Goal: Task Accomplishment & Management: Manage account settings

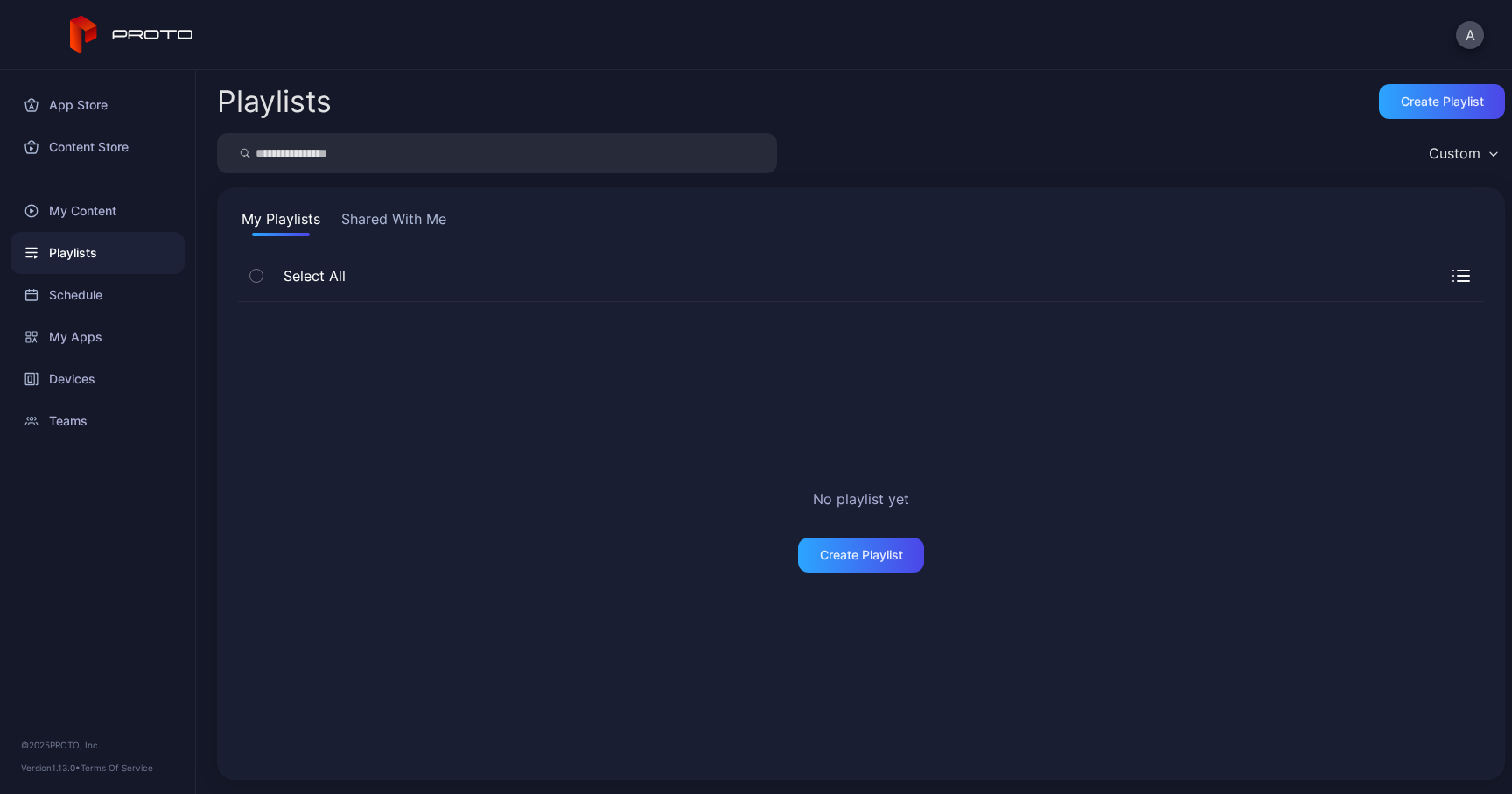
click at [405, 215] on button "Shared With Me" at bounding box center [394, 222] width 112 height 28
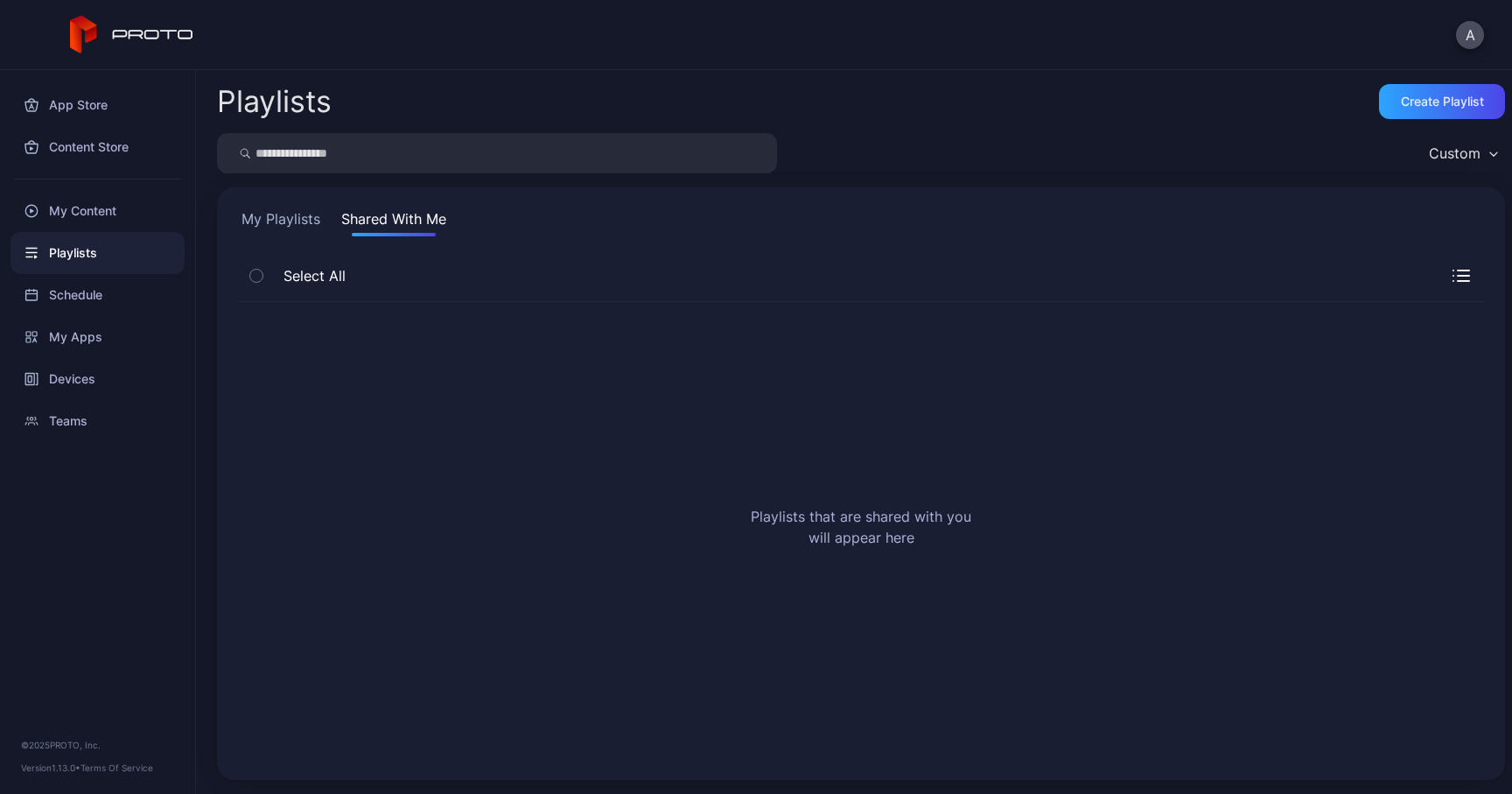
click at [97, 255] on div "Playlists" at bounding box center [97, 253] width 174 height 42
click at [1463, 40] on button "A" at bounding box center [1470, 35] width 28 height 28
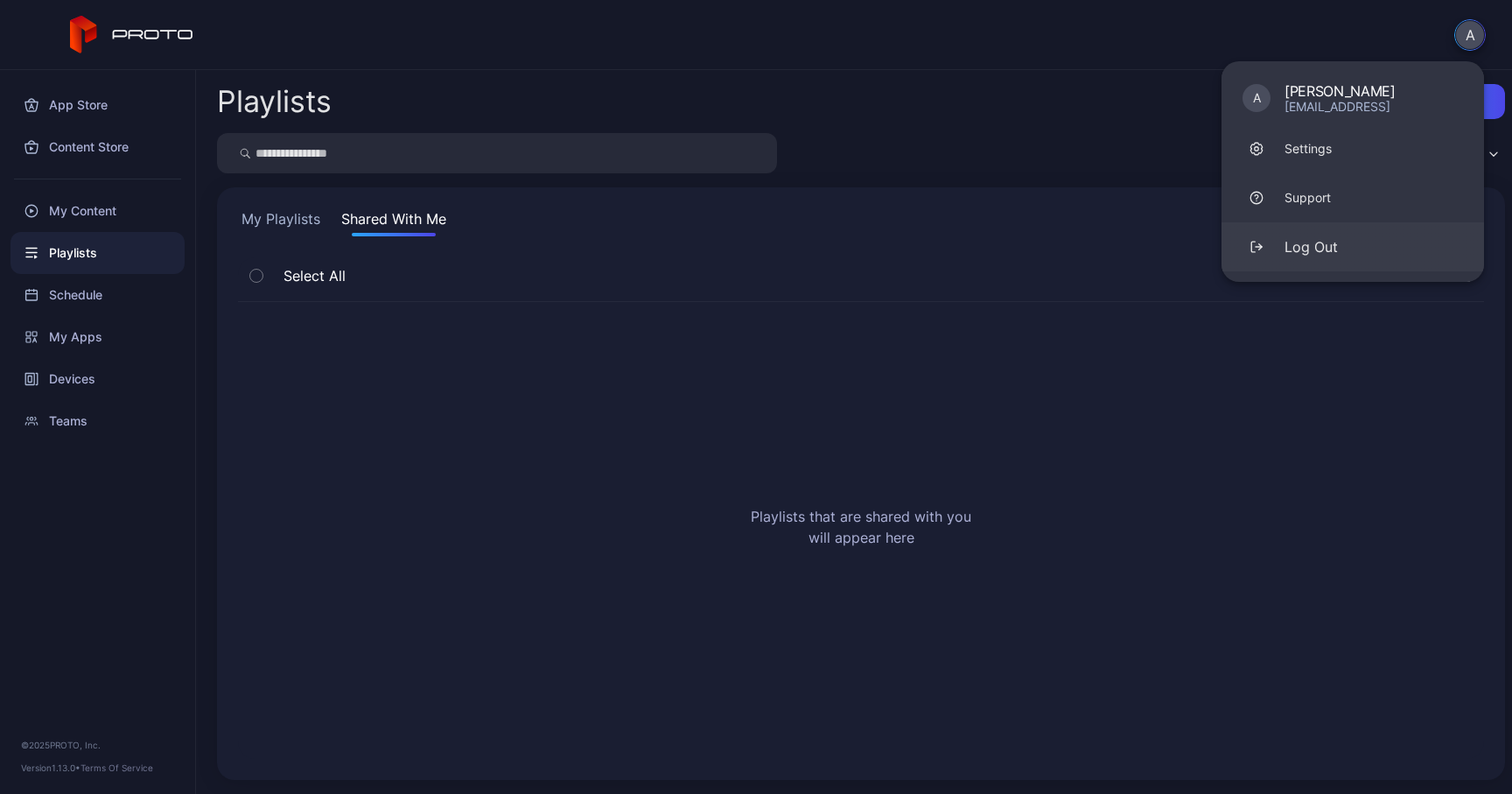
click at [1307, 244] on div "Log Out" at bounding box center [1312, 247] width 54 height 21
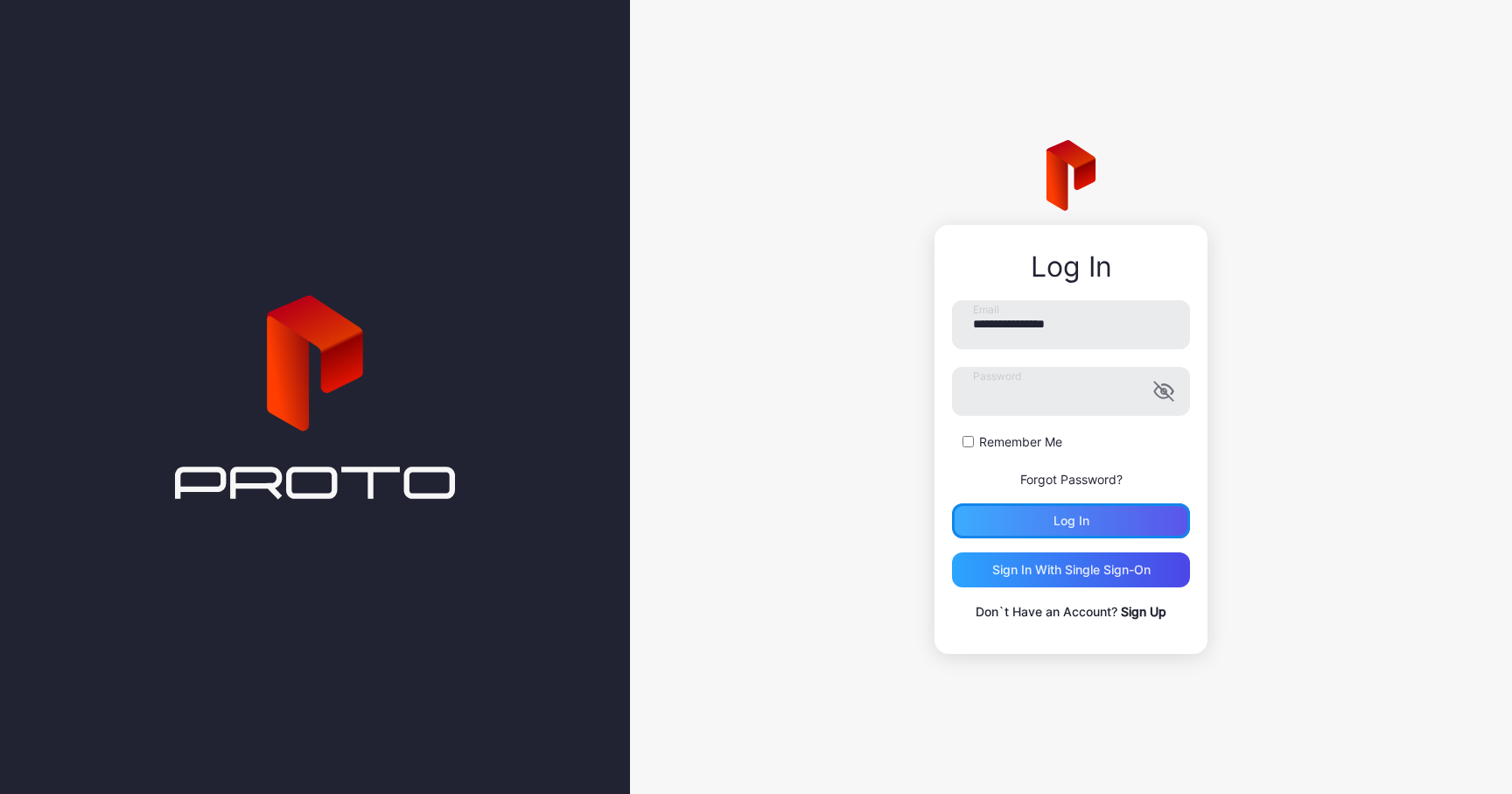
click at [1030, 527] on div "Log in" at bounding box center [1071, 521] width 238 height 35
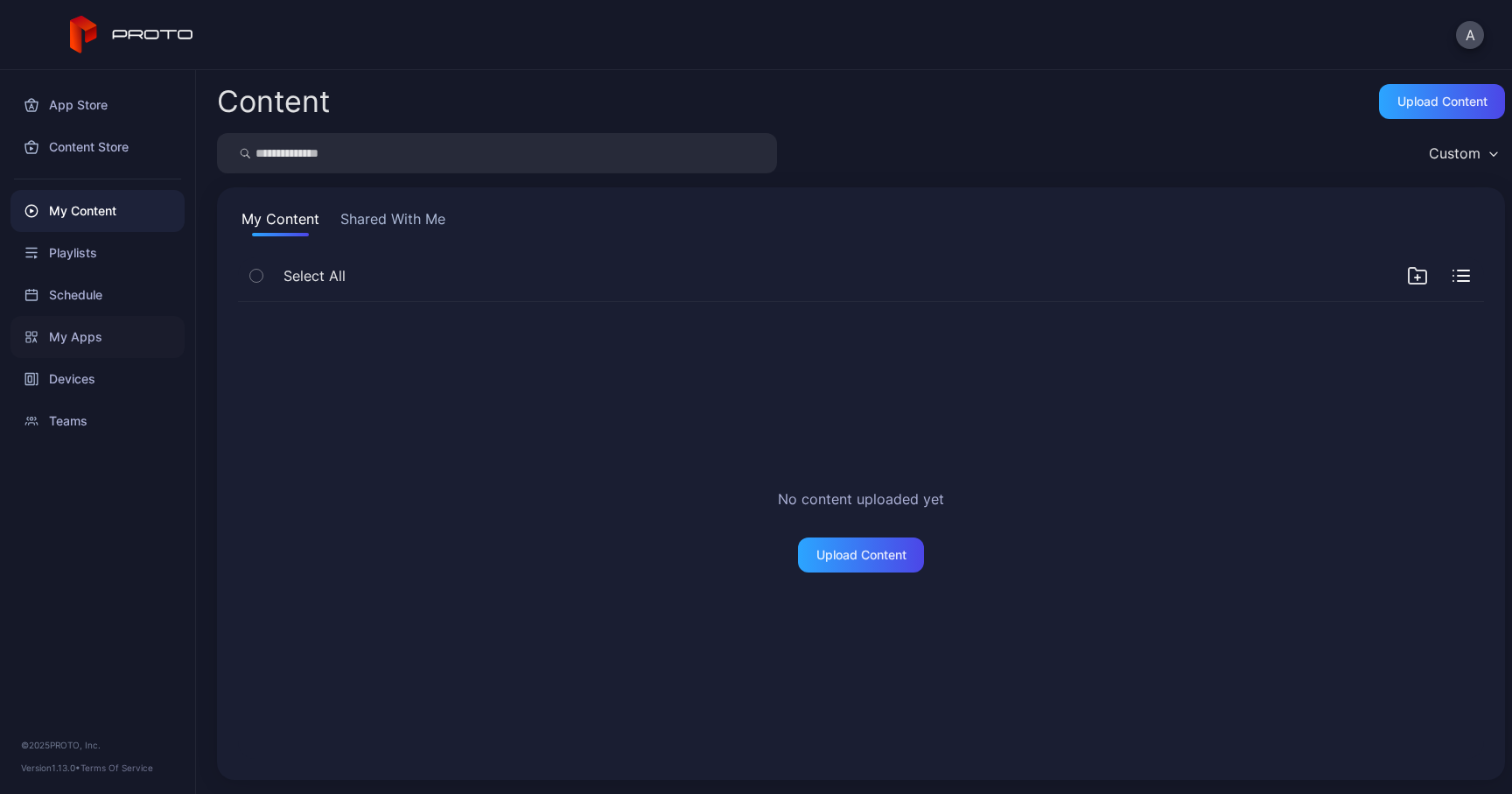
click at [84, 332] on div "My Apps" at bounding box center [97, 336] width 174 height 42
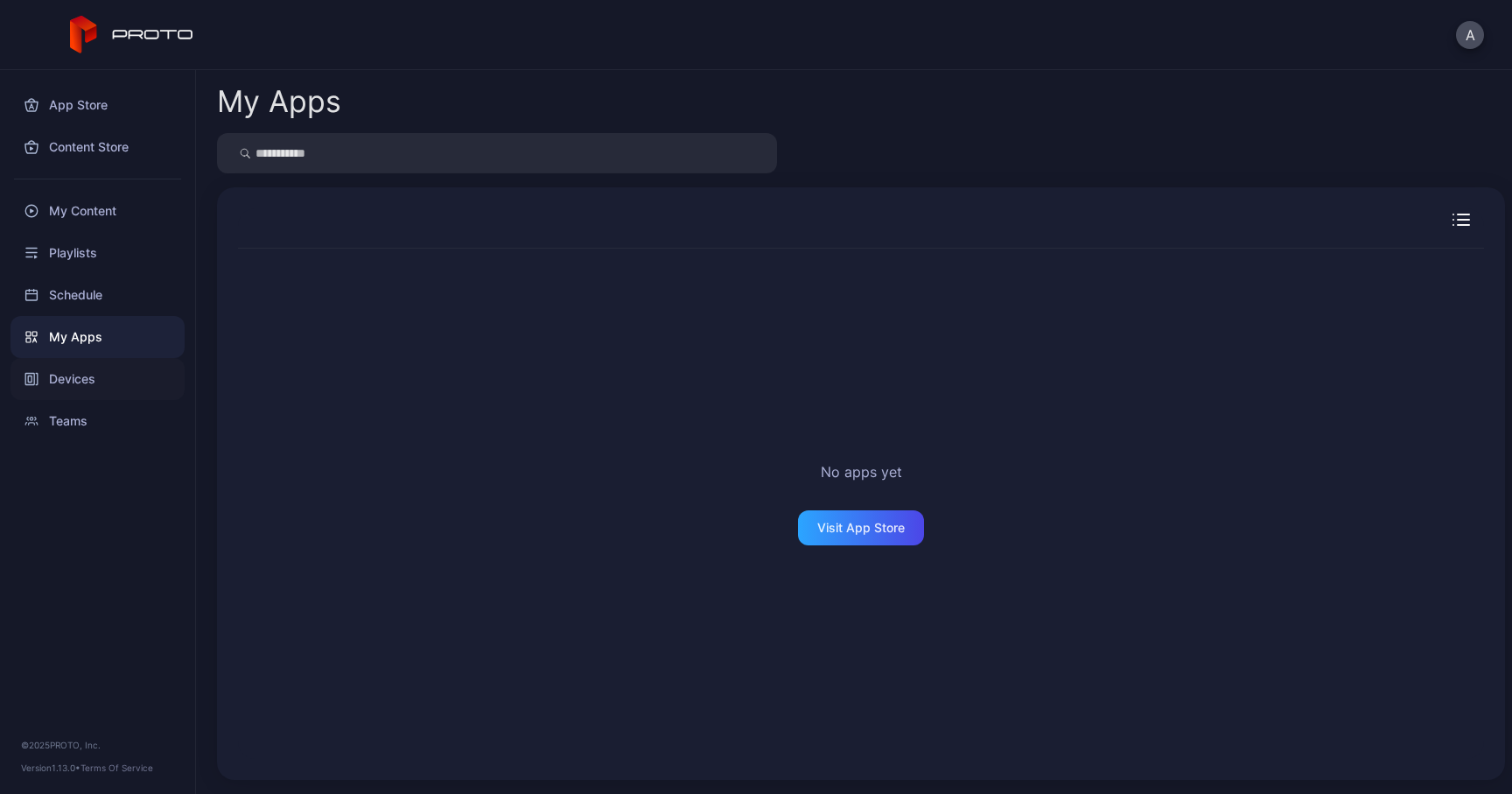
click at [108, 370] on div "Devices" at bounding box center [97, 379] width 174 height 42
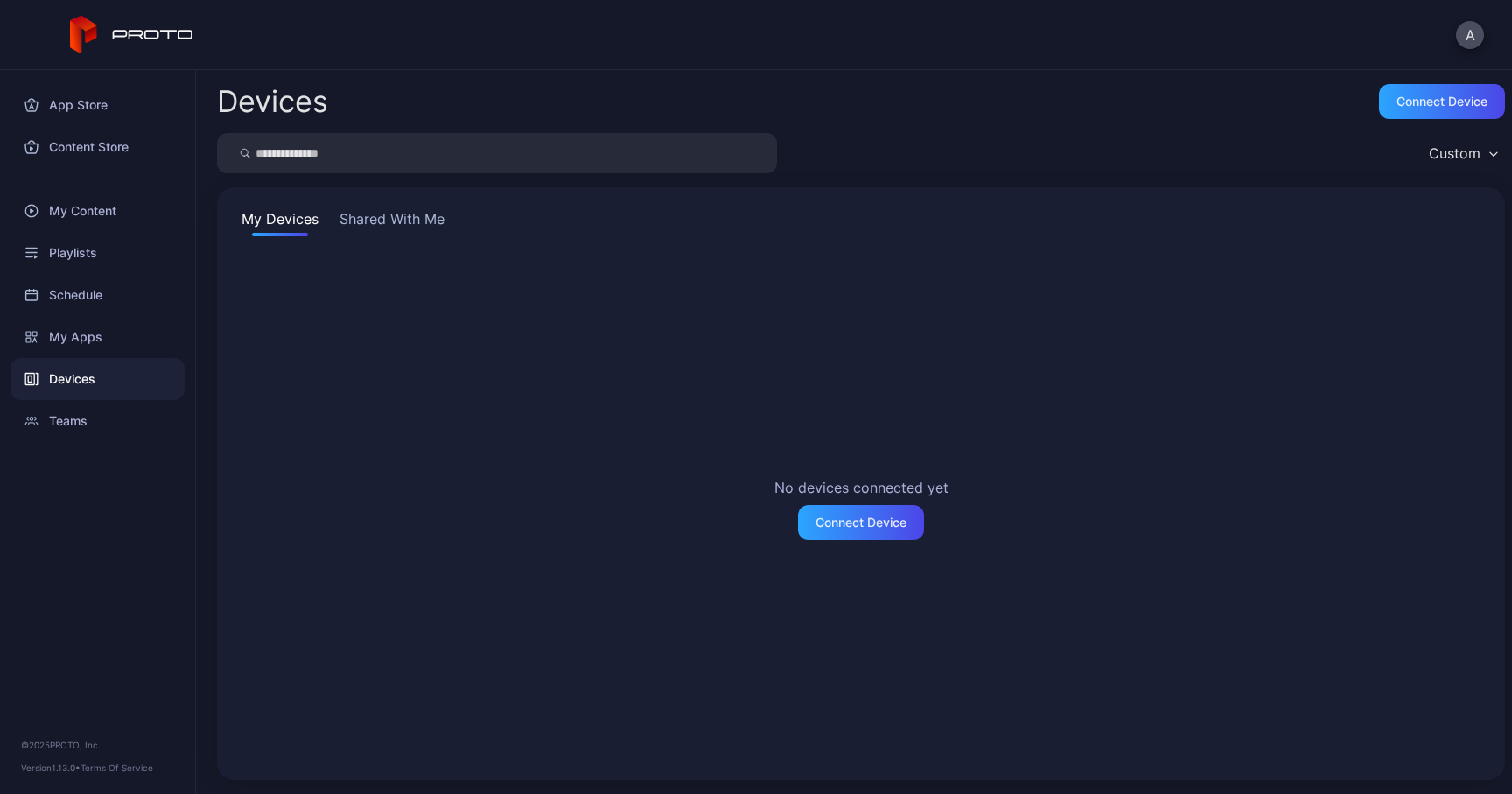
click at [390, 216] on button "Shared With Me" at bounding box center [392, 222] width 112 height 28
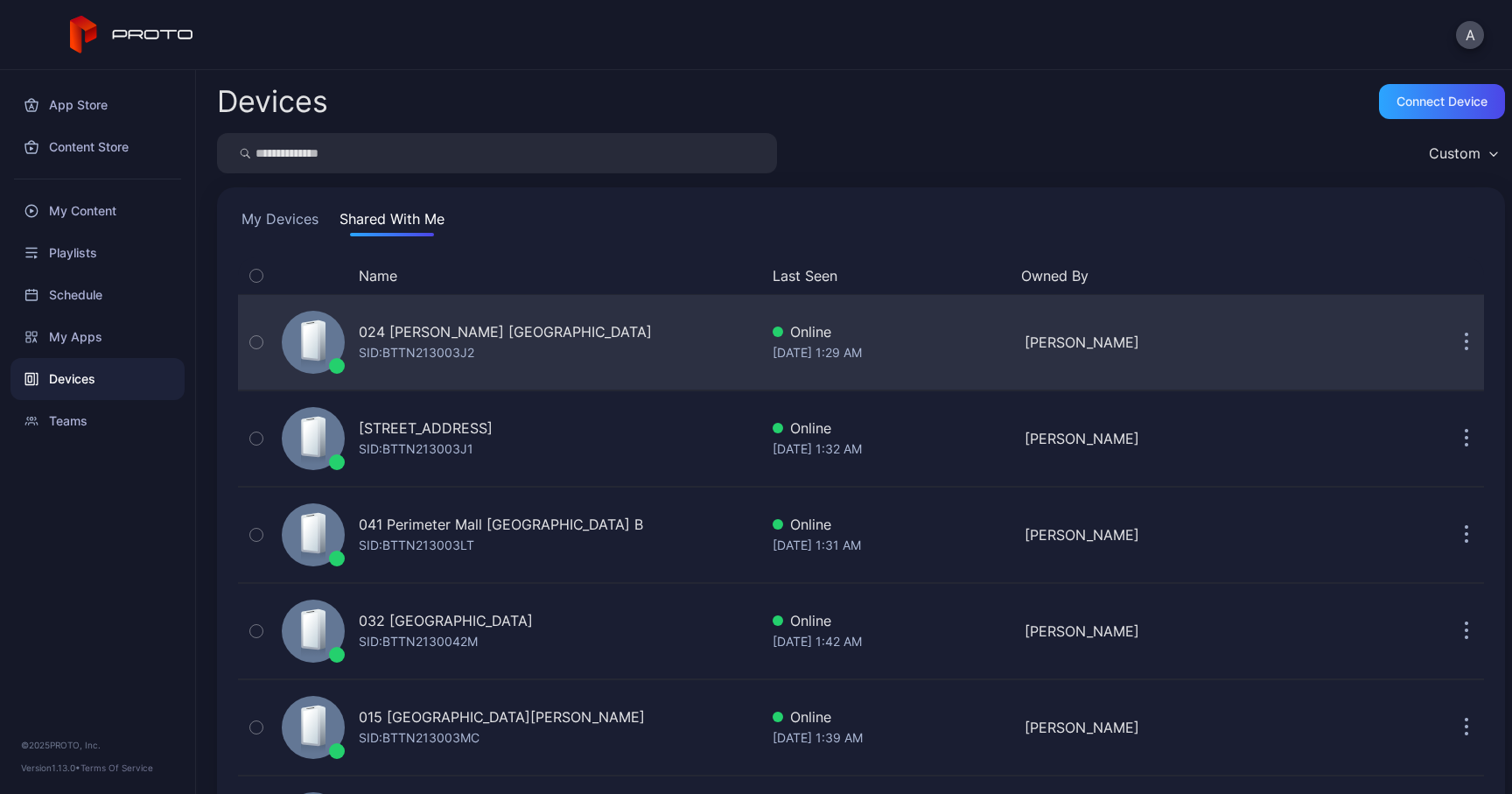
click at [416, 344] on div "SID: BTTN213003J2" at bounding box center [417, 353] width 115 height 21
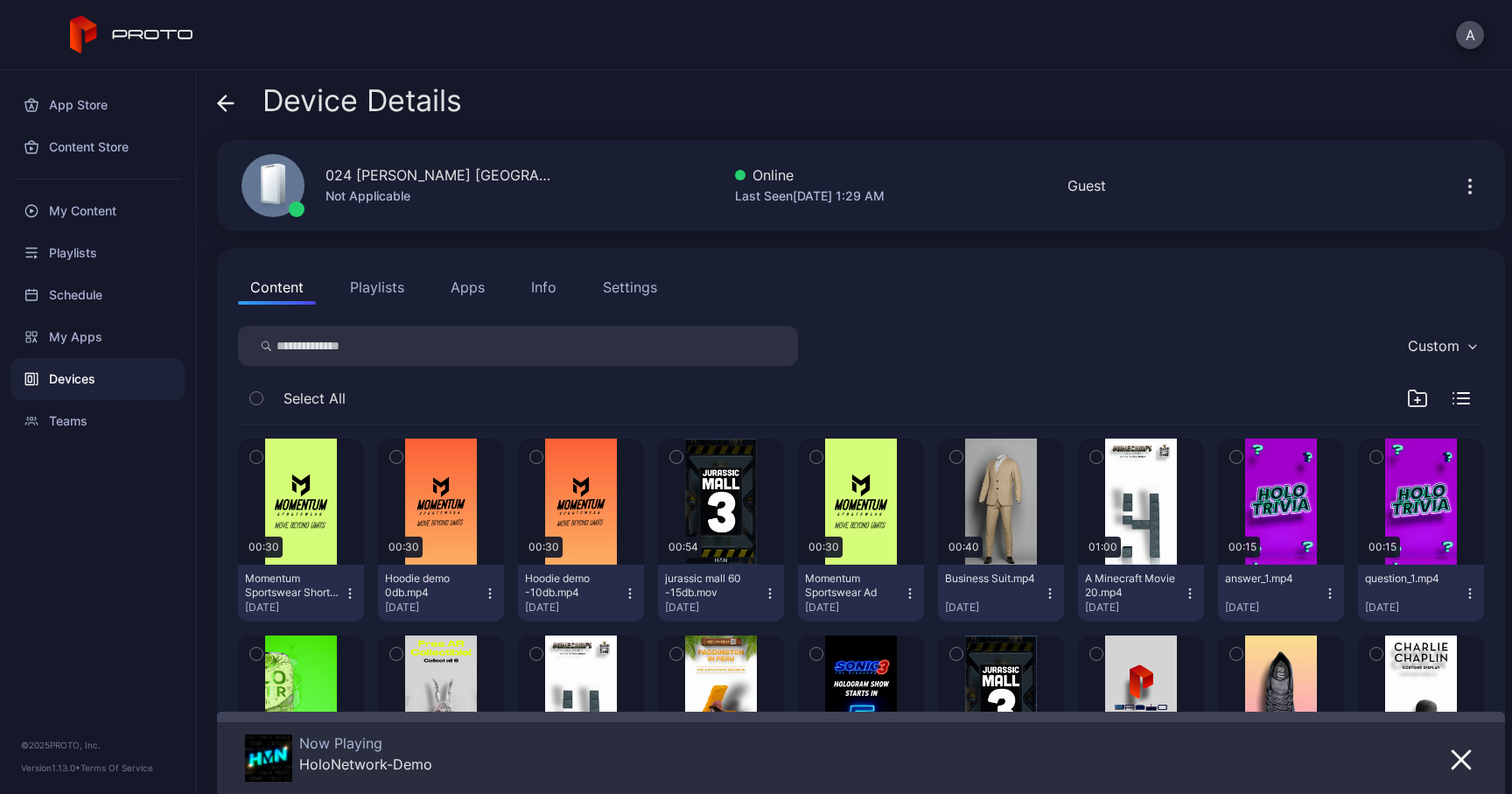
click at [536, 299] on button "Info" at bounding box center [544, 287] width 50 height 35
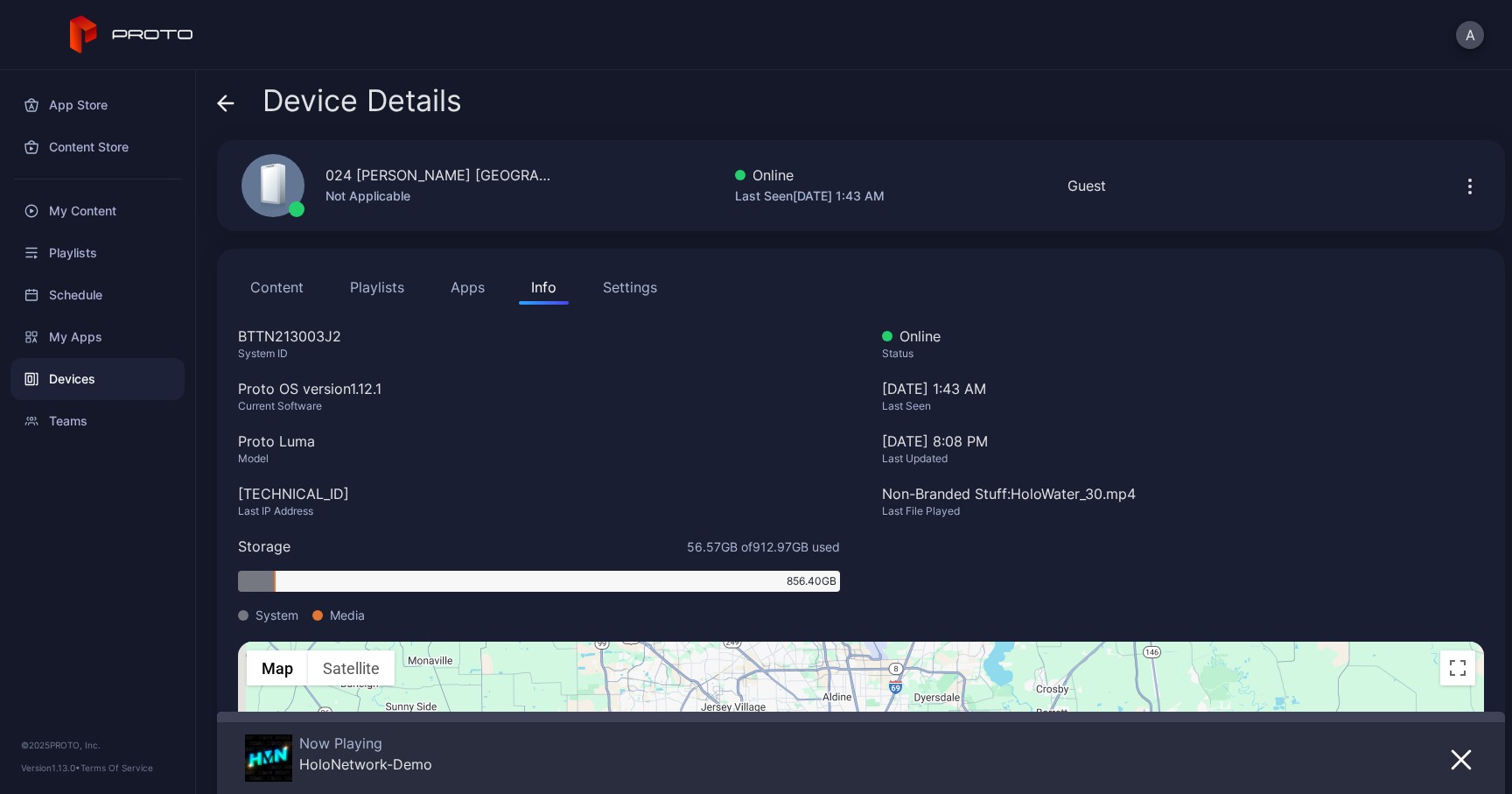
click at [223, 99] on icon at bounding box center [226, 103] width 18 height 18
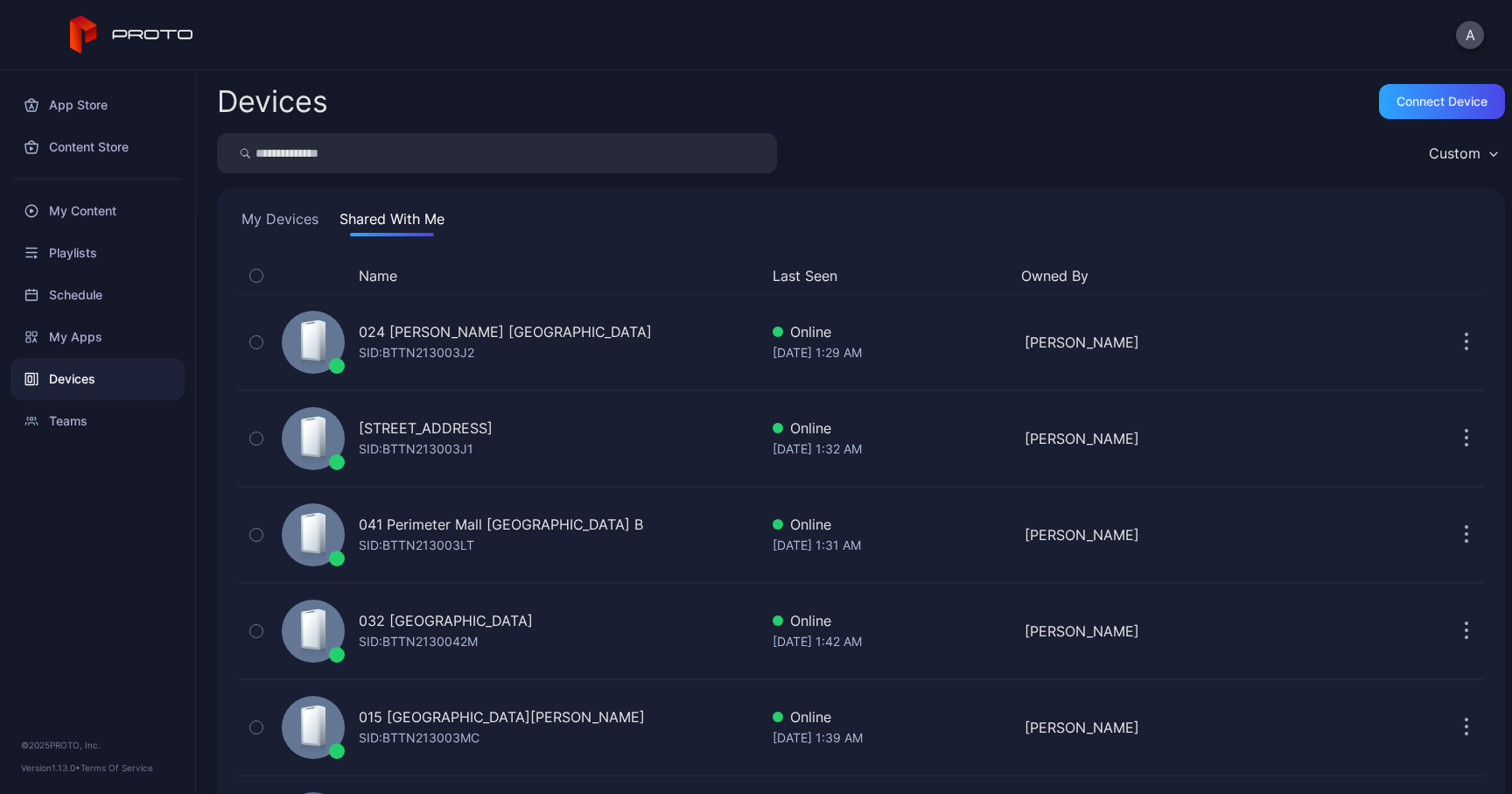
click at [395, 161] on input "search" at bounding box center [497, 152] width 560 height 40
paste input "**********"
type input "**********"
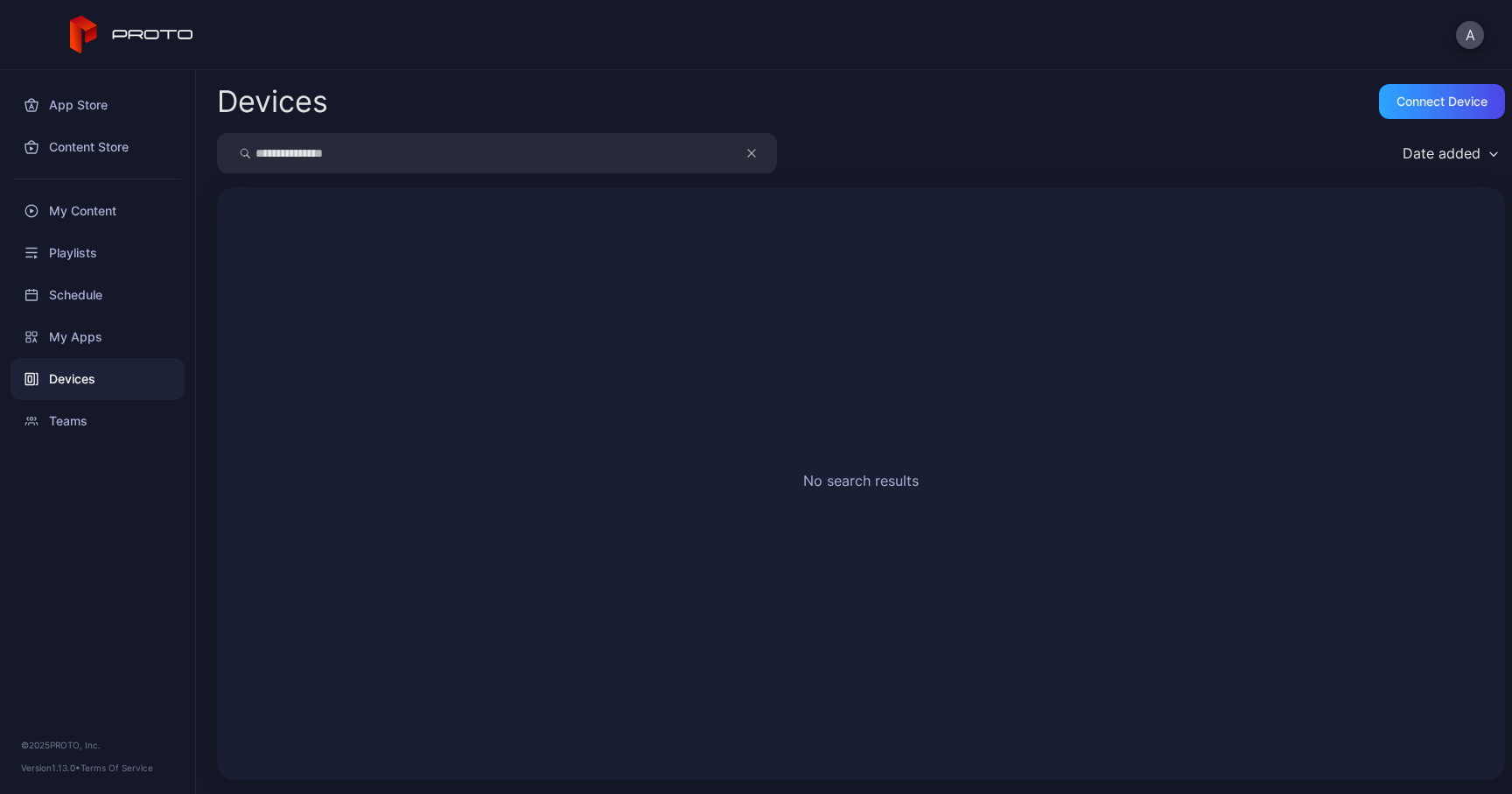
click at [744, 154] on button "button" at bounding box center [760, 152] width 33 height 40
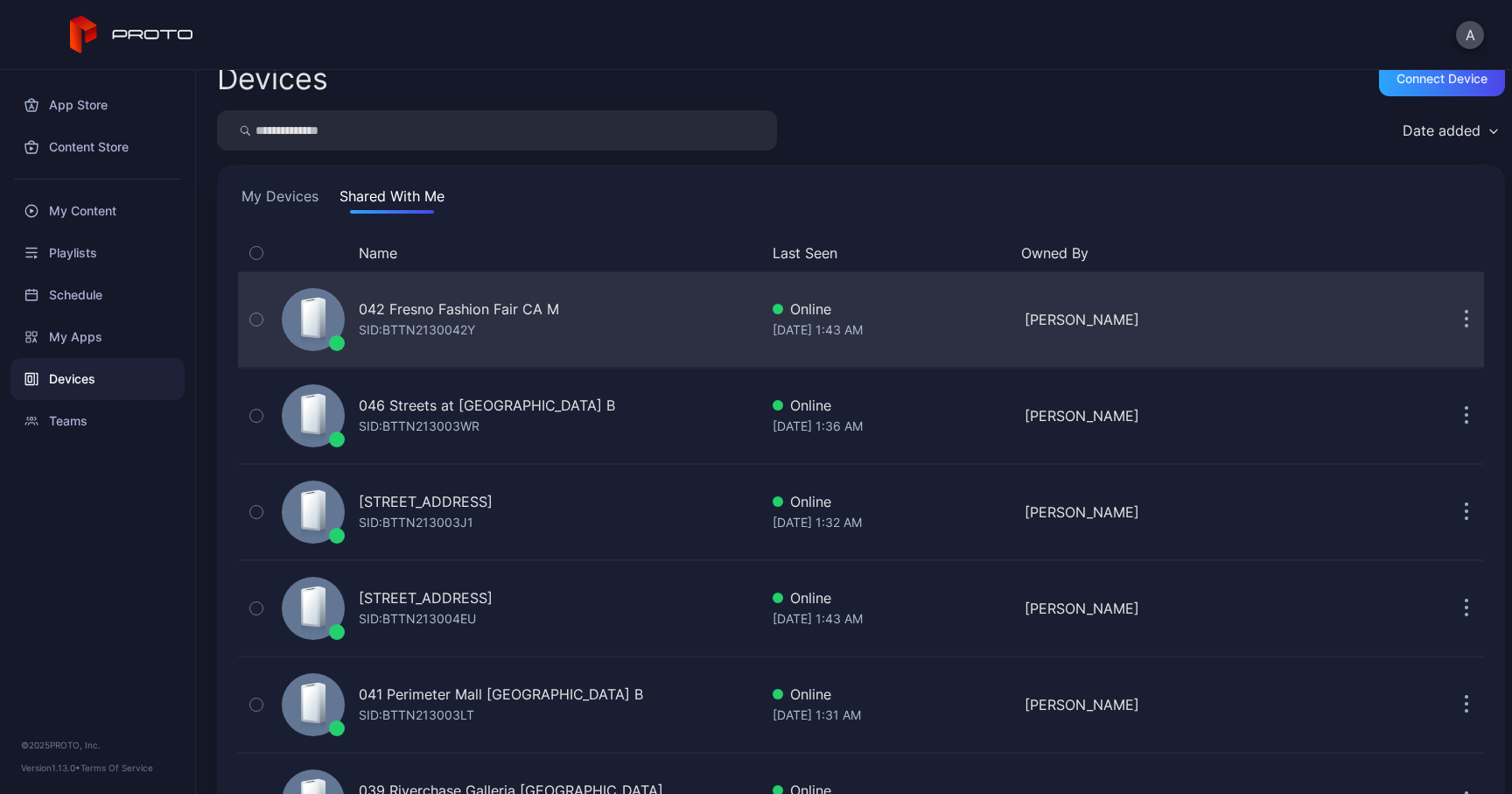
scroll to position [45, 0]
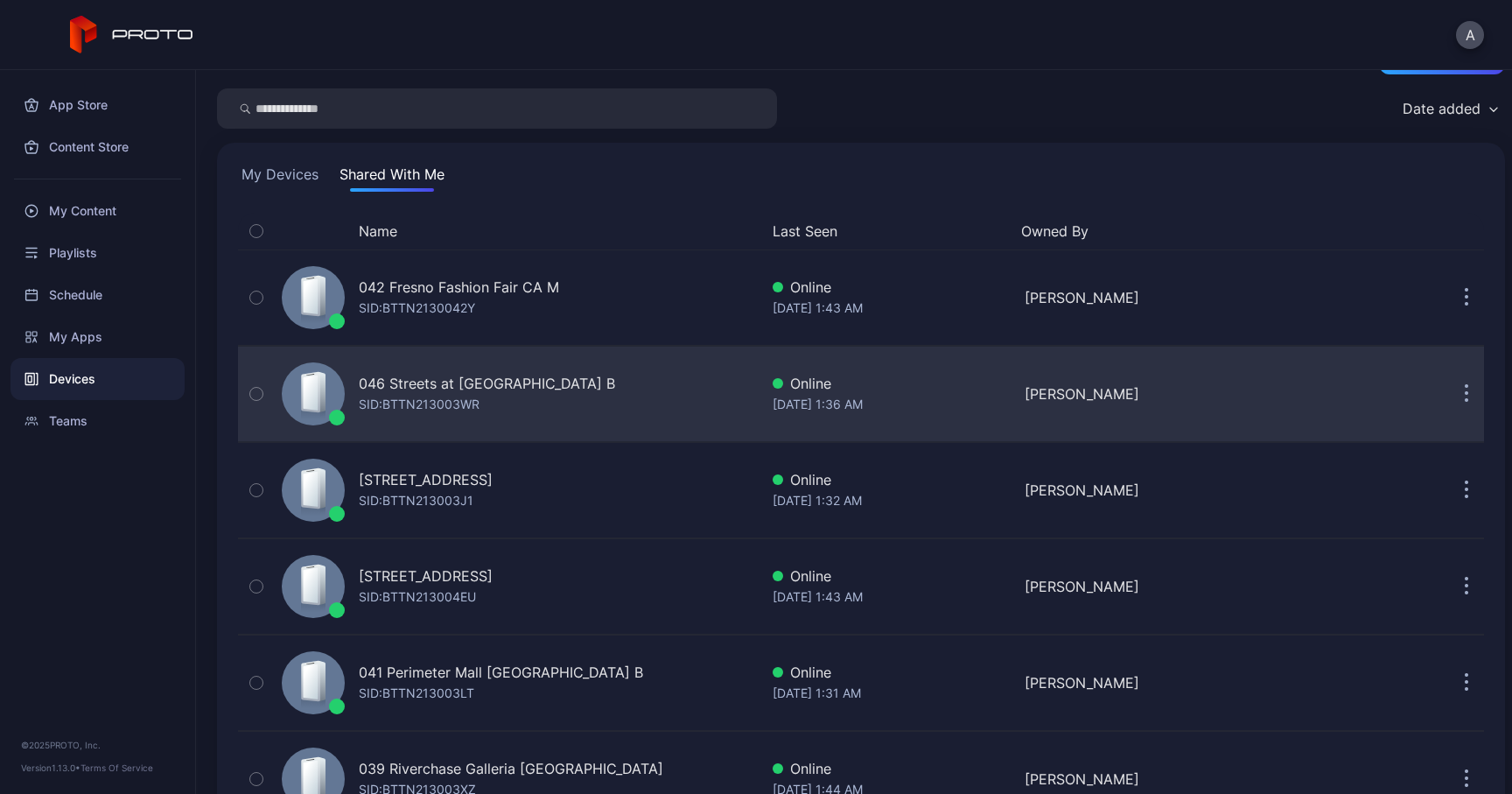
click at [442, 384] on div "046 Streets at [GEOGRAPHIC_DATA] B" at bounding box center [487, 384] width 256 height 21
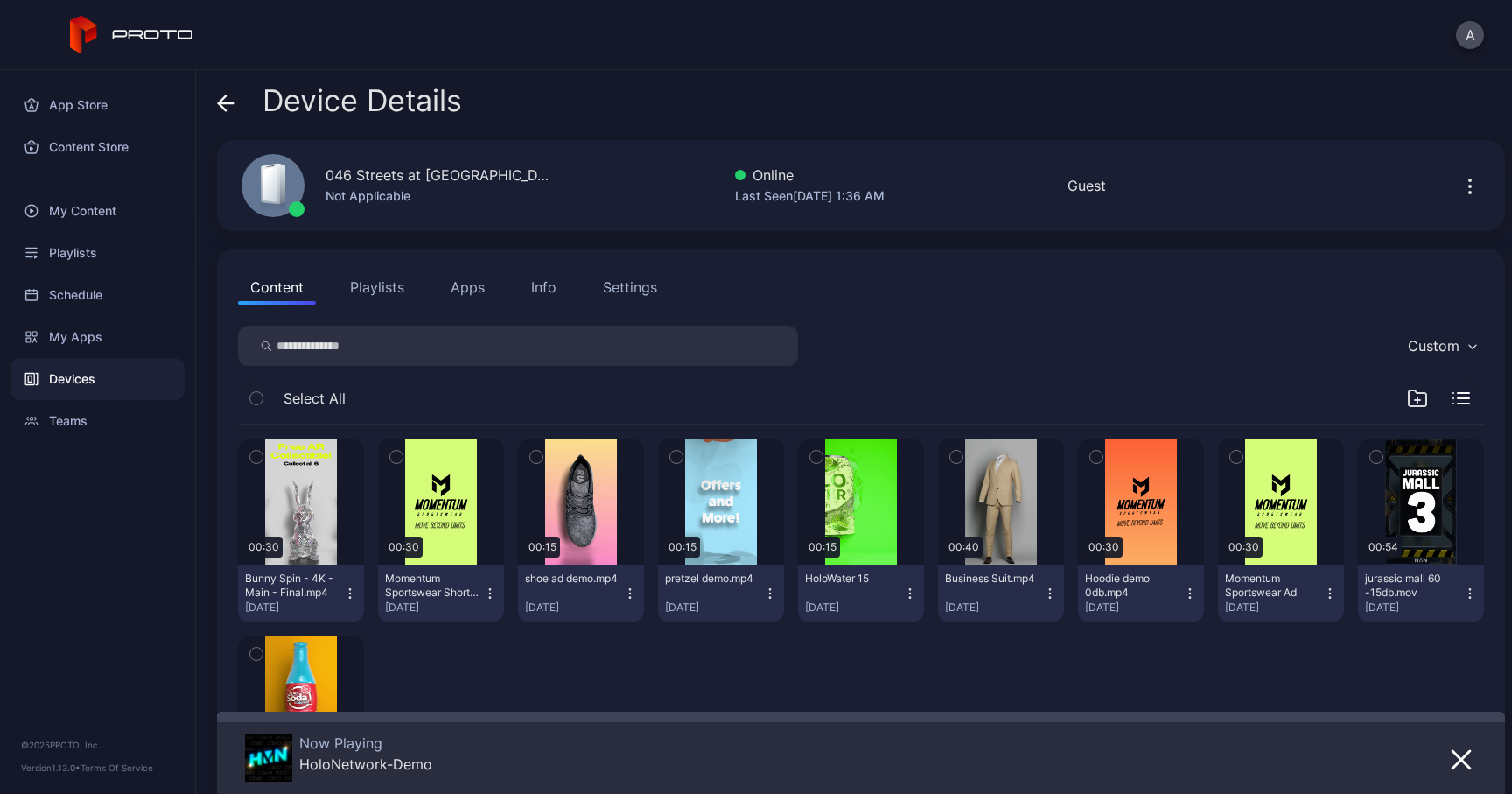
click at [540, 291] on div "Info" at bounding box center [543, 287] width 25 height 21
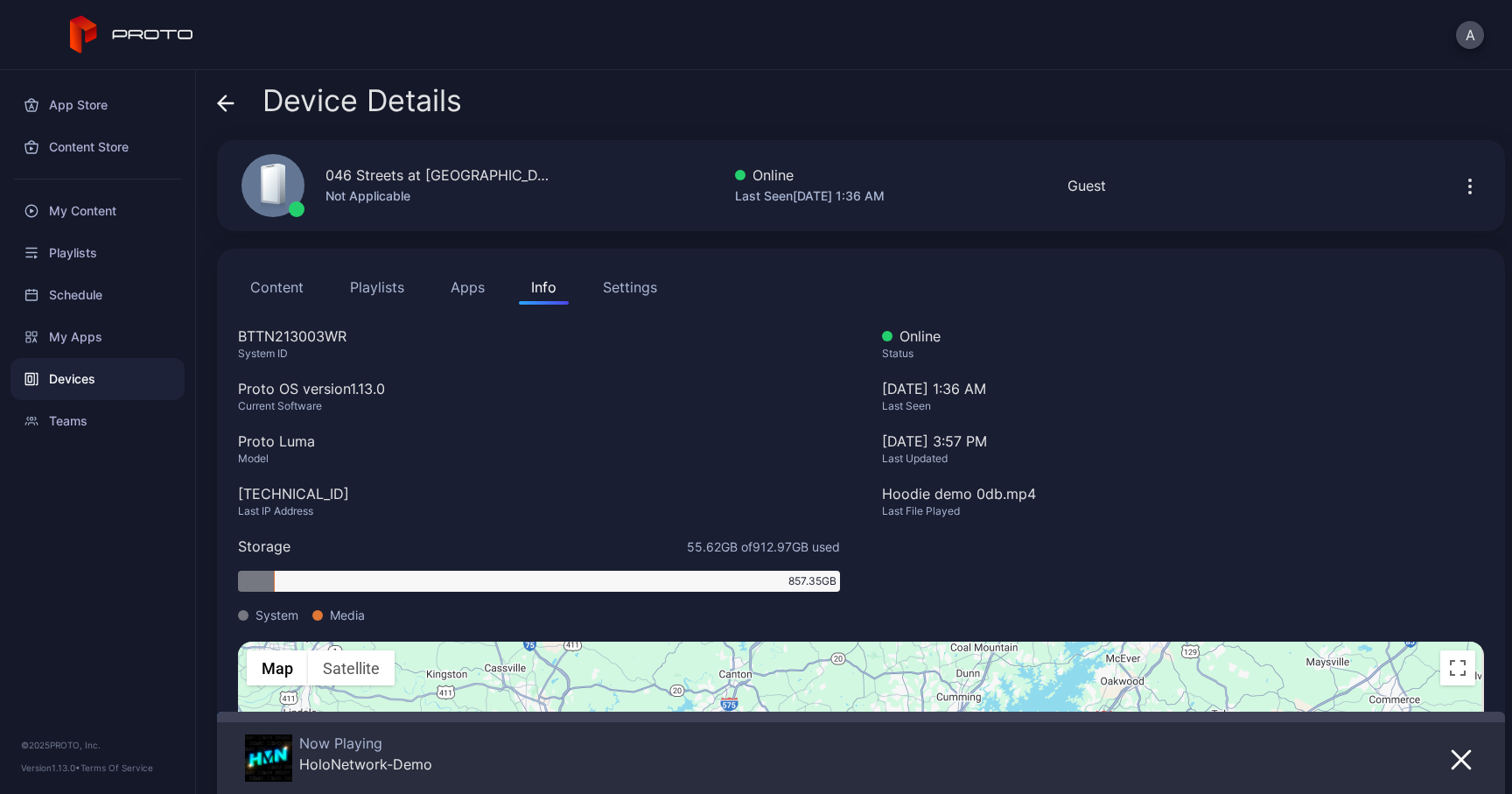
click at [210, 106] on div "Device Details 046 Streets at [GEOGRAPHIC_DATA] B Not Applicable Online Last Se…" at bounding box center [854, 432] width 1316 height 724
click at [222, 103] on icon at bounding box center [226, 103] width 15 height 0
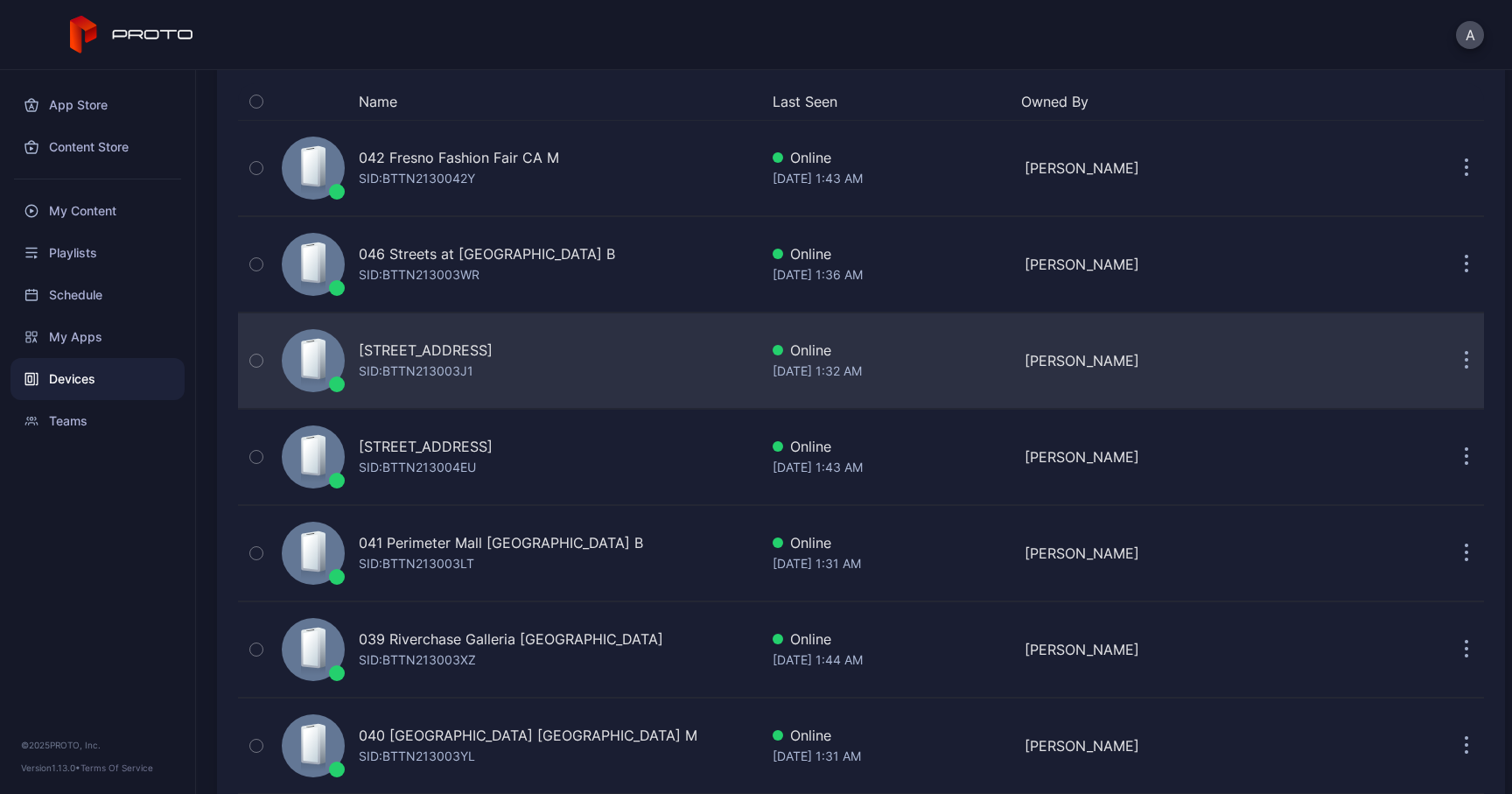
scroll to position [197, 0]
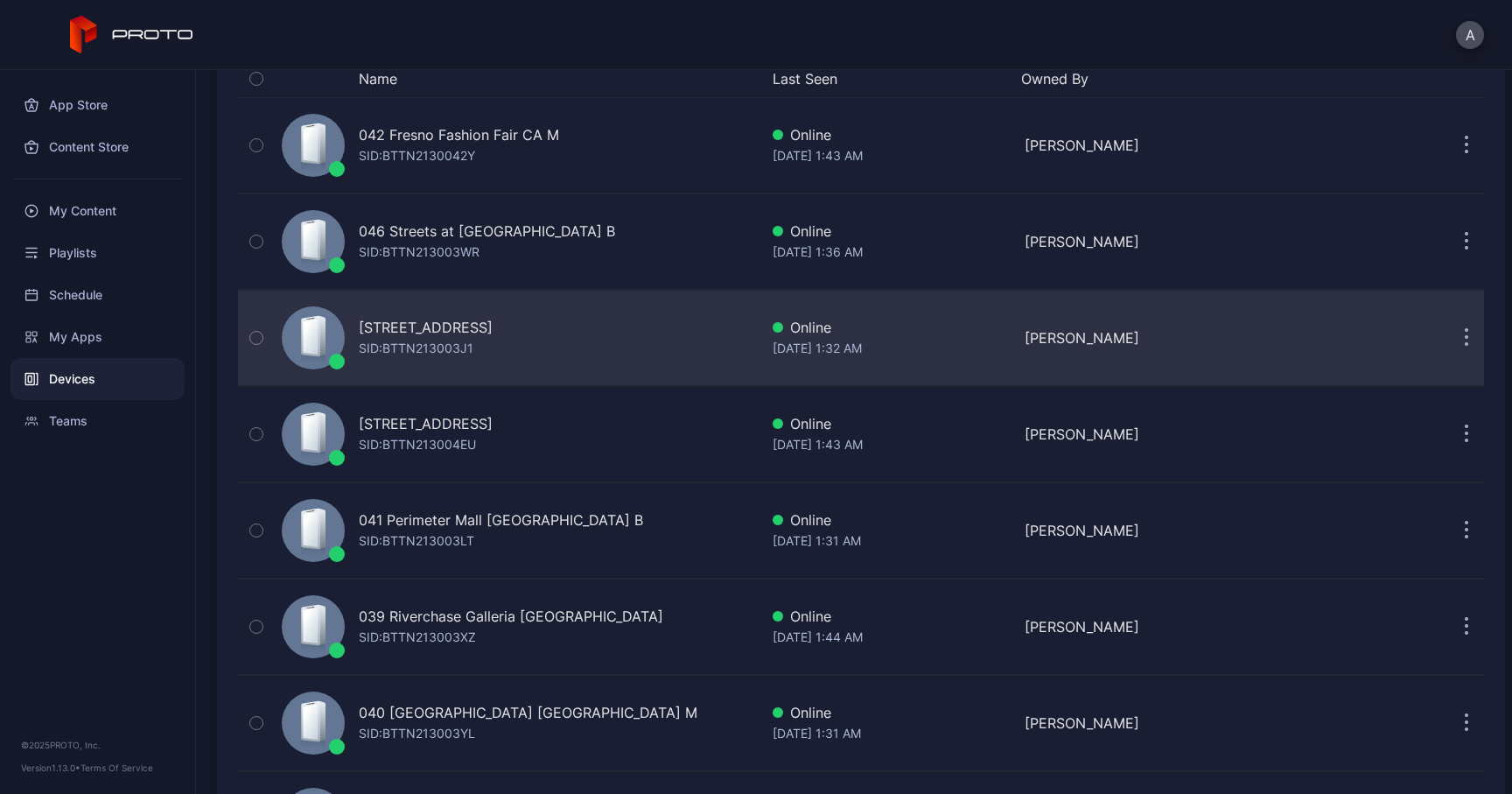
click at [487, 322] on div "[STREET_ADDRESS]" at bounding box center [426, 327] width 134 height 21
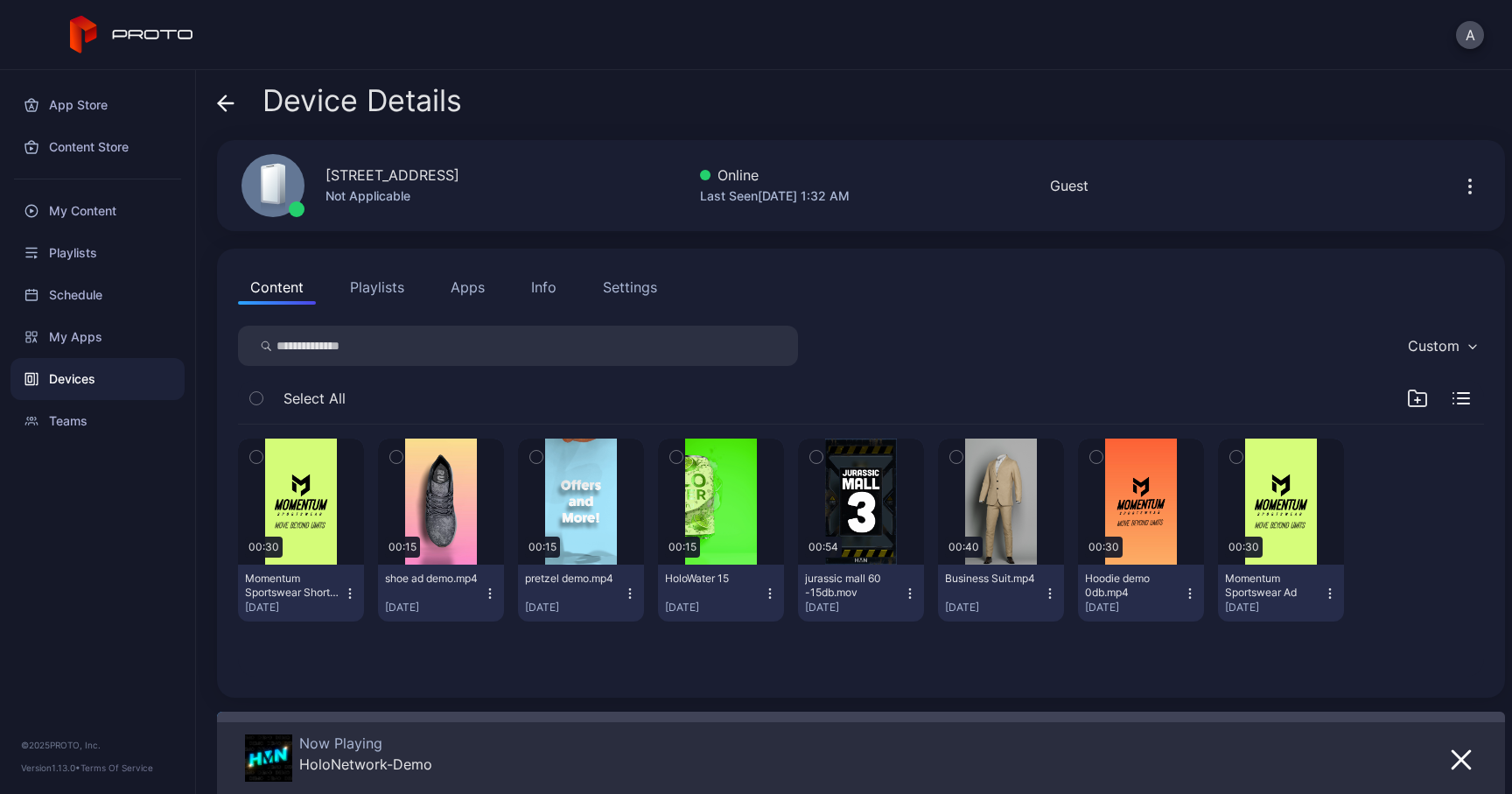
click at [544, 292] on div "Info" at bounding box center [543, 287] width 25 height 21
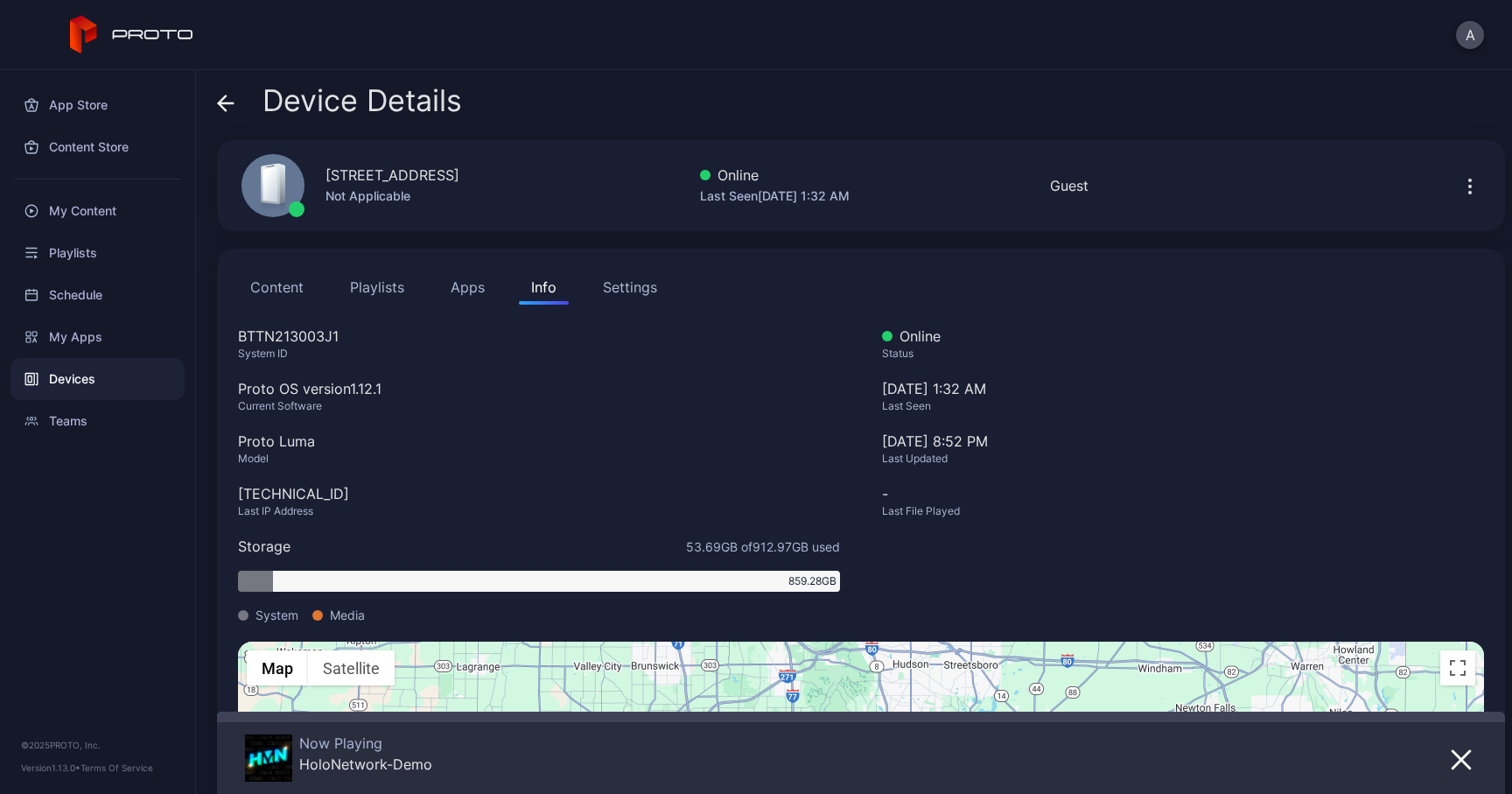
click at [229, 99] on icon at bounding box center [226, 103] width 18 height 18
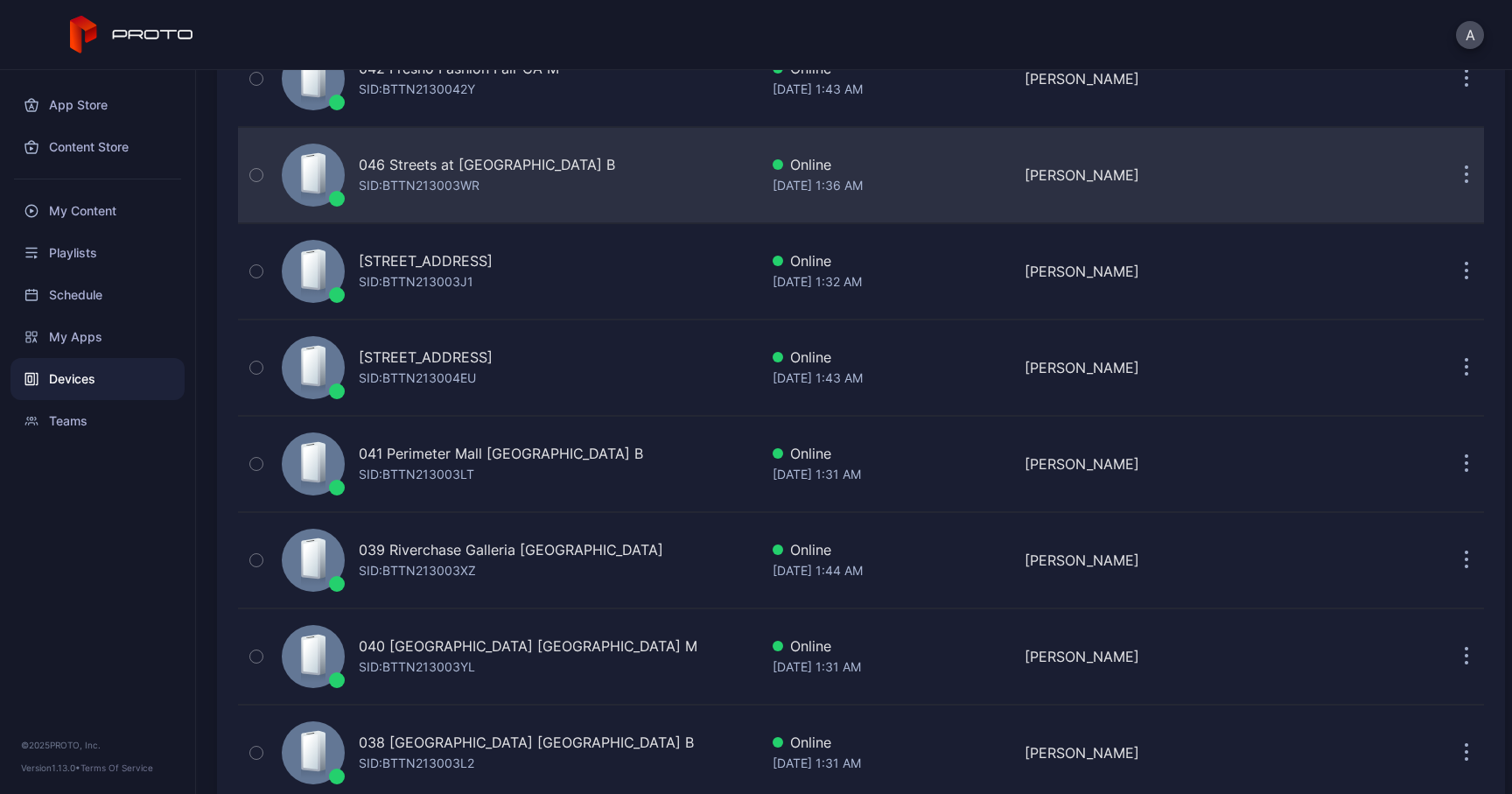
scroll to position [305, 0]
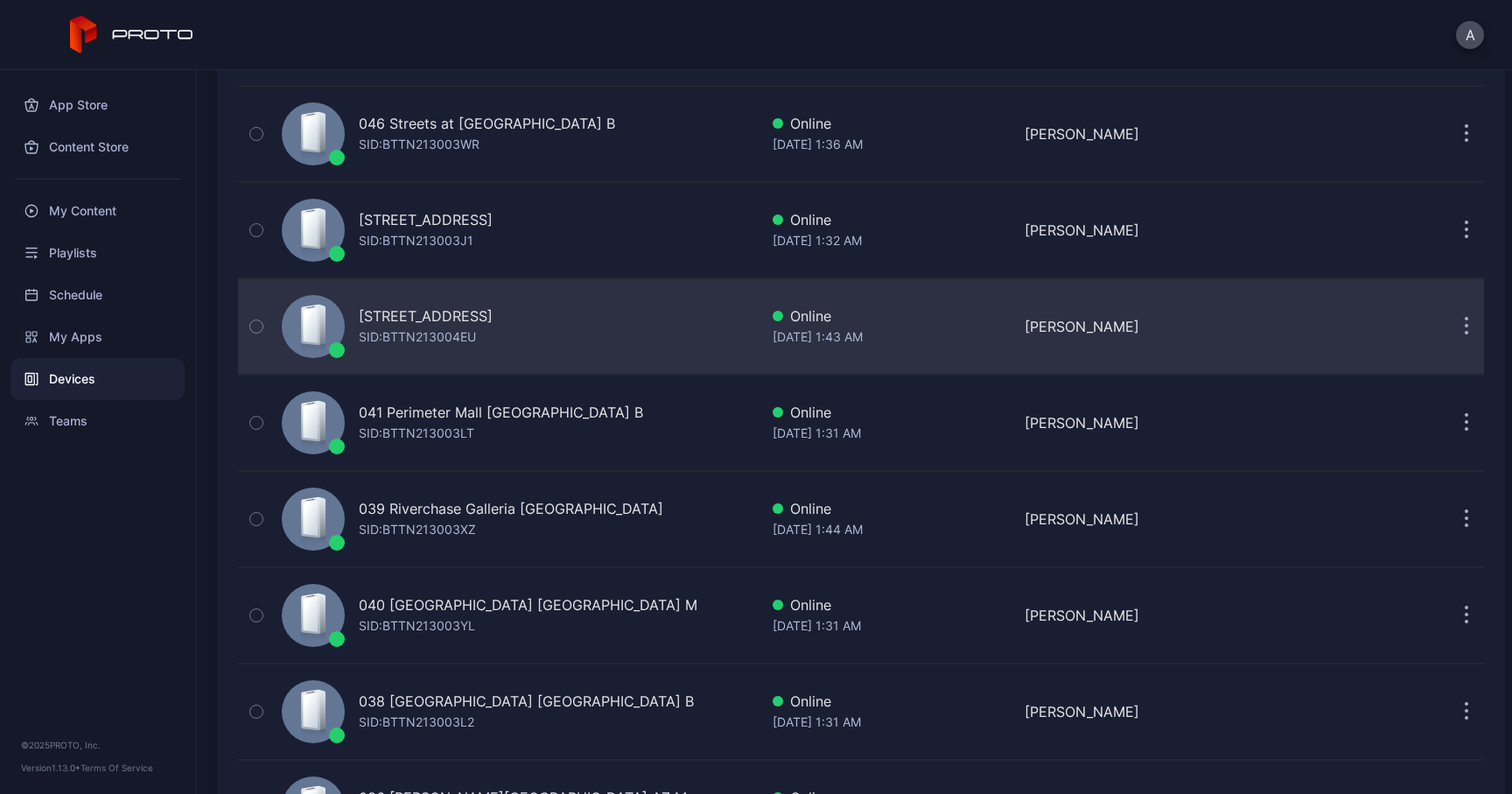
click at [489, 315] on div "[STREET_ADDRESS]" at bounding box center [426, 316] width 134 height 21
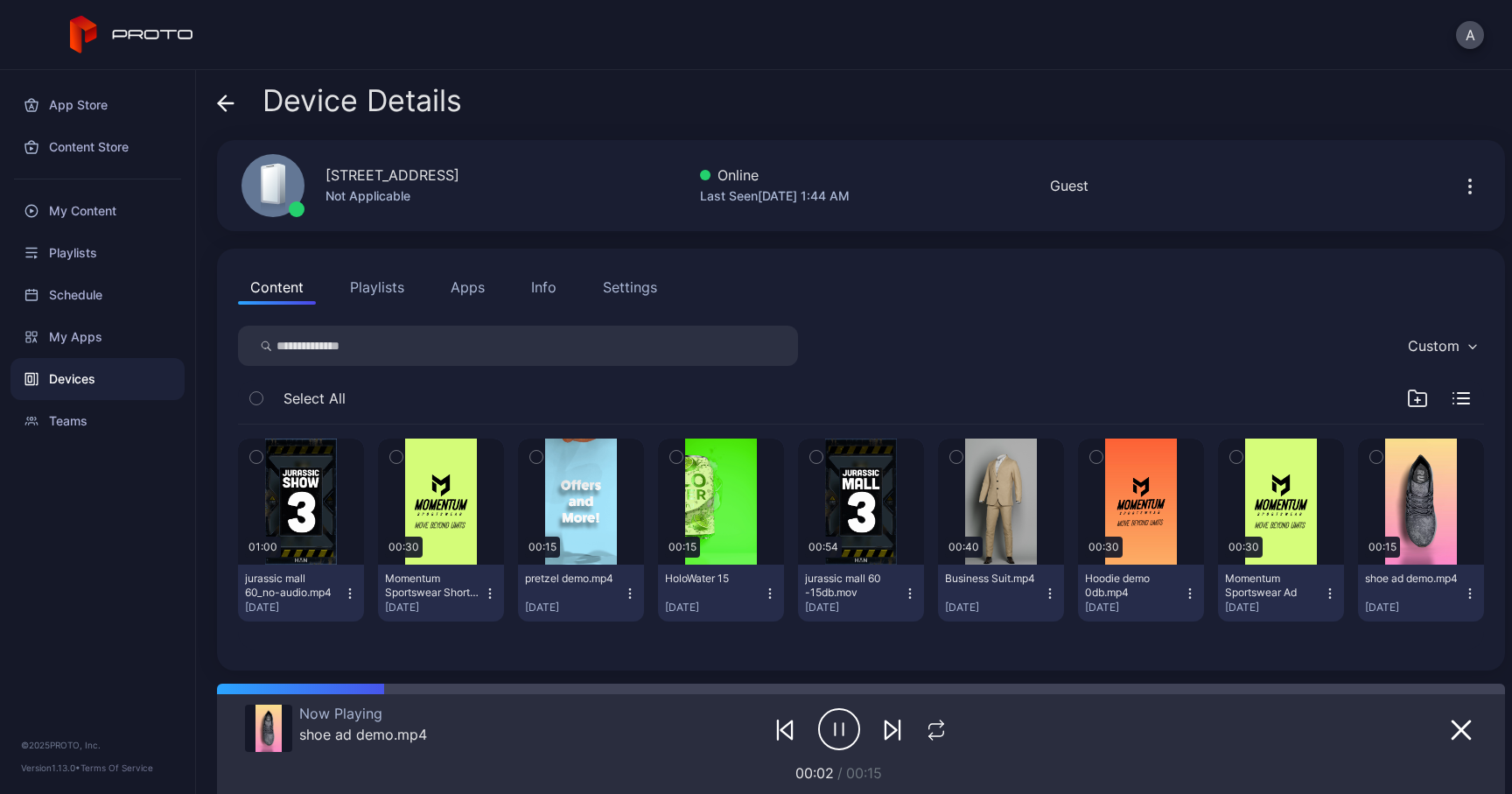
click at [552, 301] on button "Info" at bounding box center [544, 287] width 50 height 35
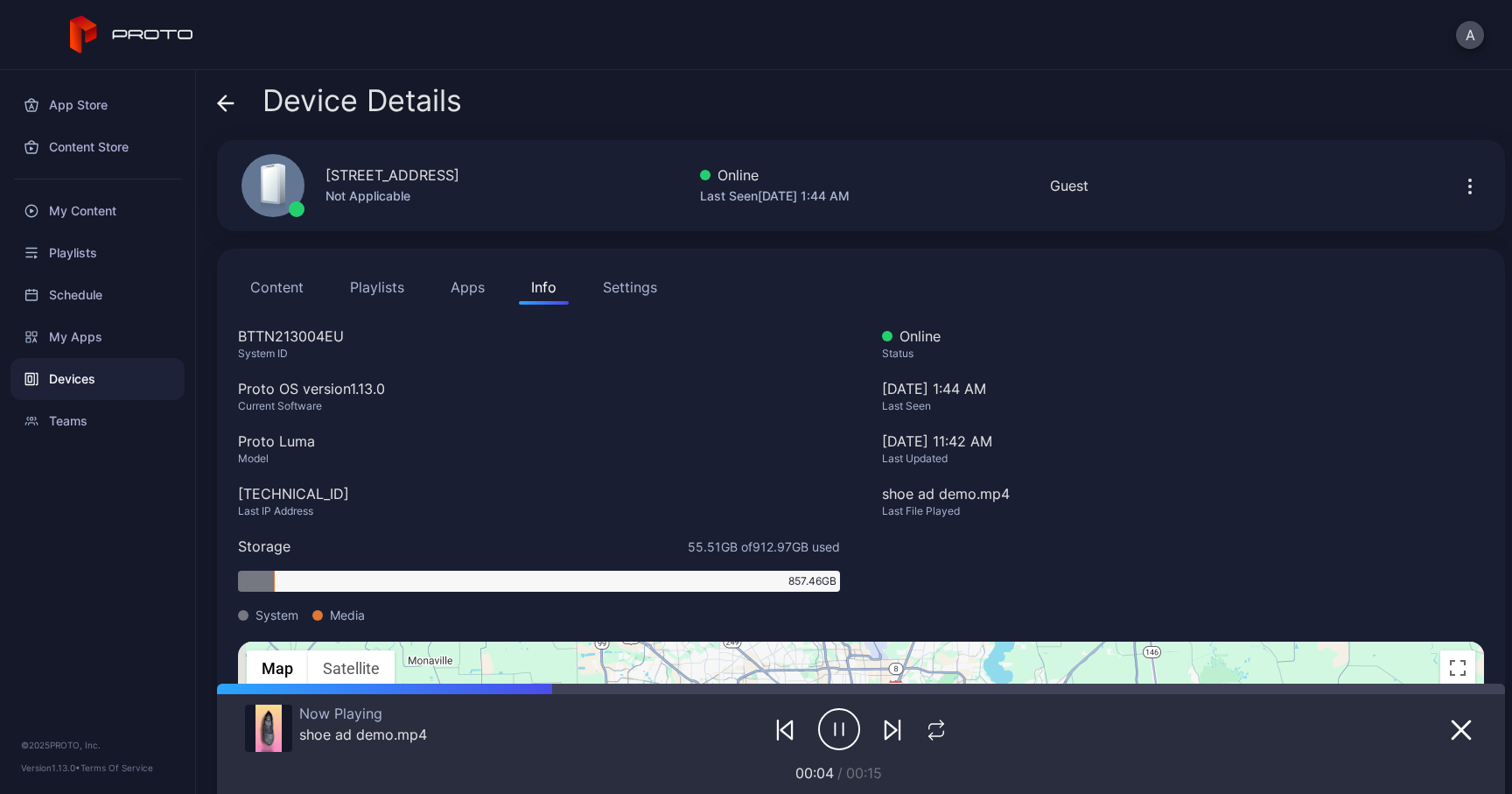
click at [231, 106] on icon at bounding box center [226, 103] width 18 height 18
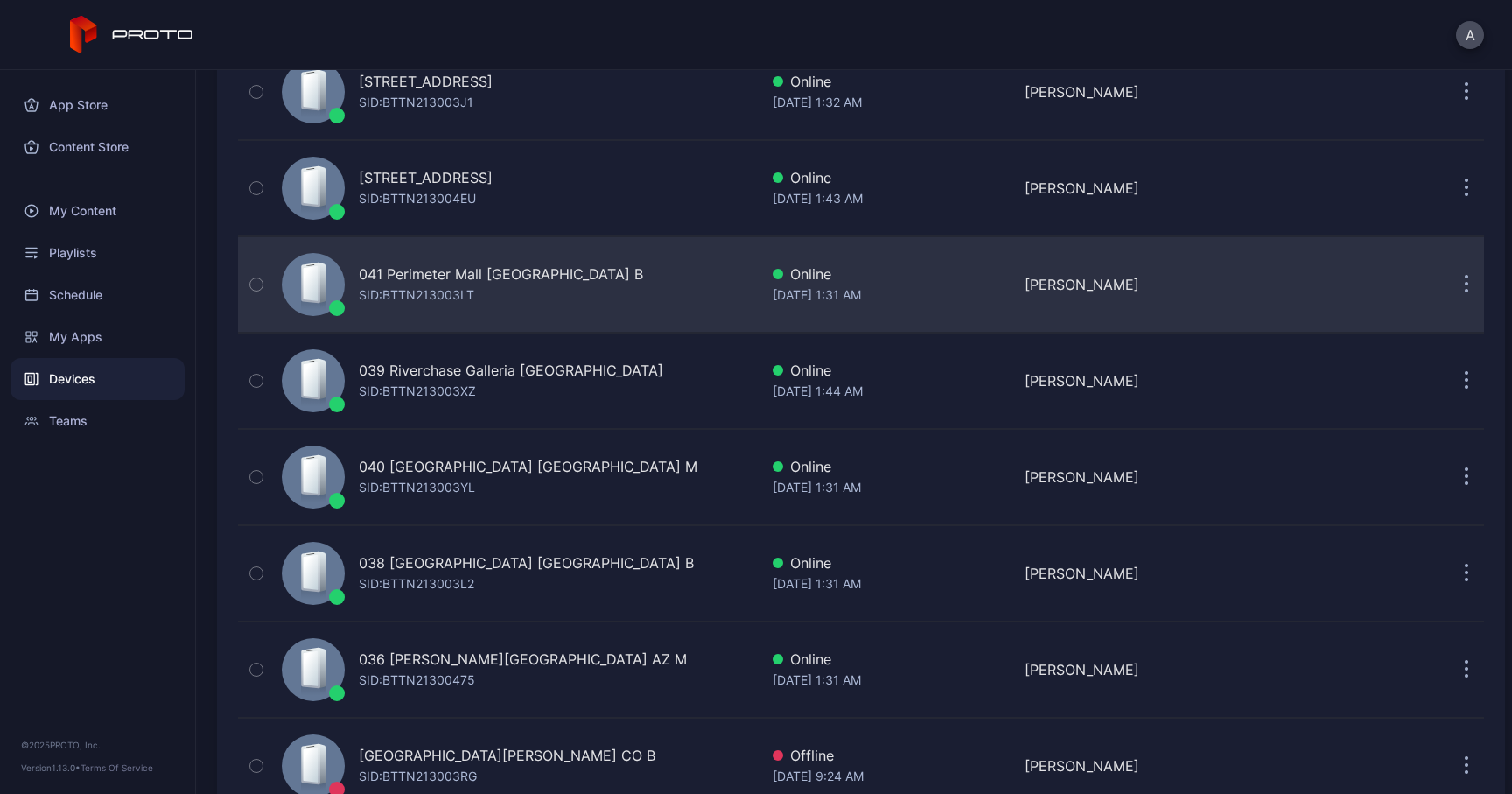
scroll to position [419, 0]
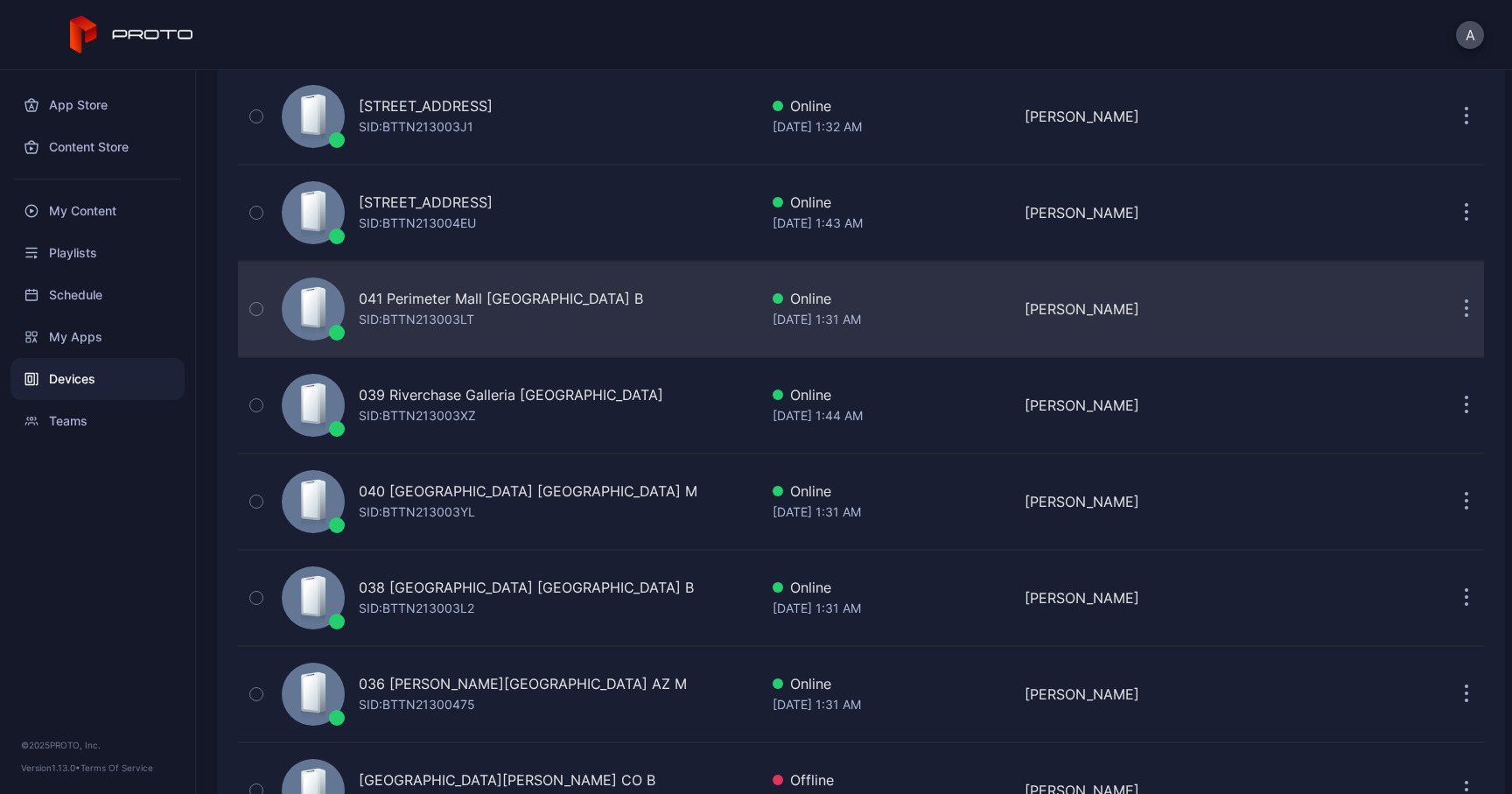
click at [522, 295] on div "041 Perimeter Mall GA B SID: BTTN213003LT" at bounding box center [516, 309] width 484 height 87
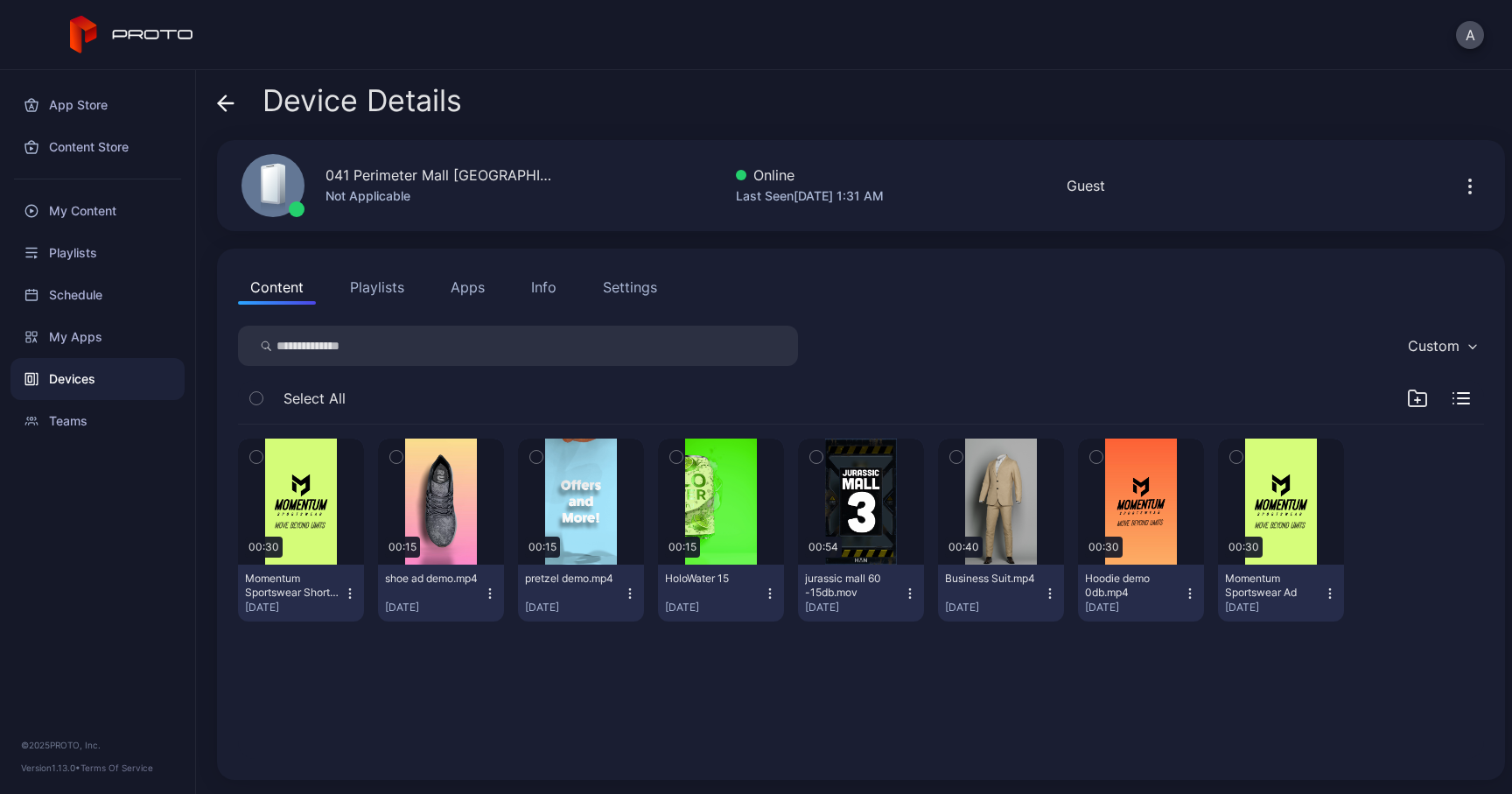
click at [564, 292] on button "Info" at bounding box center [544, 287] width 50 height 35
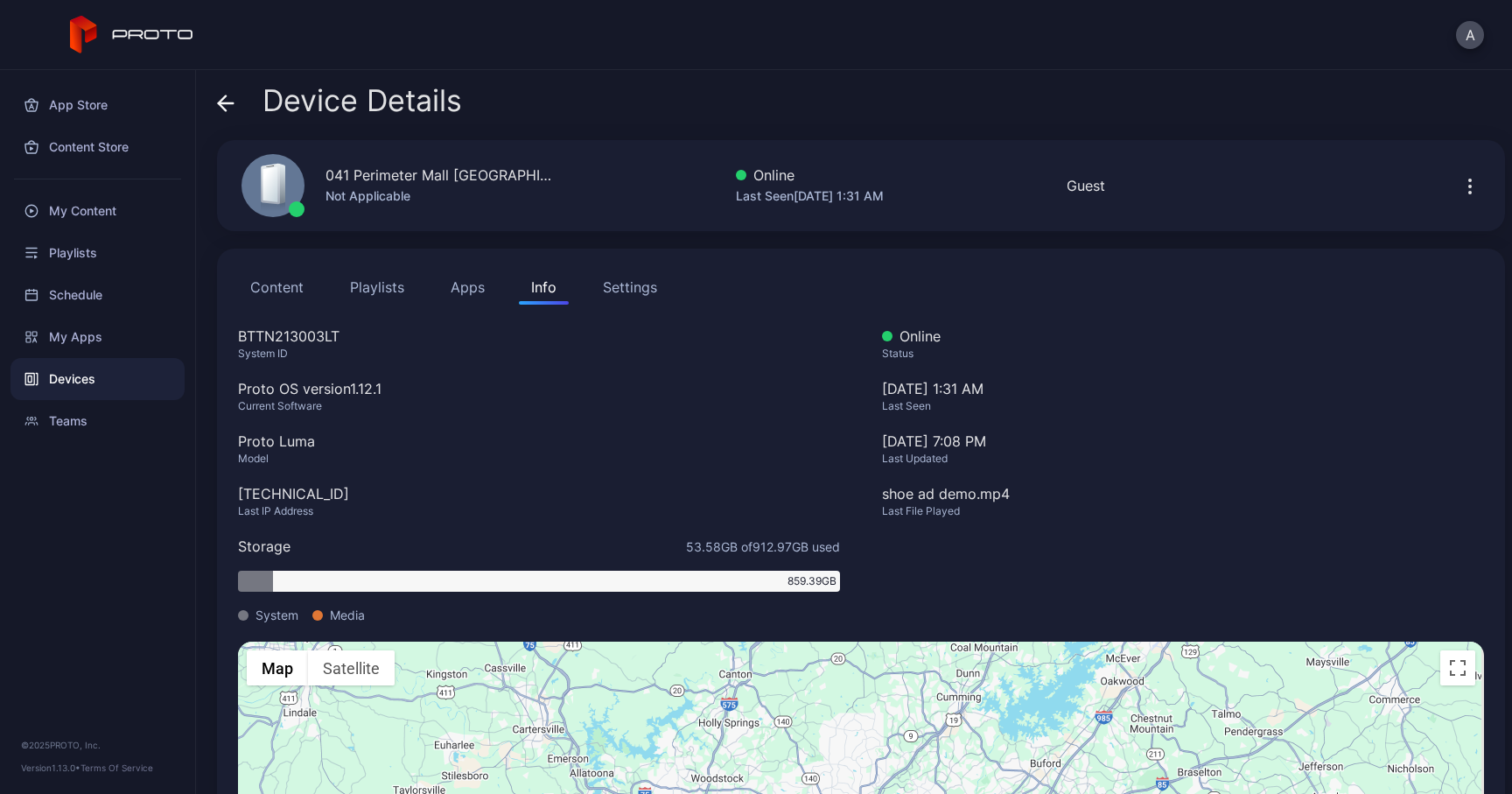
click at [226, 93] on span at bounding box center [226, 101] width 18 height 33
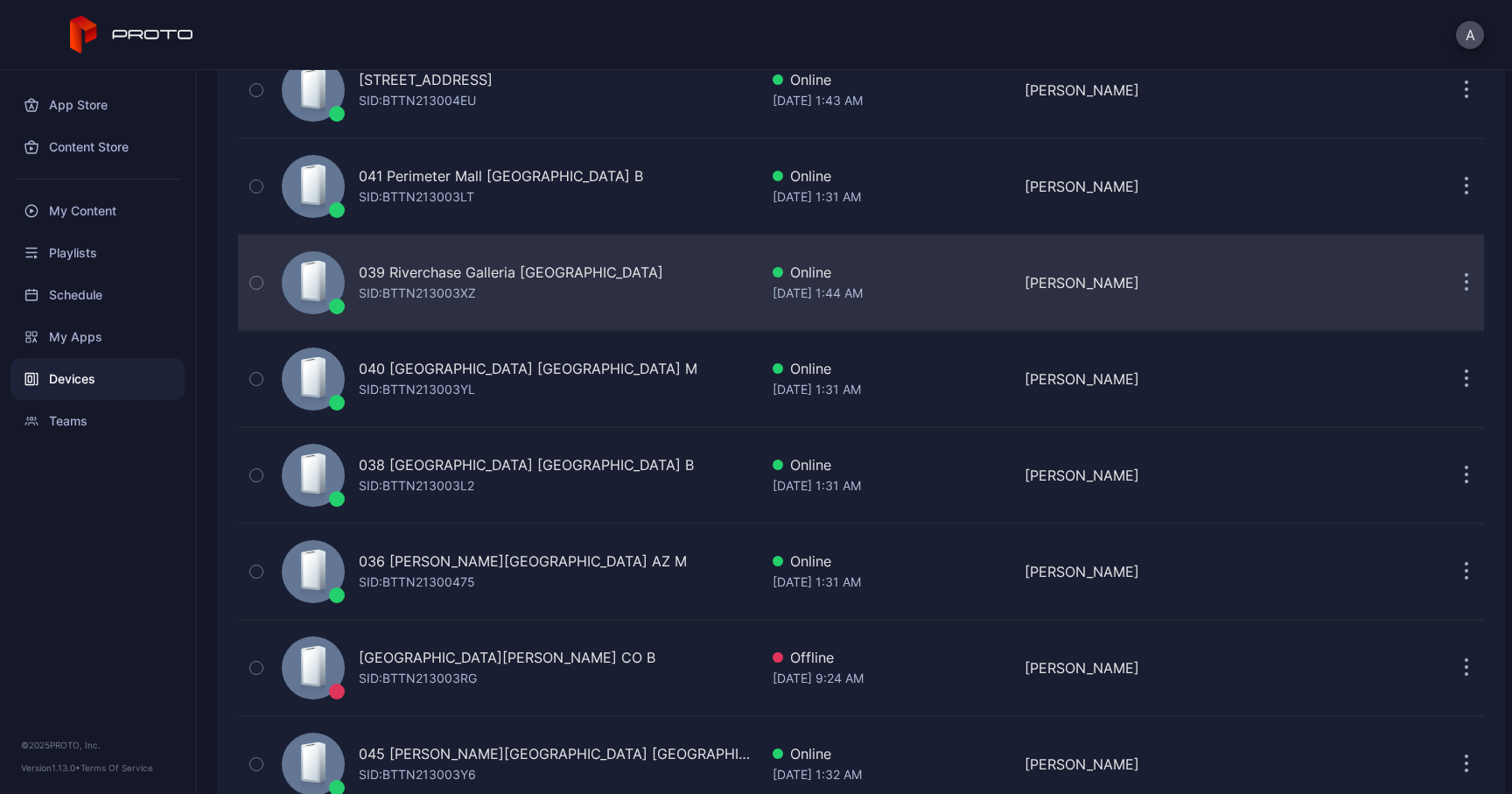
scroll to position [554, 0]
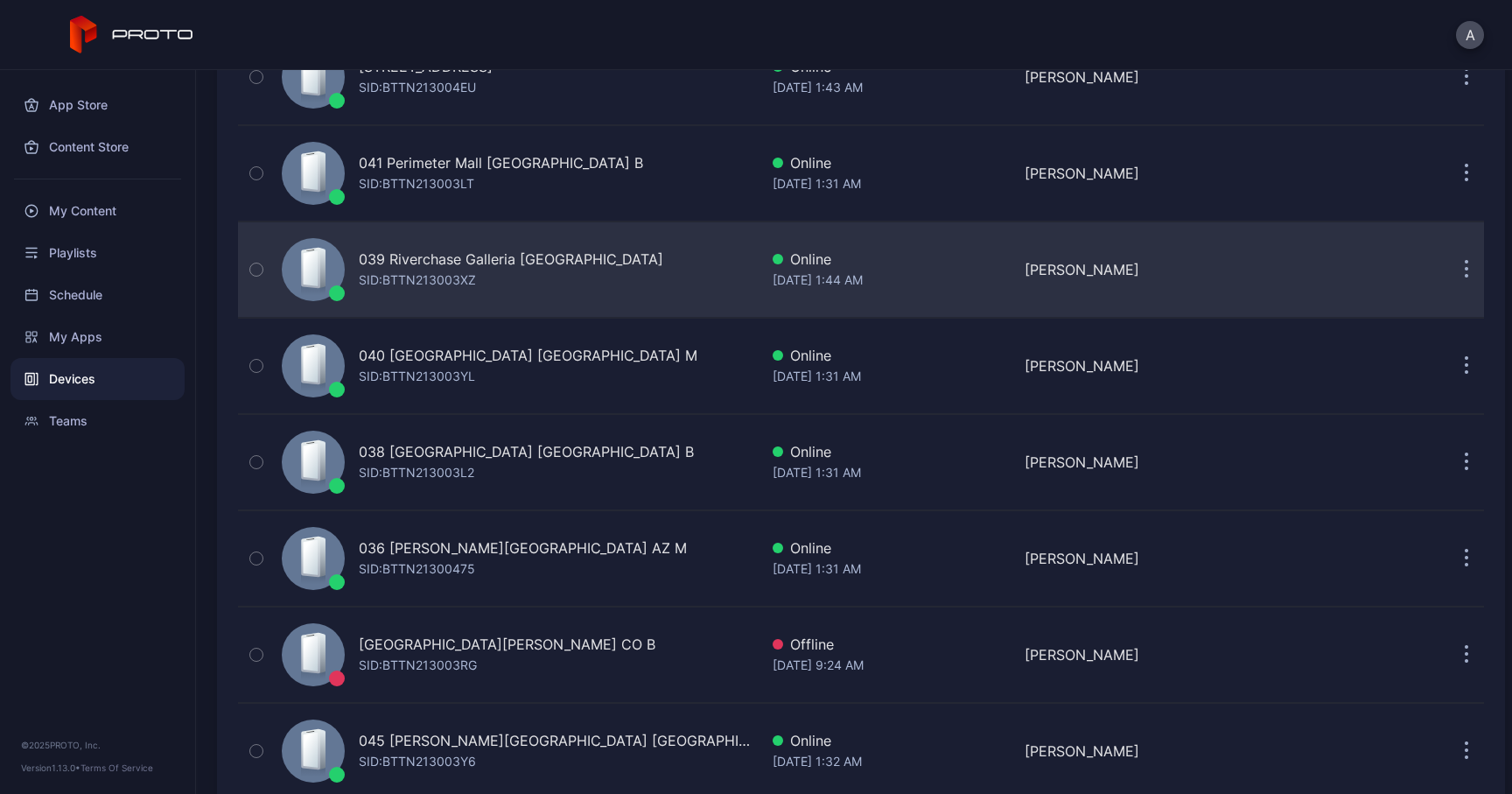
click at [631, 279] on div "039 Riverchase Galleria AL B SID: BTTN213003XZ" at bounding box center [516, 269] width 484 height 87
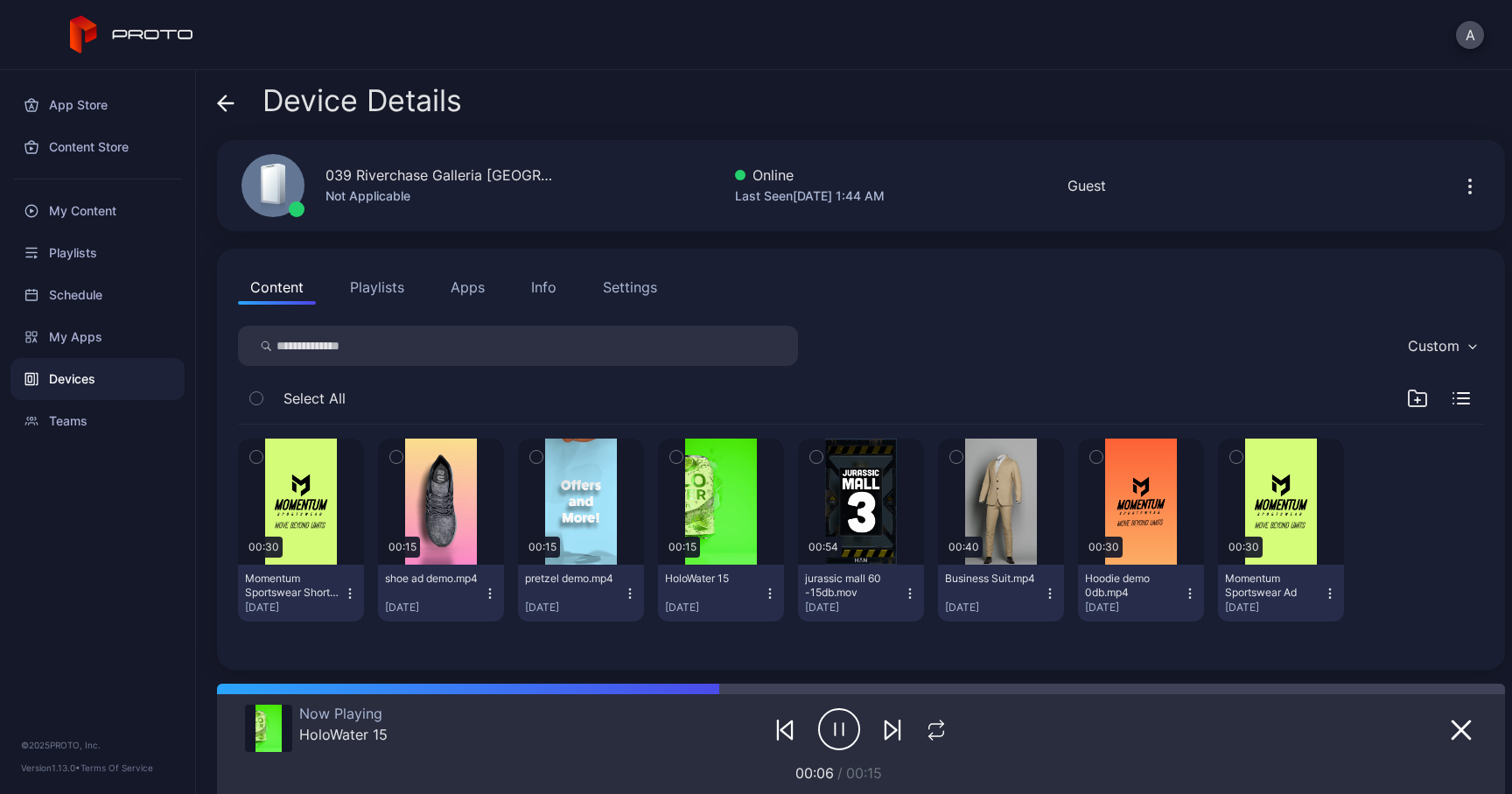
click at [552, 293] on div "Info" at bounding box center [543, 287] width 25 height 21
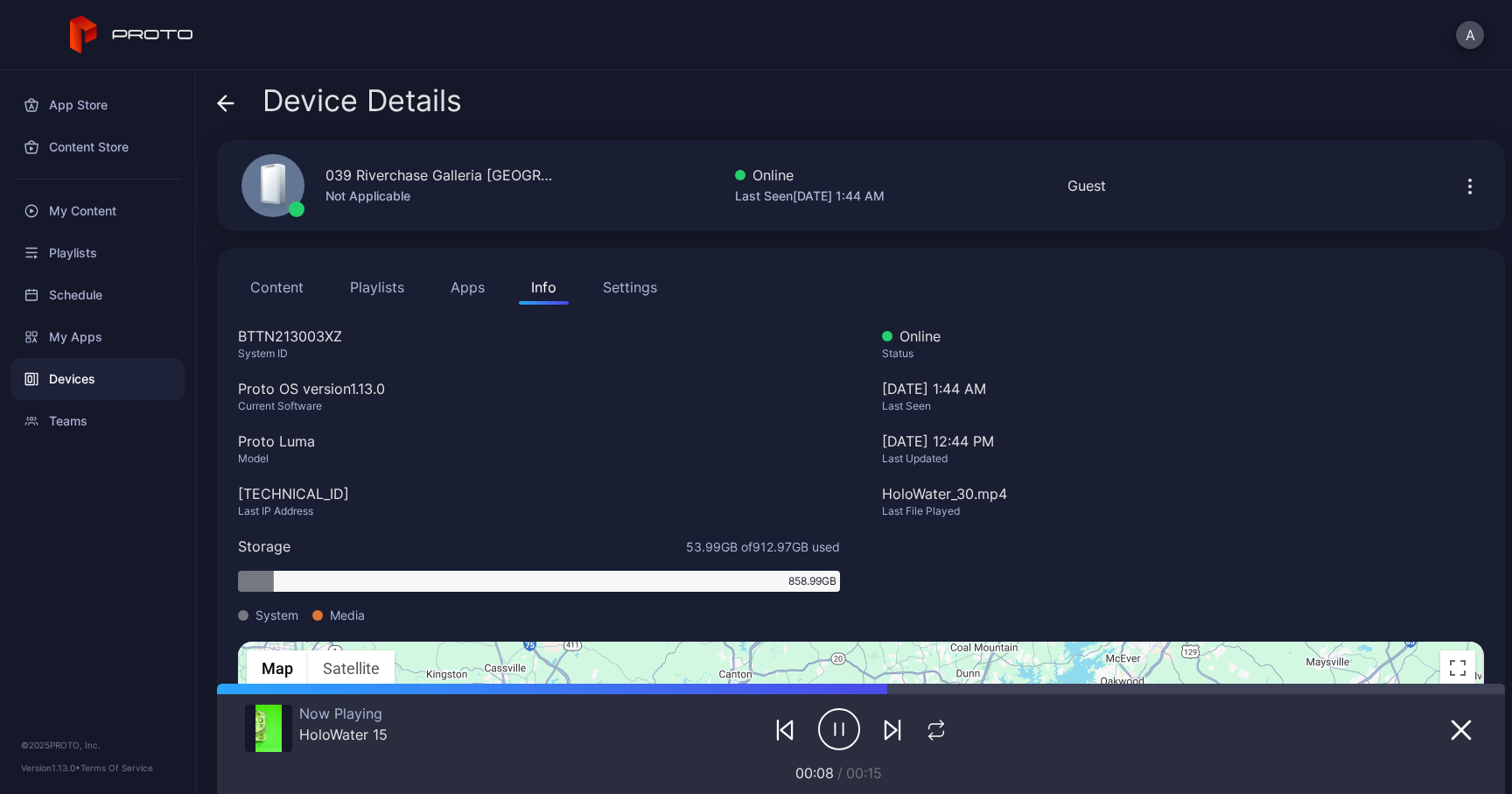
click at [226, 99] on icon at bounding box center [226, 103] width 18 height 18
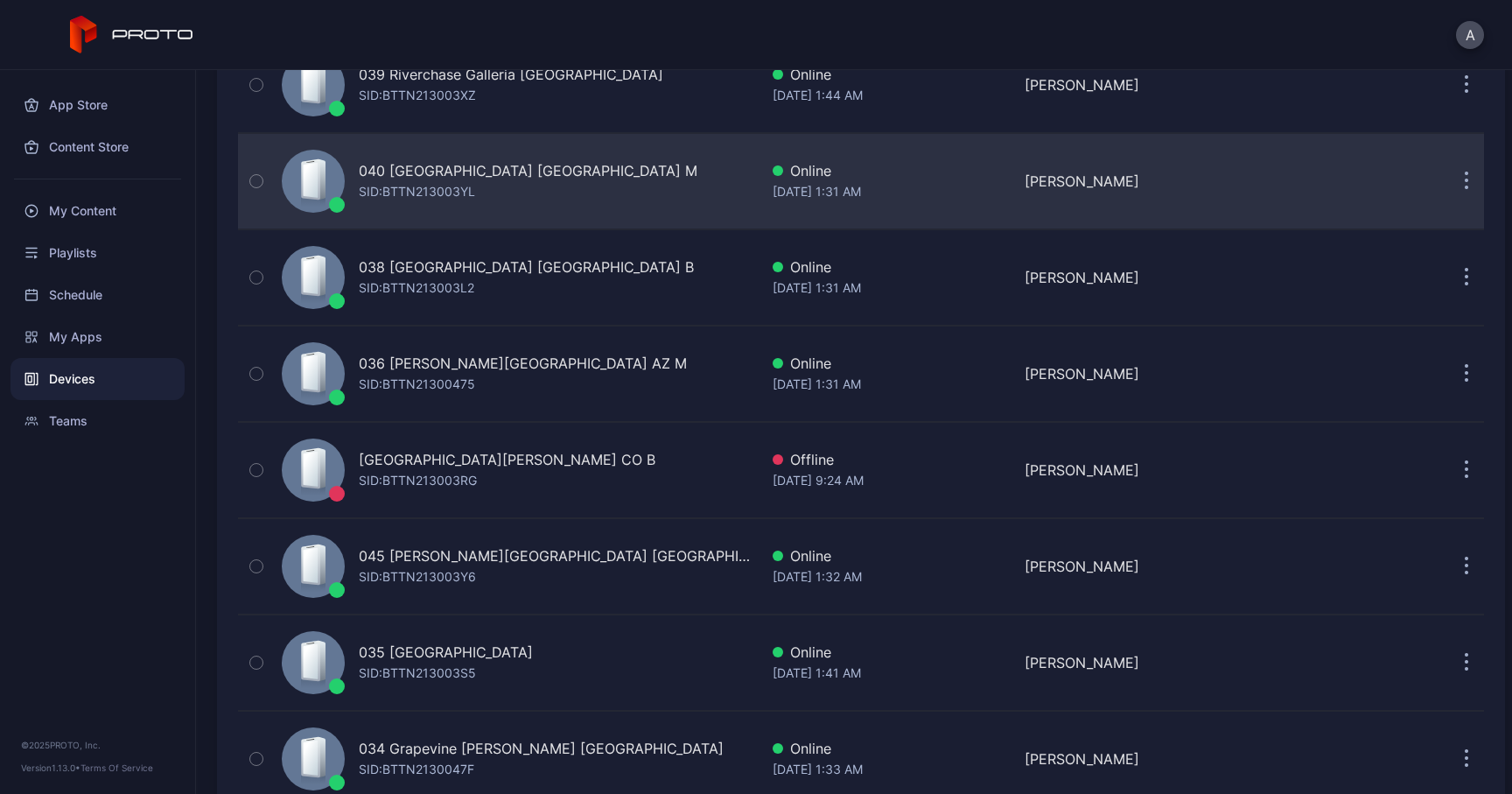
scroll to position [760, 0]
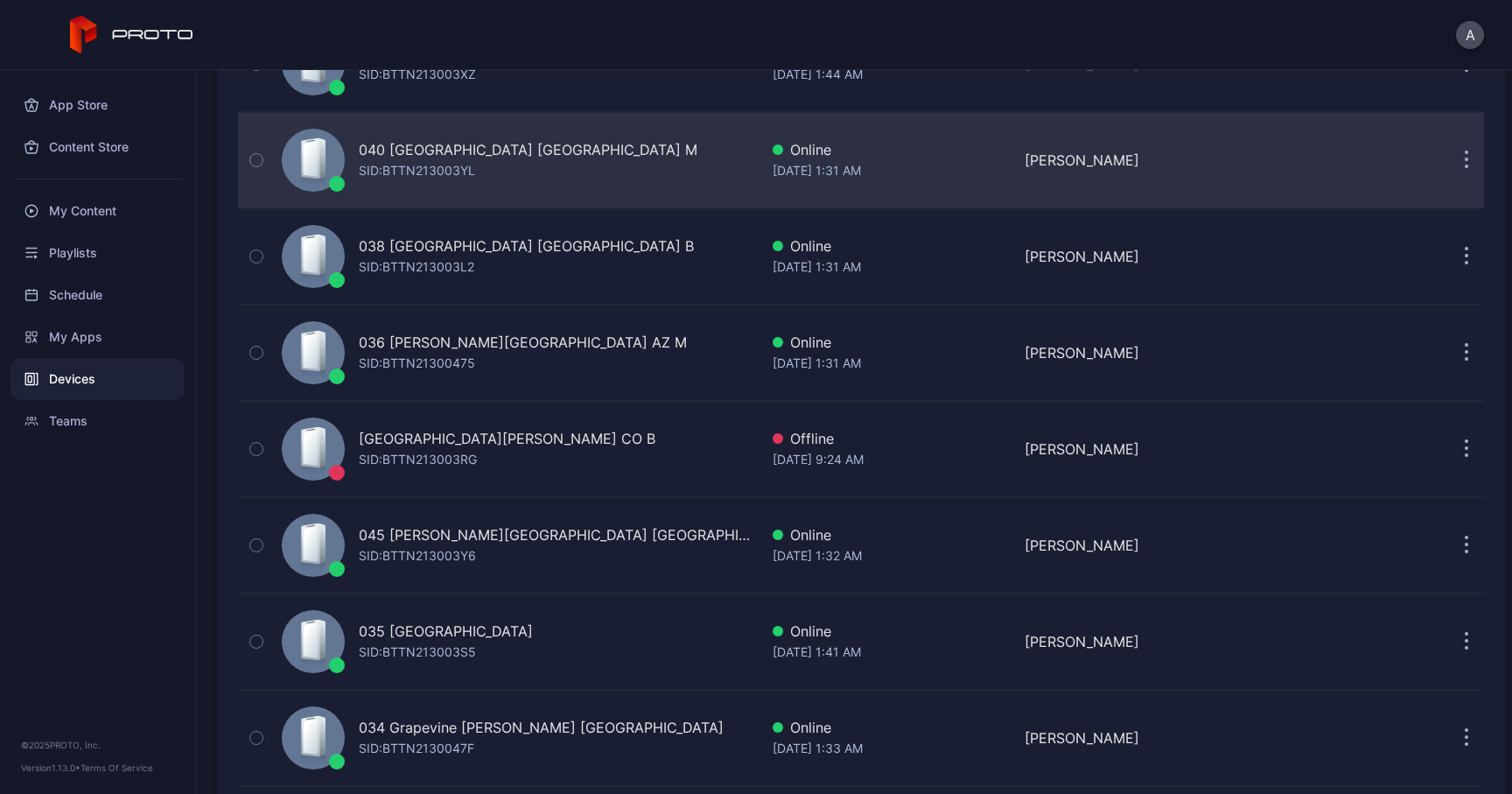
click at [656, 177] on div "040 [GEOGRAPHIC_DATA] [GEOGRAPHIC_DATA] M SID: BTTN213003YL" at bounding box center [516, 160] width 484 height 87
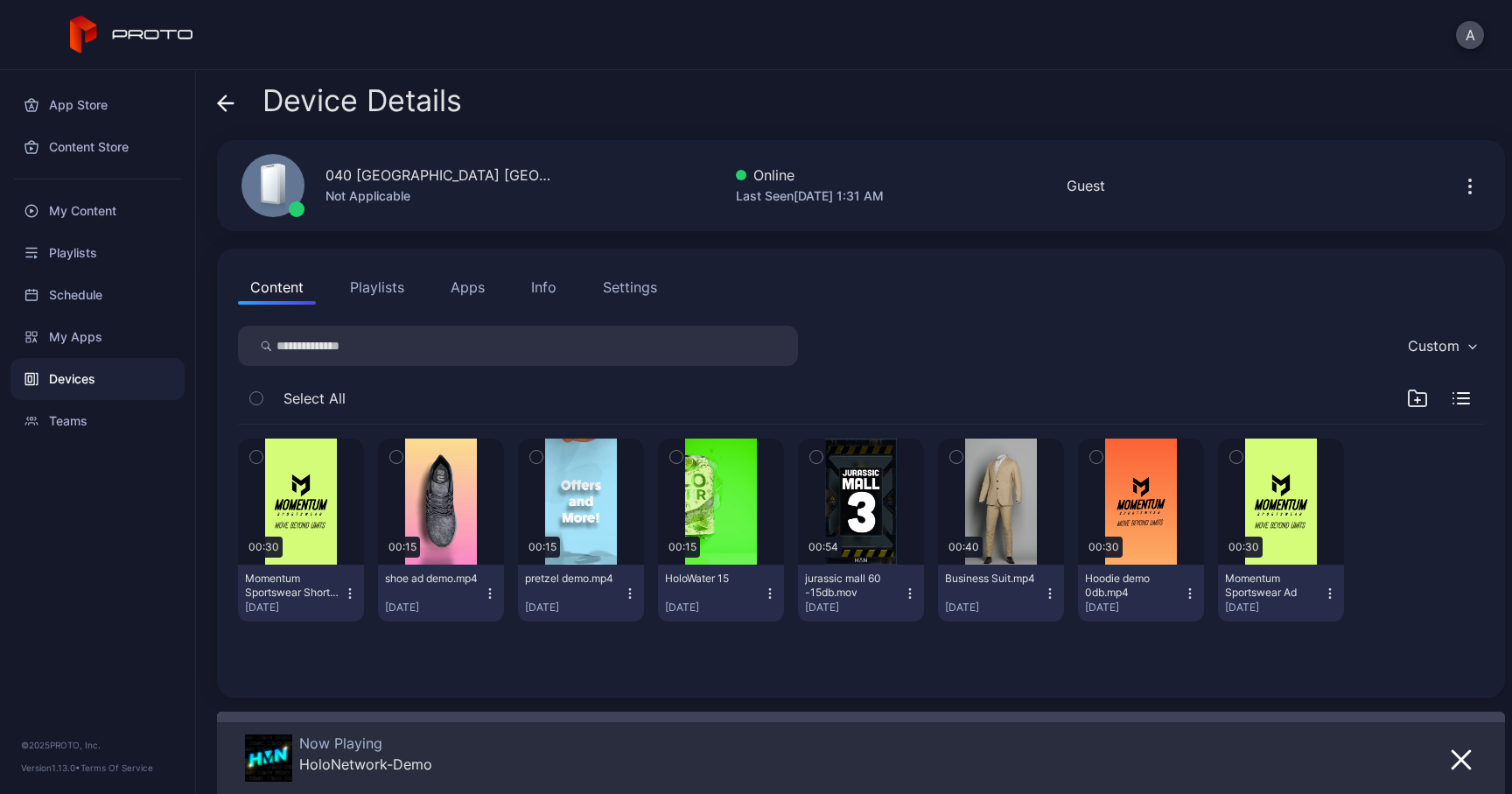
click at [545, 296] on div "Info" at bounding box center [543, 287] width 25 height 21
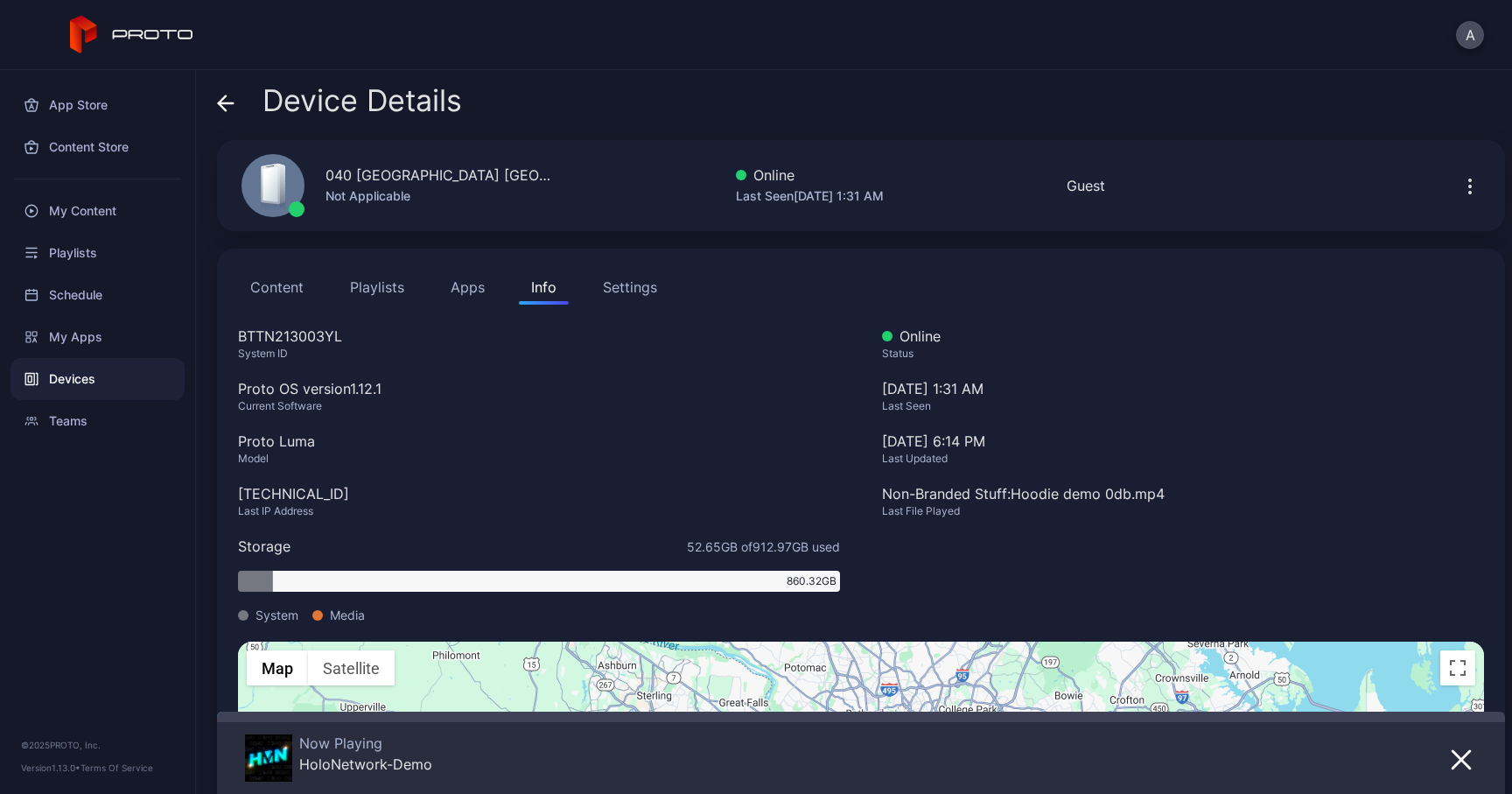
click at [230, 99] on icon at bounding box center [226, 103] width 18 height 18
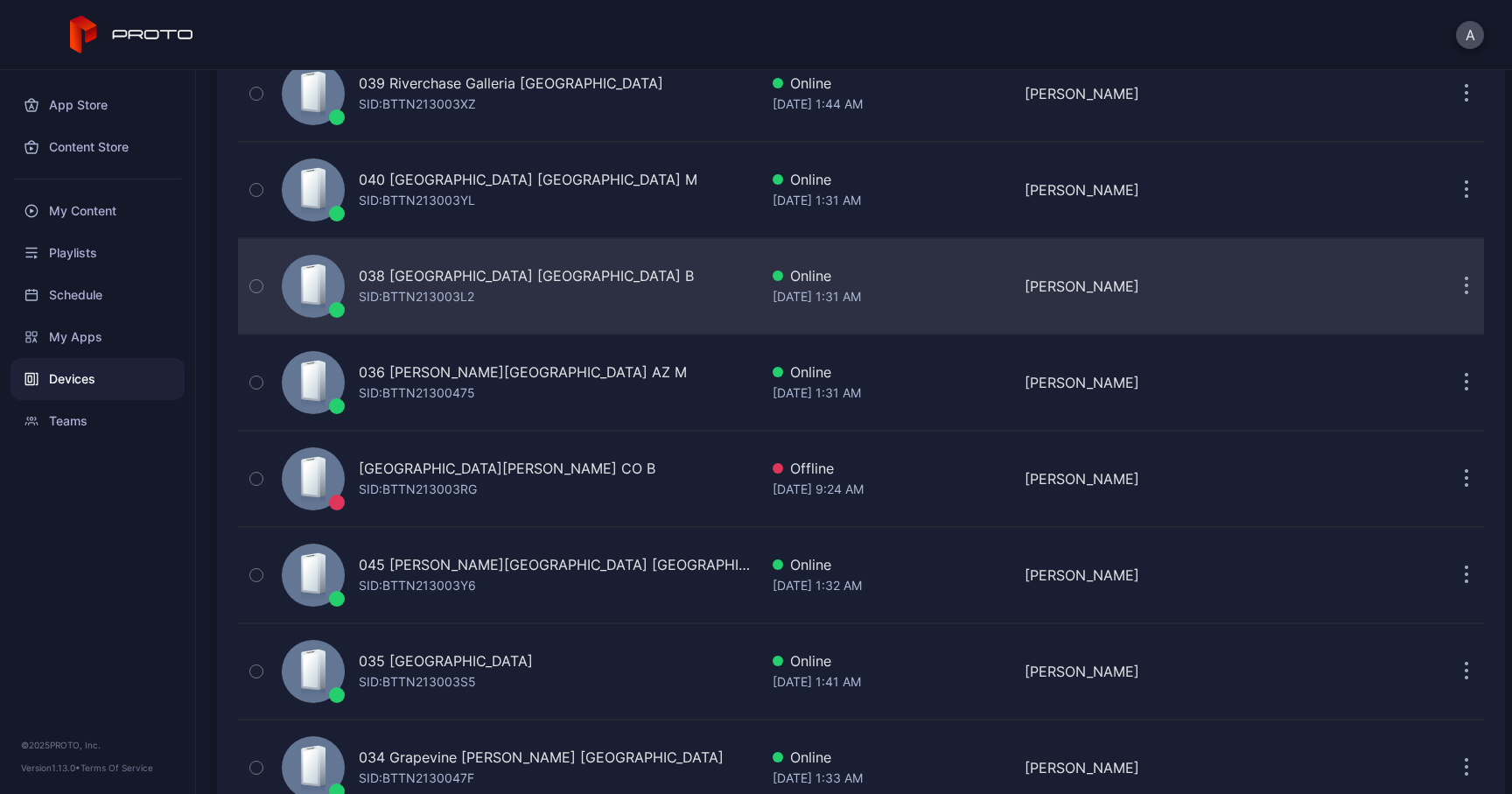
scroll to position [756, 0]
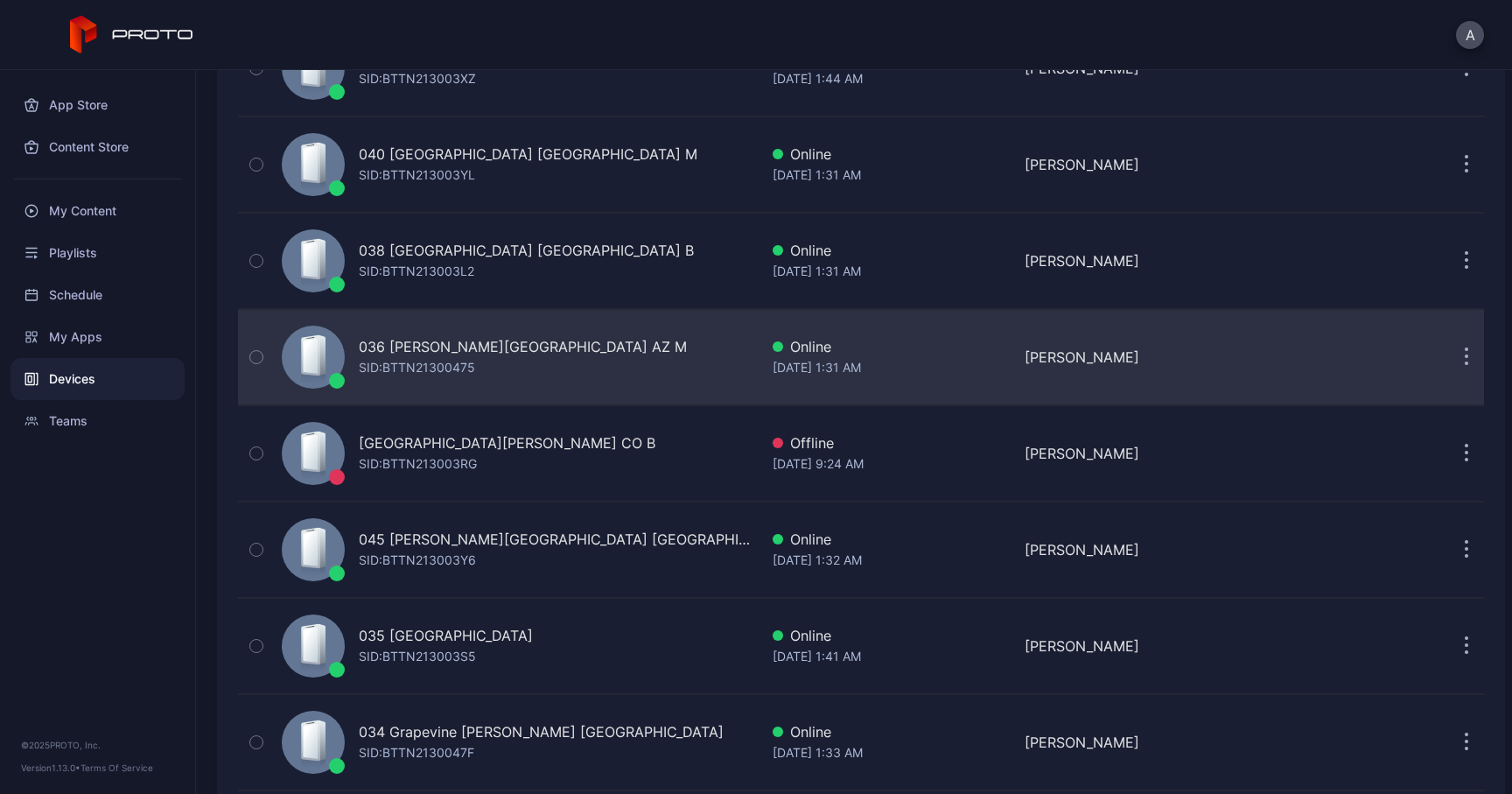
click at [613, 371] on div "036 [PERSON_NAME][GEOGRAPHIC_DATA] AZ M SID: BTTN21300475" at bounding box center [516, 357] width 484 height 87
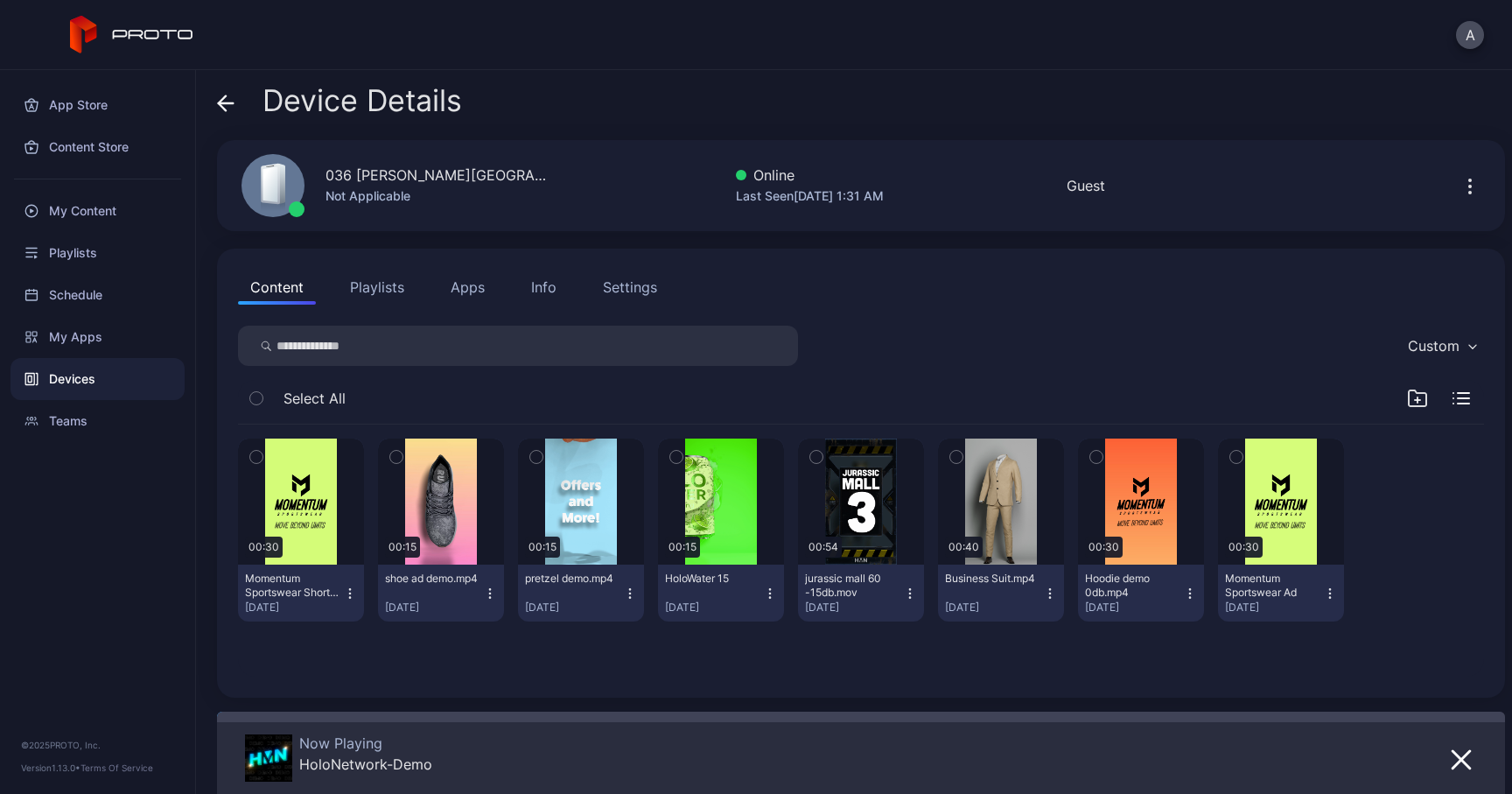
click at [546, 292] on div "Info" at bounding box center [543, 287] width 25 height 21
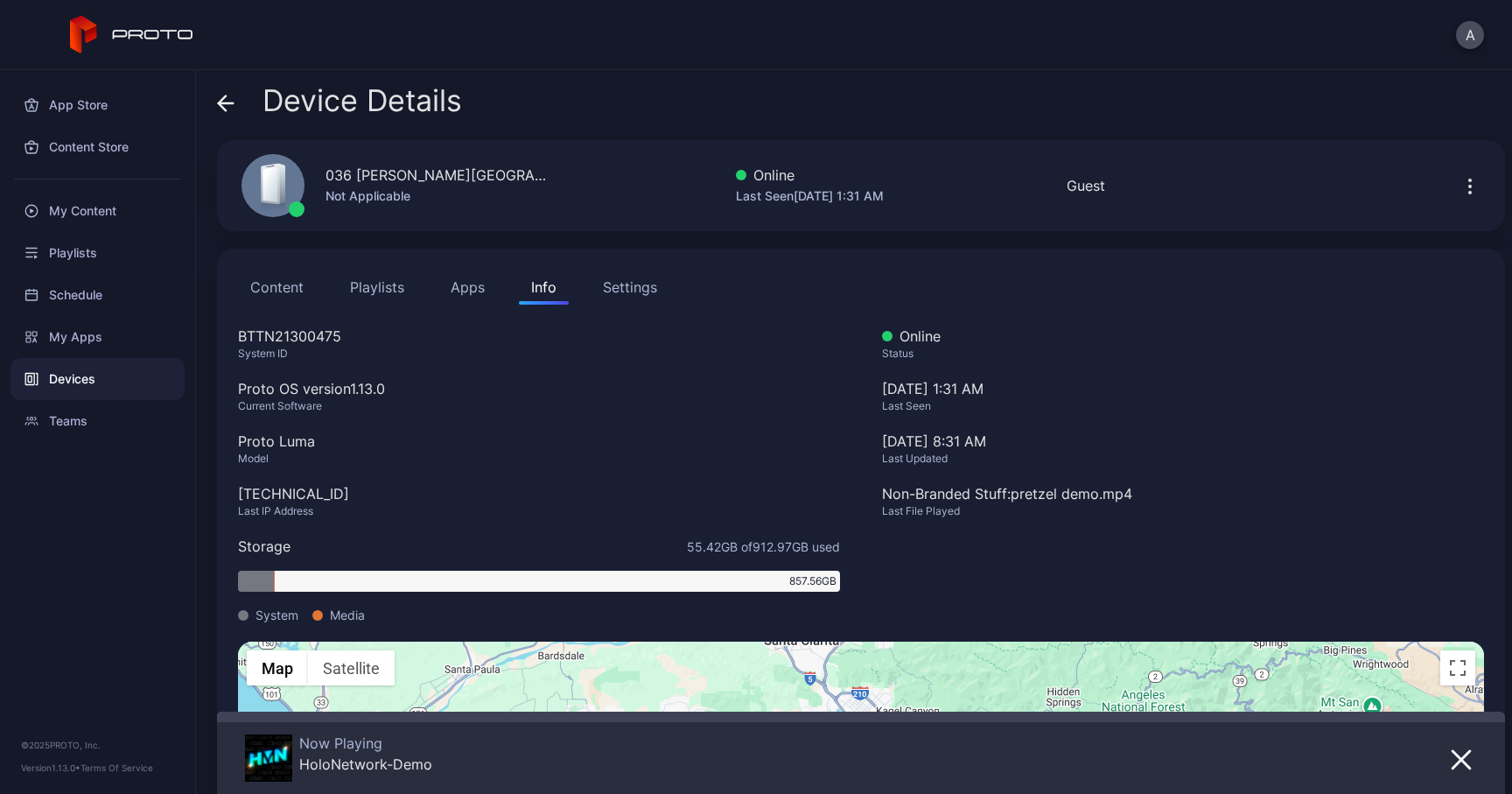
click at [226, 107] on icon at bounding box center [226, 103] width 18 height 18
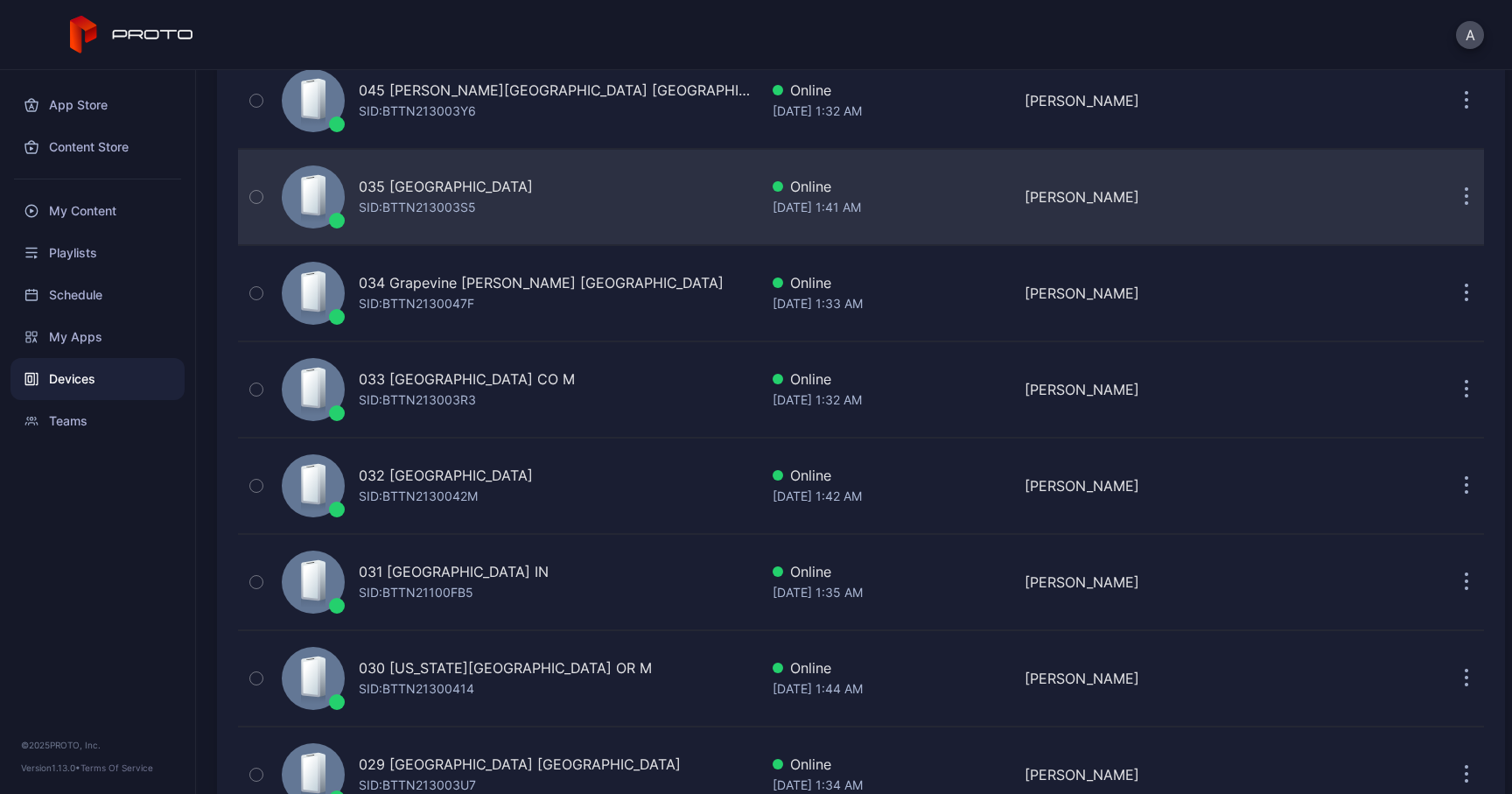
scroll to position [1216, 0]
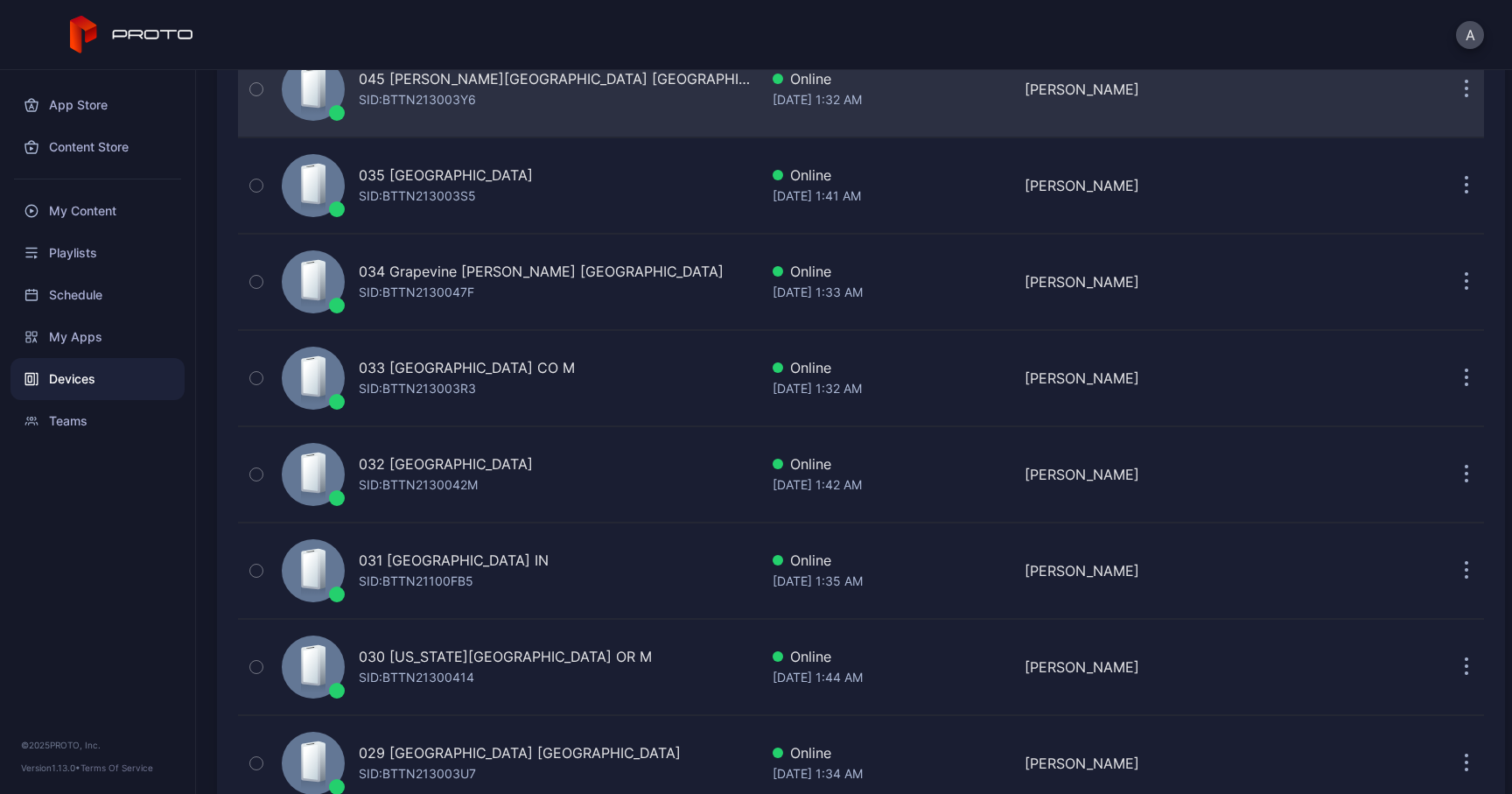
click at [573, 85] on div "045 [PERSON_NAME][GEOGRAPHIC_DATA] MA SID: BTTN213003Y6" at bounding box center [516, 89] width 484 height 87
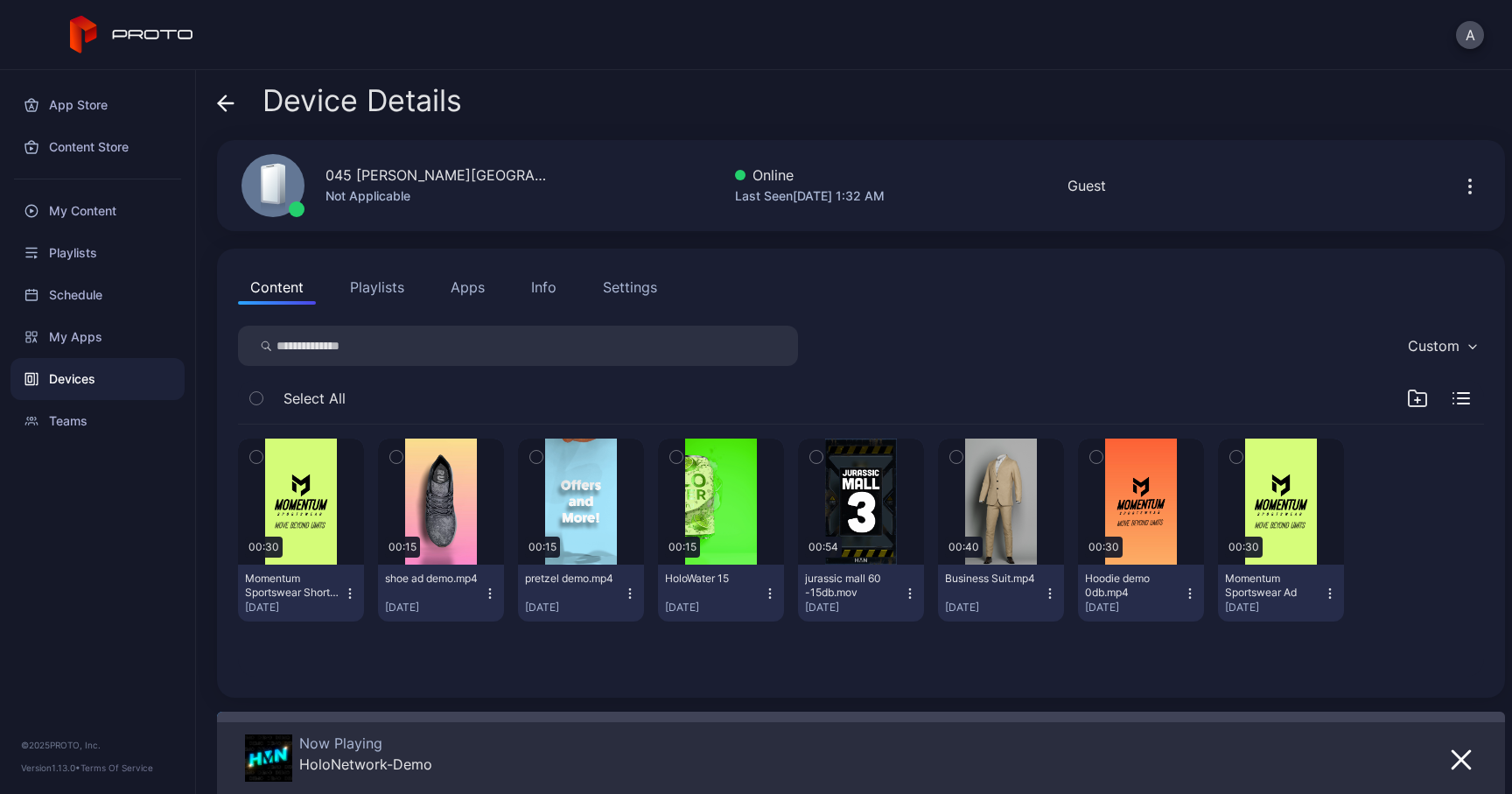
click at [528, 294] on button "Info" at bounding box center [544, 287] width 50 height 35
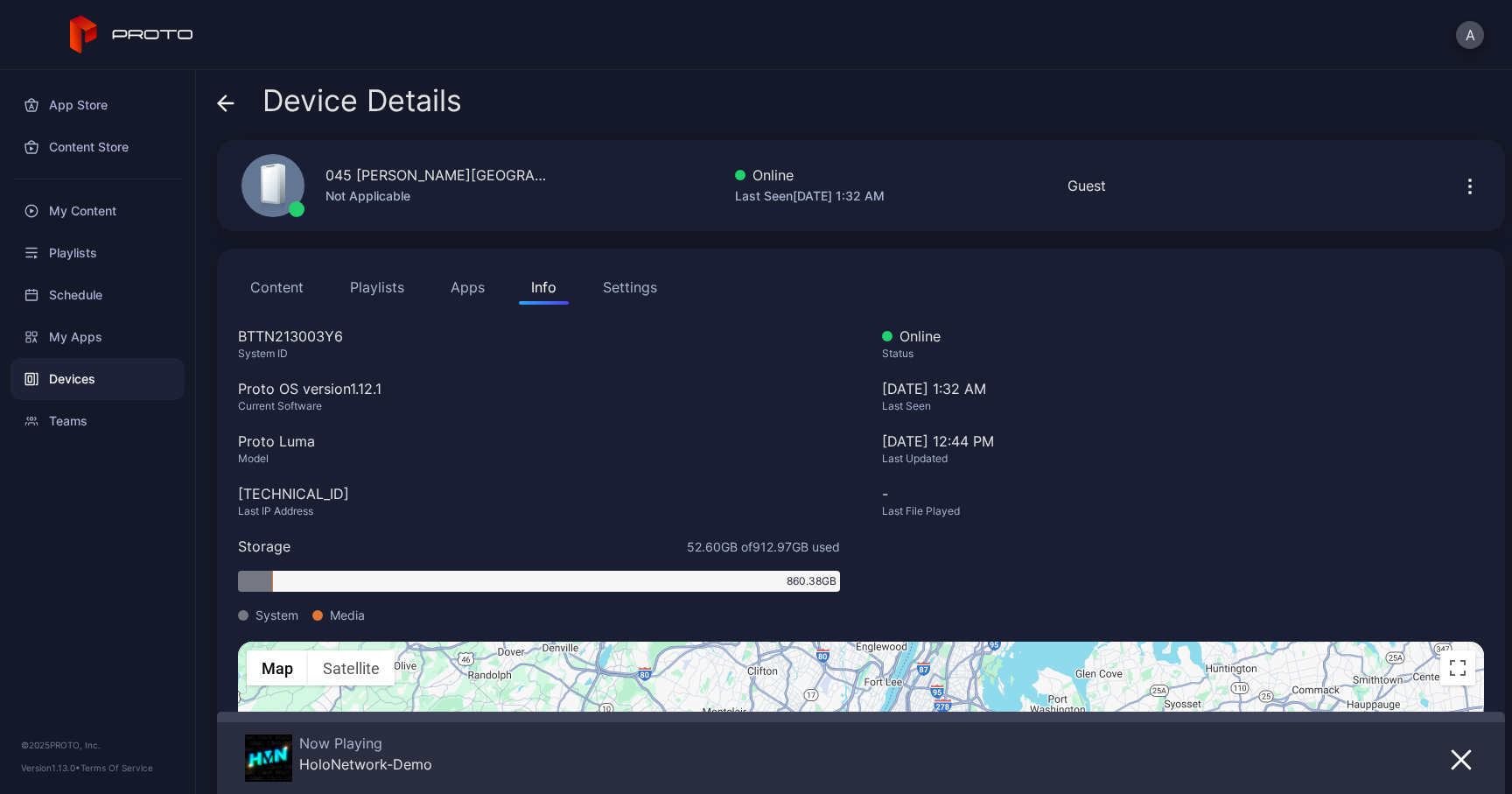
click at [222, 103] on icon at bounding box center [226, 103] width 15 height 0
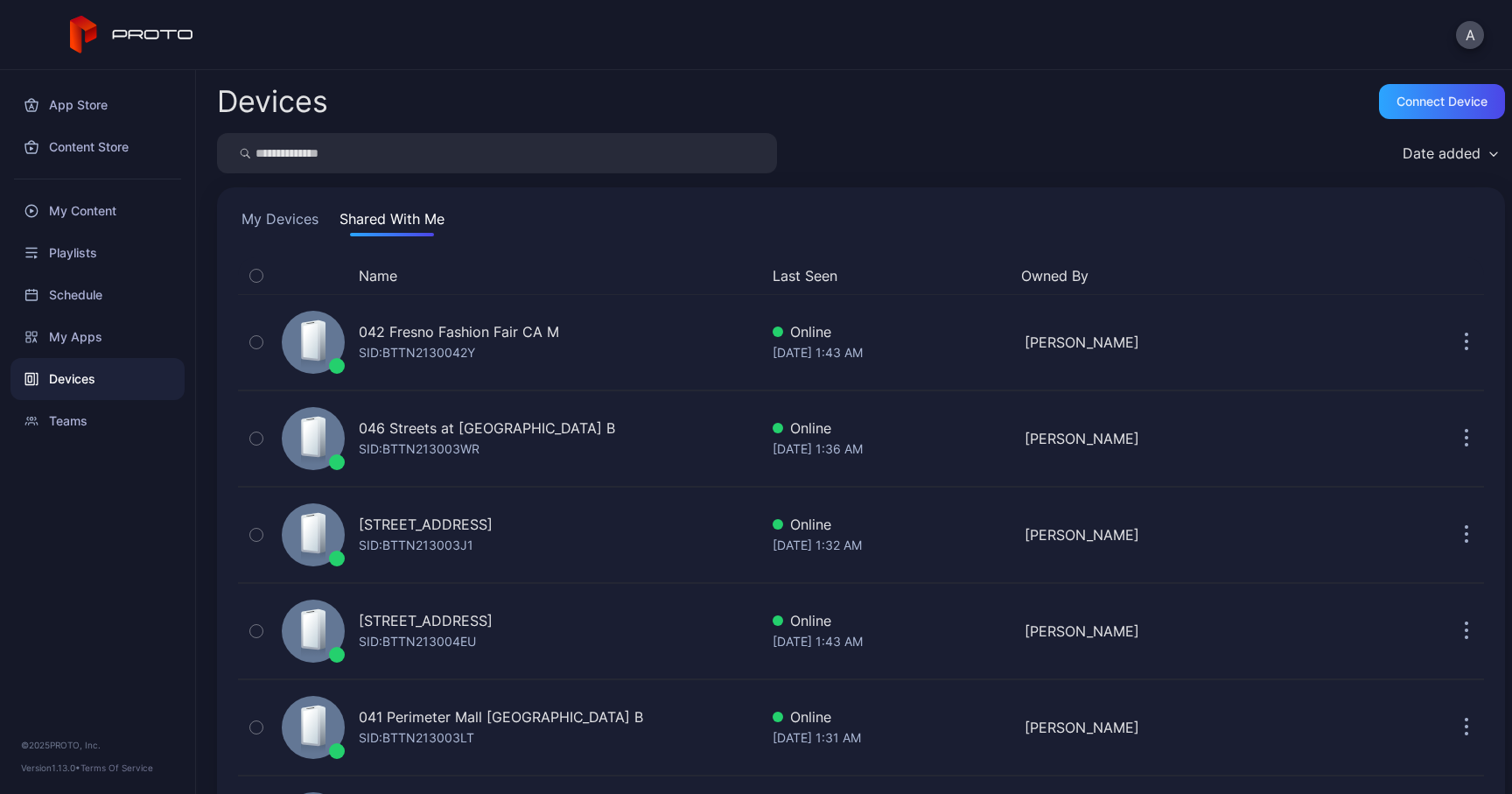
scroll to position [1216, 0]
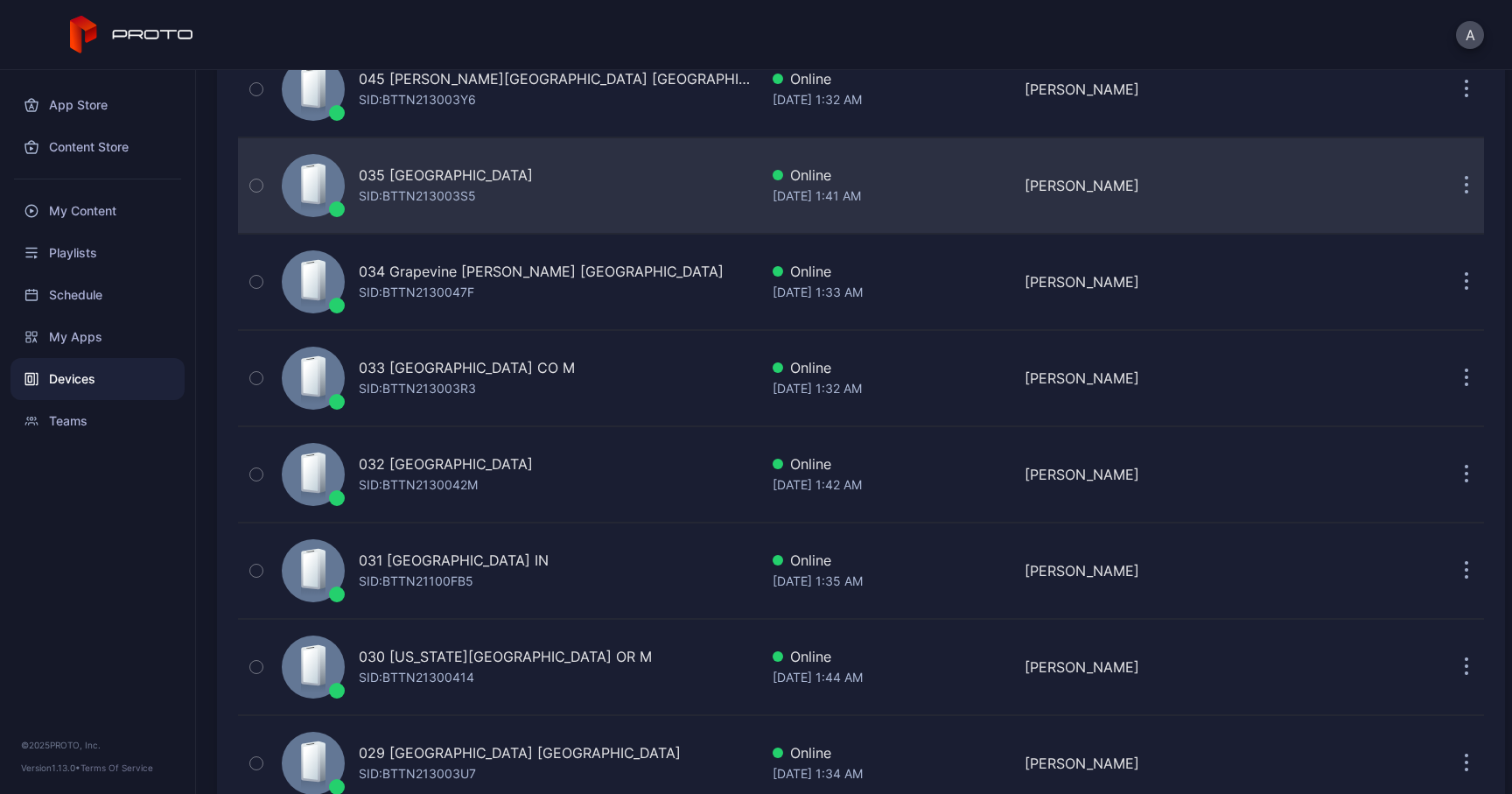
click at [507, 181] on div "035 [GEOGRAPHIC_DATA] SID: BTTN213003S5" at bounding box center [516, 186] width 484 height 87
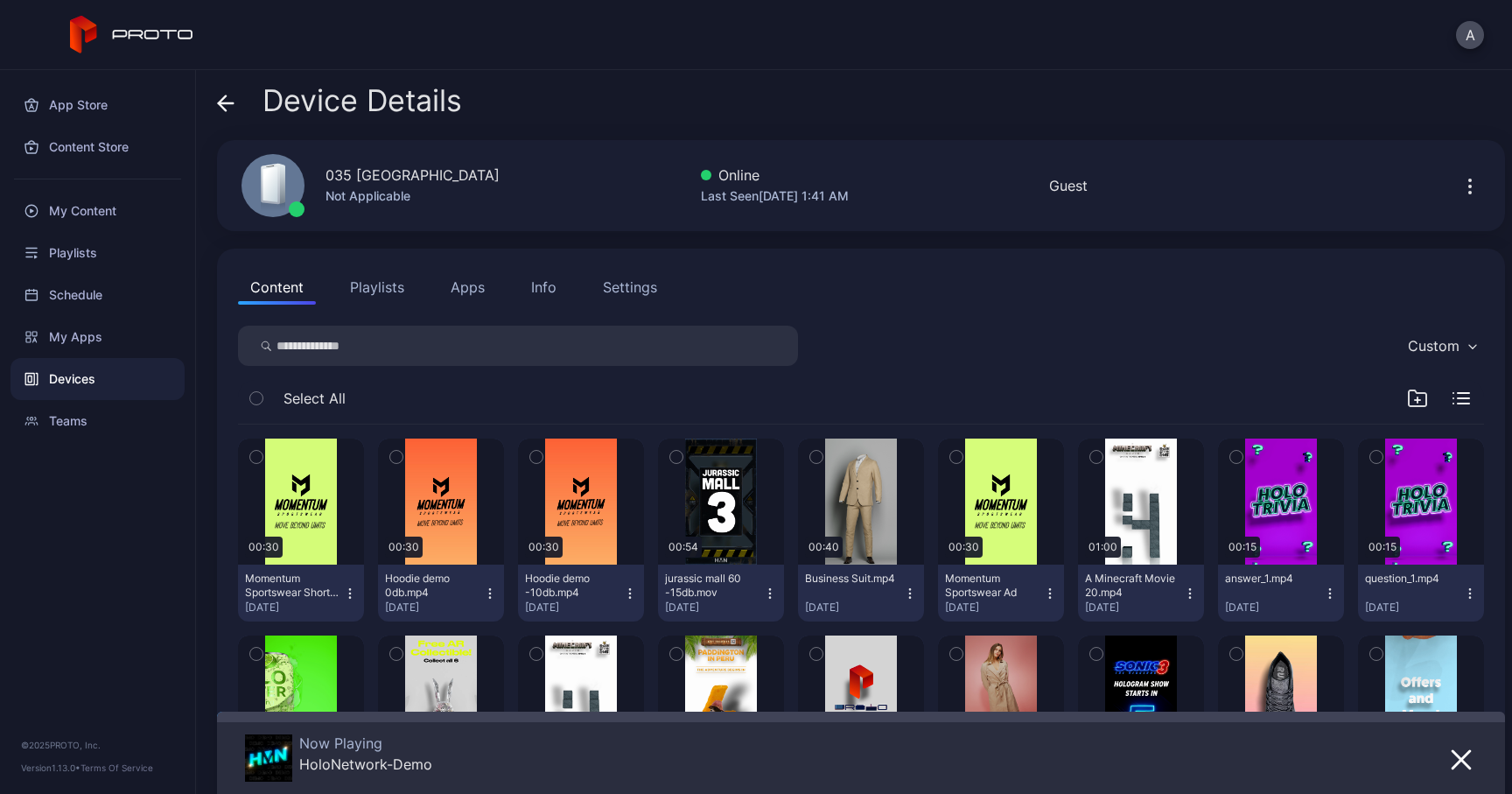
click at [542, 295] on div "Info" at bounding box center [543, 287] width 25 height 21
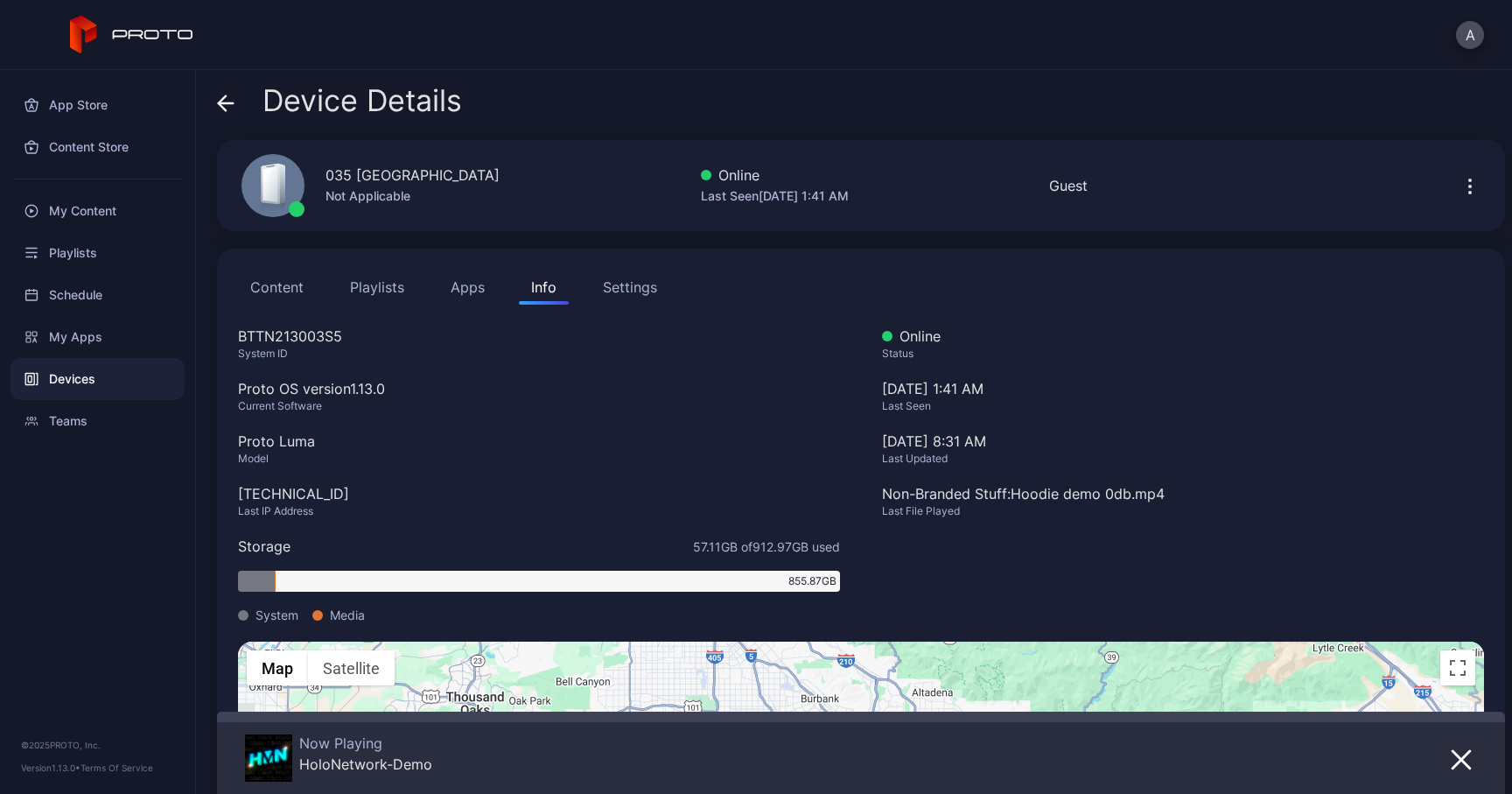
click at [229, 114] on span at bounding box center [226, 101] width 18 height 33
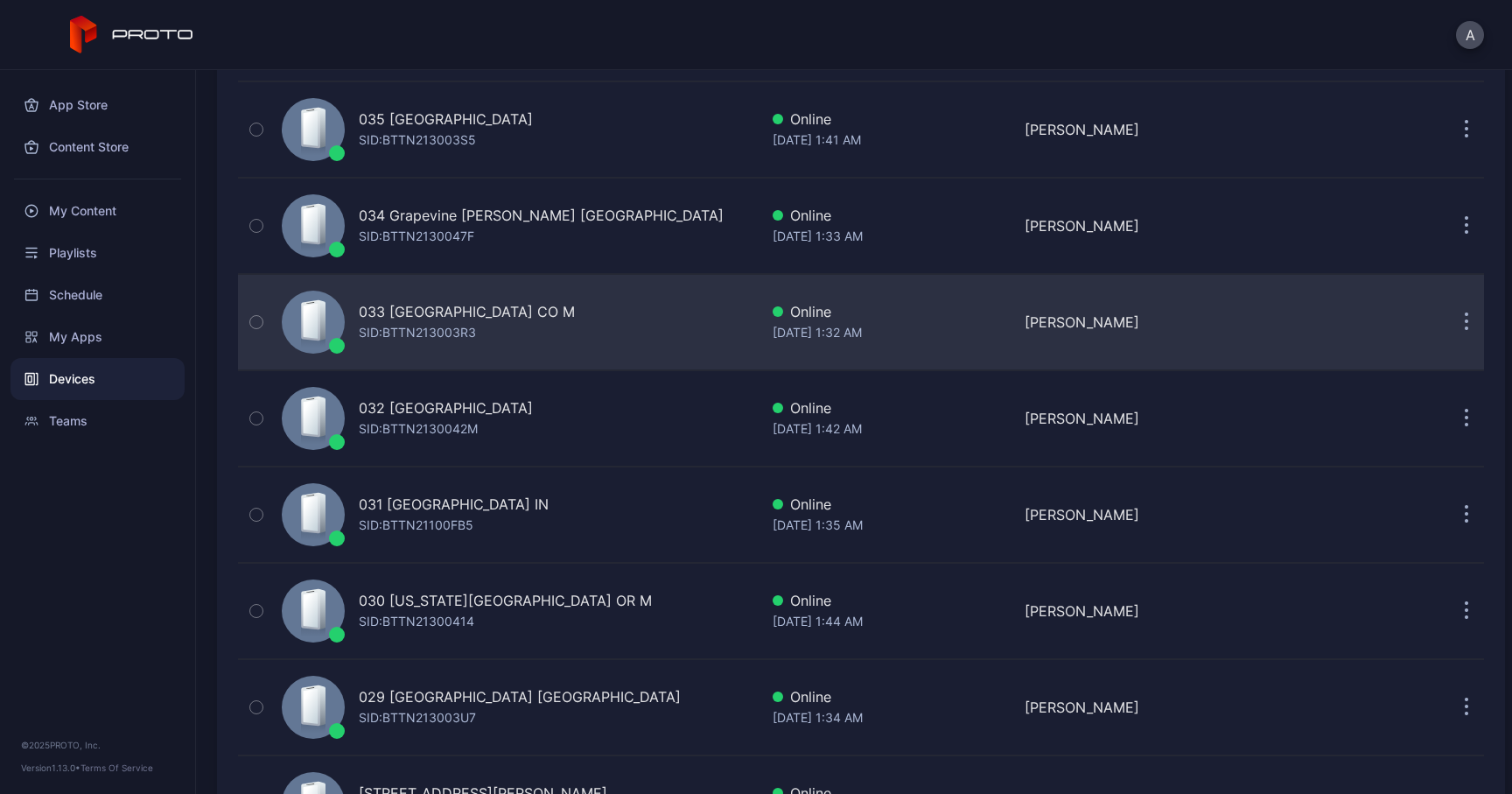
scroll to position [1200, 0]
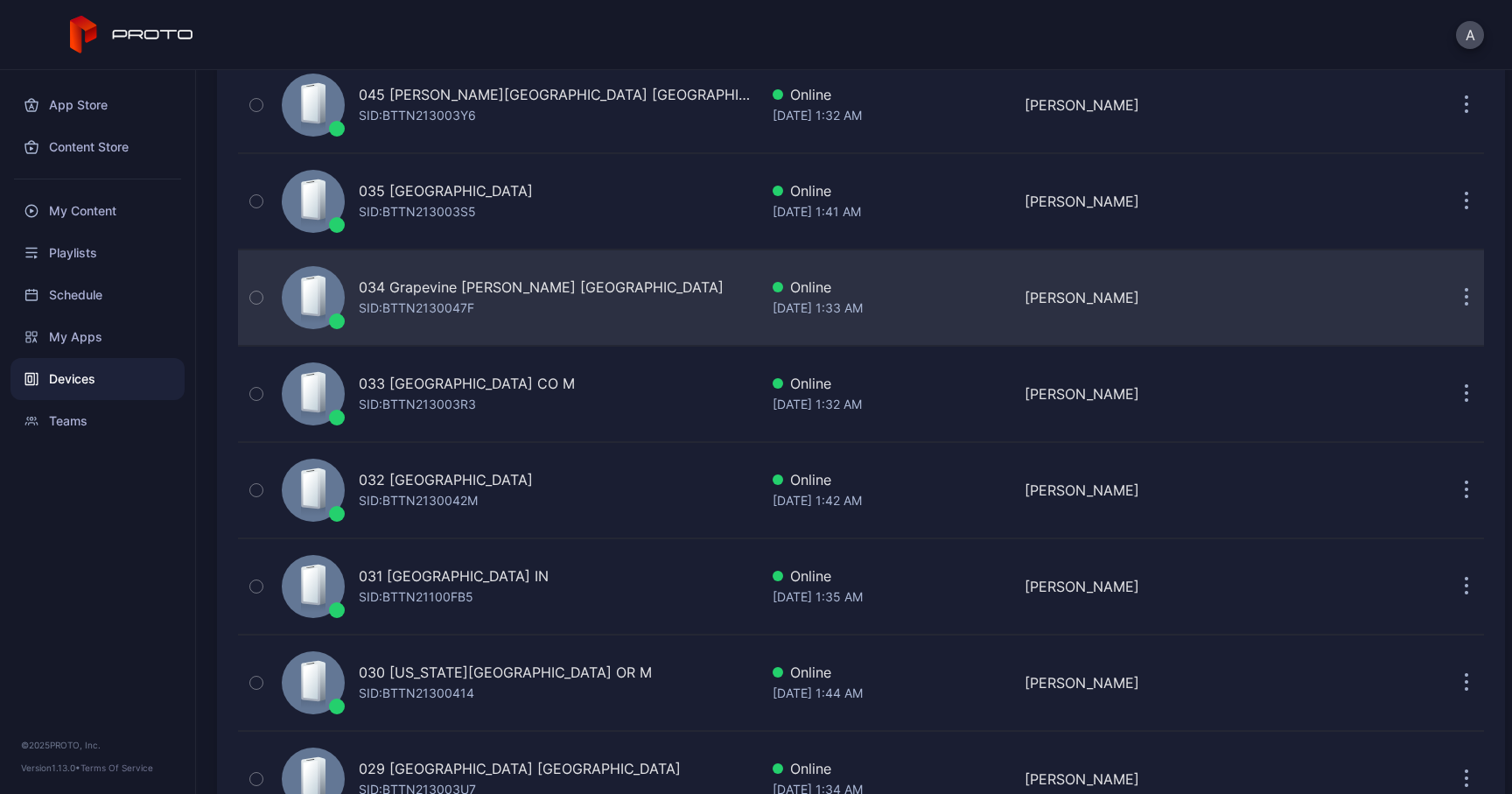
click at [500, 290] on div "034 Grapevine [PERSON_NAME] [GEOGRAPHIC_DATA]" at bounding box center [541, 287] width 365 height 21
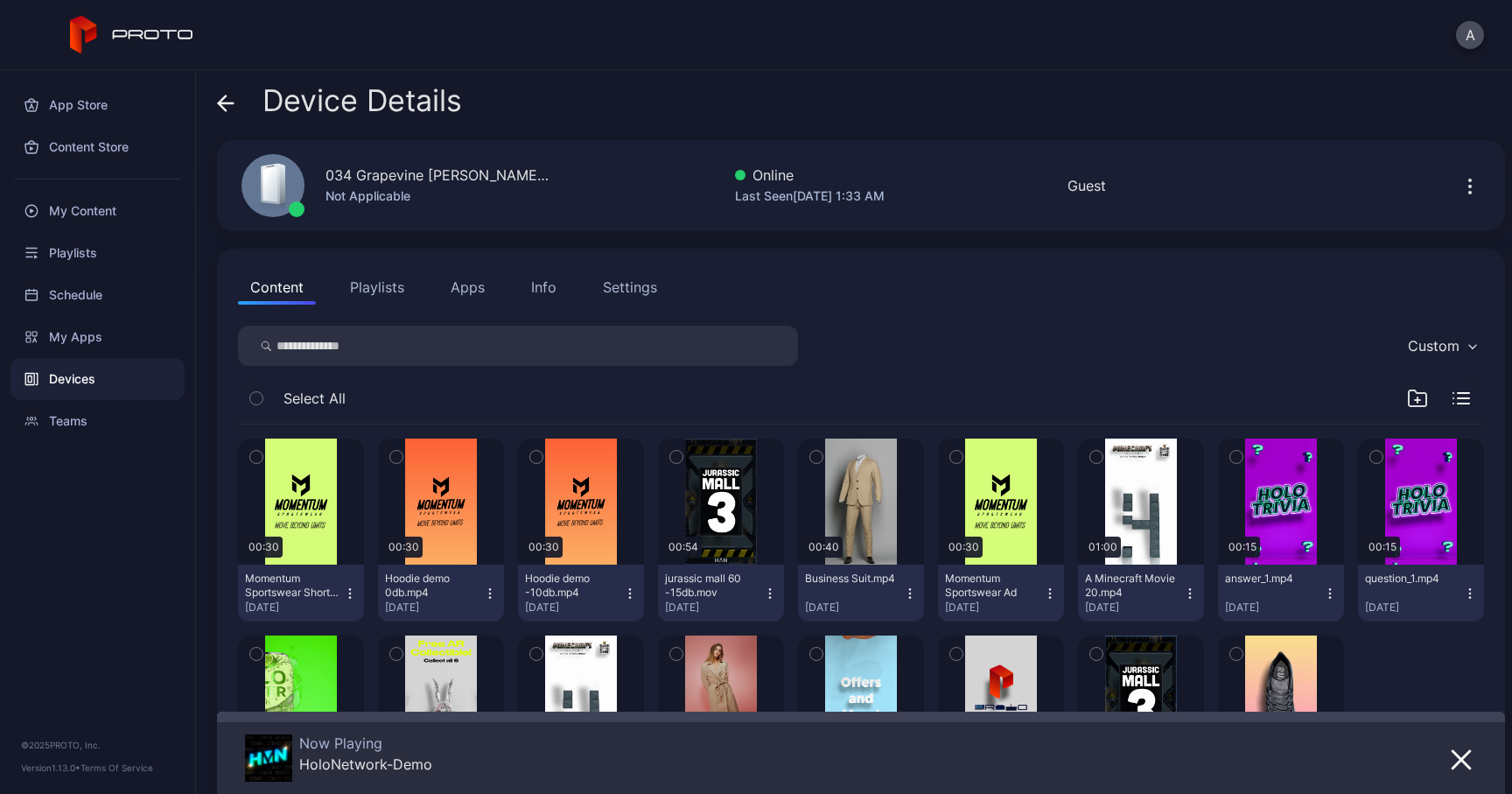
click at [553, 291] on div "Info" at bounding box center [543, 287] width 25 height 21
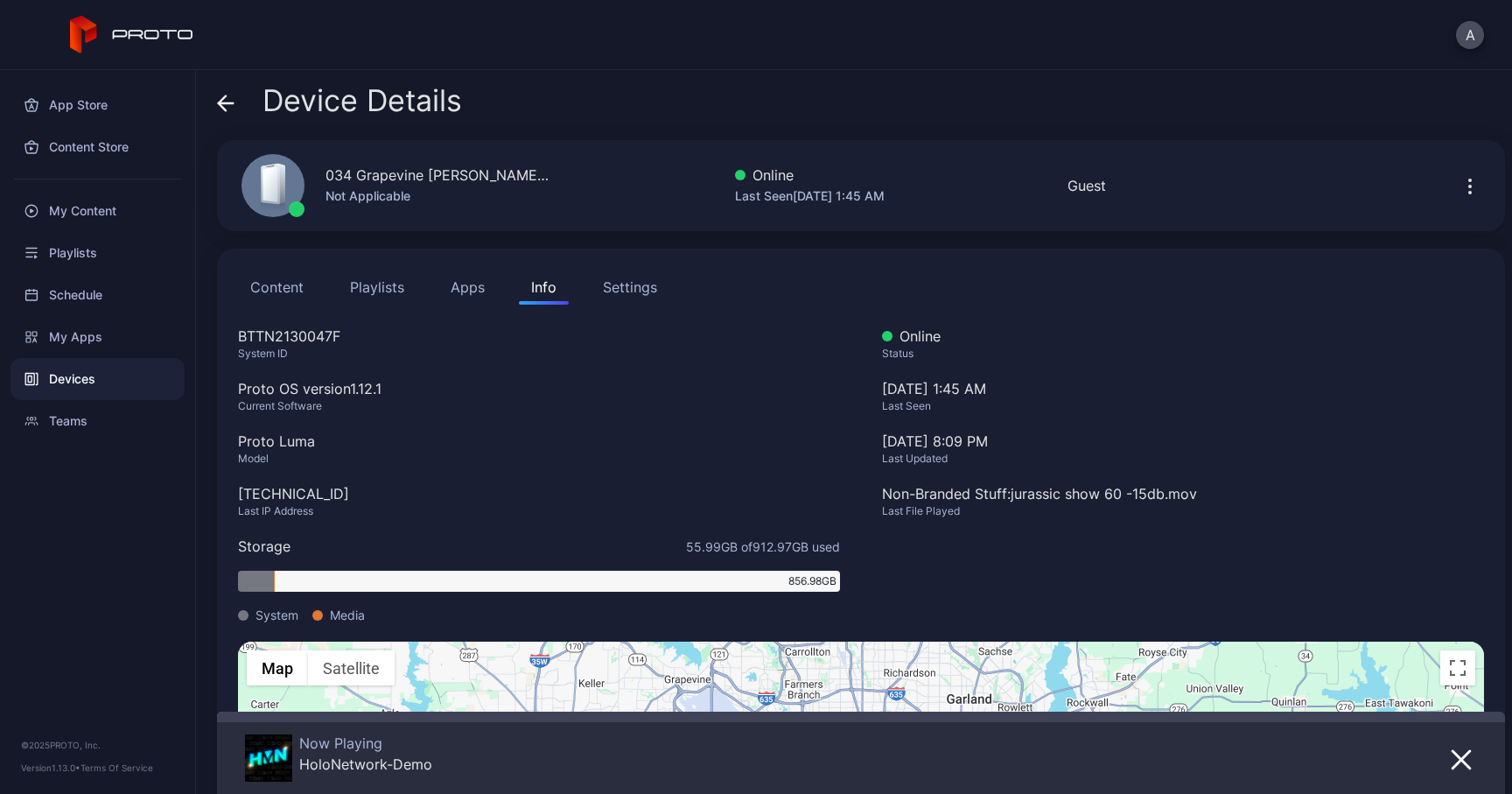
click at [455, 295] on button "Apps" at bounding box center [467, 287] width 58 height 35
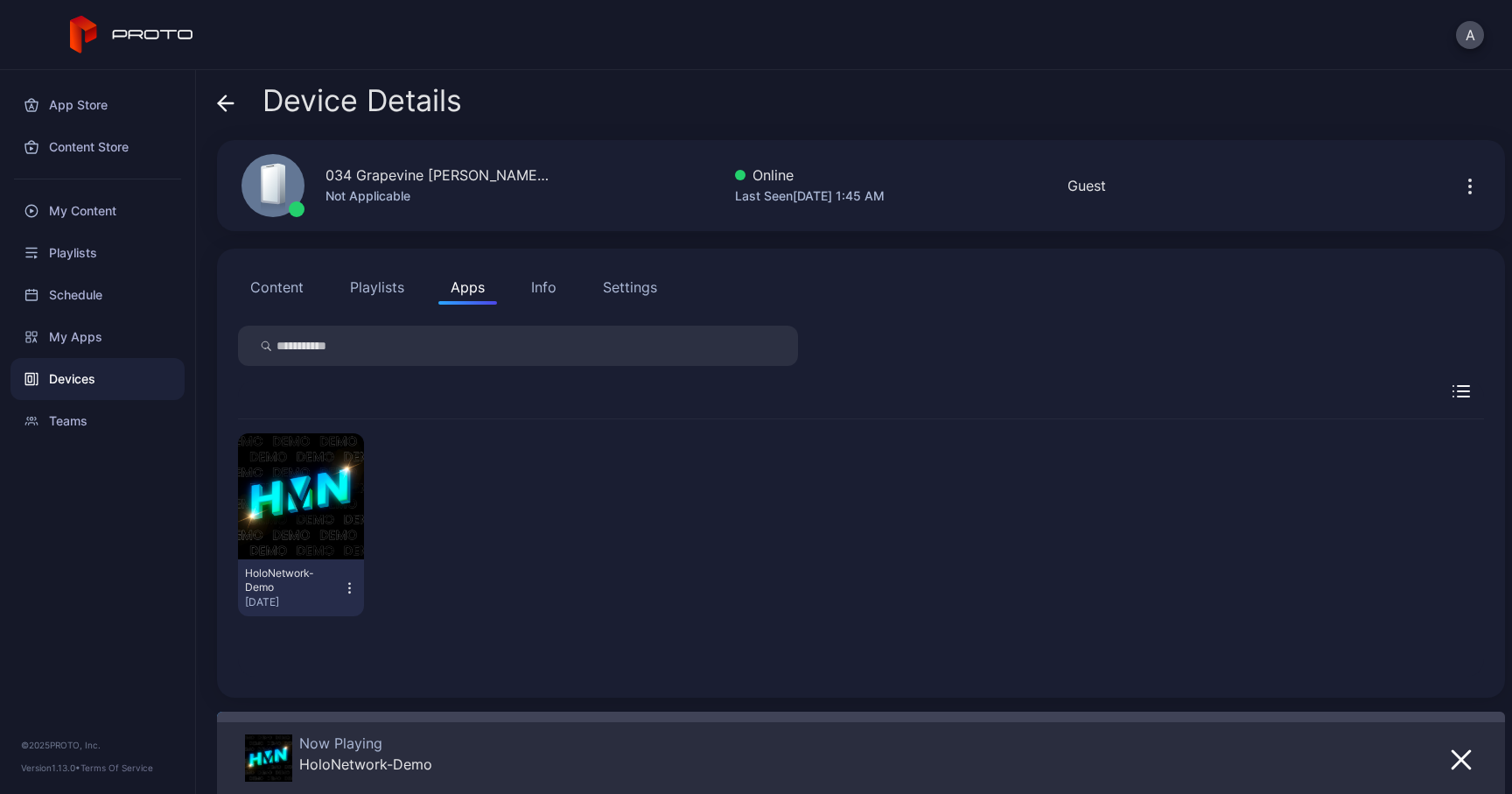
click at [548, 293] on div "Info" at bounding box center [543, 287] width 25 height 21
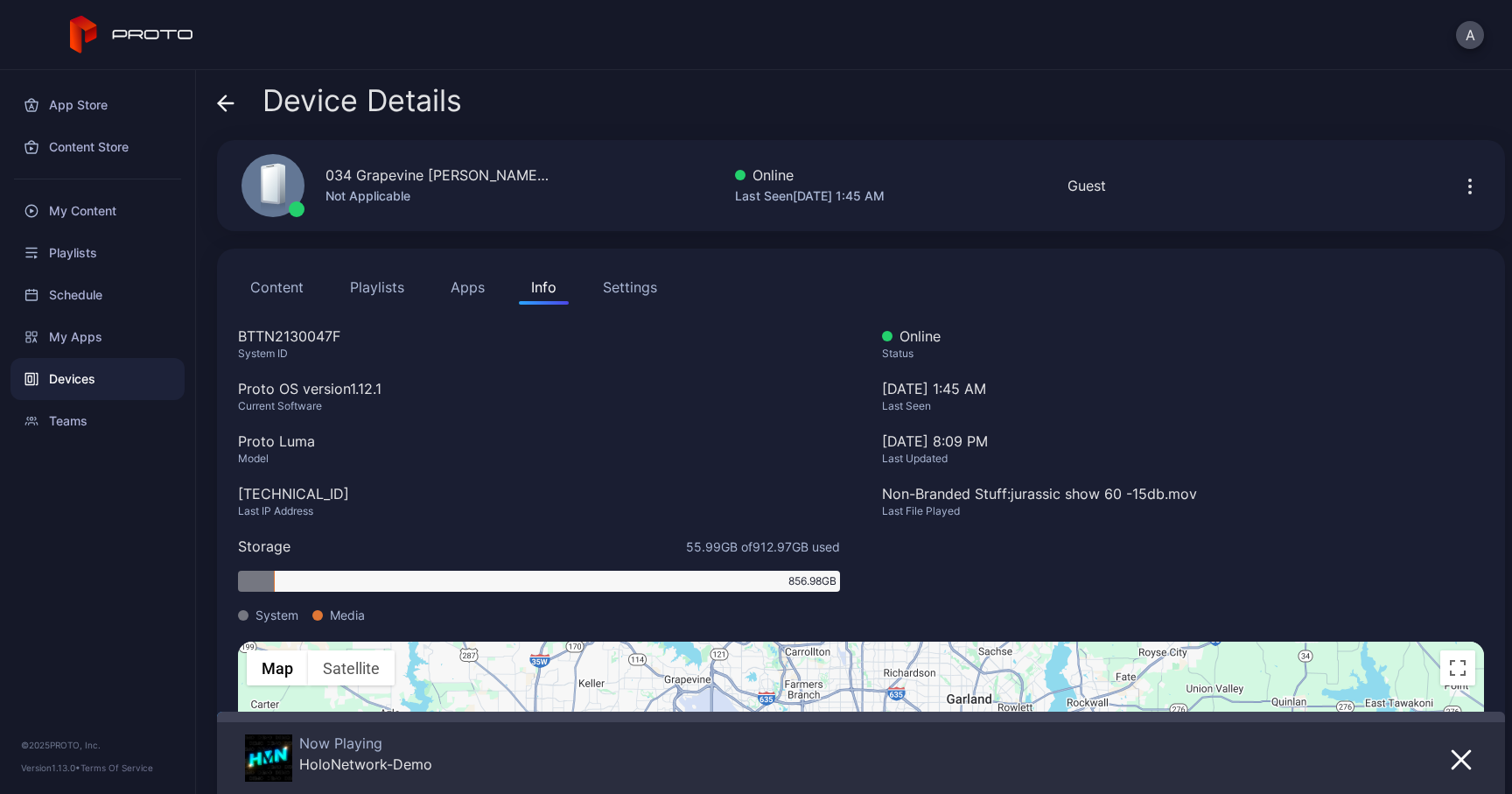
drag, startPoint x: 338, startPoint y: 495, endPoint x: 215, endPoint y: 495, distance: 123.0
click at [215, 495] on div "Device Details 034 [GEOGRAPHIC_DATA][PERSON_NAME] [GEOGRAPHIC_DATA] Not Applica…" at bounding box center [854, 432] width 1316 height 724
copy div "[TECHNICAL_ID]"
click at [292, 293] on button "Content" at bounding box center [277, 287] width 78 height 35
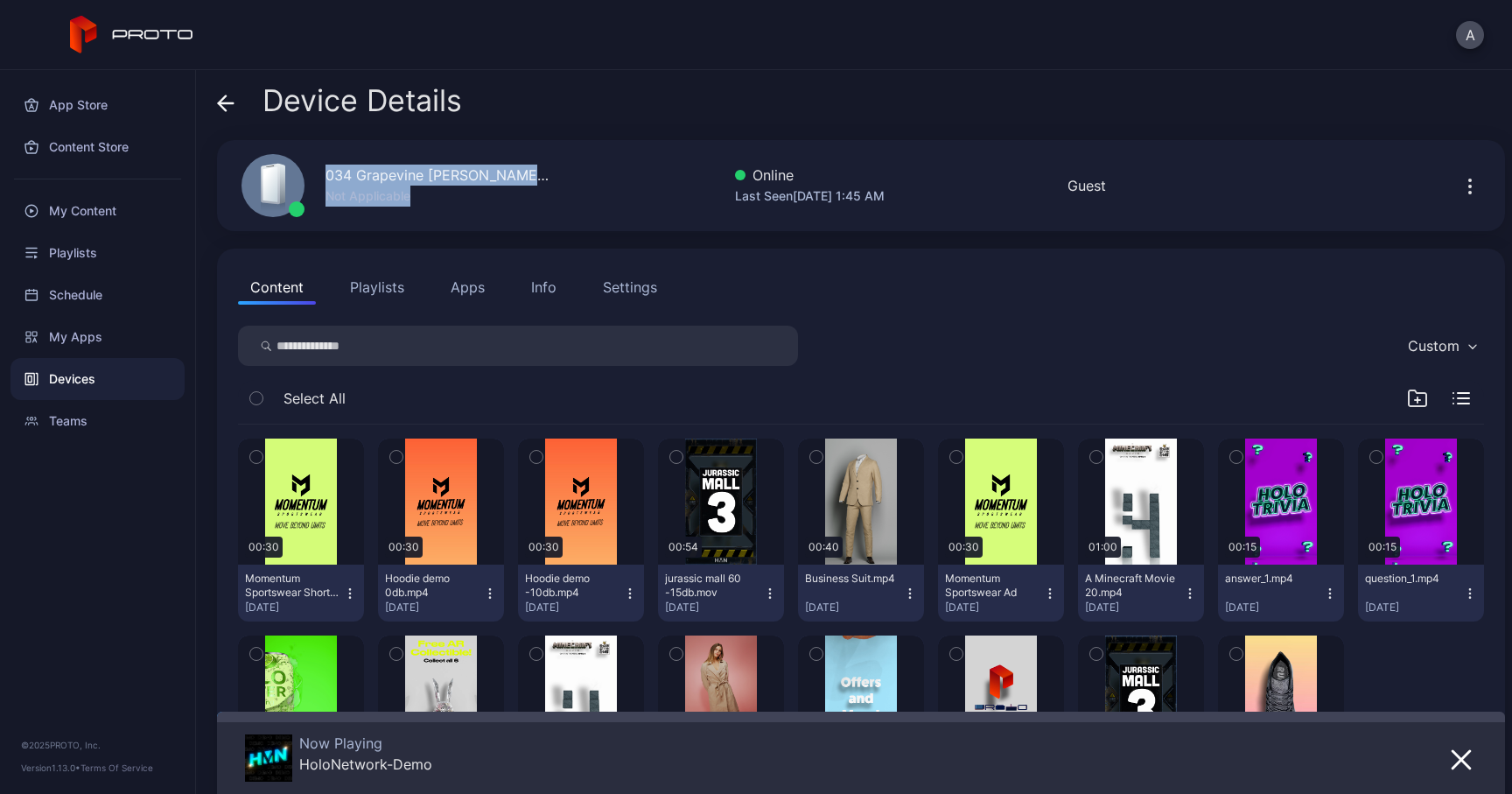
drag, startPoint x: 323, startPoint y: 173, endPoint x: 595, endPoint y: 176, distance: 272.0
click at [595, 176] on div "034 Grapevine [PERSON_NAME] [GEOGRAPHIC_DATA] Not Applicable Online Last Seen […" at bounding box center [861, 186] width 1288 height 91
click at [498, 187] on div "034 Grapevine [PERSON_NAME] [GEOGRAPHIC_DATA] Not Applicable" at bounding box center [387, 186] width 332 height 95
click at [222, 106] on icon at bounding box center [223, 103] width 7 height 15
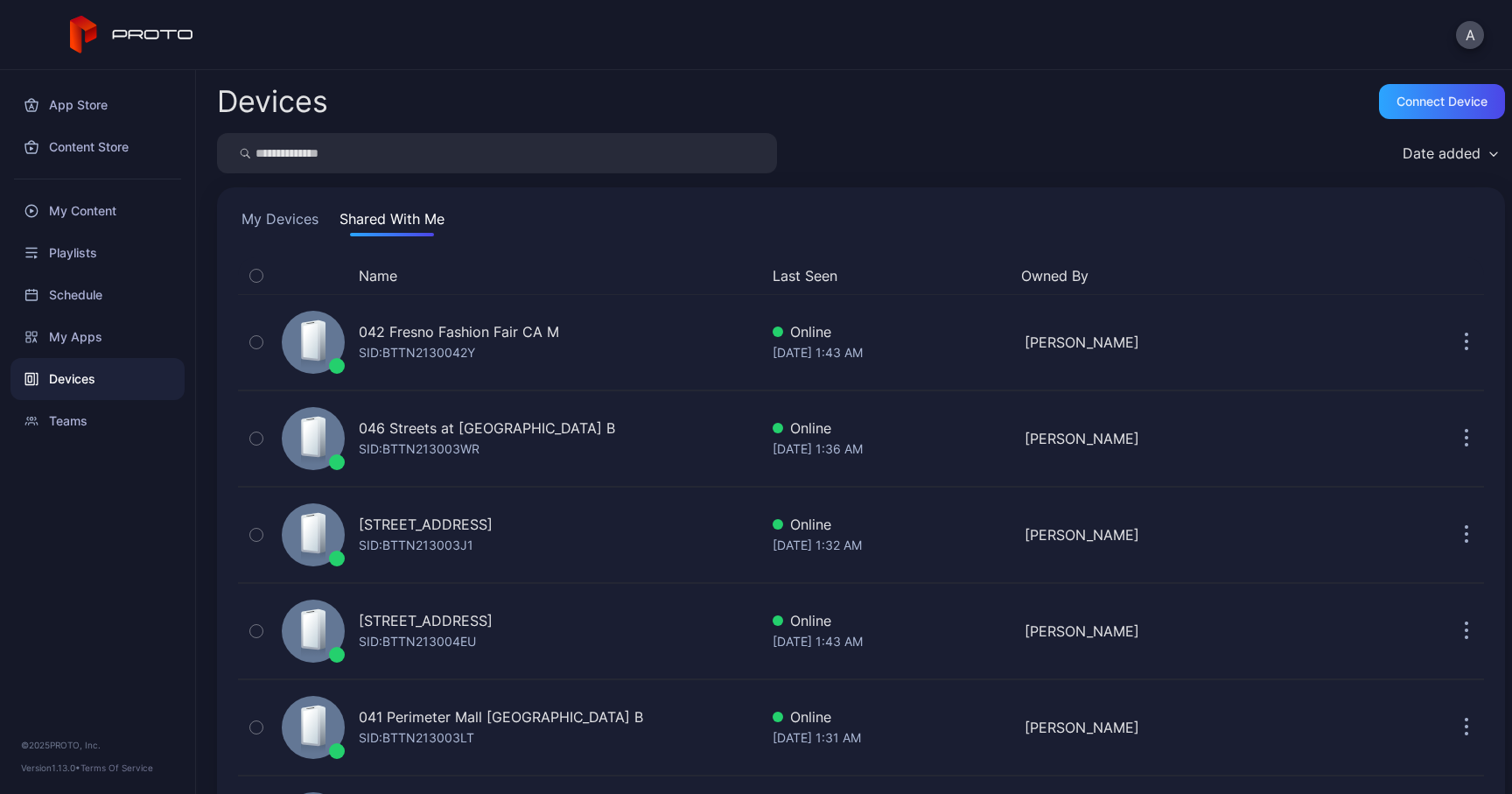
scroll to position [1200, 0]
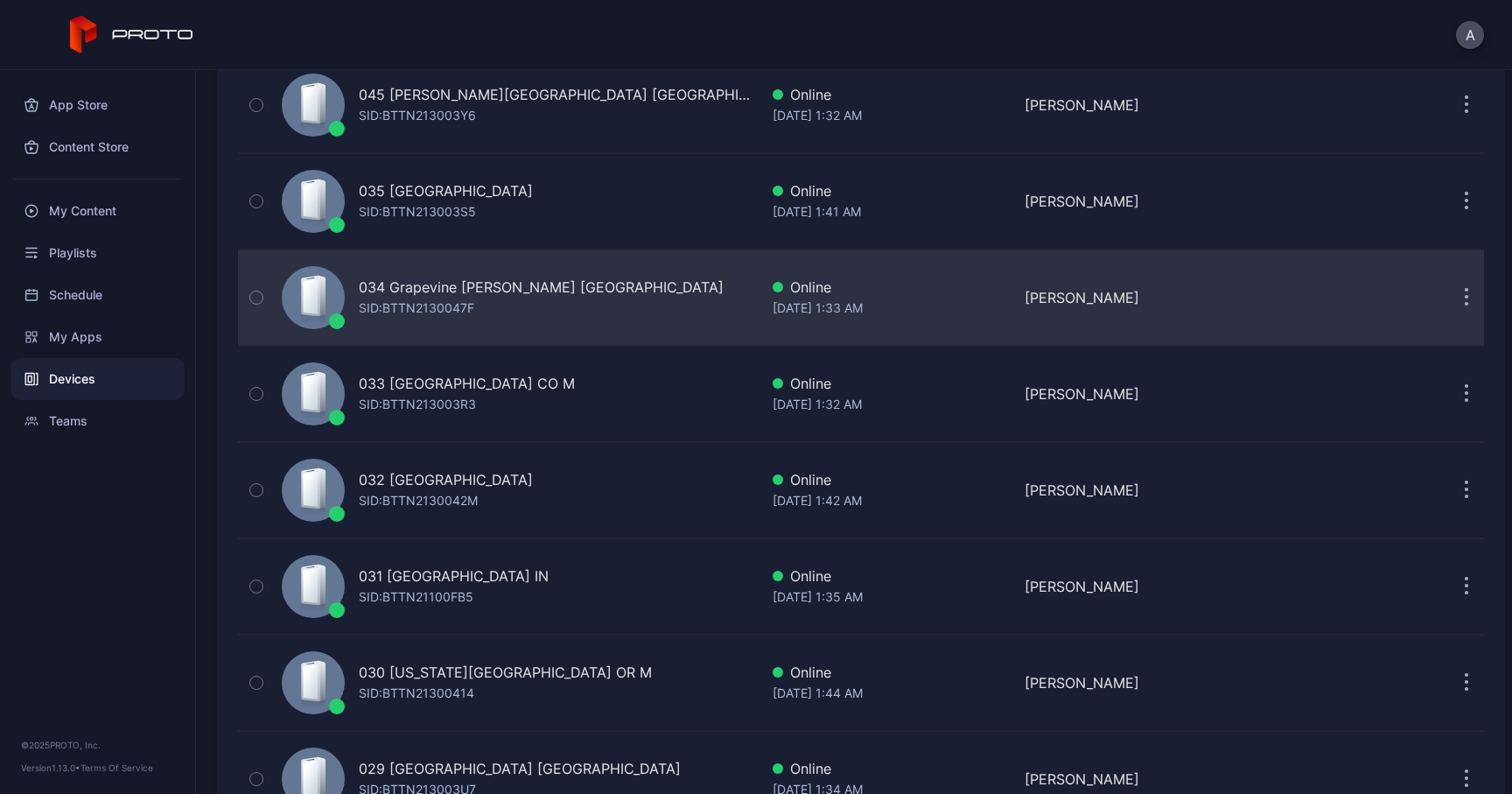
click at [1449, 294] on button "button" at bounding box center [1467, 298] width 35 height 35
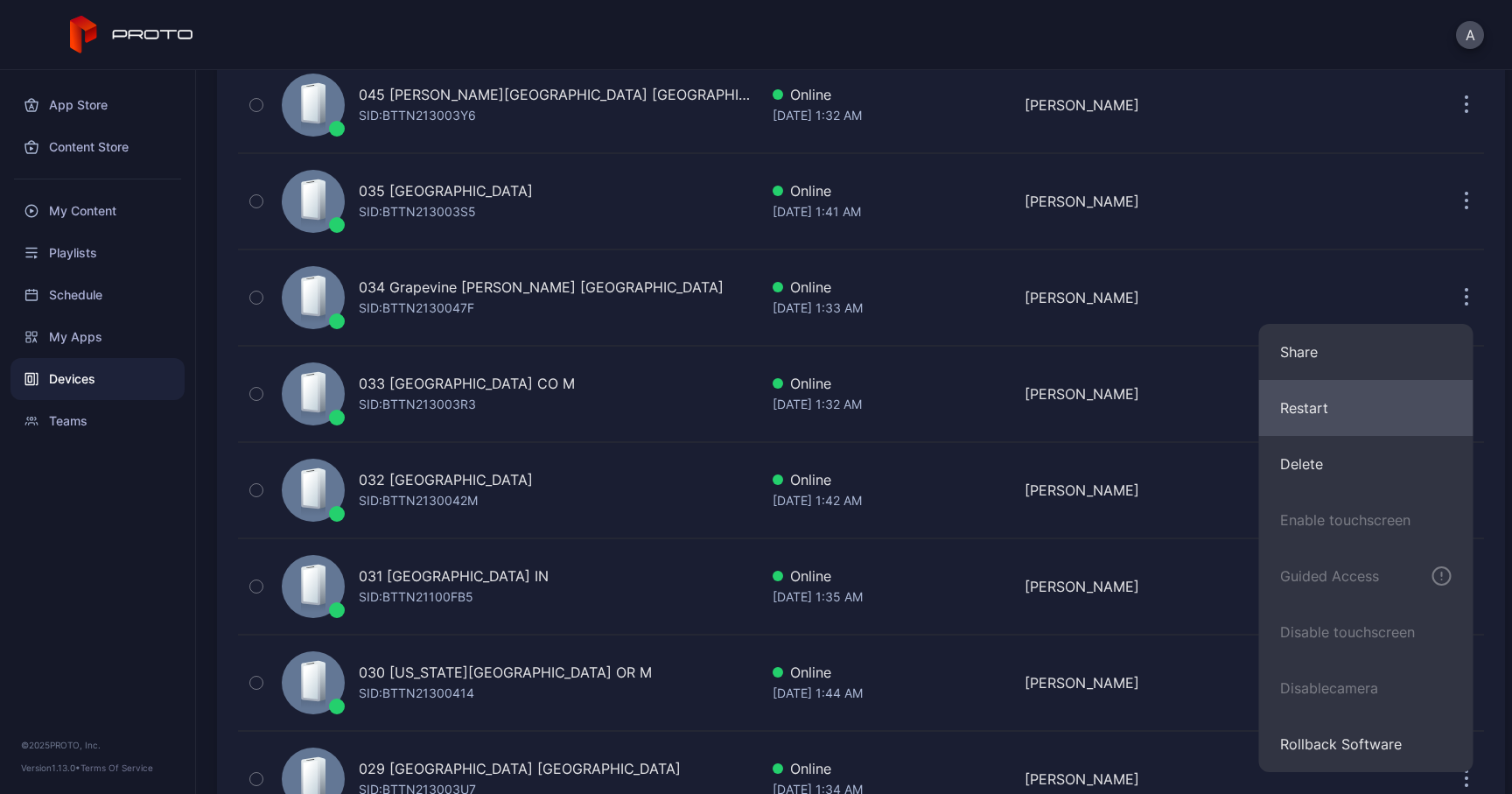
click at [1308, 417] on button "Restart" at bounding box center [1366, 408] width 214 height 56
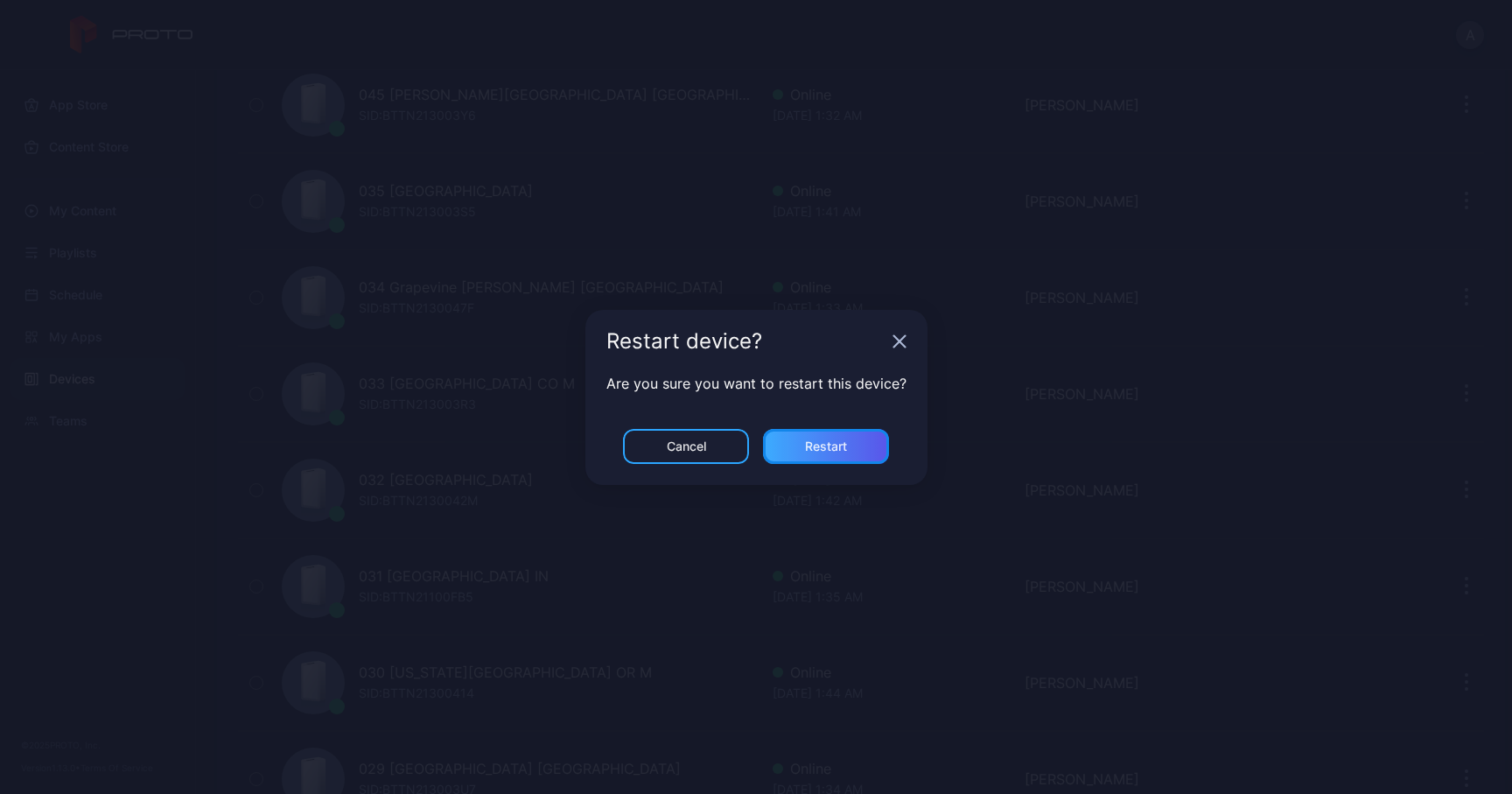
click at [825, 454] on div "Restart" at bounding box center [826, 447] width 126 height 35
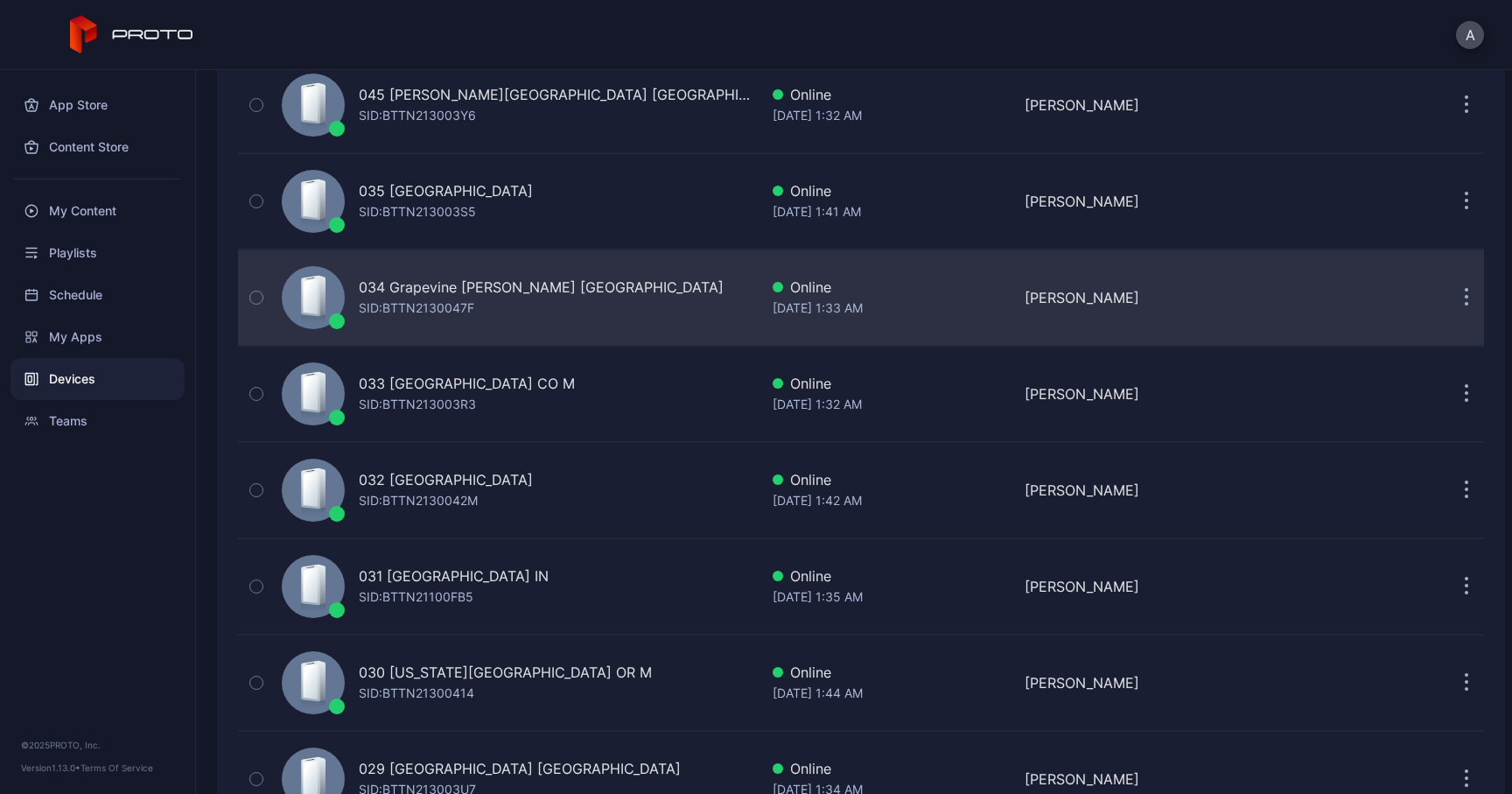
click at [428, 304] on div "SID: BTTN2130047F" at bounding box center [417, 308] width 115 height 21
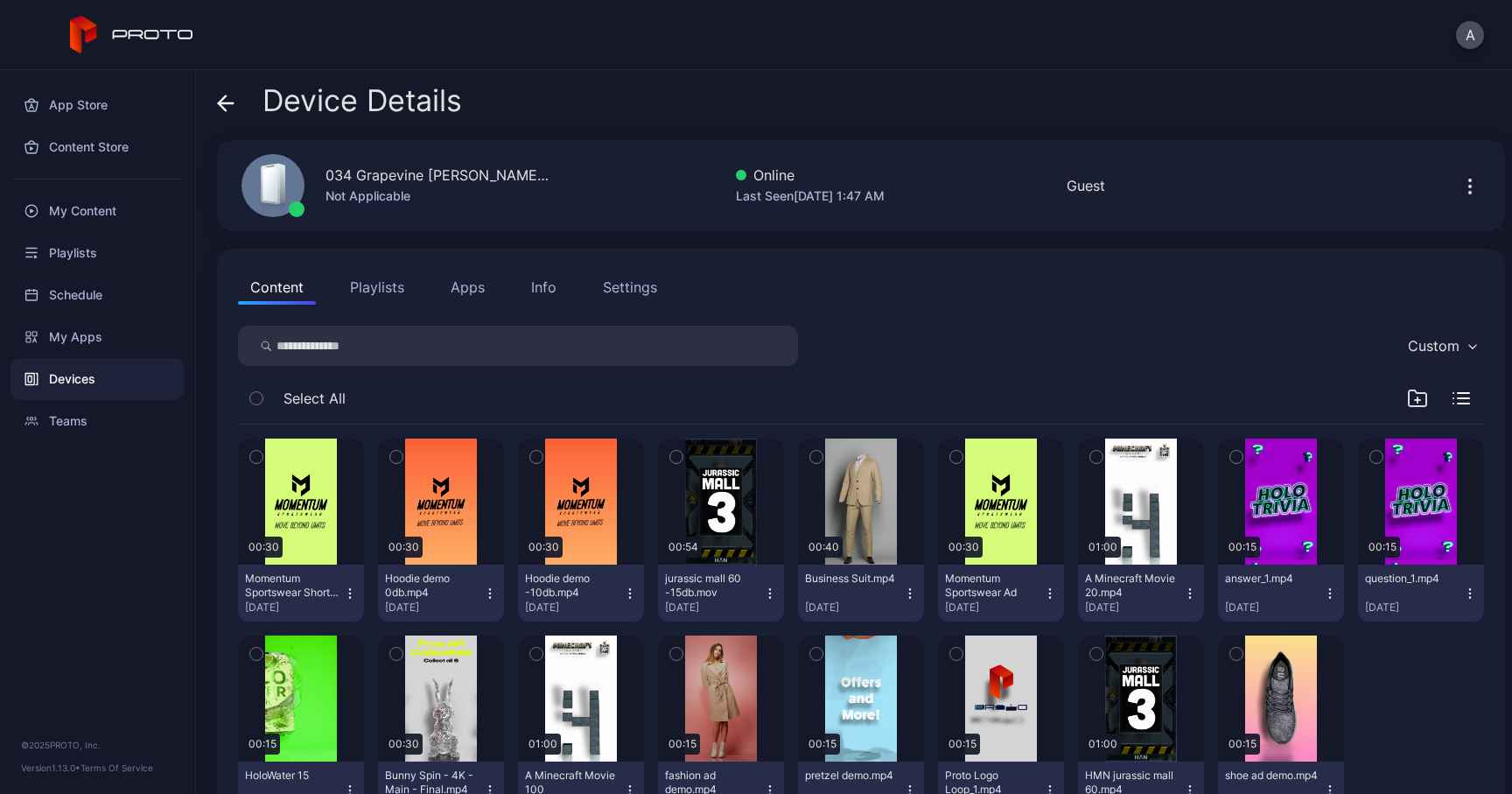
click at [548, 292] on div "Info" at bounding box center [543, 287] width 25 height 21
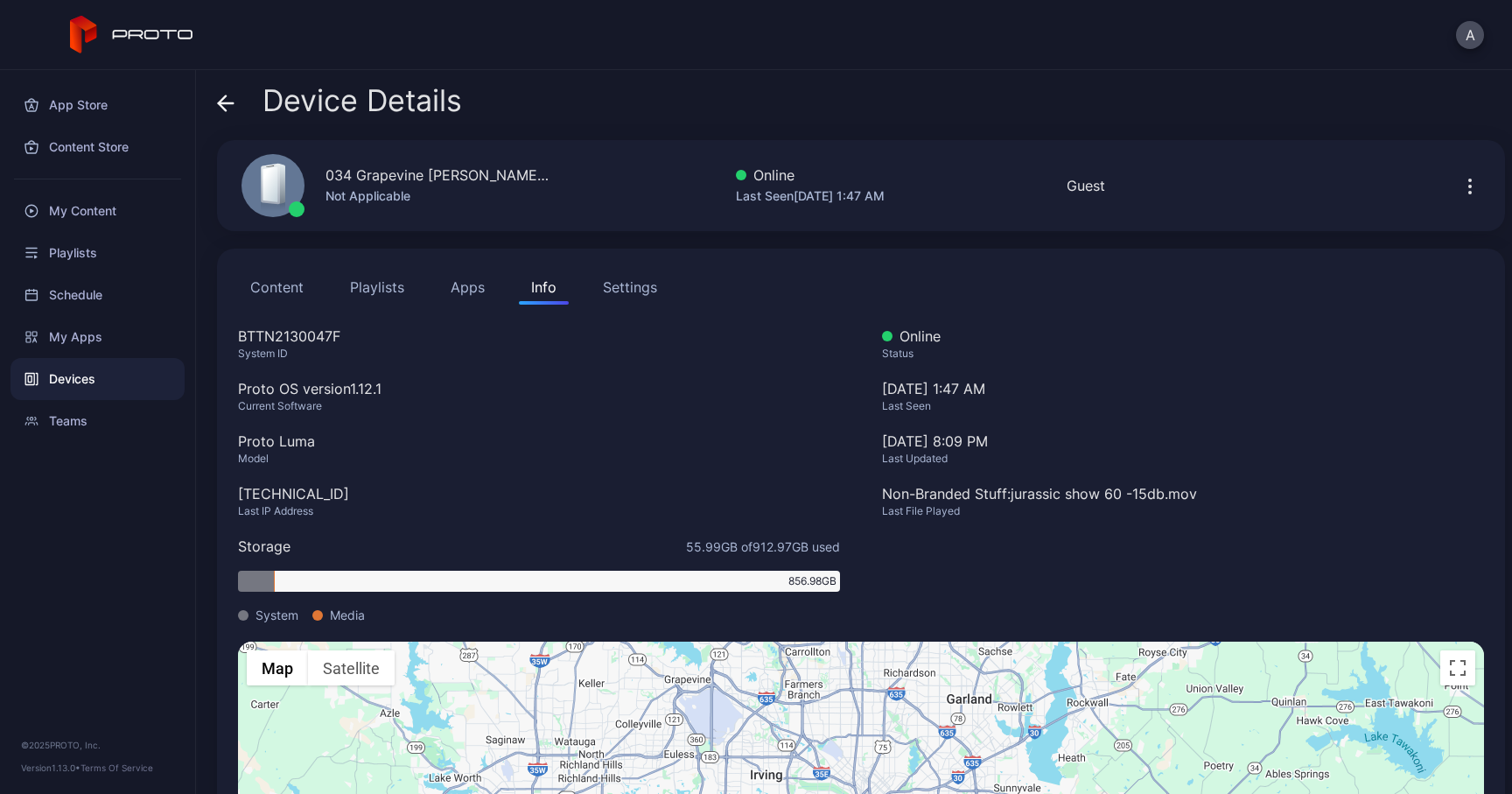
click at [227, 111] on icon at bounding box center [226, 103] width 18 height 18
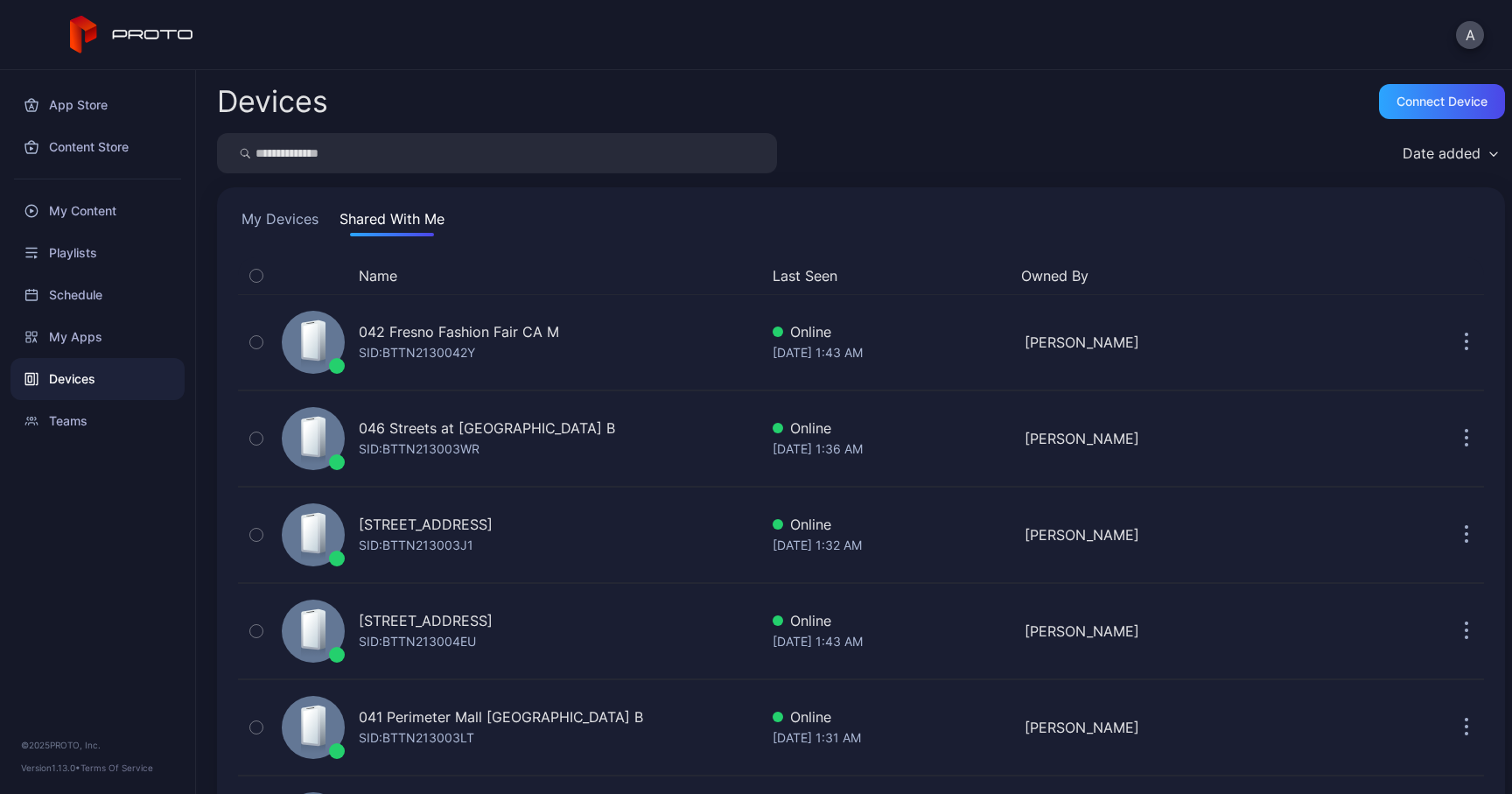
scroll to position [1200, 0]
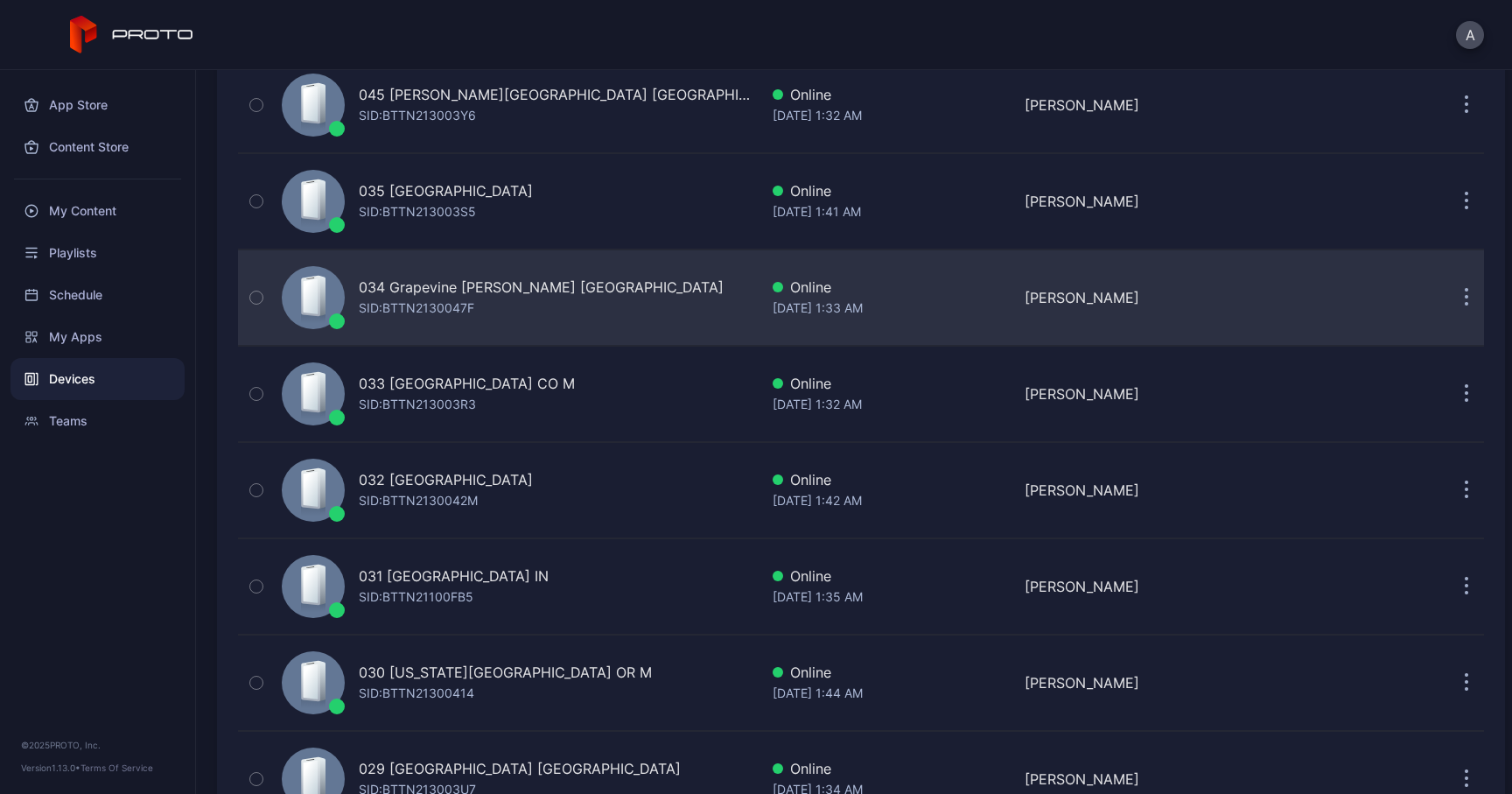
click at [541, 293] on div "034 Grapevine [PERSON_NAME] [GEOGRAPHIC_DATA] [PERSON_NAME]: BTTN2130047F" at bounding box center [516, 297] width 484 height 87
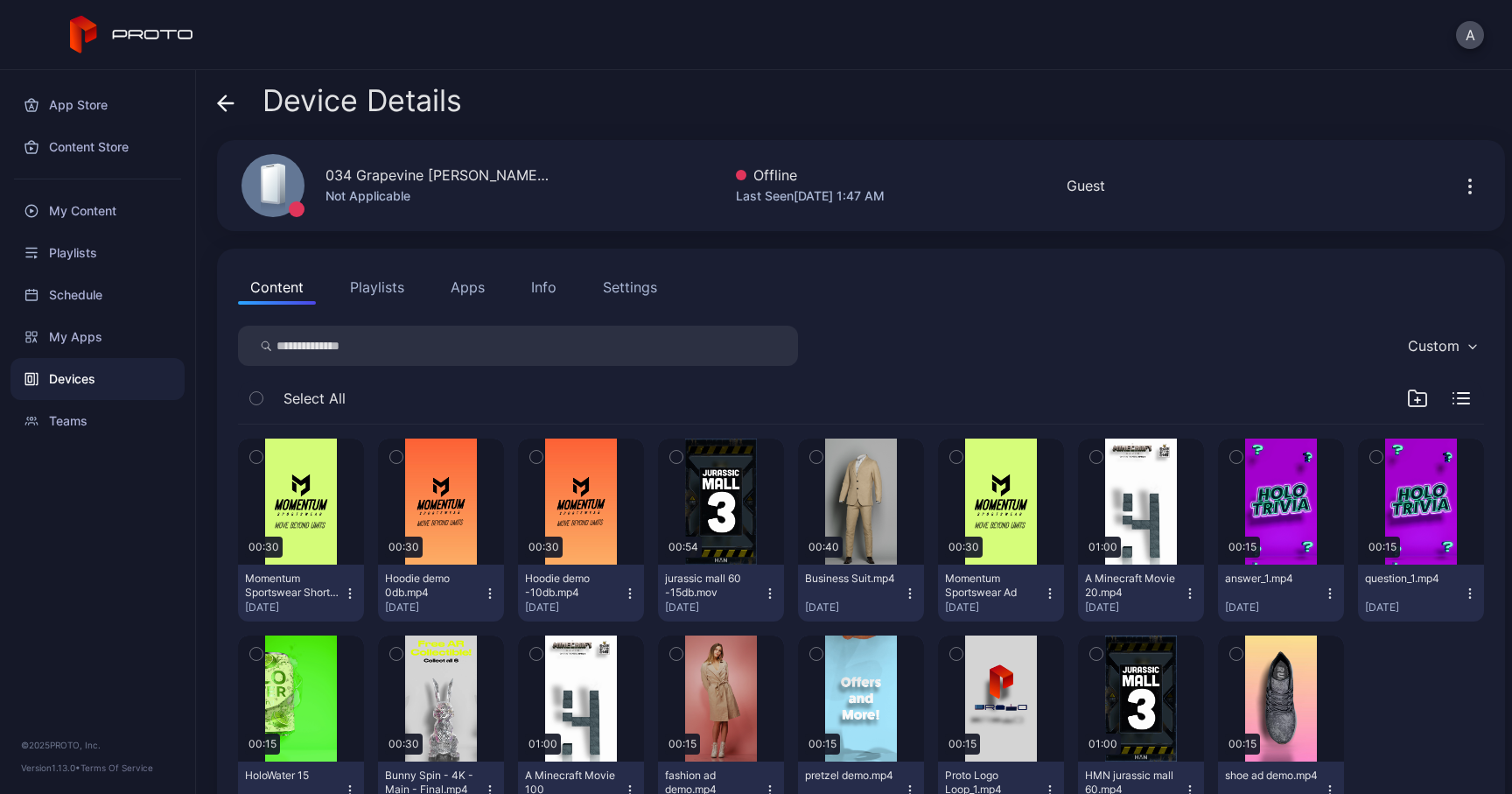
click at [472, 291] on button "Apps" at bounding box center [467, 287] width 58 height 35
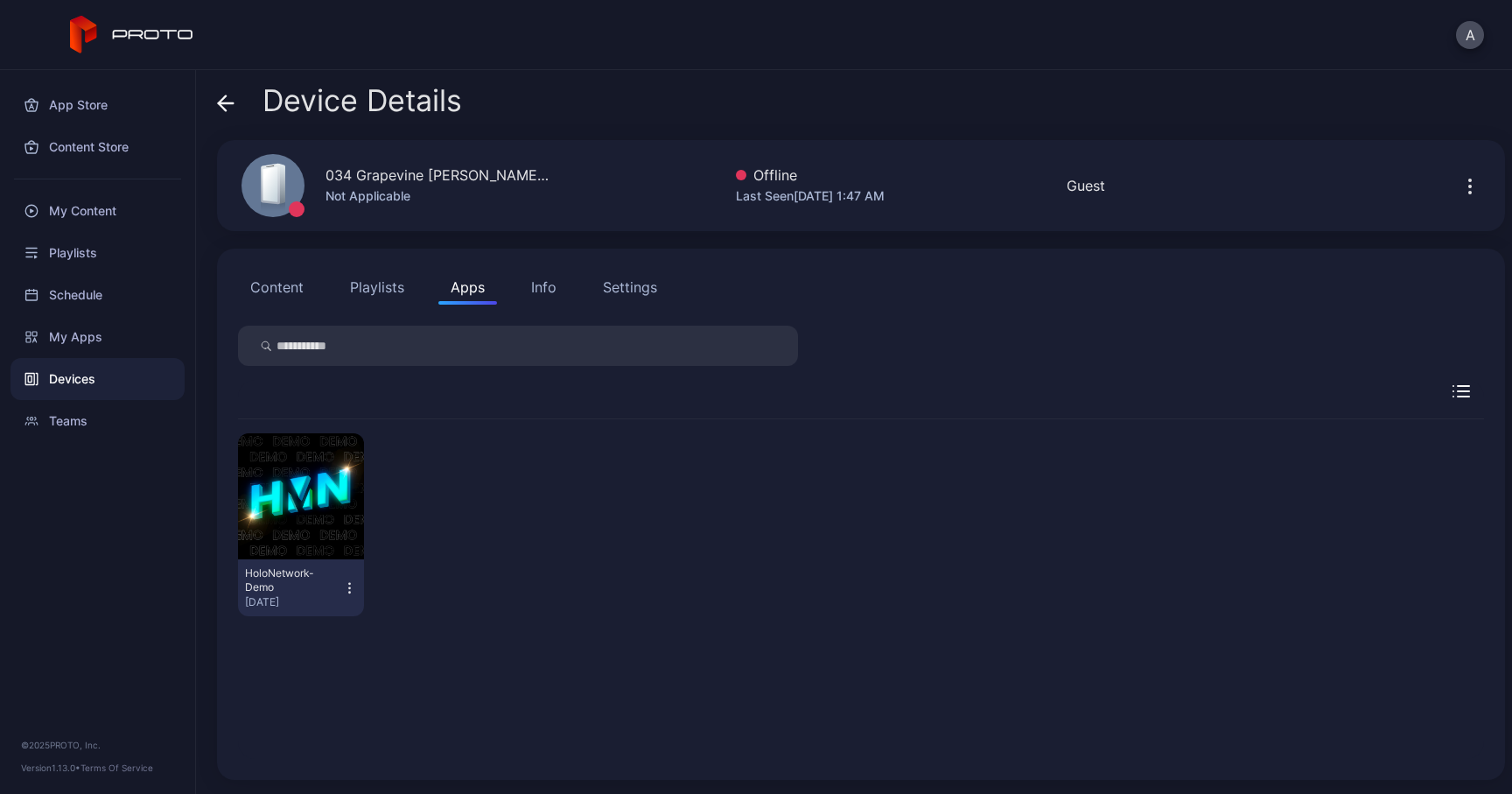
click at [533, 287] on div "Info" at bounding box center [543, 287] width 25 height 21
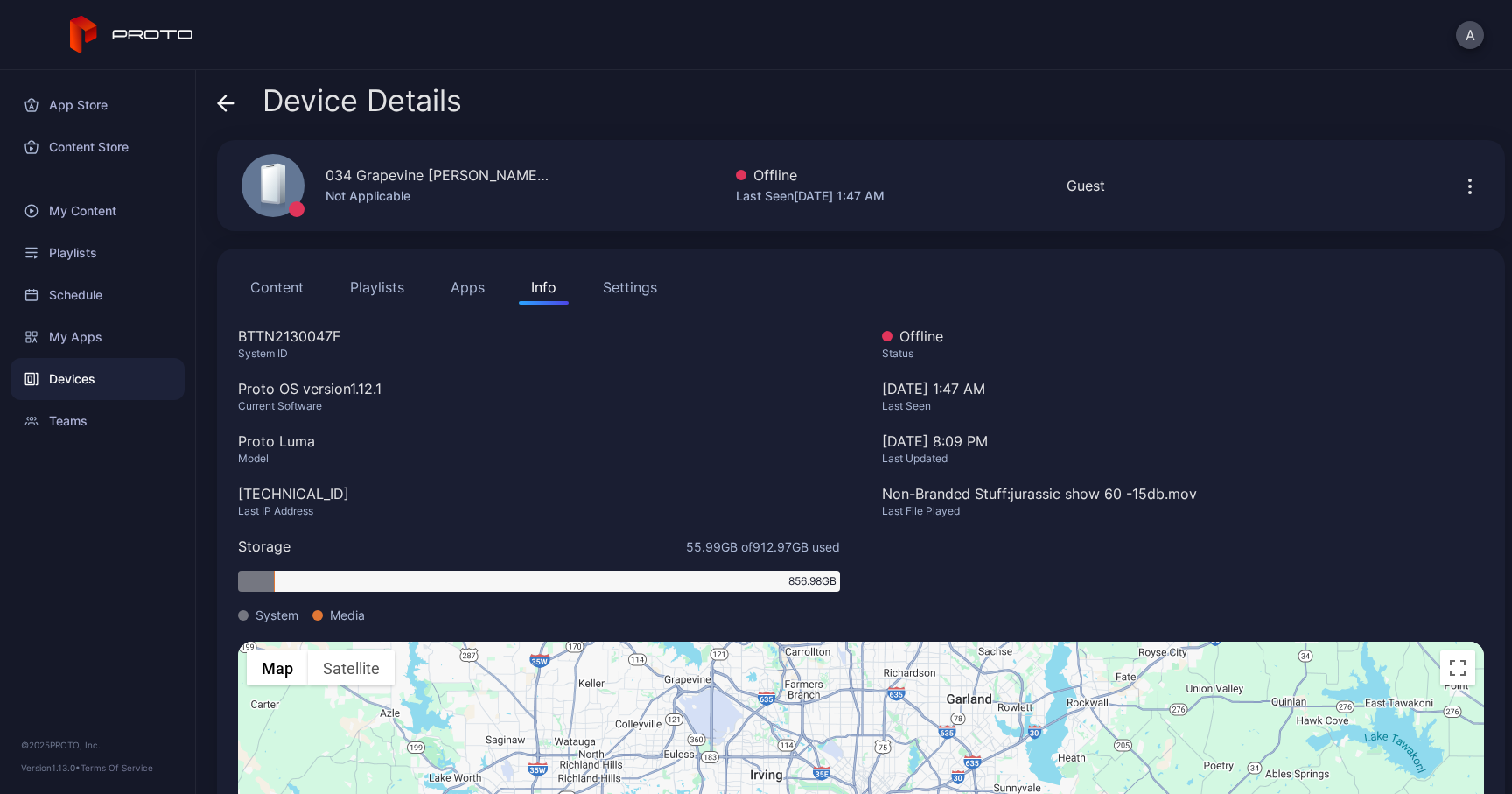
click at [230, 101] on icon at bounding box center [226, 103] width 18 height 18
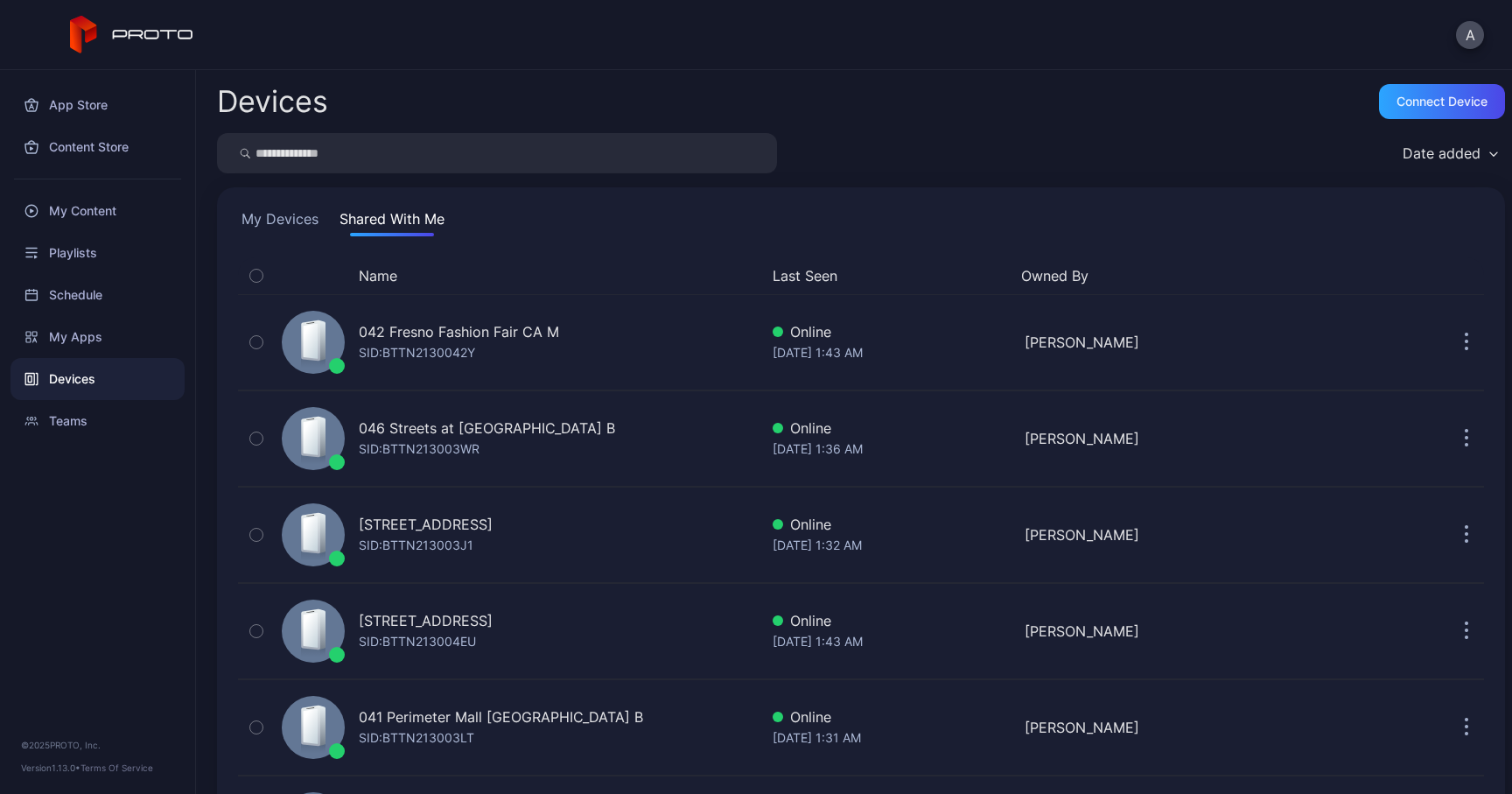
scroll to position [1200, 0]
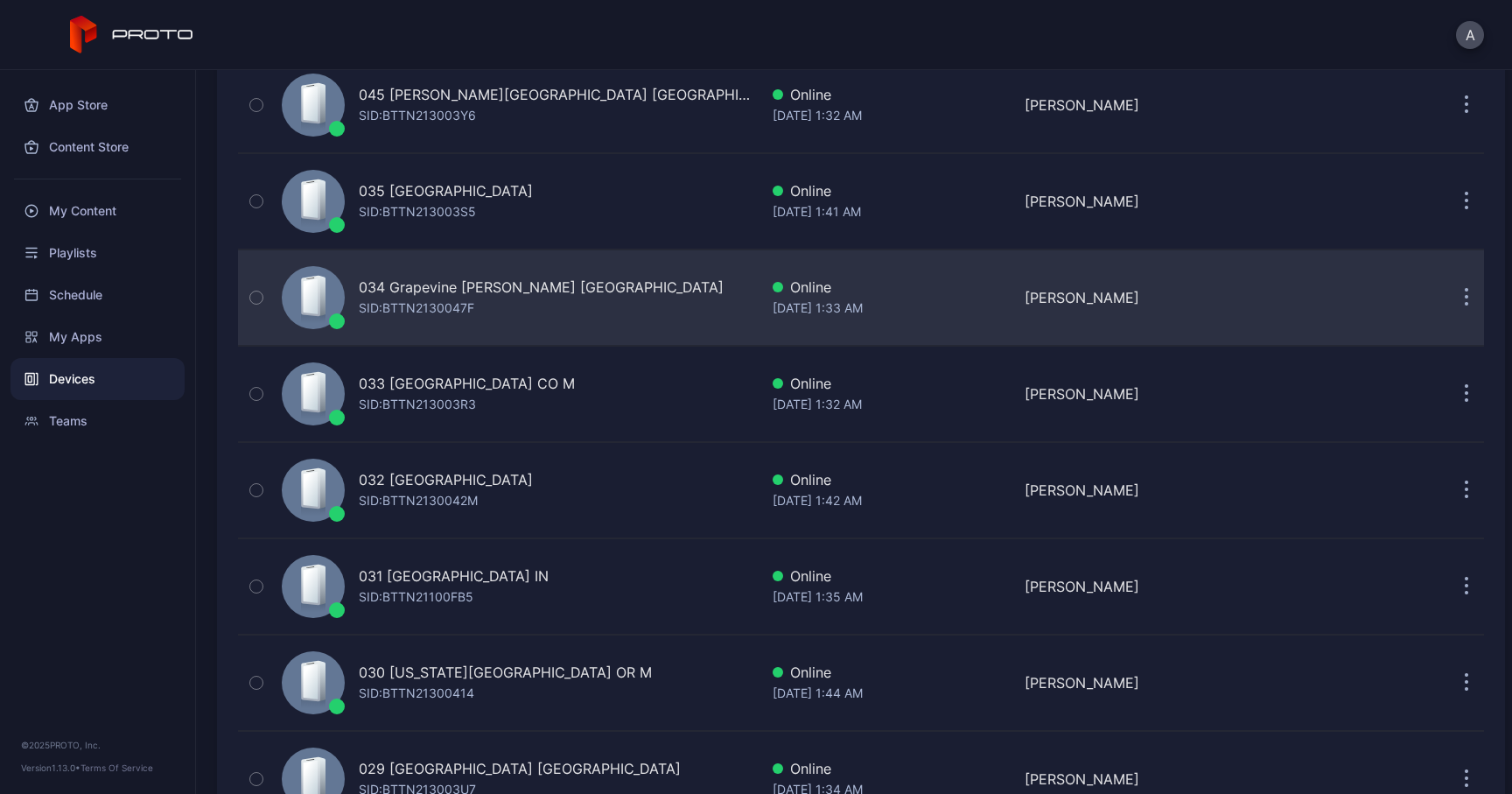
click at [474, 298] on div "SID: BTTN2130047F" at bounding box center [417, 308] width 115 height 21
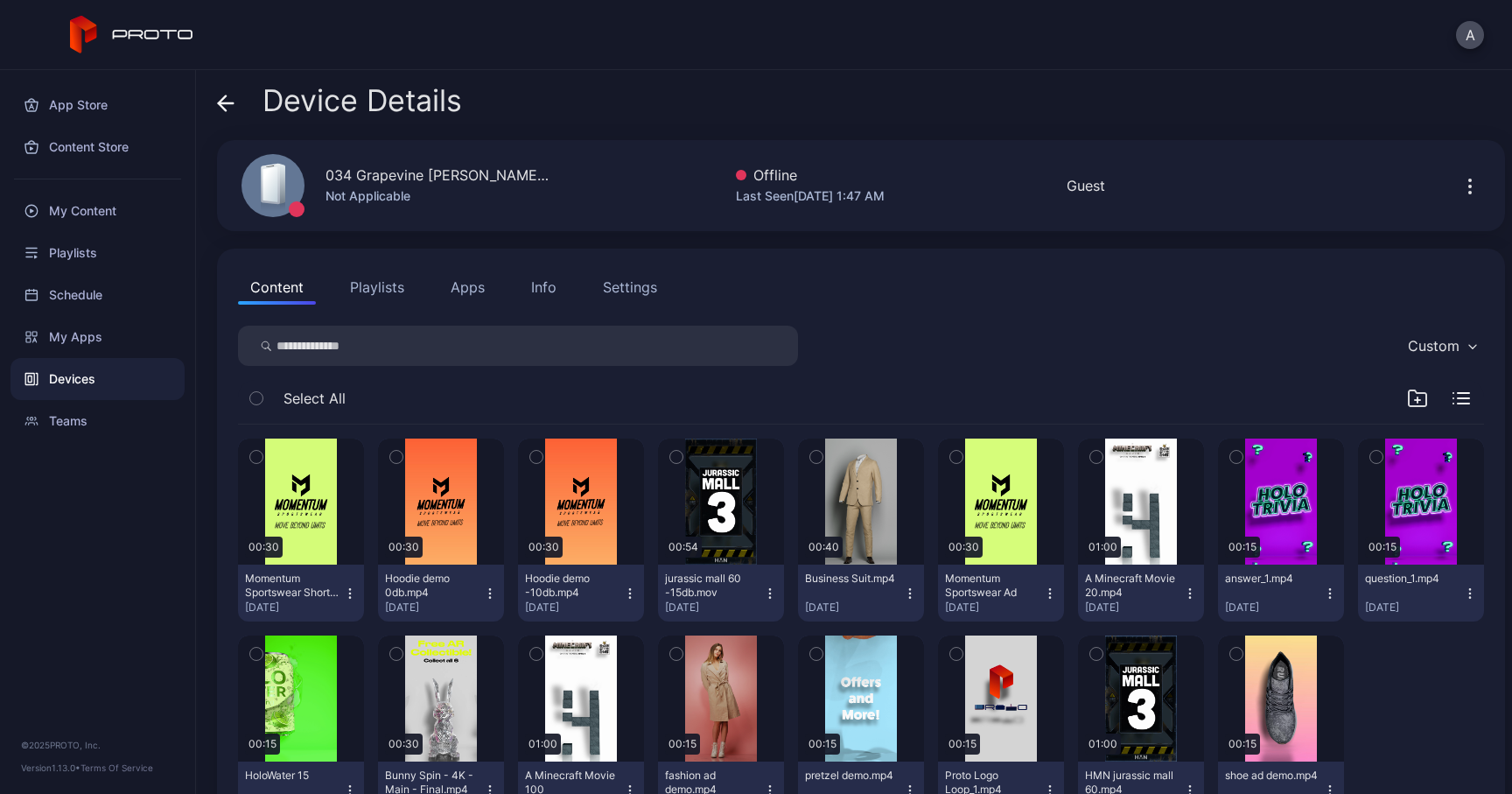
click at [532, 288] on div "Info" at bounding box center [543, 287] width 25 height 21
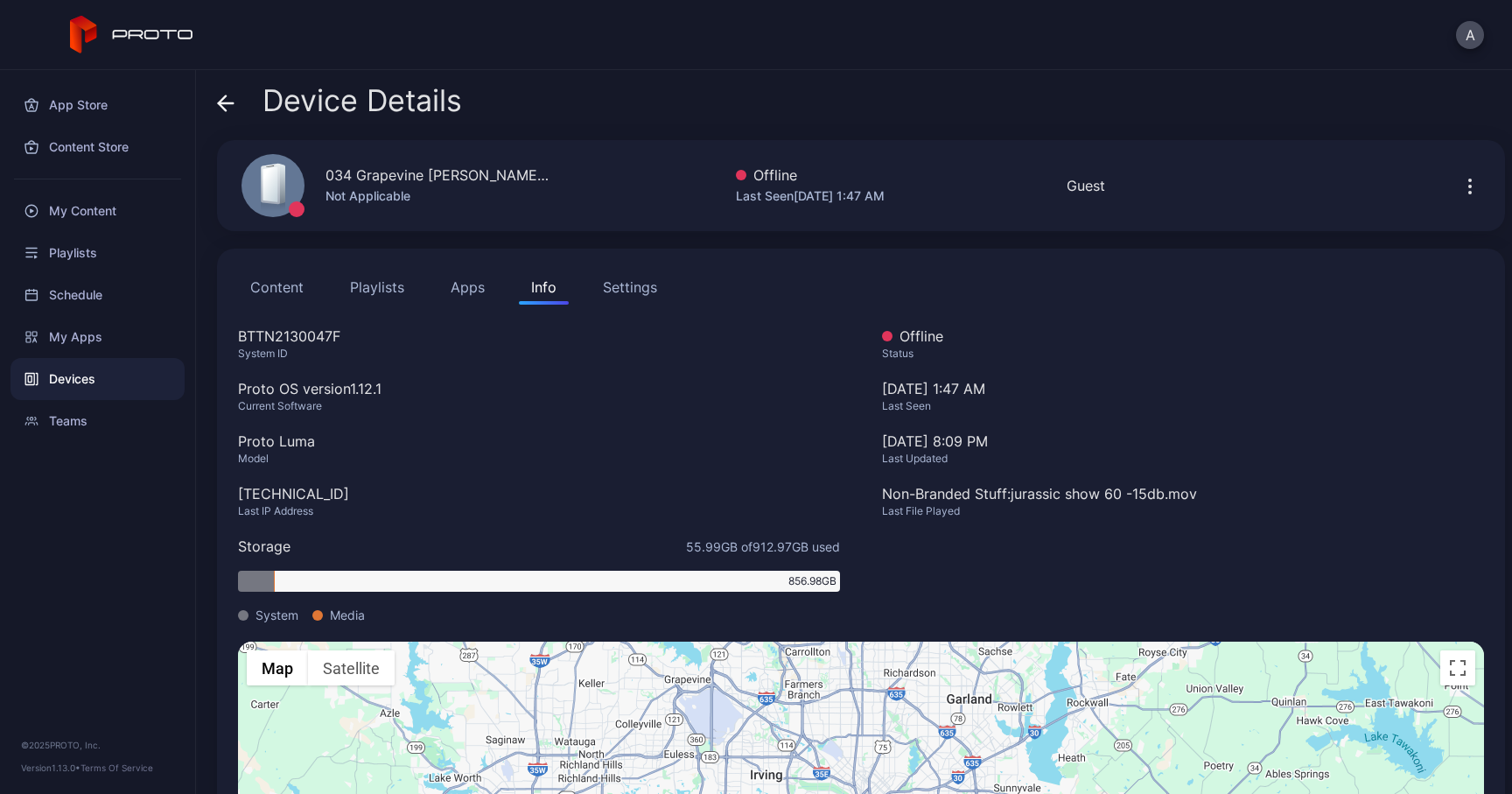
click at [318, 614] on span at bounding box center [317, 615] width 10 height 10
drag, startPoint x: 1005, startPoint y: 496, endPoint x: 1219, endPoint y: 483, distance: 214.4
click at [1219, 483] on div "Non-Branded Stuff: jurassic show 60 -15db.mov" at bounding box center [1182, 493] width 602 height 21
drag, startPoint x: 947, startPoint y: 453, endPoint x: 876, endPoint y: 434, distance: 73.5
click at [882, 434] on div "Offline Status [DATE] 1:47 AM Last Seen [DATE] 8:09 PM Last Updated Non-Branded…" at bounding box center [1182, 484] width 602 height 316
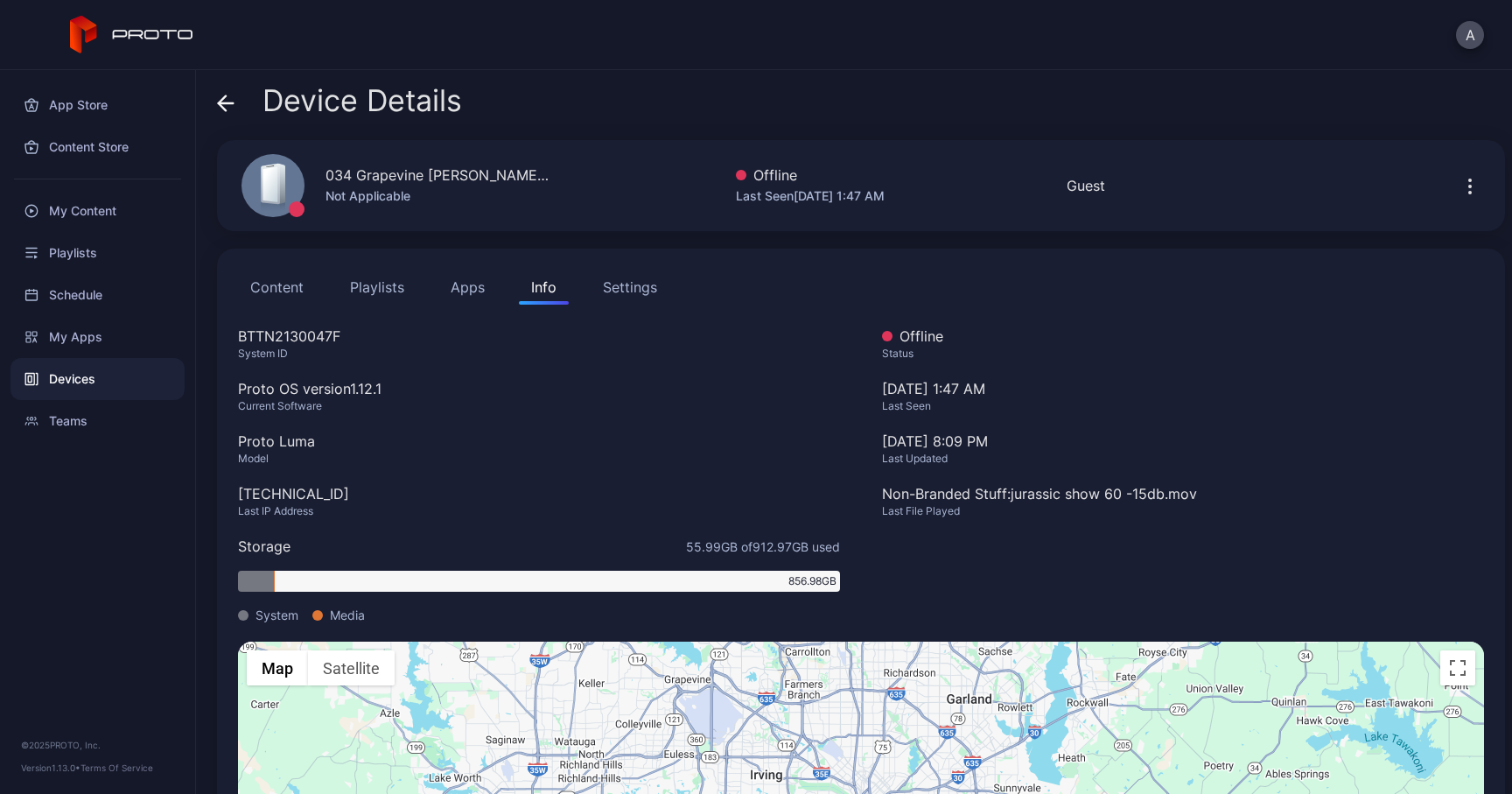
click at [901, 397] on div "[DATE] 1:47 AM Last Seen" at bounding box center [1182, 404] width 602 height 53
click at [220, 107] on icon at bounding box center [226, 103] width 18 height 18
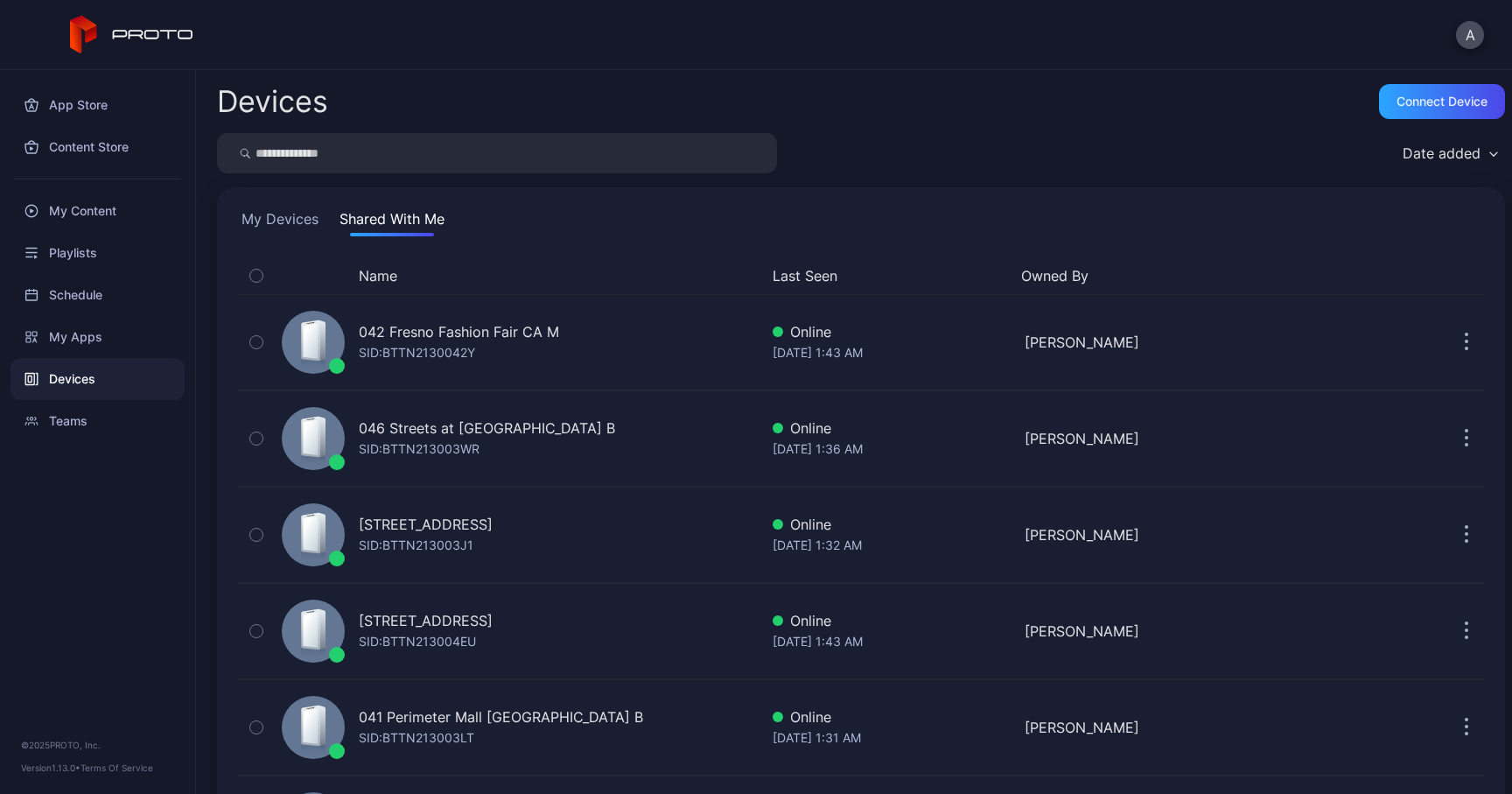
scroll to position [1200, 0]
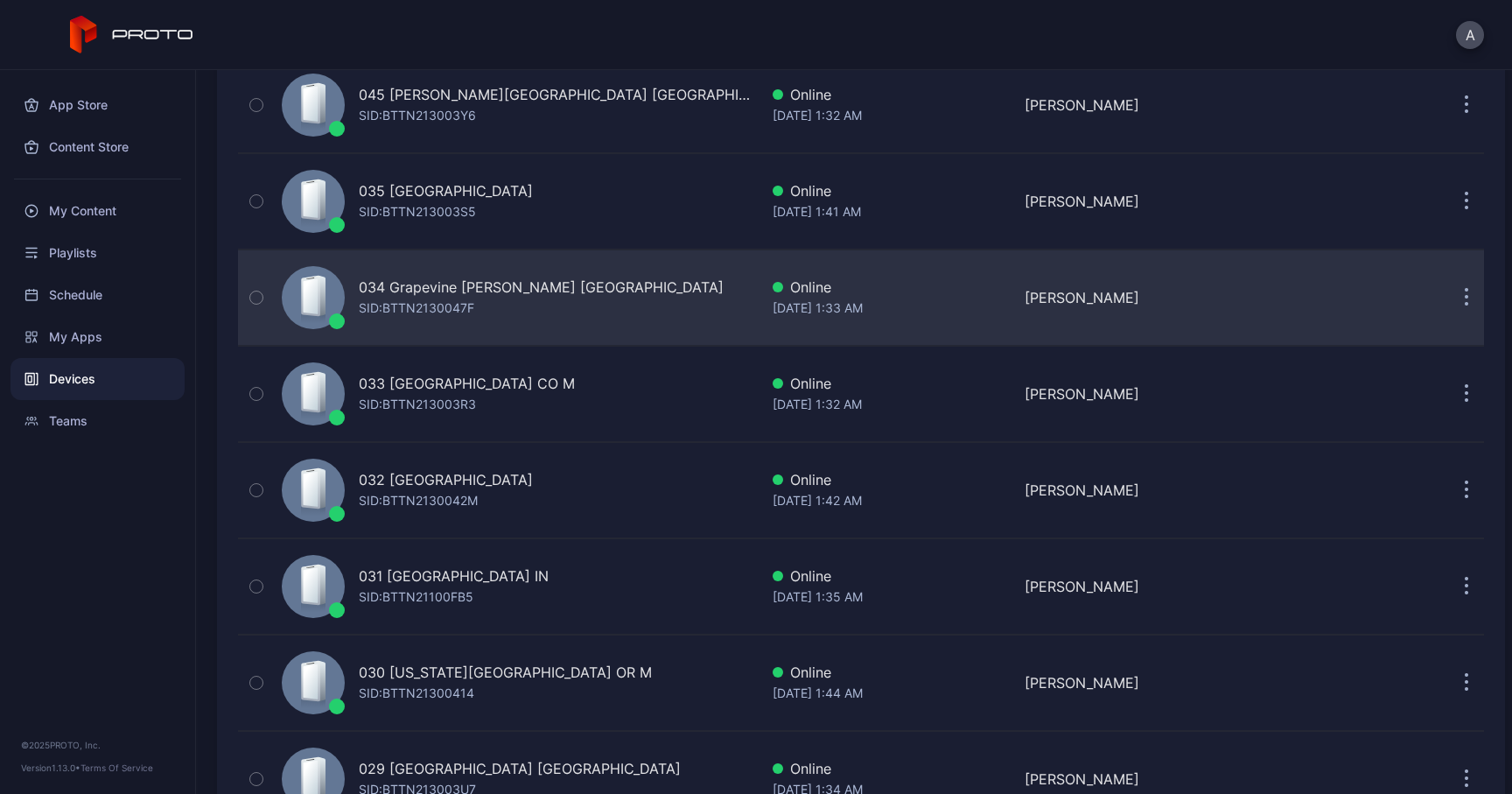
click at [482, 295] on div "034 Grapevine [PERSON_NAME] [GEOGRAPHIC_DATA]" at bounding box center [541, 287] width 365 height 21
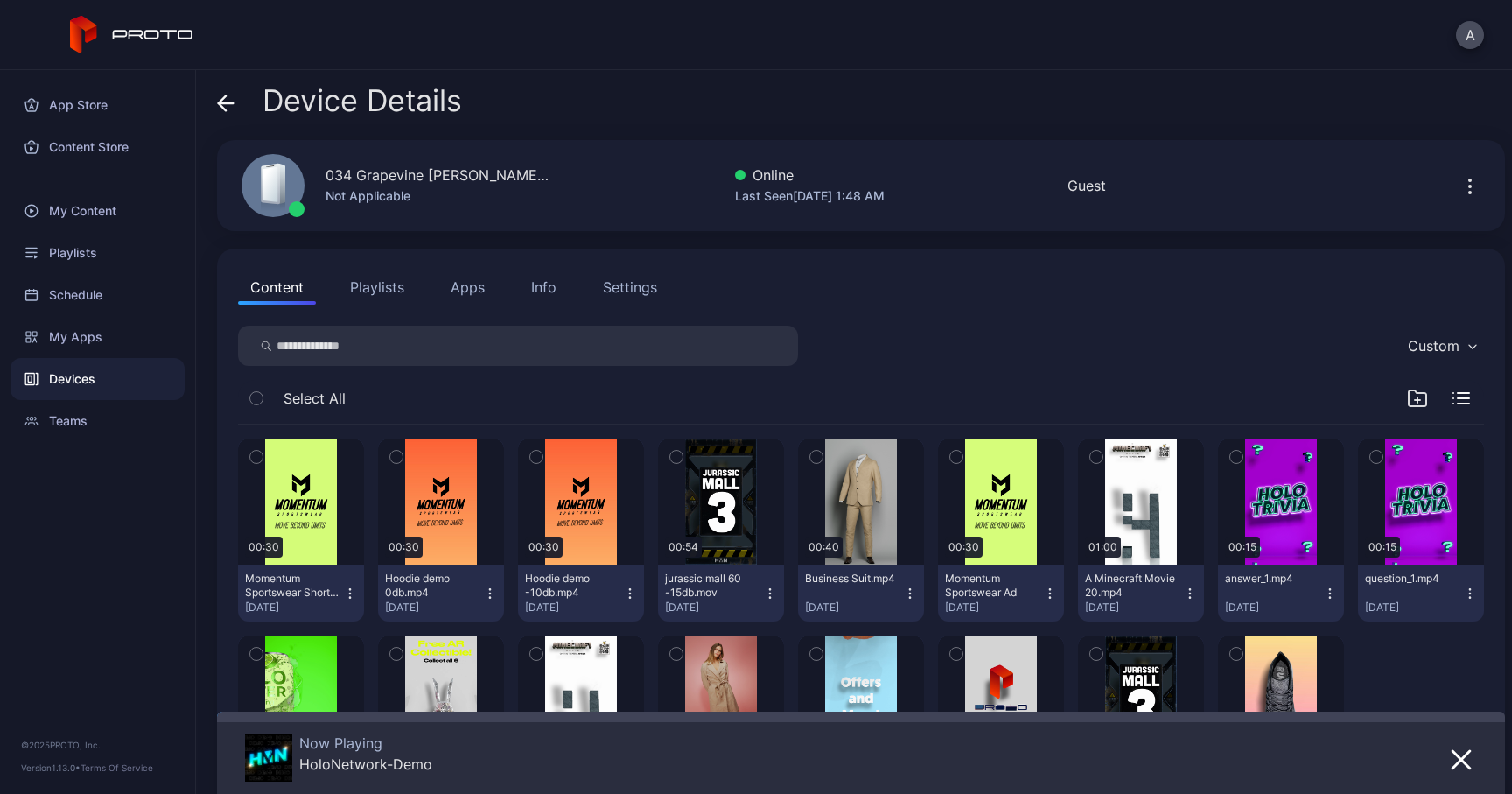
click at [459, 292] on button "Apps" at bounding box center [467, 287] width 58 height 35
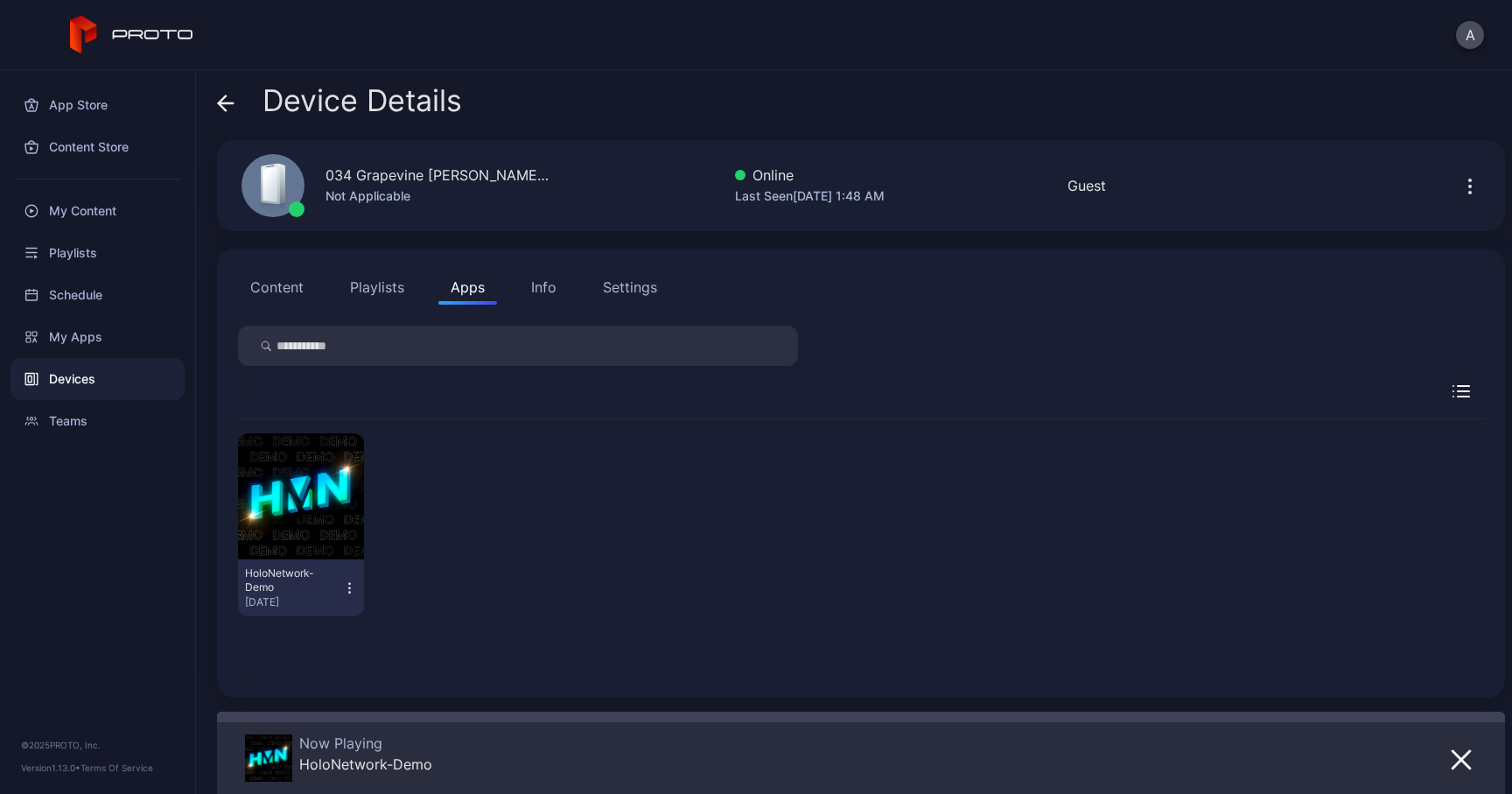
click at [499, 293] on div "Content Playlists Apps Info Settings" at bounding box center [860, 287] width 1246 height 35
click at [577, 278] on div "Content Playlists Apps Info Settings" at bounding box center [860, 287] width 1246 height 35
click at [555, 288] on button "Info" at bounding box center [544, 287] width 50 height 35
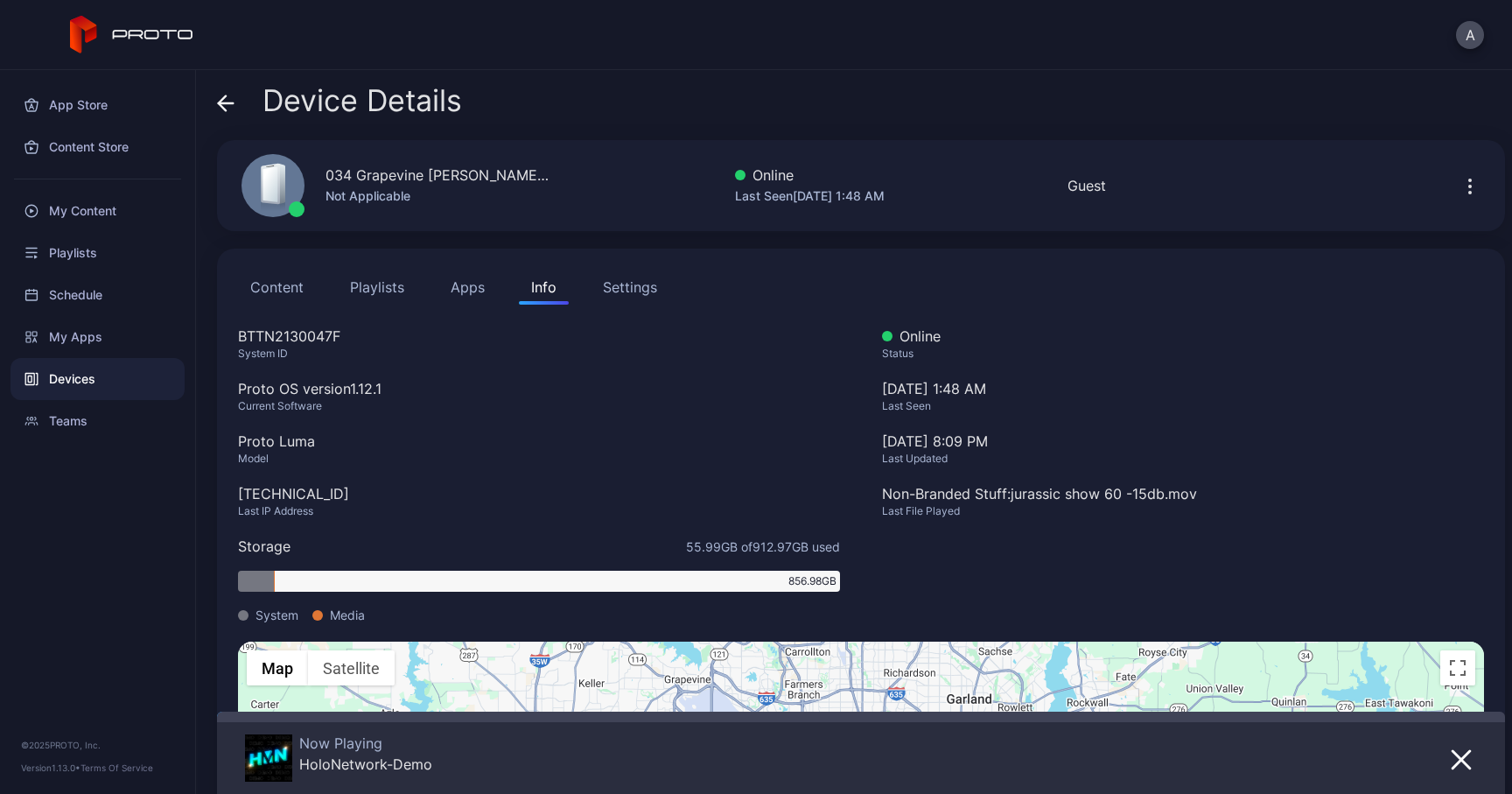
drag, startPoint x: 240, startPoint y: 497, endPoint x: 357, endPoint y: 497, distance: 117.0
click at [357, 497] on div "[TECHNICAL_ID]" at bounding box center [538, 493] width 602 height 21
click at [334, 500] on div "[TECHNICAL_ID]" at bounding box center [538, 493] width 602 height 21
drag, startPoint x: 240, startPoint y: 497, endPoint x: 364, endPoint y: 496, distance: 124.0
click at [364, 496] on div "[TECHNICAL_ID]" at bounding box center [538, 493] width 602 height 21
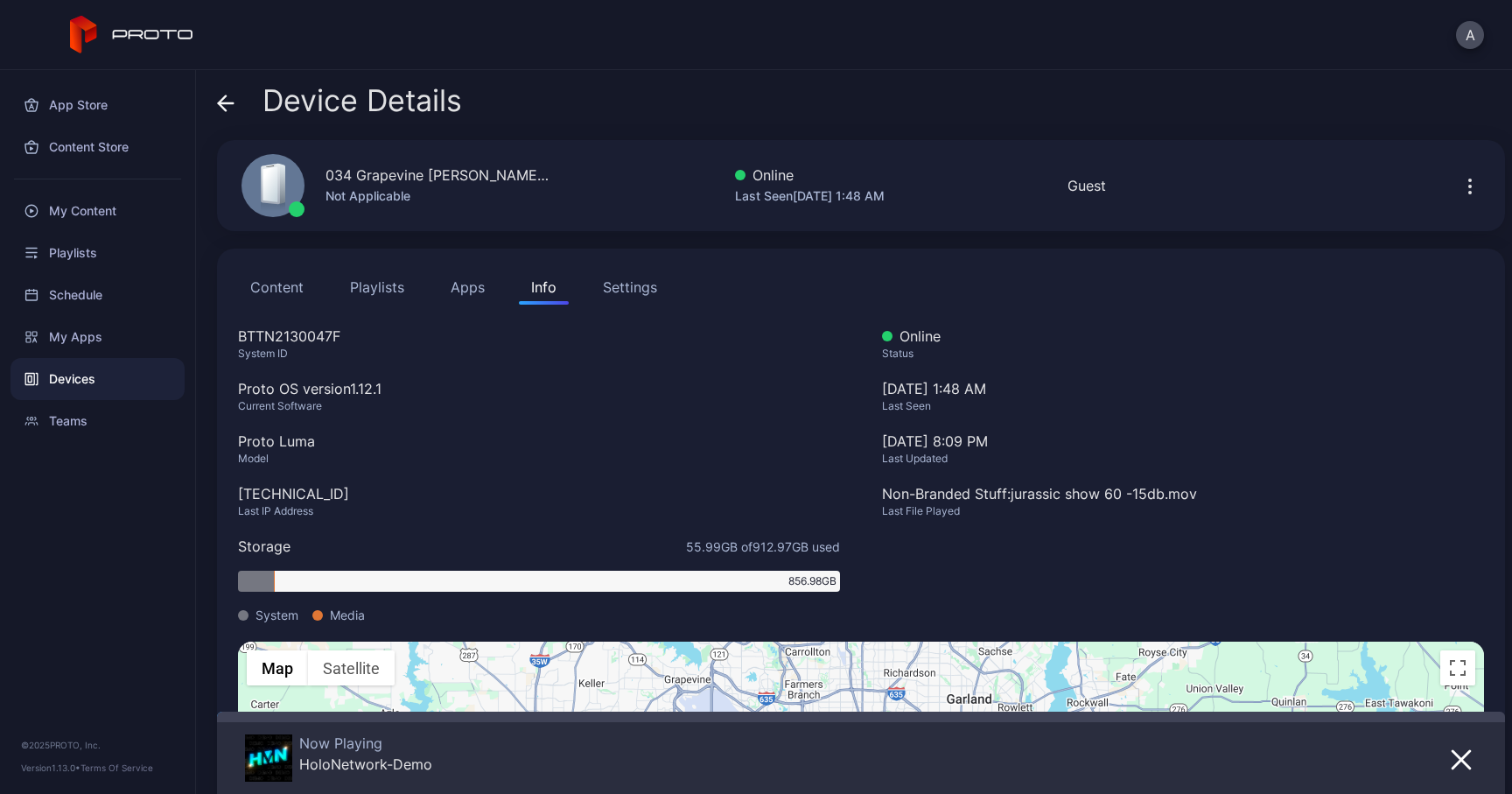
drag, startPoint x: 335, startPoint y: 497, endPoint x: 239, endPoint y: 497, distance: 96.0
click at [239, 497] on div "[TECHNICAL_ID]" at bounding box center [538, 493] width 602 height 21
click at [223, 107] on icon at bounding box center [223, 103] width 7 height 15
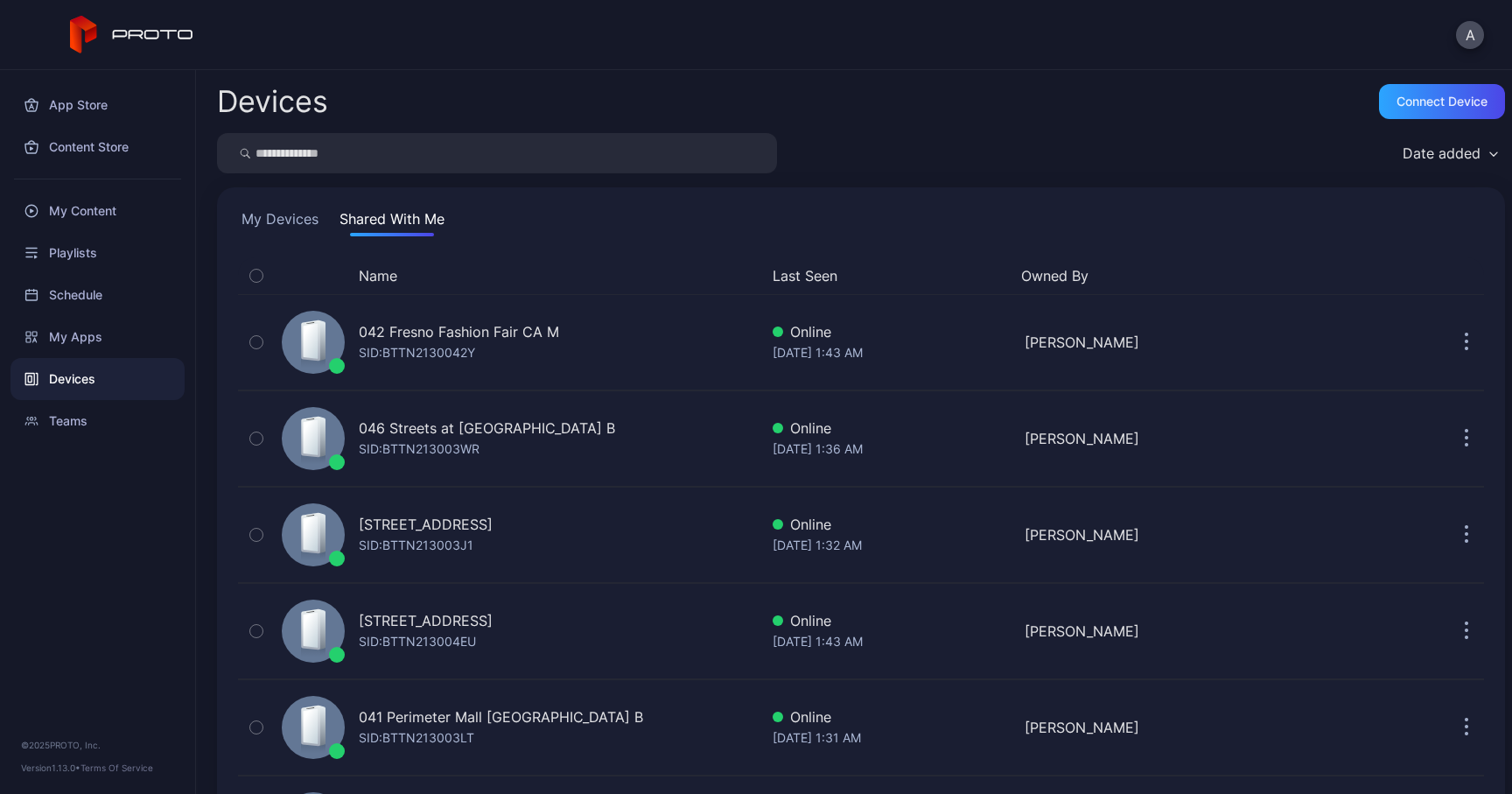
scroll to position [1200, 0]
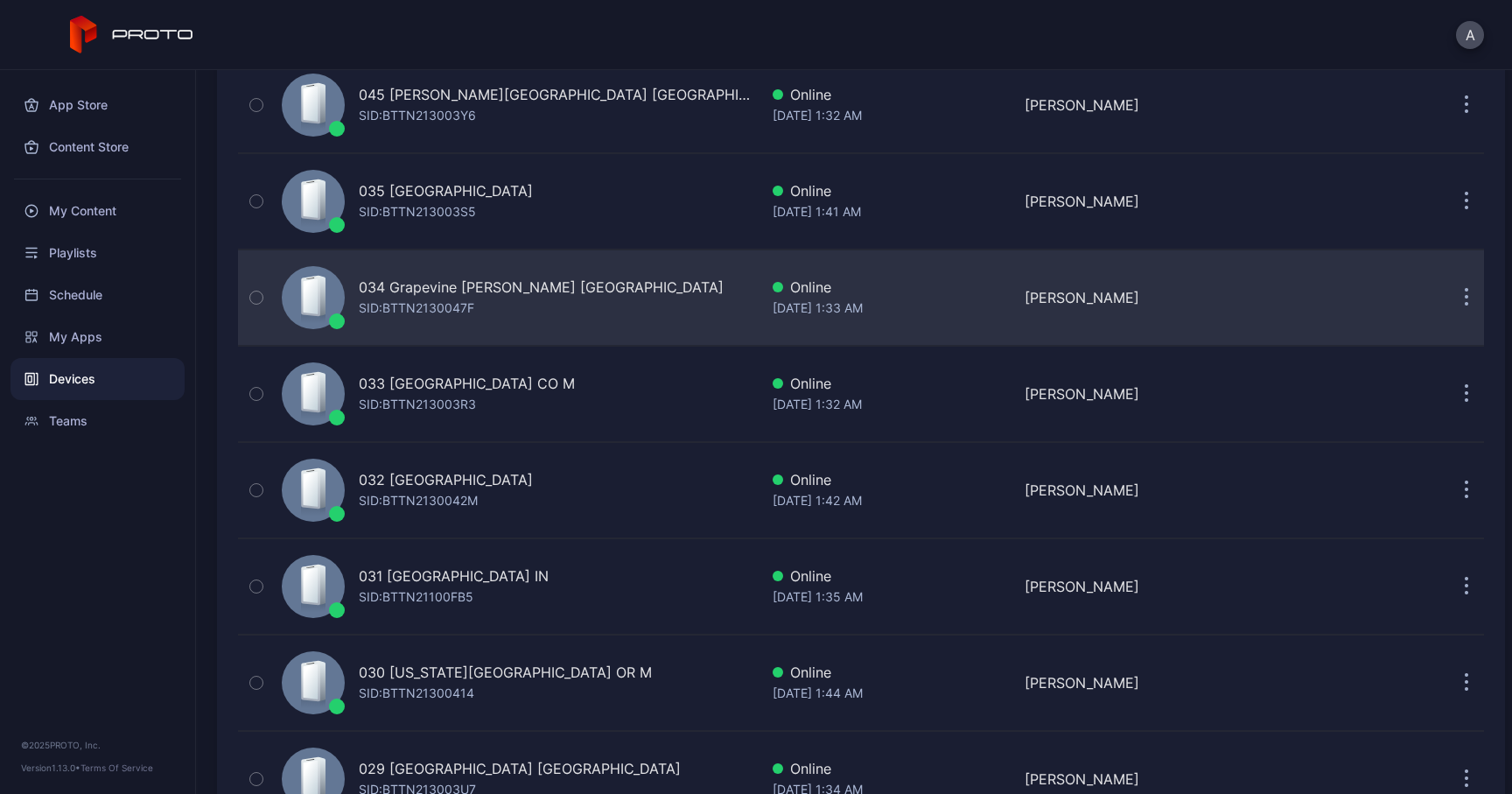
click at [1453, 285] on button "button" at bounding box center [1467, 298] width 35 height 35
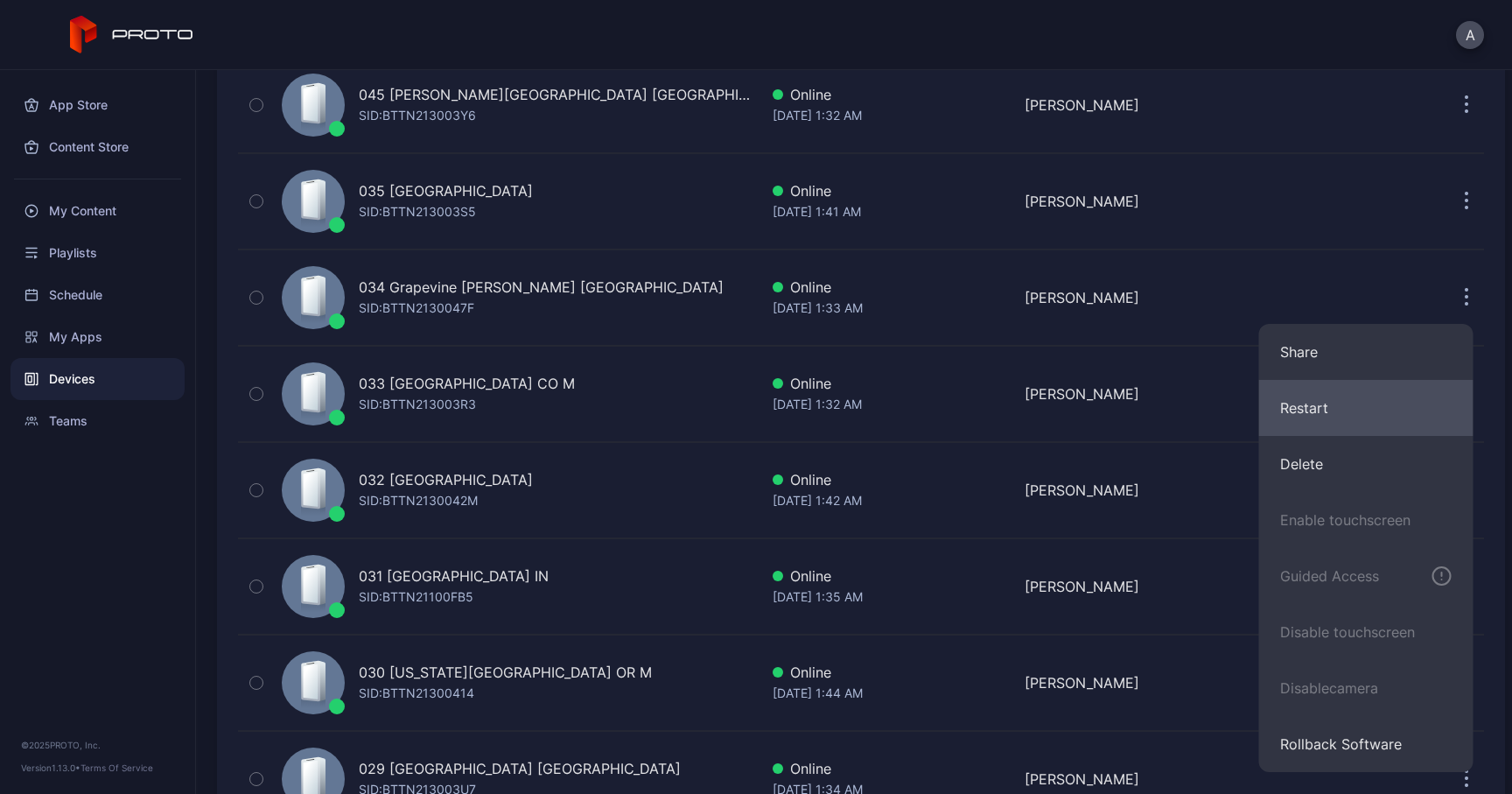
click at [1339, 397] on button "Restart" at bounding box center [1366, 408] width 214 height 56
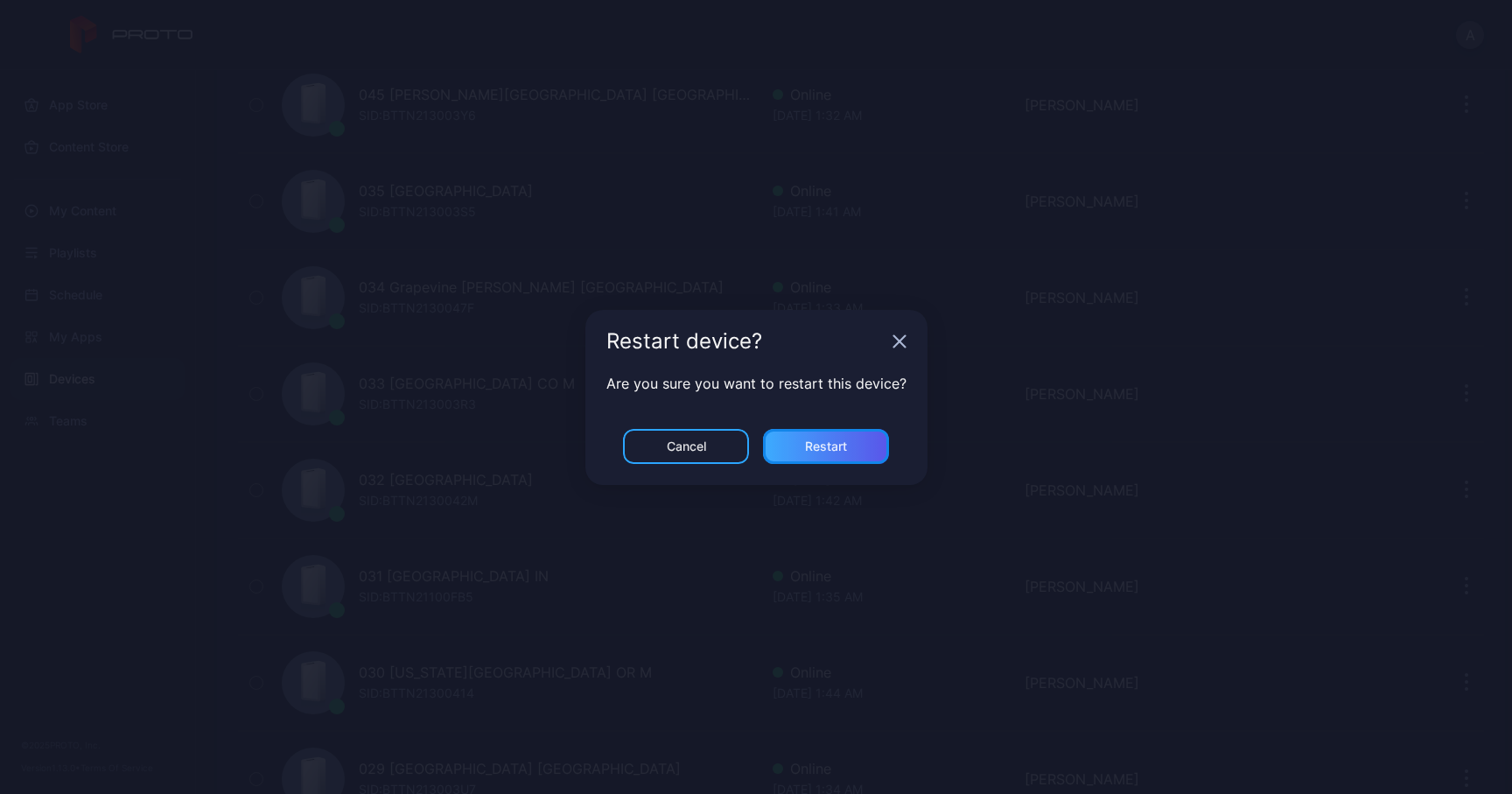
click at [817, 433] on div "Restart" at bounding box center [826, 447] width 126 height 35
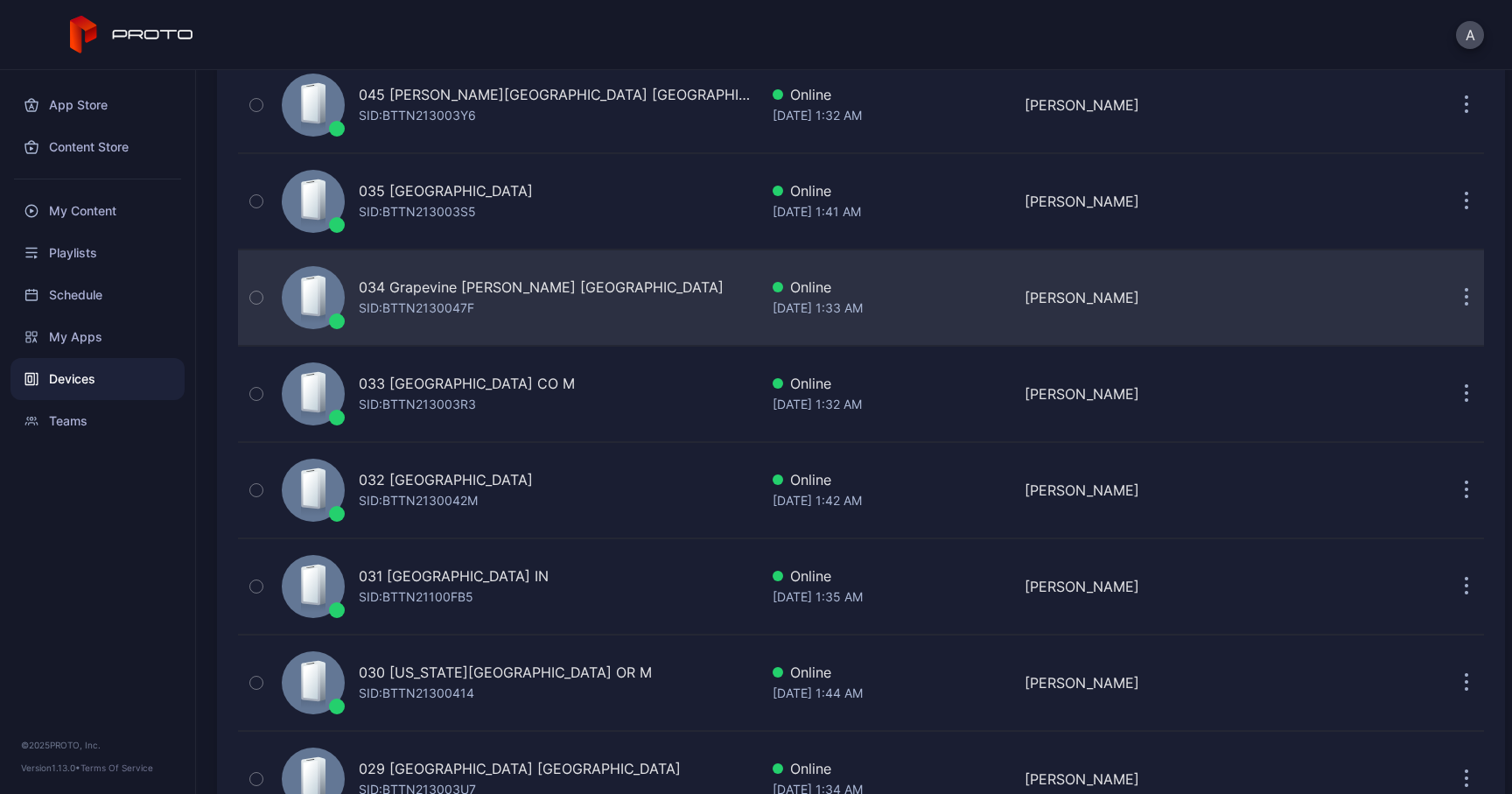
click at [459, 287] on div "034 Grapevine [PERSON_NAME] [GEOGRAPHIC_DATA]" at bounding box center [541, 287] width 365 height 21
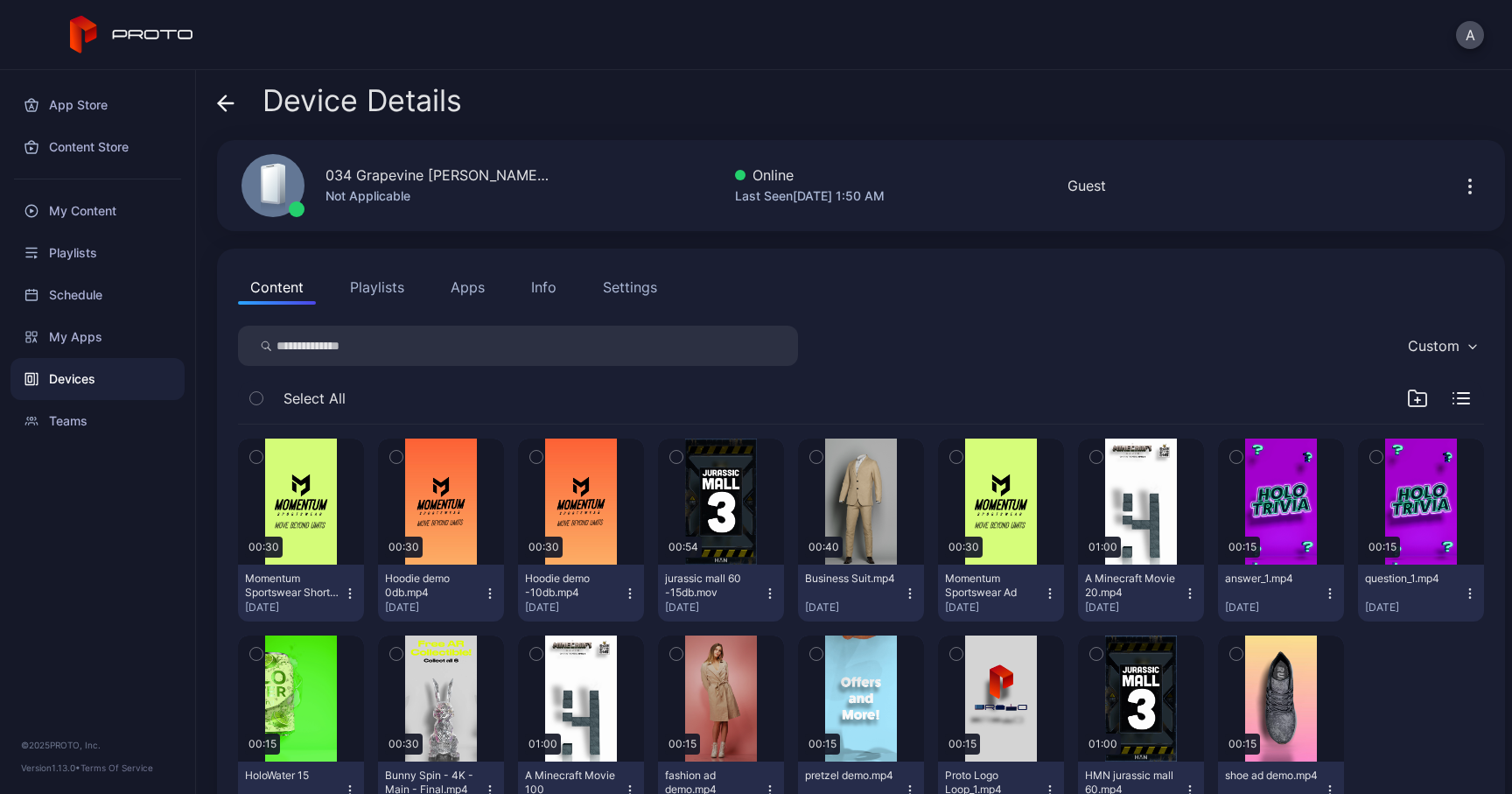
click at [550, 295] on div "Info" at bounding box center [543, 287] width 25 height 21
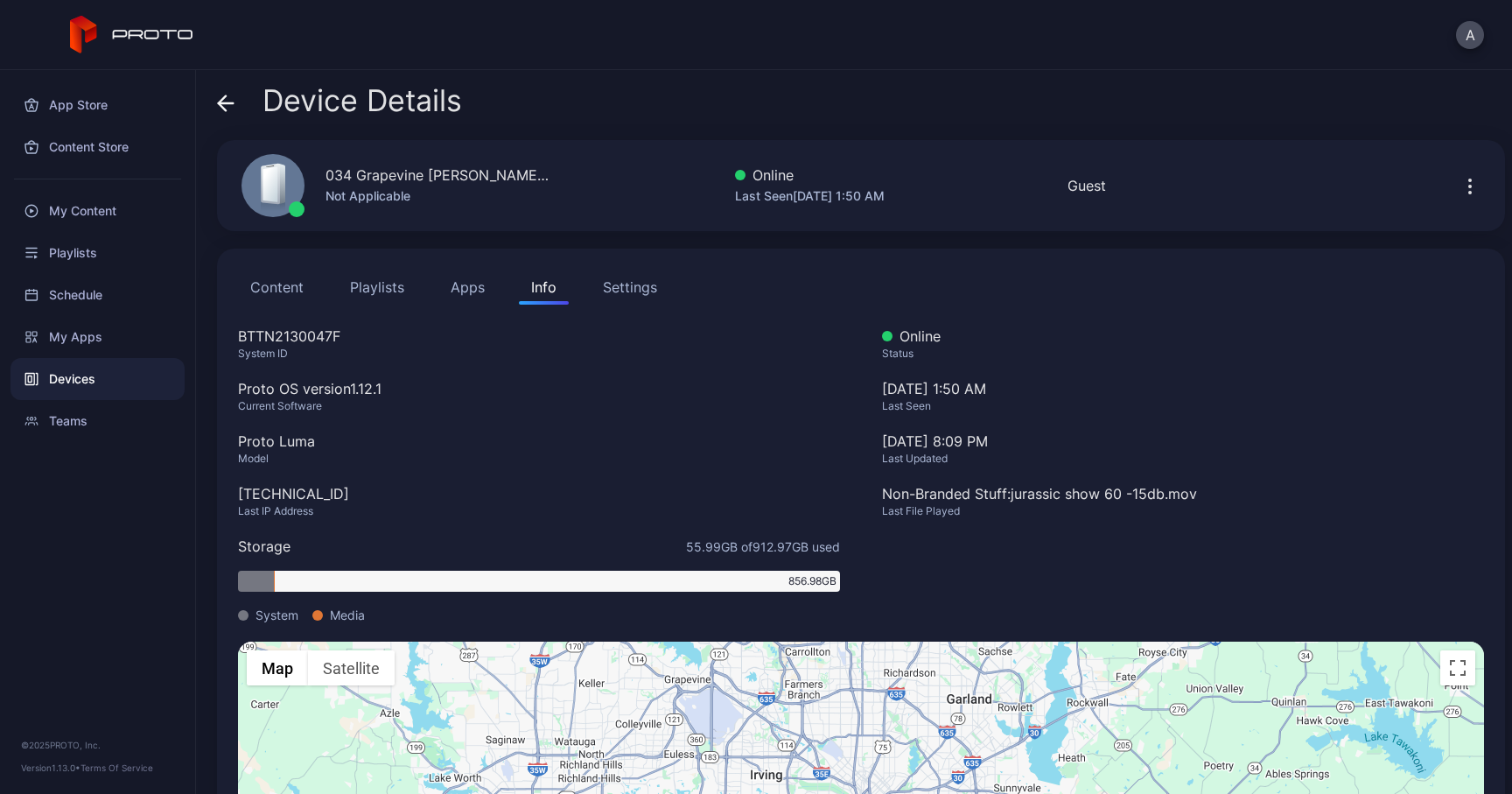
click at [230, 103] on icon at bounding box center [226, 103] width 15 height 0
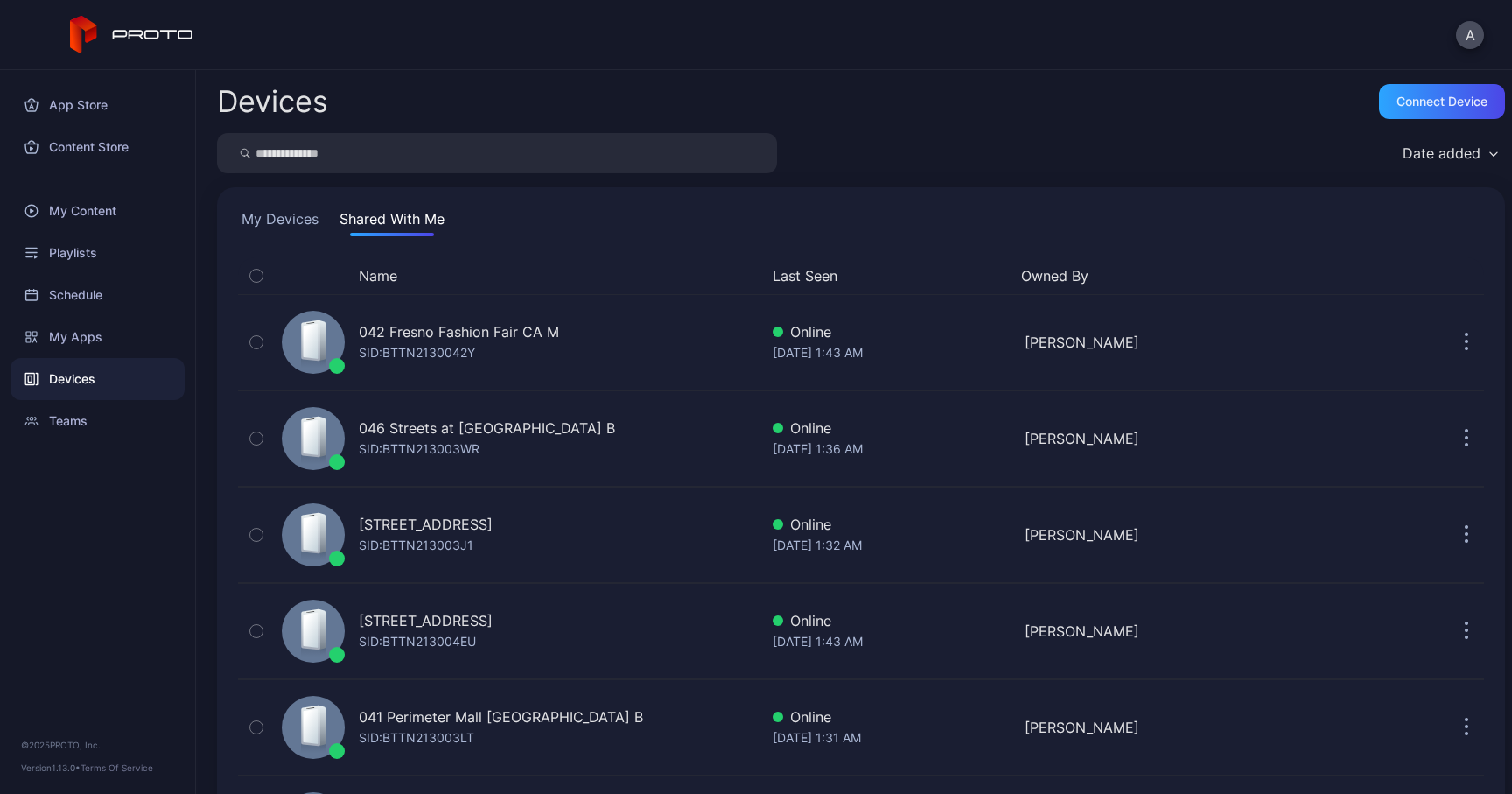
scroll to position [1200, 0]
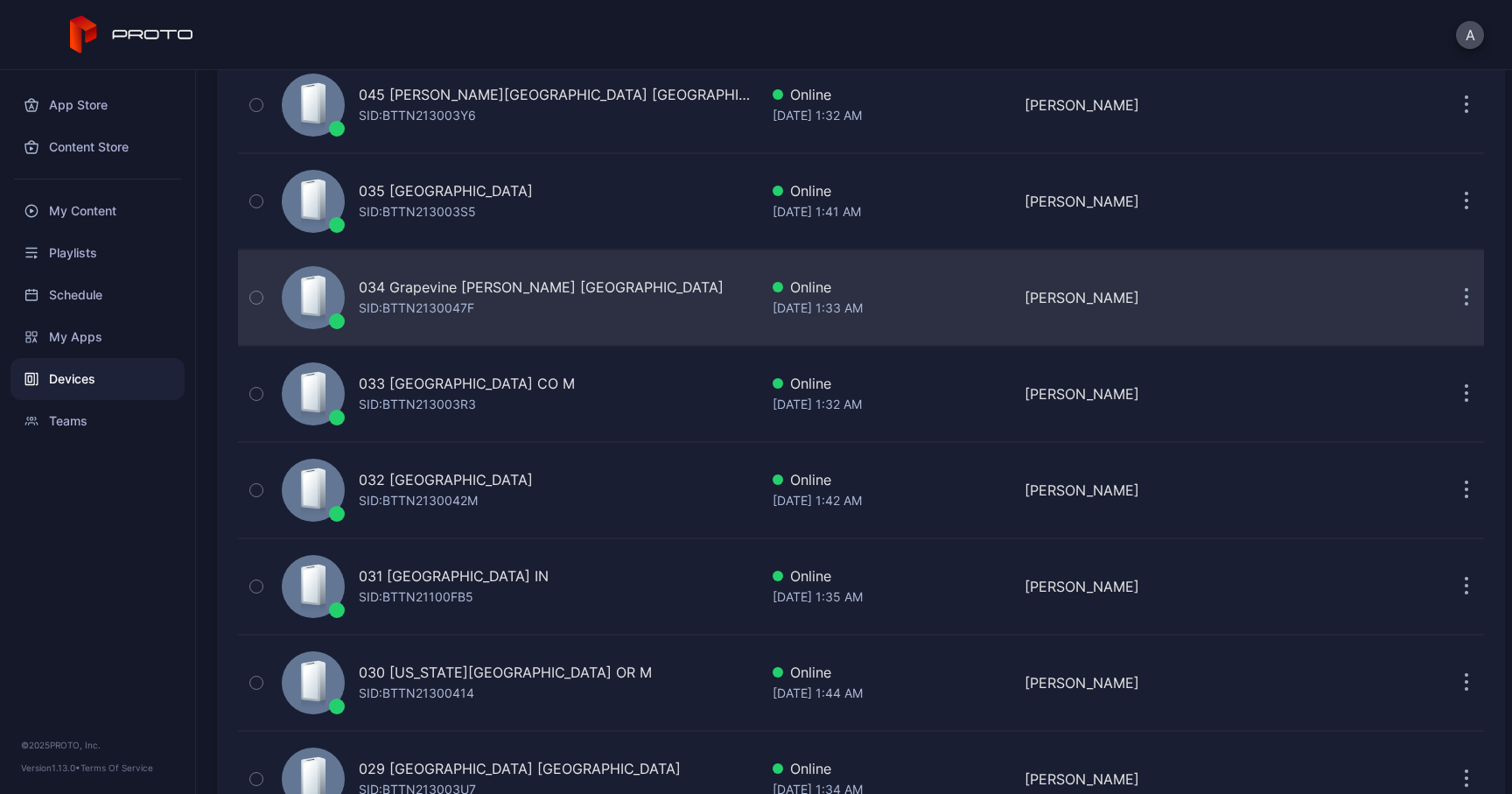
click at [478, 294] on div "034 Grapevine [PERSON_NAME] [GEOGRAPHIC_DATA]" at bounding box center [541, 287] width 365 height 21
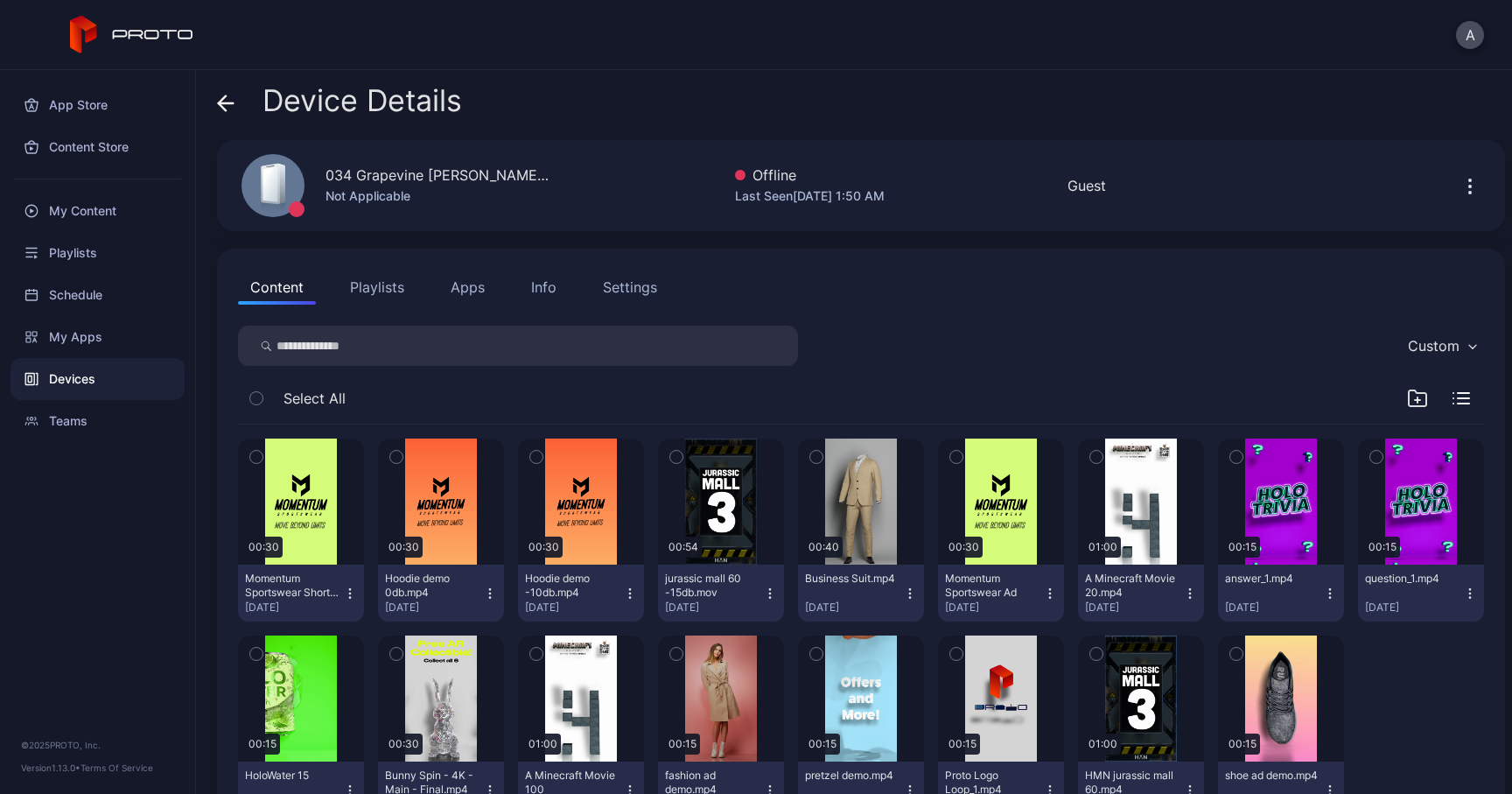
click at [536, 286] on div "Info" at bounding box center [543, 287] width 25 height 21
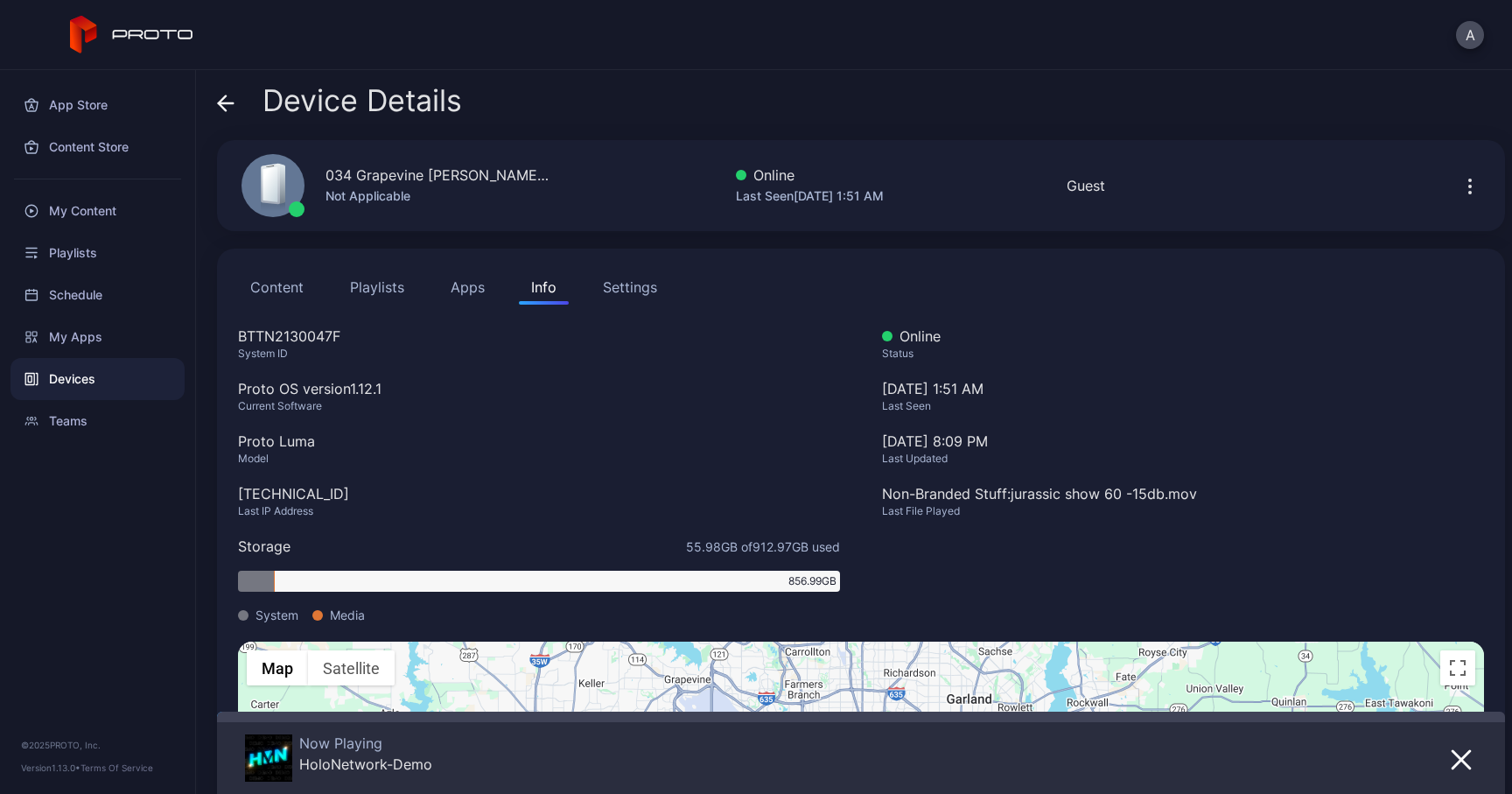
drag, startPoint x: 342, startPoint y: 496, endPoint x: 197, endPoint y: 496, distance: 145.0
click at [197, 496] on div "Device Details 034 [GEOGRAPHIC_DATA][PERSON_NAME] [GEOGRAPHIC_DATA] Not Applica…" at bounding box center [854, 432] width 1316 height 724
copy div "[TECHNICAL_ID]"
drag, startPoint x: 485, startPoint y: 177, endPoint x: 326, endPoint y: 177, distance: 159.0
click at [326, 177] on div "034 Grapevine [PERSON_NAME] [GEOGRAPHIC_DATA] Not Applicable" at bounding box center [387, 186] width 332 height 95
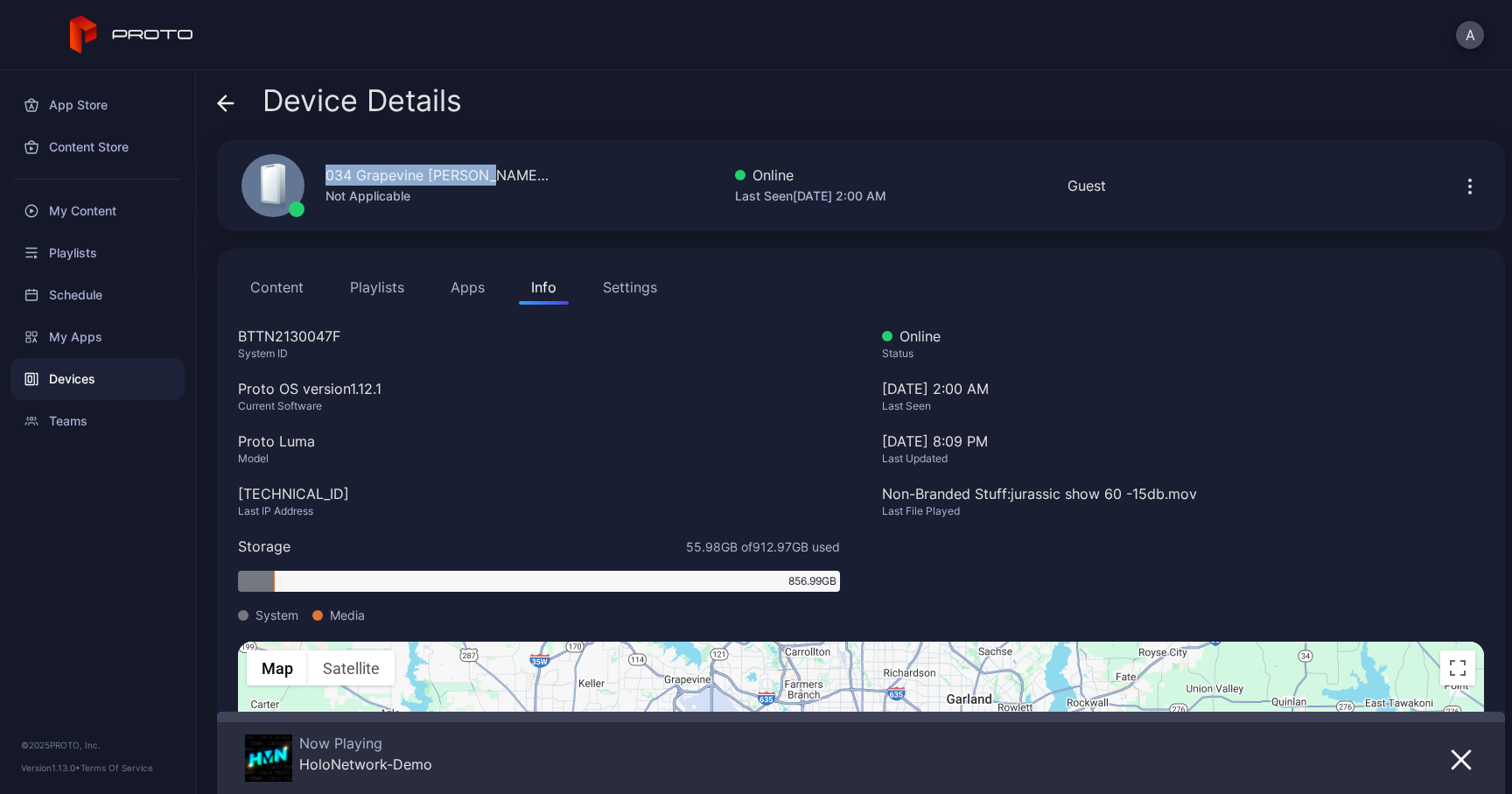
copy div "034 Grapevine [PERSON_NAME] [GEOGRAPHIC_DATA]"
click at [223, 98] on icon at bounding box center [223, 103] width 7 height 15
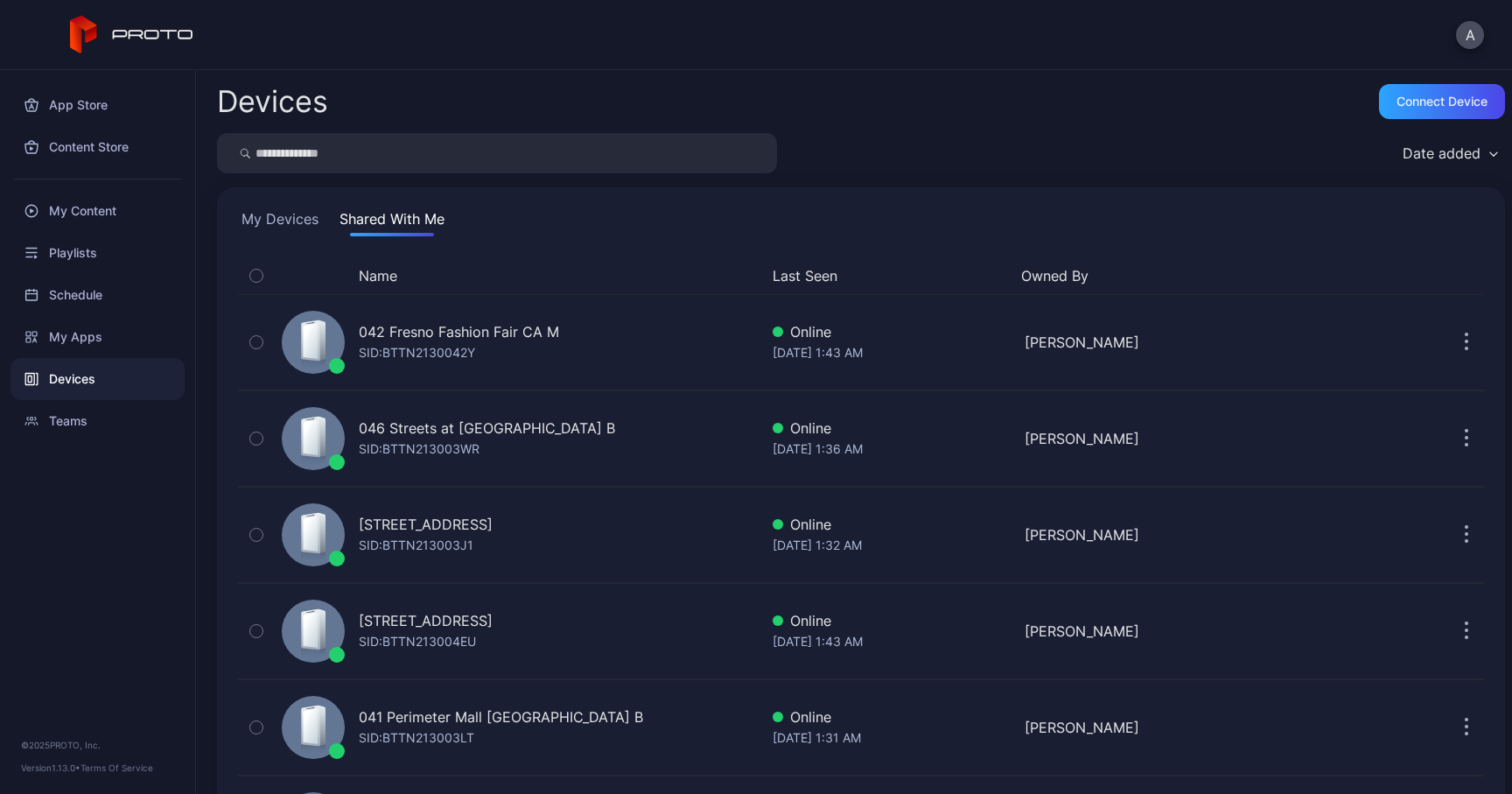
click at [390, 280] on button "Name" at bounding box center [378, 276] width 38 height 21
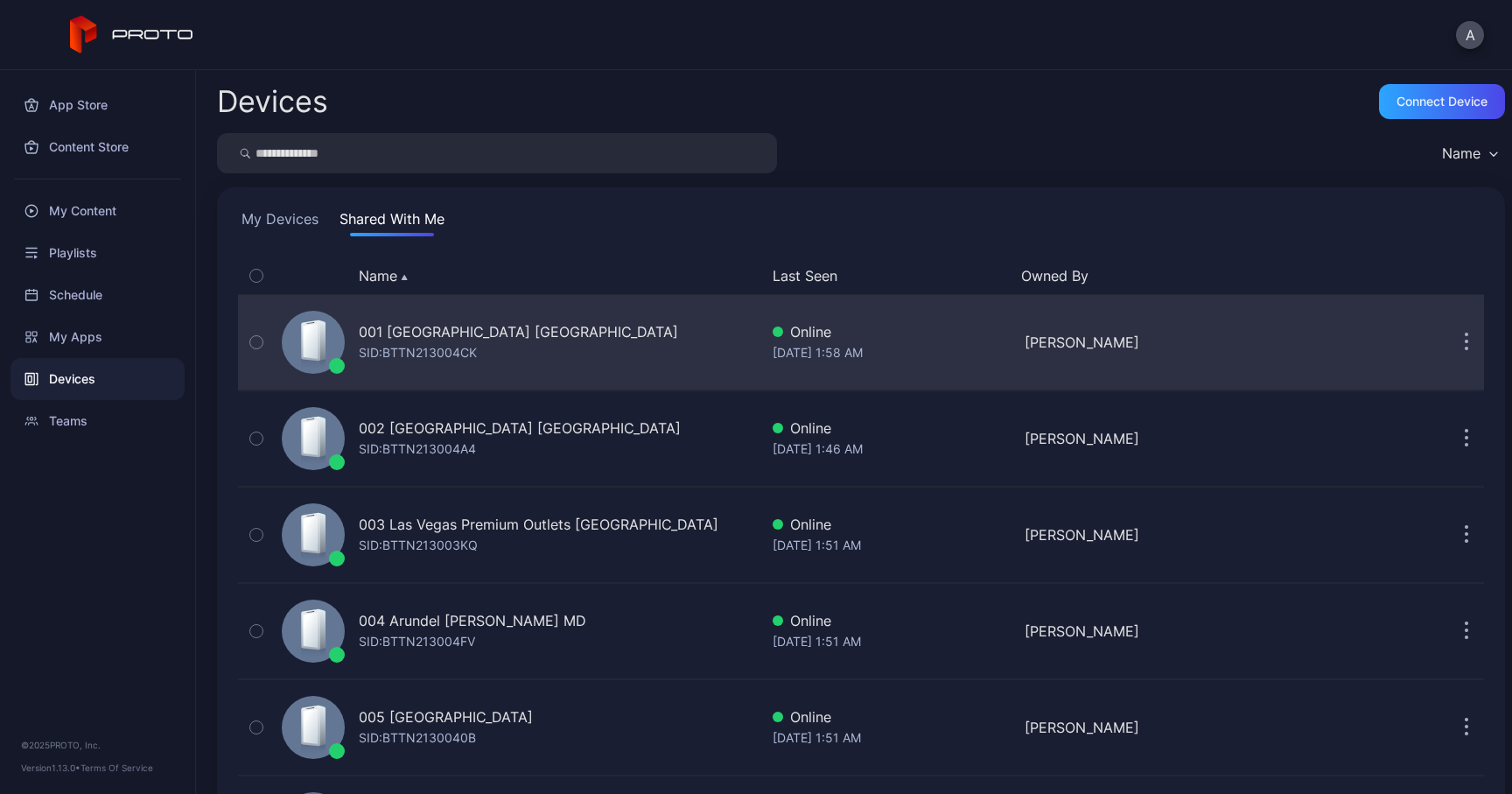
click at [442, 347] on div "SID: BTTN213004CK" at bounding box center [418, 353] width 118 height 21
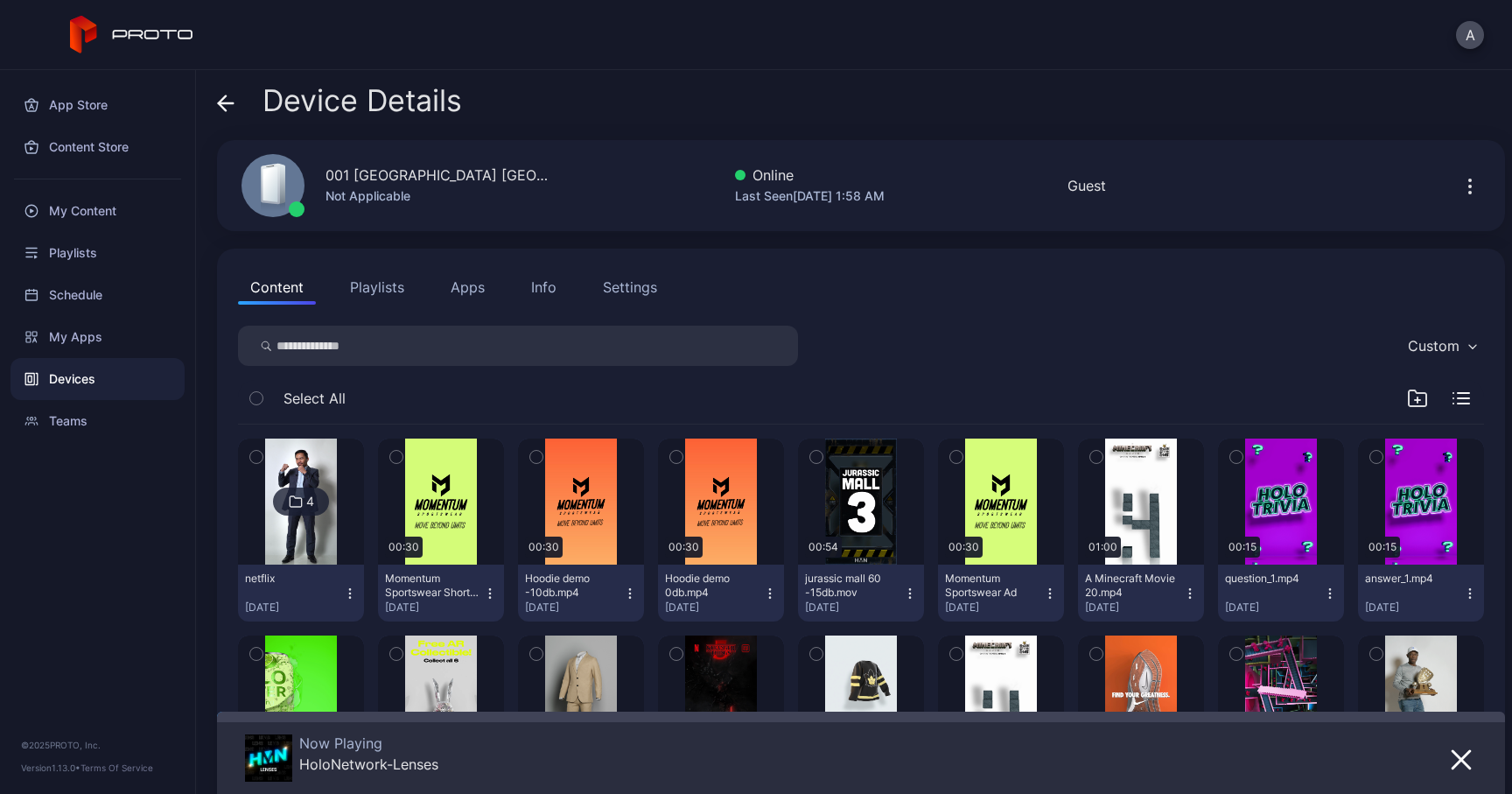
click at [542, 289] on div "Info" at bounding box center [543, 287] width 25 height 21
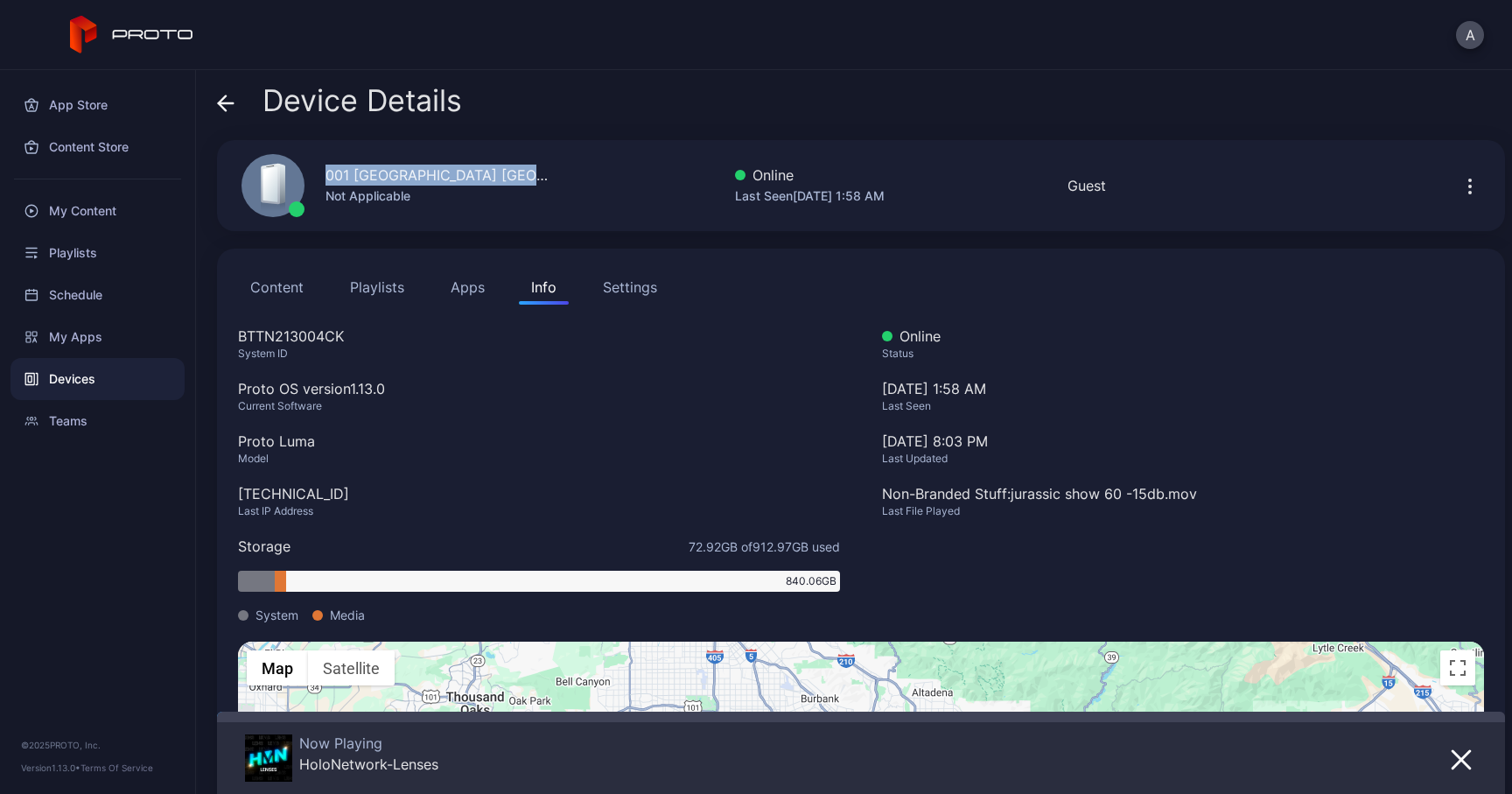
drag, startPoint x: 548, startPoint y: 174, endPoint x: 325, endPoint y: 176, distance: 223.0
click at [325, 176] on div "001 [GEOGRAPHIC_DATA] CA Not Applicable Online Last Seen [DATE] 1:58 AM Guest" at bounding box center [861, 186] width 1288 height 91
copy div "001 [GEOGRAPHIC_DATA] [GEOGRAPHIC_DATA]"
drag, startPoint x: 329, startPoint y: 492, endPoint x: 217, endPoint y: 492, distance: 112.0
click at [217, 492] on div "Content Playlists Apps Info Settings BTTN213004CK System ID Proto OS version 1.…" at bounding box center [861, 612] width 1288 height 727
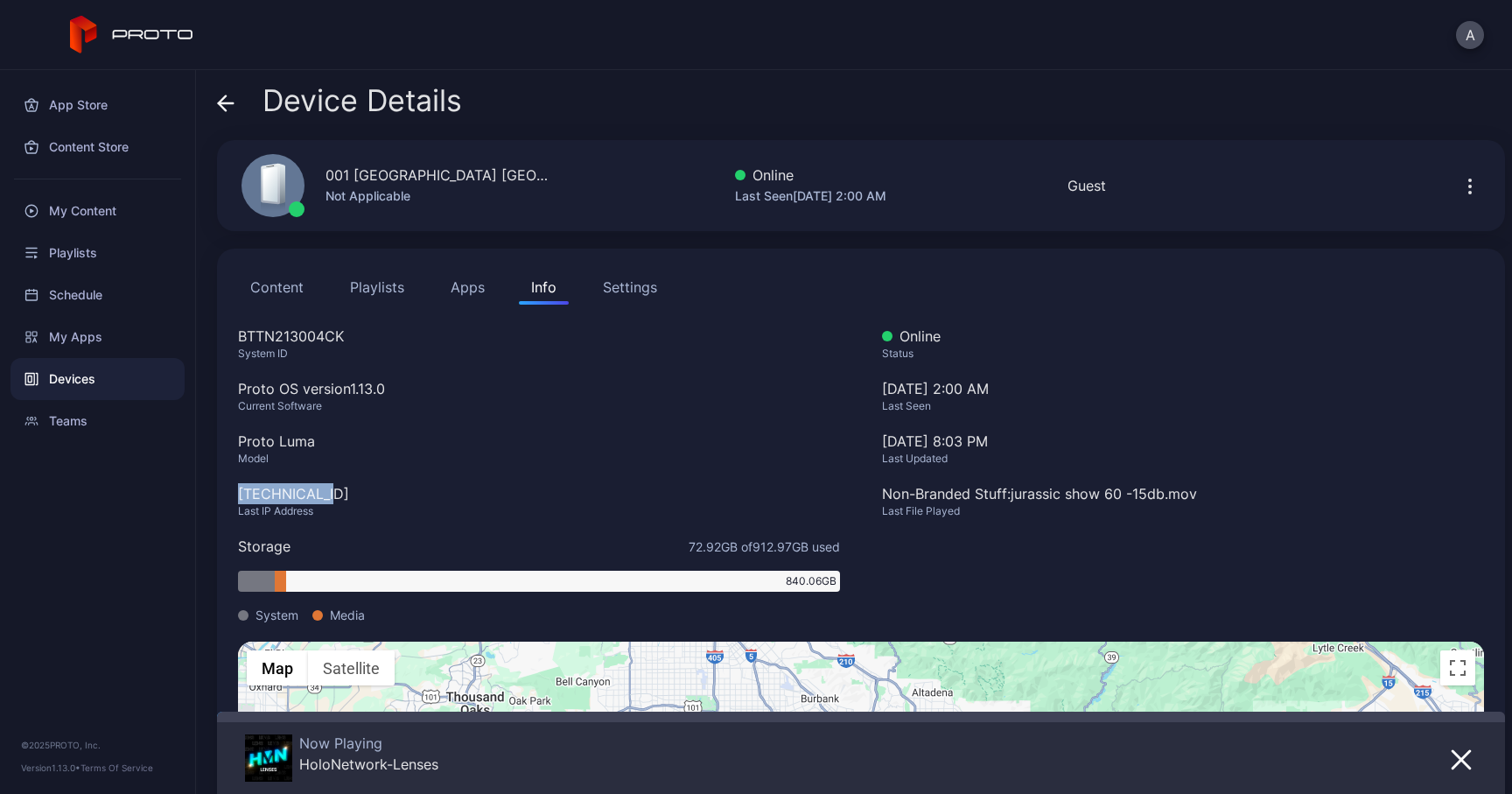
copy div "[TECHNICAL_ID]"
click at [235, 109] on div "Device Details" at bounding box center [340, 105] width 245 height 42
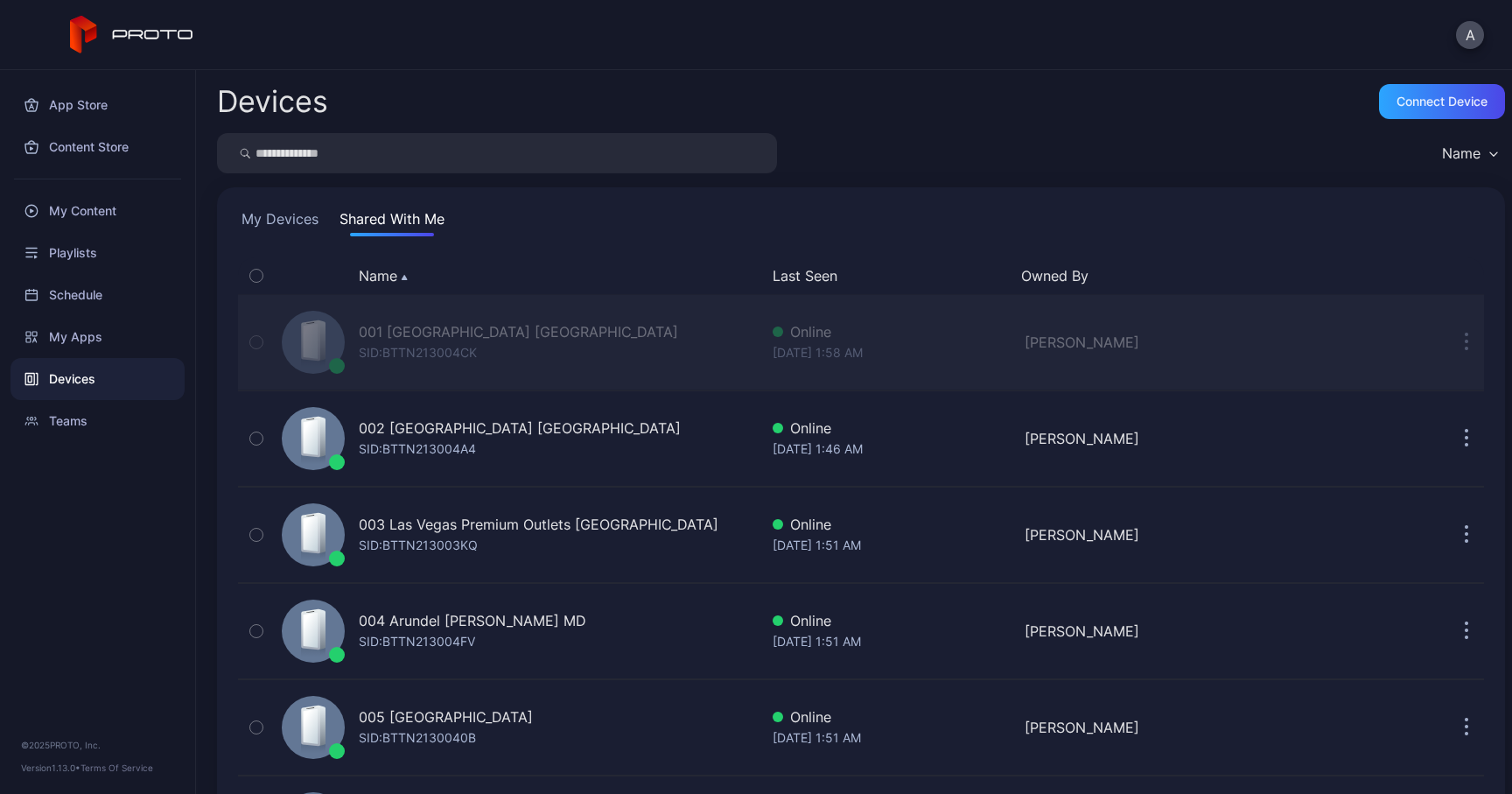
click at [390, 357] on div "SID: BTTN213004CK" at bounding box center [418, 353] width 118 height 21
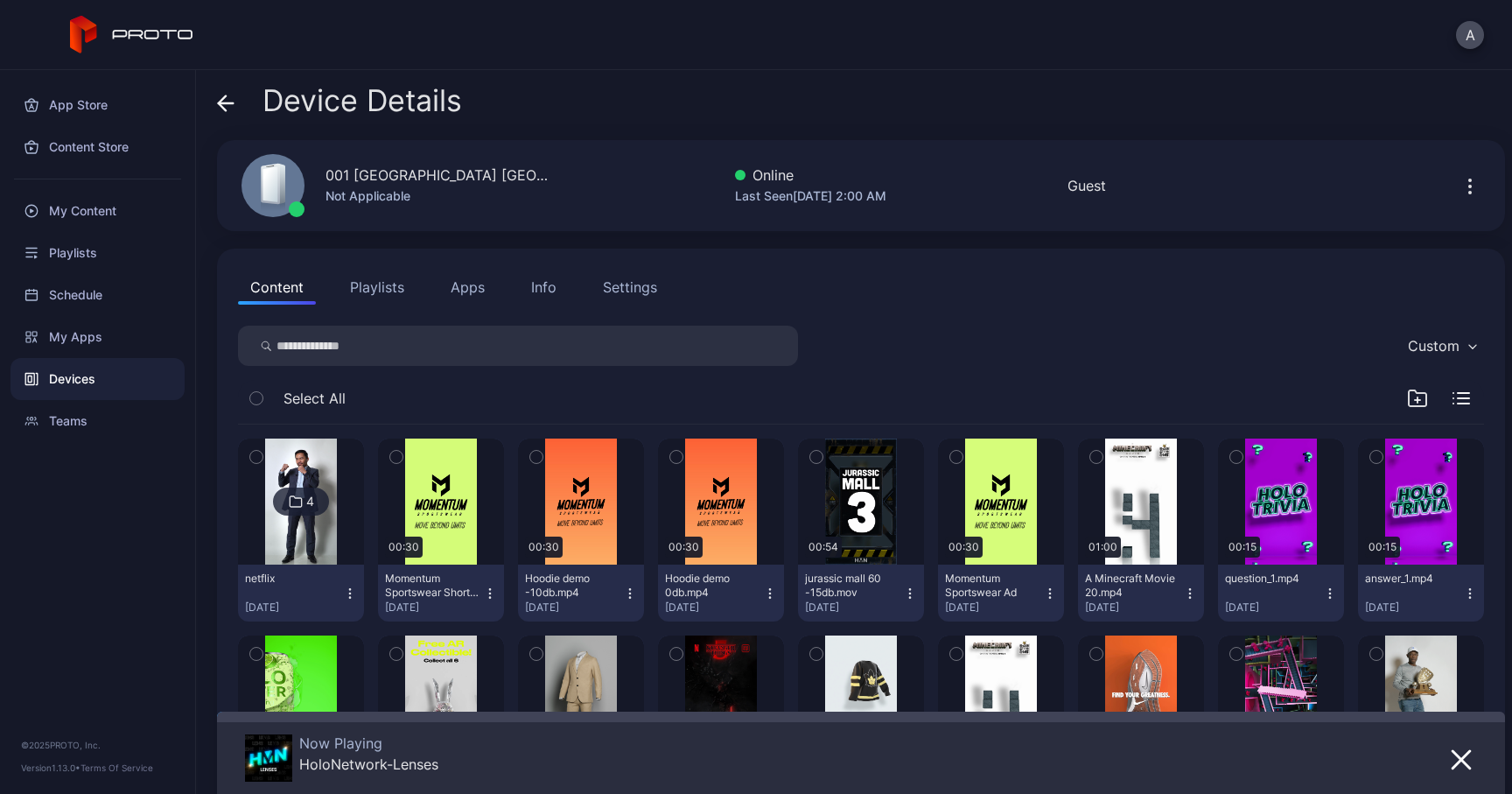
click at [549, 289] on div "Info" at bounding box center [543, 287] width 25 height 21
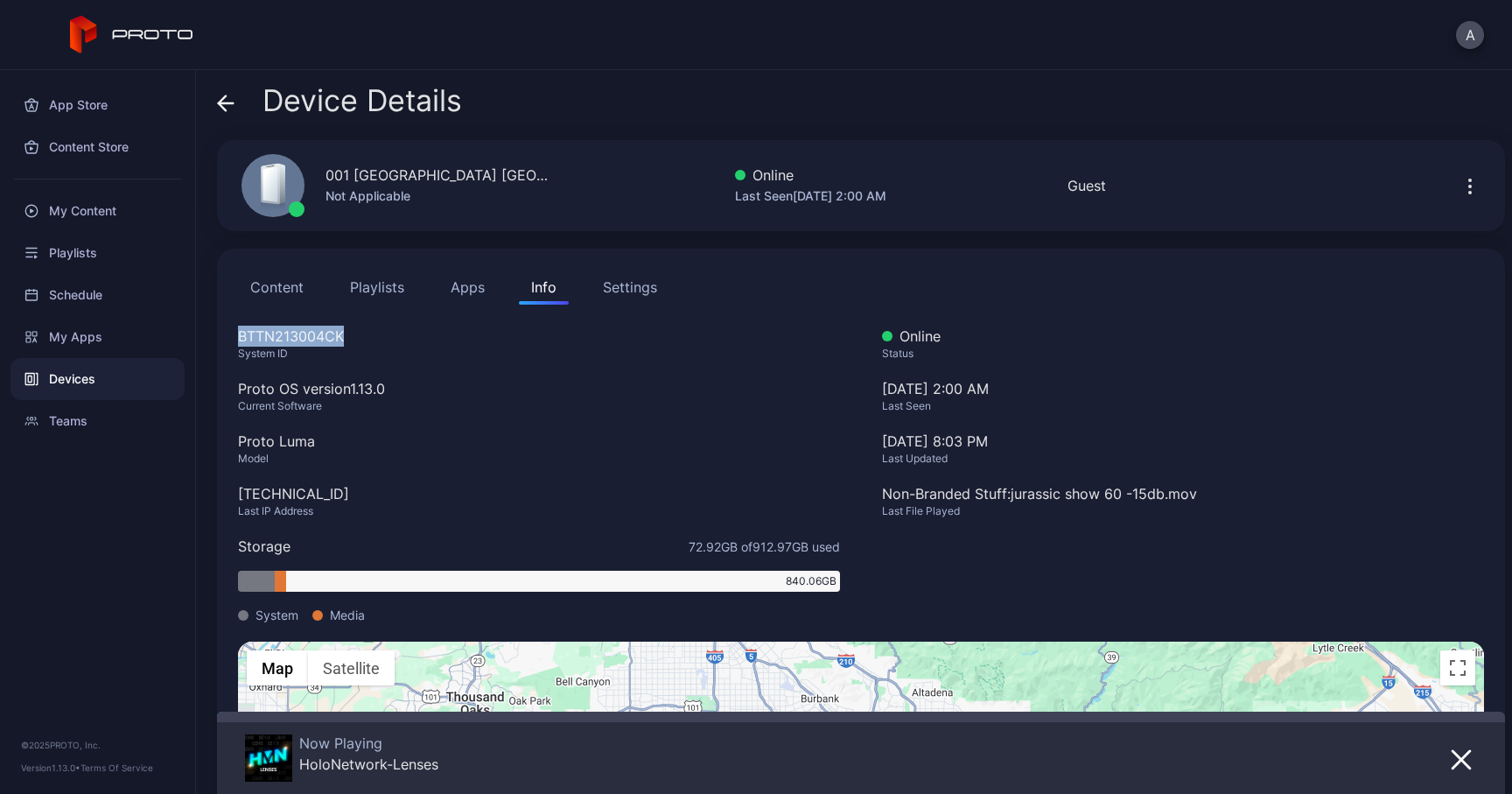
drag, startPoint x: 363, startPoint y: 334, endPoint x: 237, endPoint y: 334, distance: 126.0
click at [237, 334] on div "Content Playlists Apps Info Settings BTTN213004CK System ID Proto OS version 1.…" at bounding box center [861, 612] width 1288 height 727
copy div "BTTN213004CK"
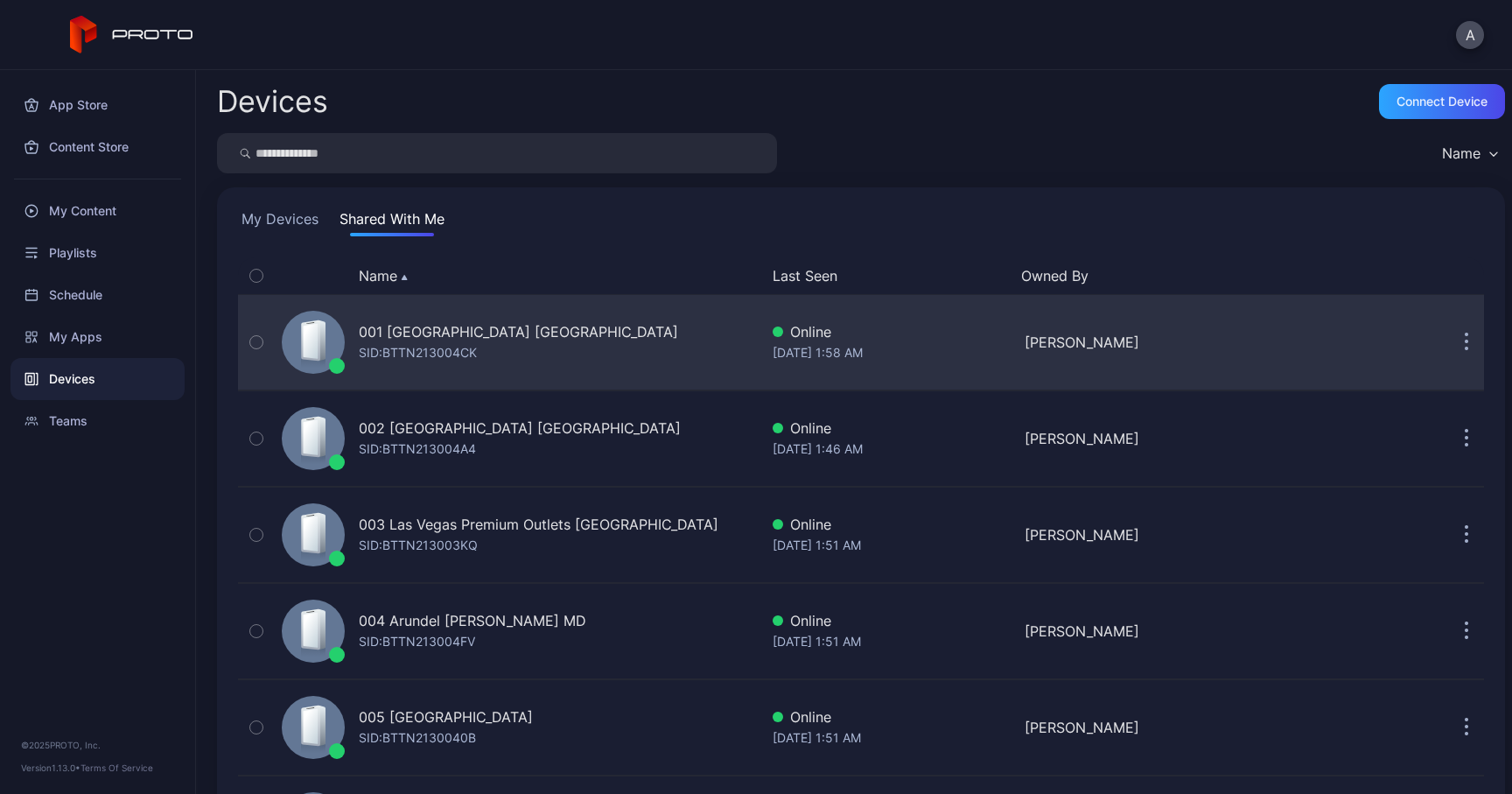
click at [447, 359] on div "SID: BTTN213004CK" at bounding box center [418, 353] width 118 height 21
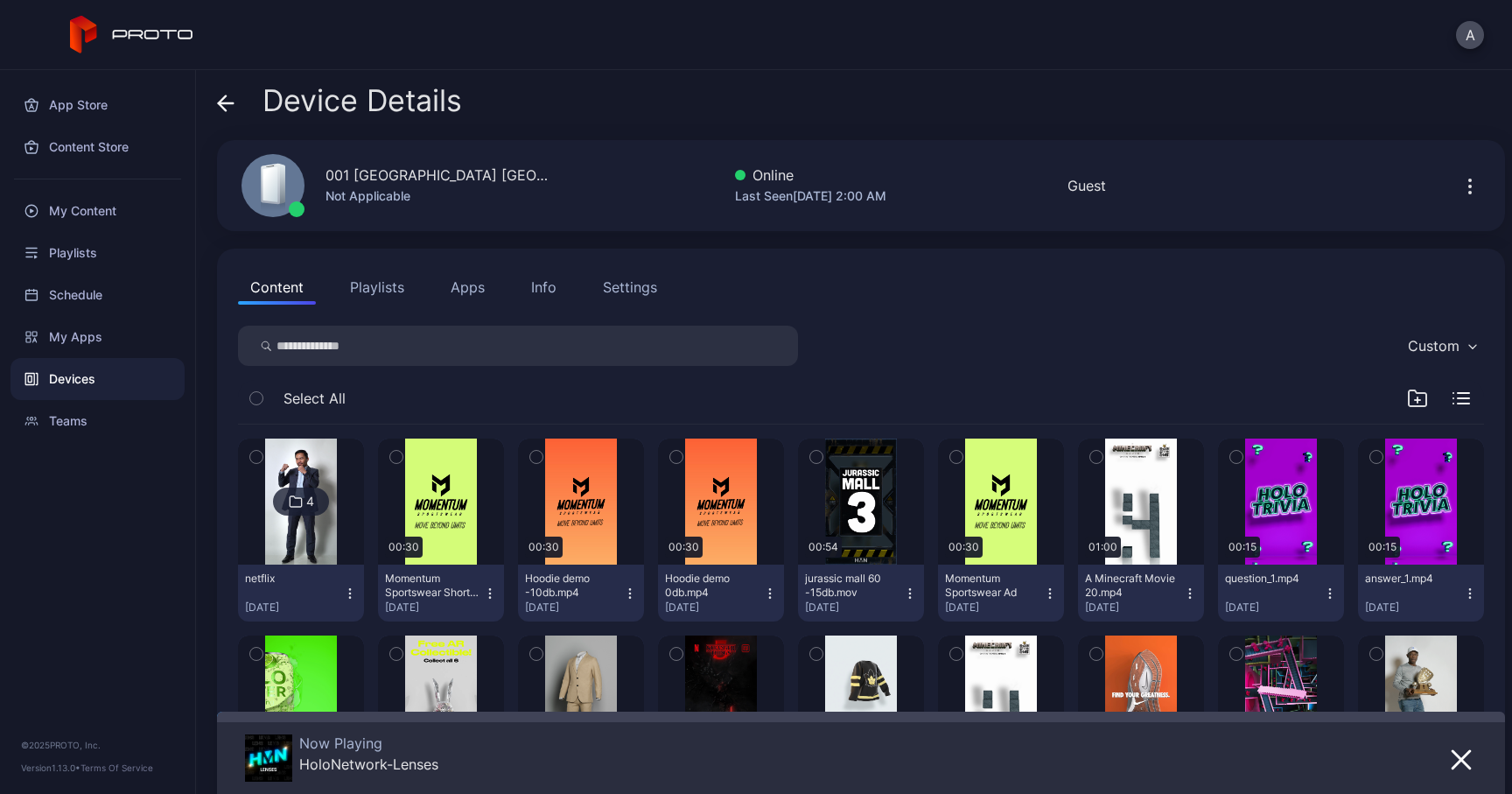
click at [538, 298] on button "Info" at bounding box center [544, 287] width 50 height 35
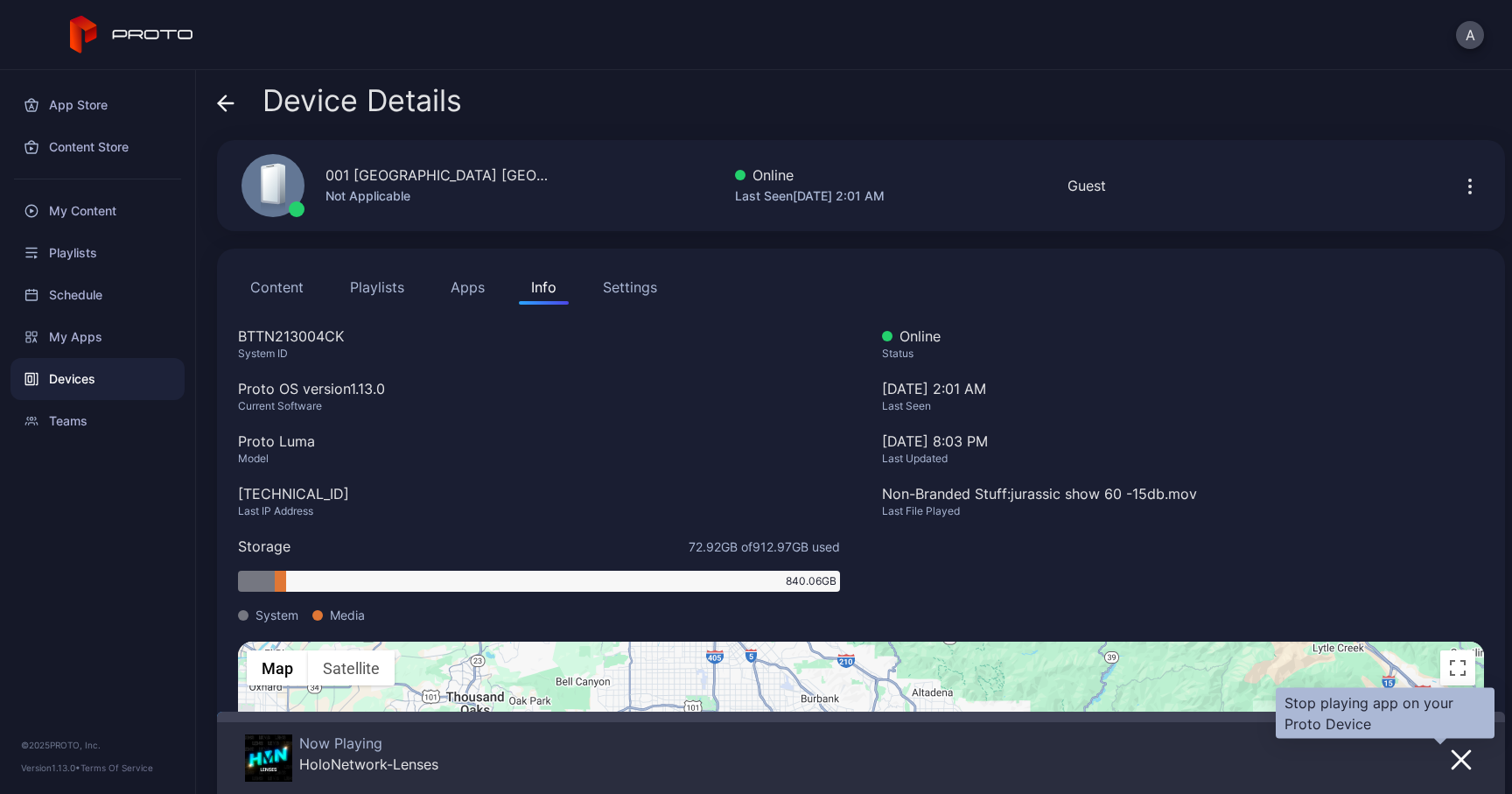
click at [1453, 751] on icon "button" at bounding box center [1461, 760] width 18 height 18
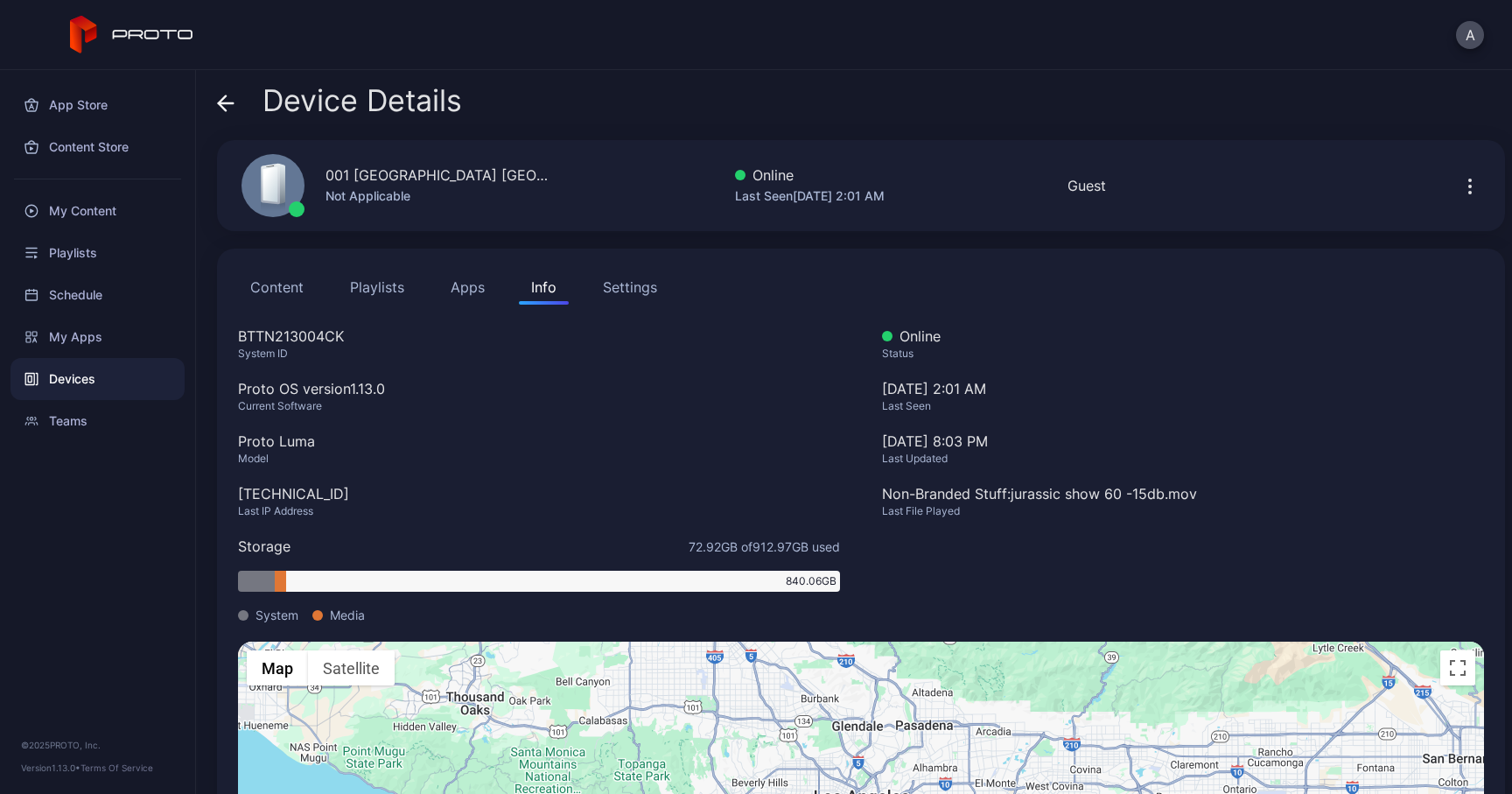
click at [243, 113] on div "Device Details" at bounding box center [340, 105] width 245 height 42
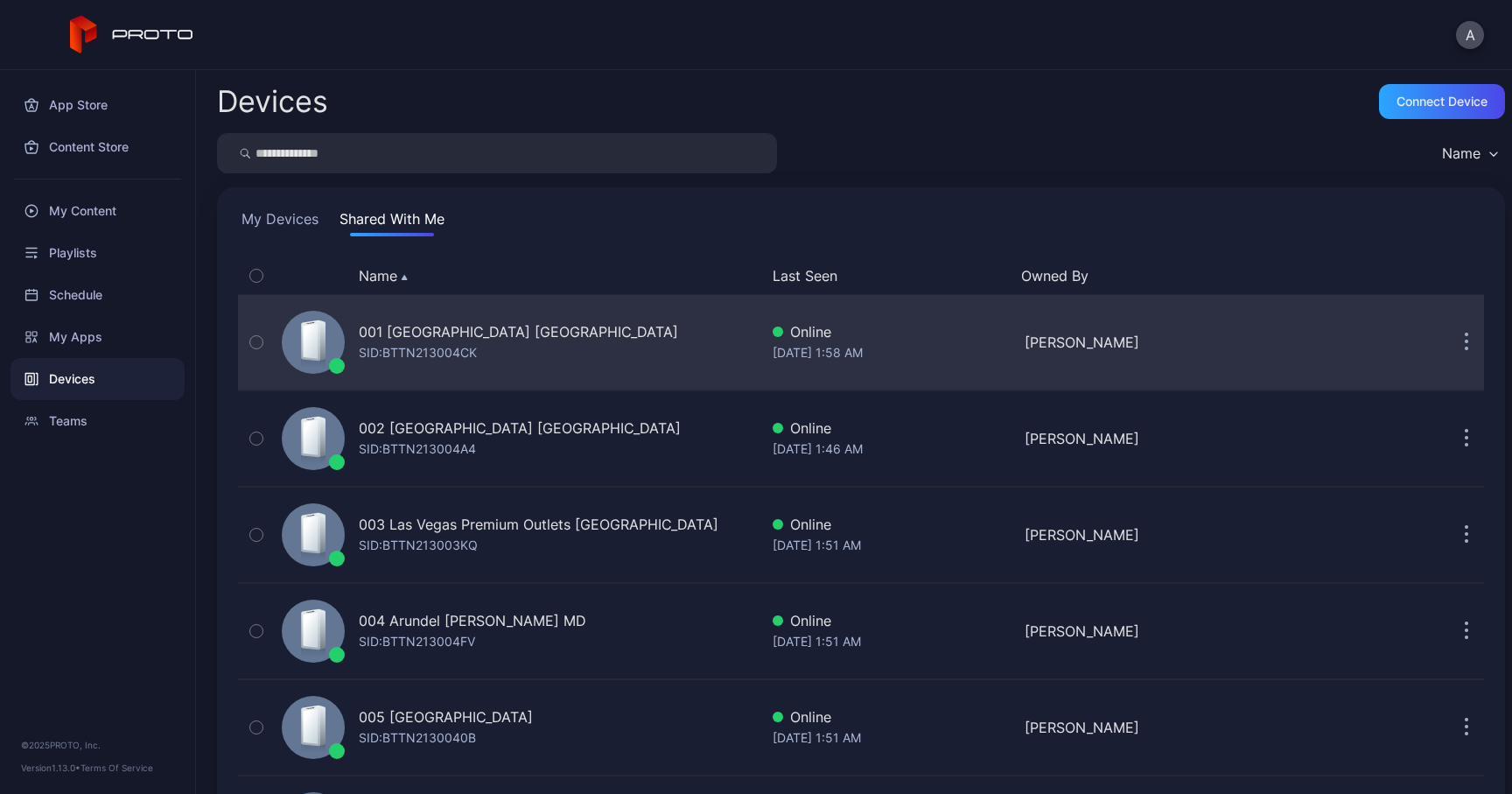
click at [1465, 341] on icon "button" at bounding box center [1467, 343] width 5 height 20
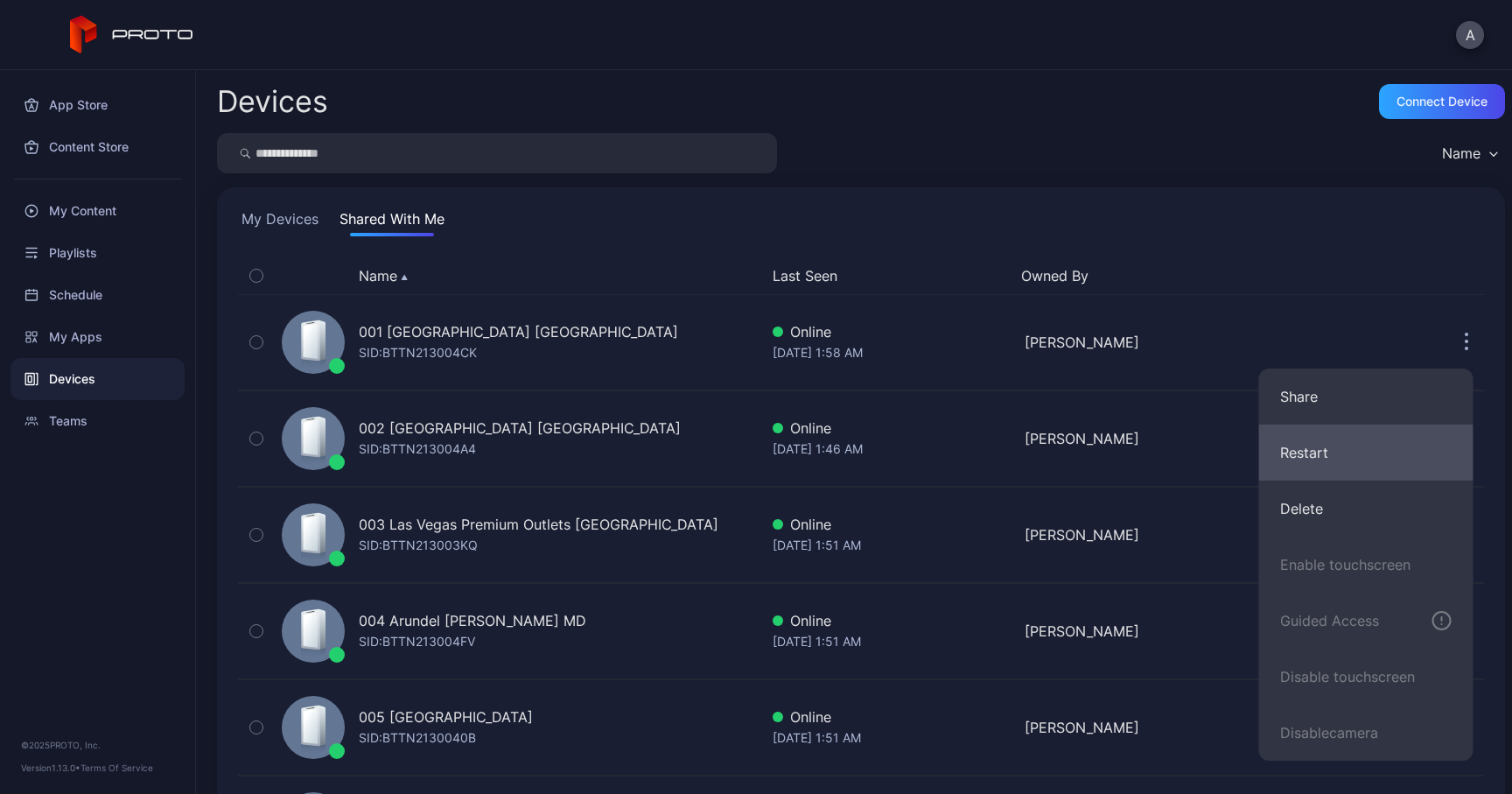
click at [1312, 455] on button "Restart" at bounding box center [1366, 452] width 214 height 56
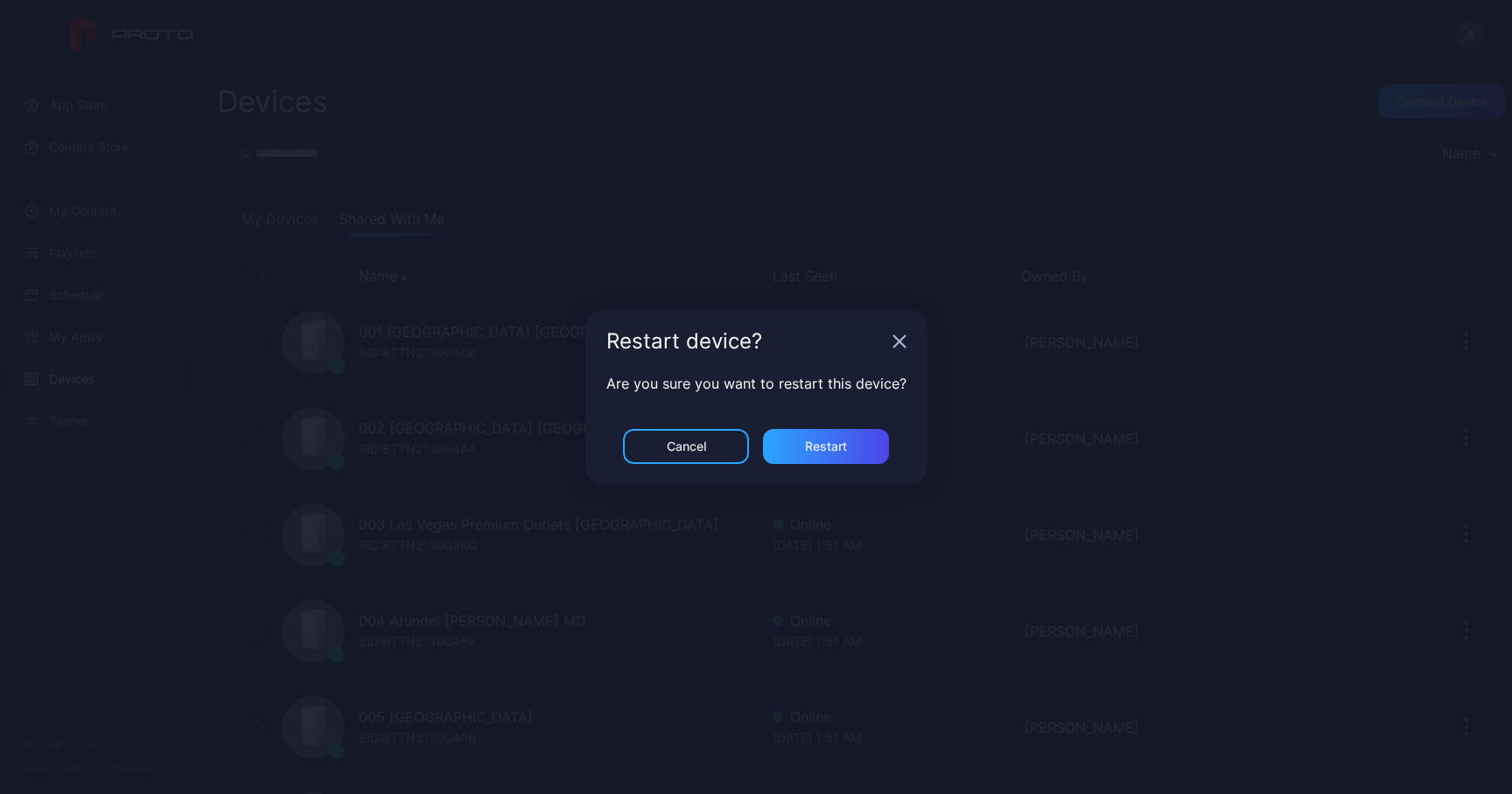
click at [902, 349] on div "Restart device?" at bounding box center [756, 342] width 342 height 63
click at [895, 344] on icon "button" at bounding box center [899, 341] width 14 height 14
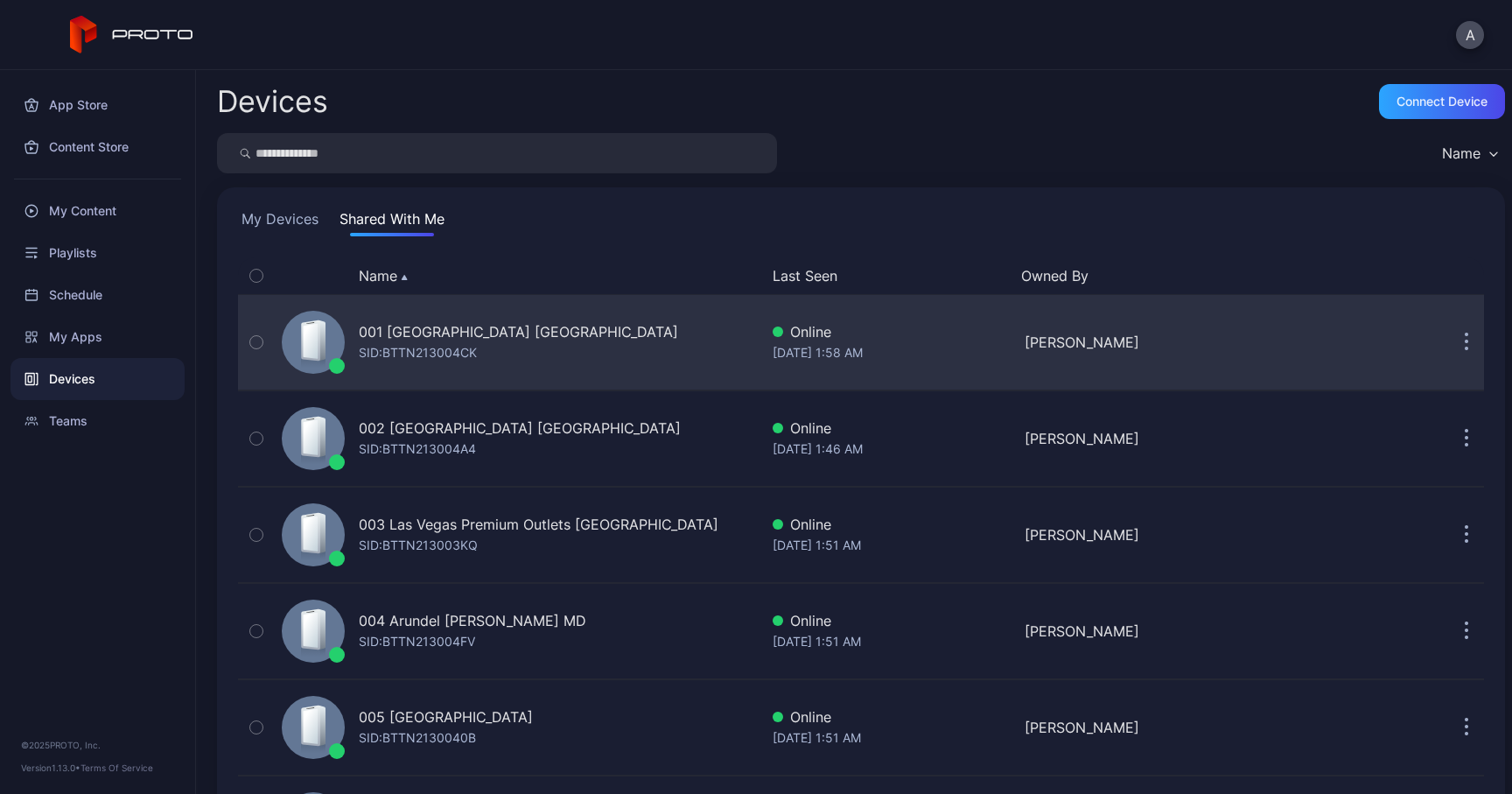
click at [1449, 343] on button "button" at bounding box center [1467, 343] width 35 height 35
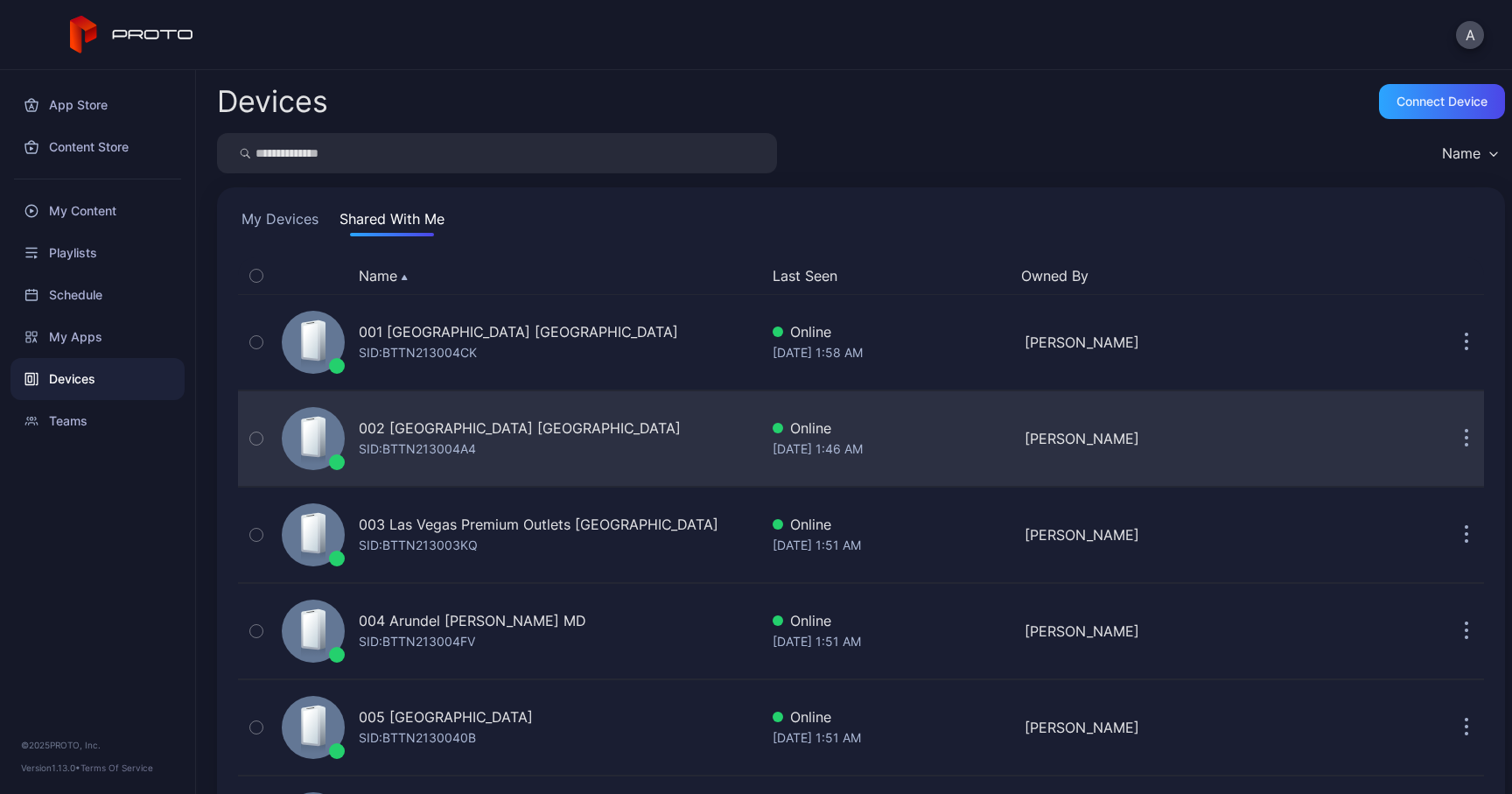
click at [498, 430] on div "002 [GEOGRAPHIC_DATA] [GEOGRAPHIC_DATA]" at bounding box center [520, 428] width 322 height 21
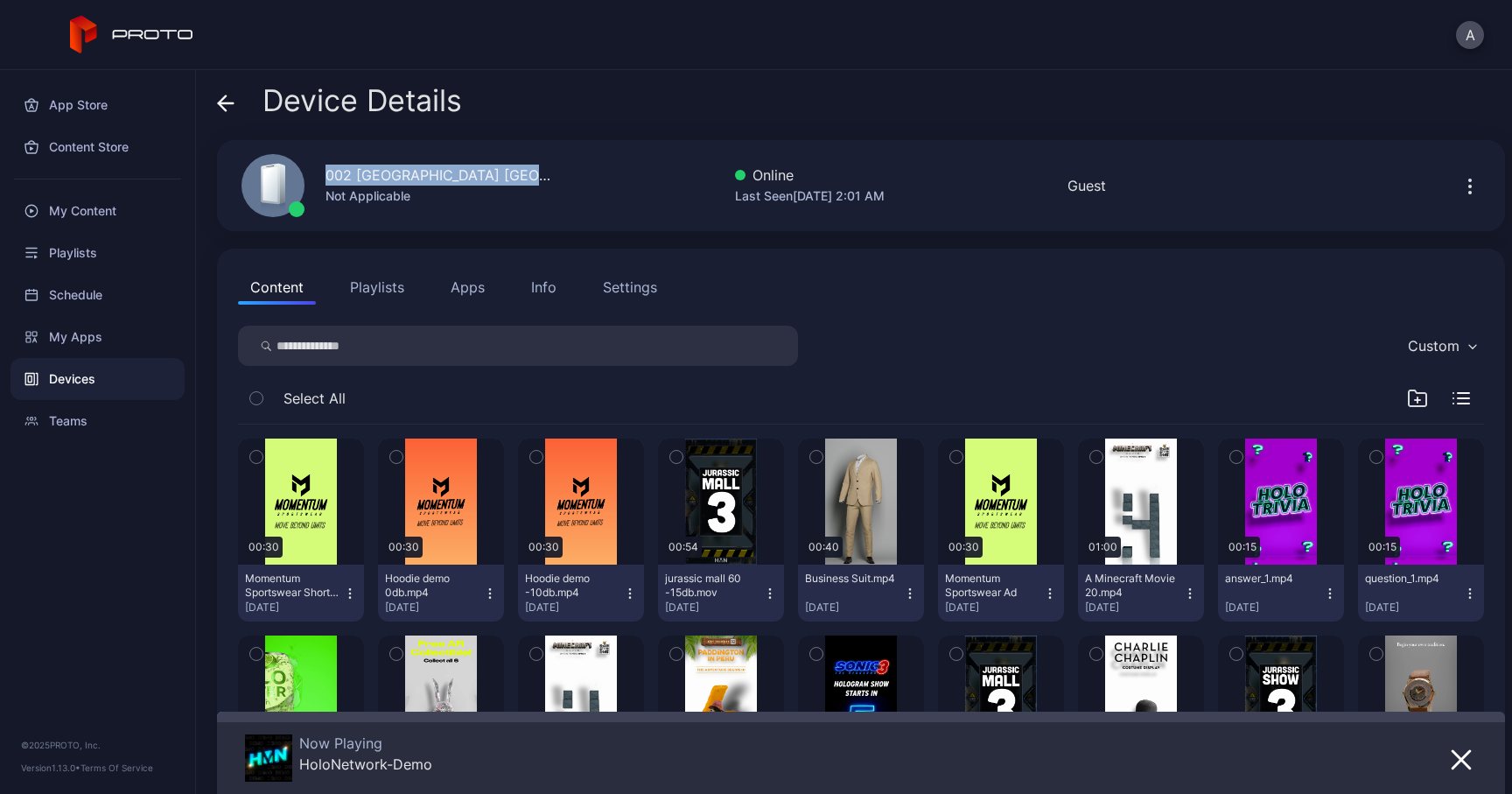
drag, startPoint x: 525, startPoint y: 176, endPoint x: 298, endPoint y: 176, distance: 227.0
click at [298, 176] on div "002 [GEOGRAPHIC_DATA] [GEOGRAPHIC_DATA] Not Applicable Online Last Seen [DATE] …" at bounding box center [861, 186] width 1288 height 91
copy div "002 [GEOGRAPHIC_DATA] [GEOGRAPHIC_DATA]"
click at [559, 305] on div "Content Playlists Apps Info Settings Custom Select All 00:30 Momentum Sportswea…" at bounding box center [861, 748] width 1288 height 999
click at [544, 293] on div "Info" at bounding box center [543, 287] width 25 height 21
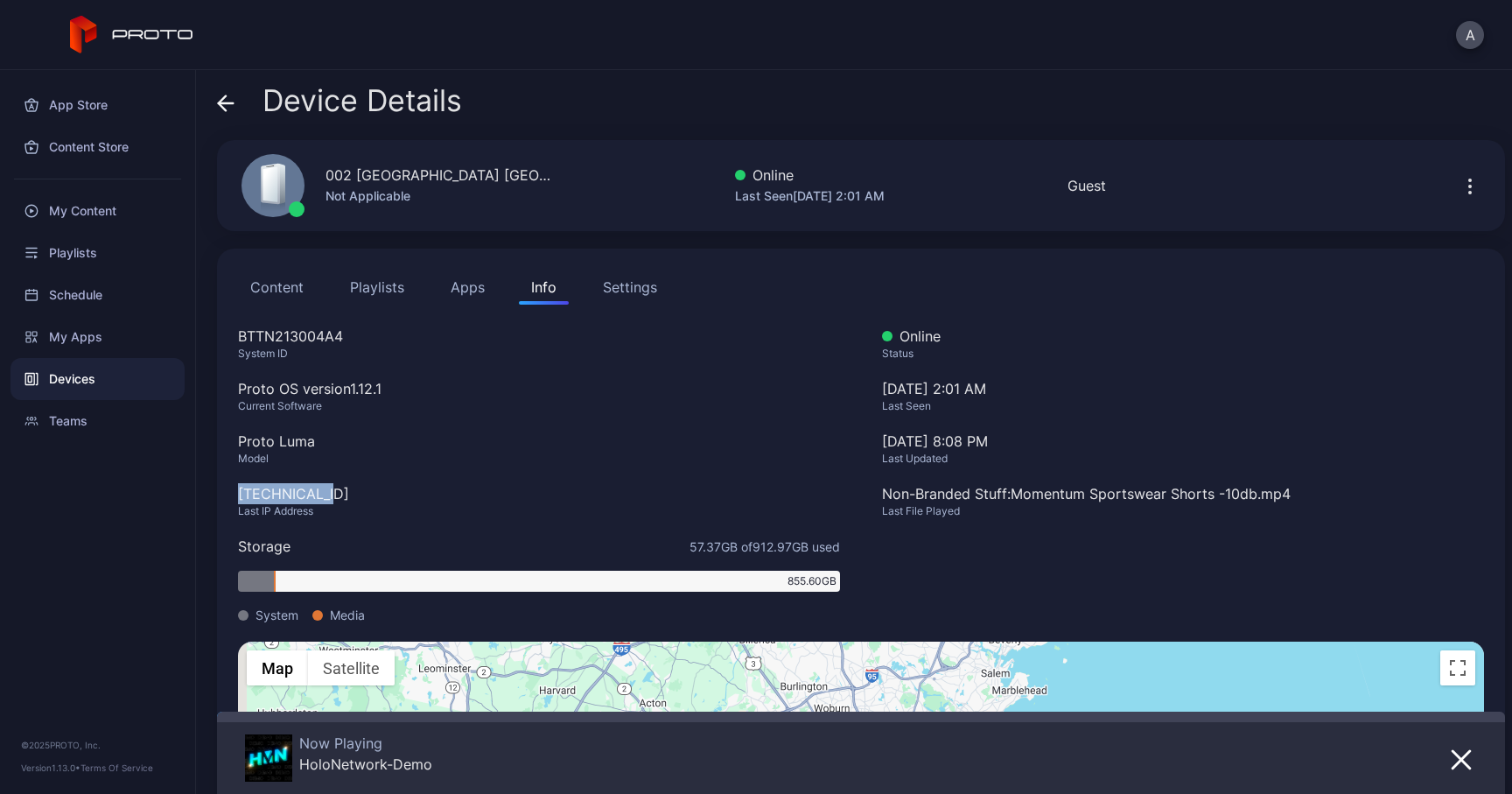
drag, startPoint x: 320, startPoint y: 491, endPoint x: 229, endPoint y: 491, distance: 91.0
click at [229, 491] on div "Content Playlists Apps Info Settings BTTN213004A4 System ID Proto OS version 1.…" at bounding box center [861, 612] width 1288 height 727
copy div "[TECHNICAL_ID]"
click at [298, 332] on div "BTTN213004A4" at bounding box center [538, 336] width 602 height 21
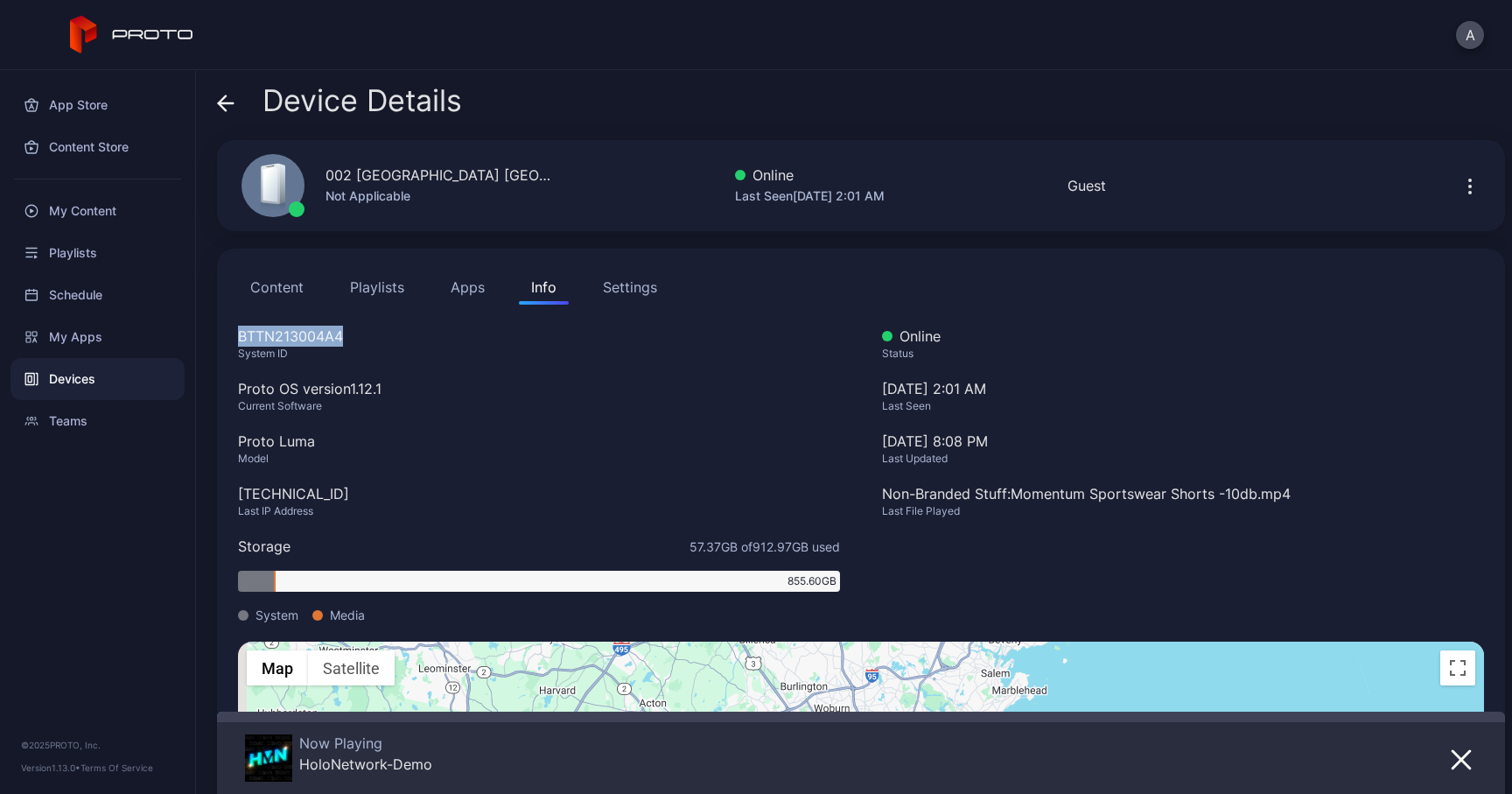
copy div "BTTN213004A4"
click at [230, 103] on icon at bounding box center [226, 103] width 15 height 0
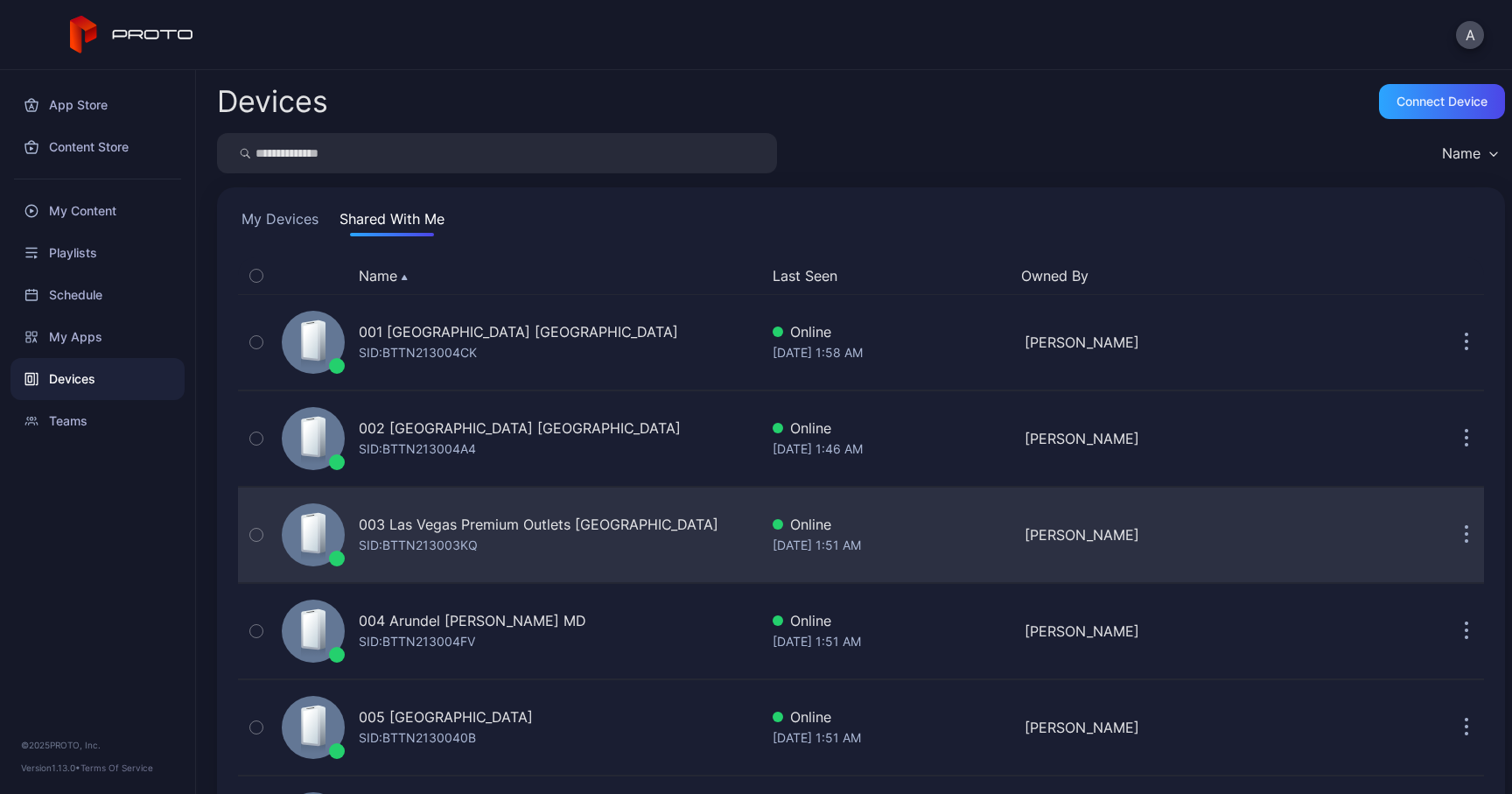
click at [428, 531] on div "003 Las Vegas Premium Outlets [GEOGRAPHIC_DATA]" at bounding box center [538, 524] width 359 height 21
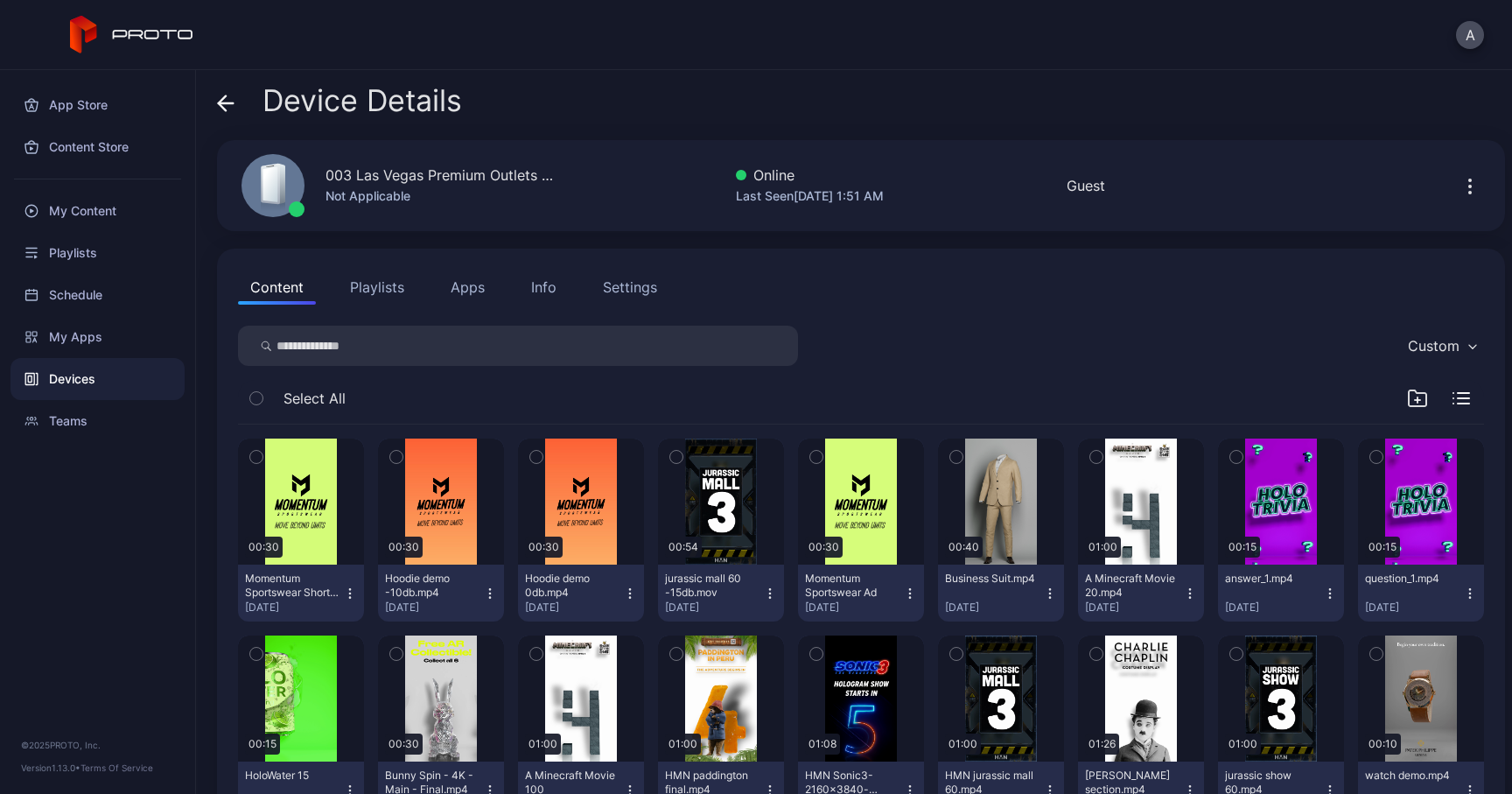
click at [559, 282] on button "Info" at bounding box center [544, 287] width 50 height 35
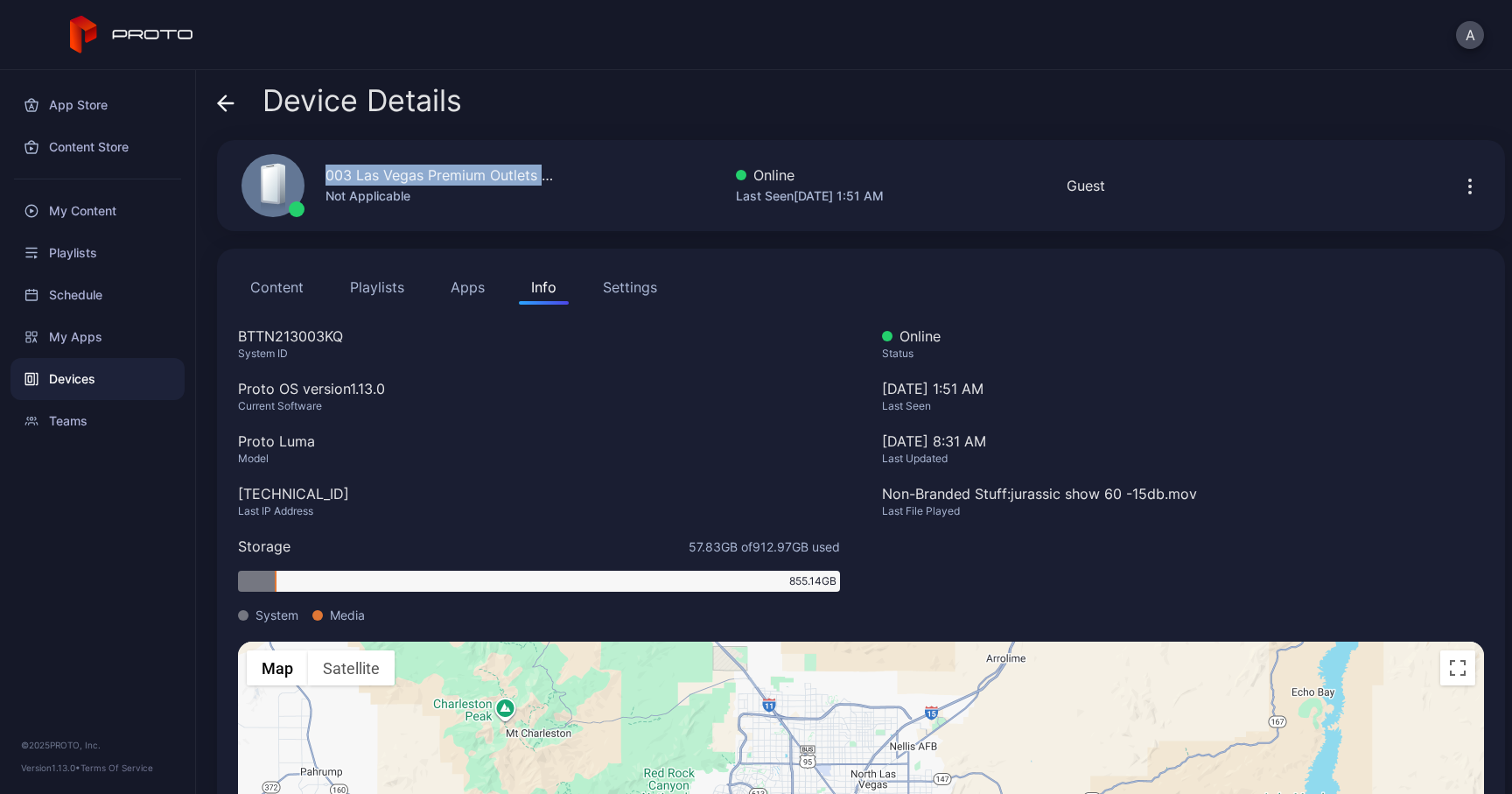
drag, startPoint x: 325, startPoint y: 169, endPoint x: 592, endPoint y: 181, distance: 267.3
click at [592, 181] on div "003 [GEOGRAPHIC_DATA] Premium Outlets [GEOGRAPHIC_DATA] Not Applicable Online L…" at bounding box center [861, 186] width 1288 height 91
copy div "003 Las Vegas Premium Outlets [GEOGRAPHIC_DATA]"
drag, startPoint x: 348, startPoint y: 338, endPoint x: 235, endPoint y: 338, distance: 113.0
click at [235, 338] on div "Content Playlists Apps Info Settings BTTN213003KQ System ID Proto OS version 1.…" at bounding box center [861, 612] width 1288 height 727
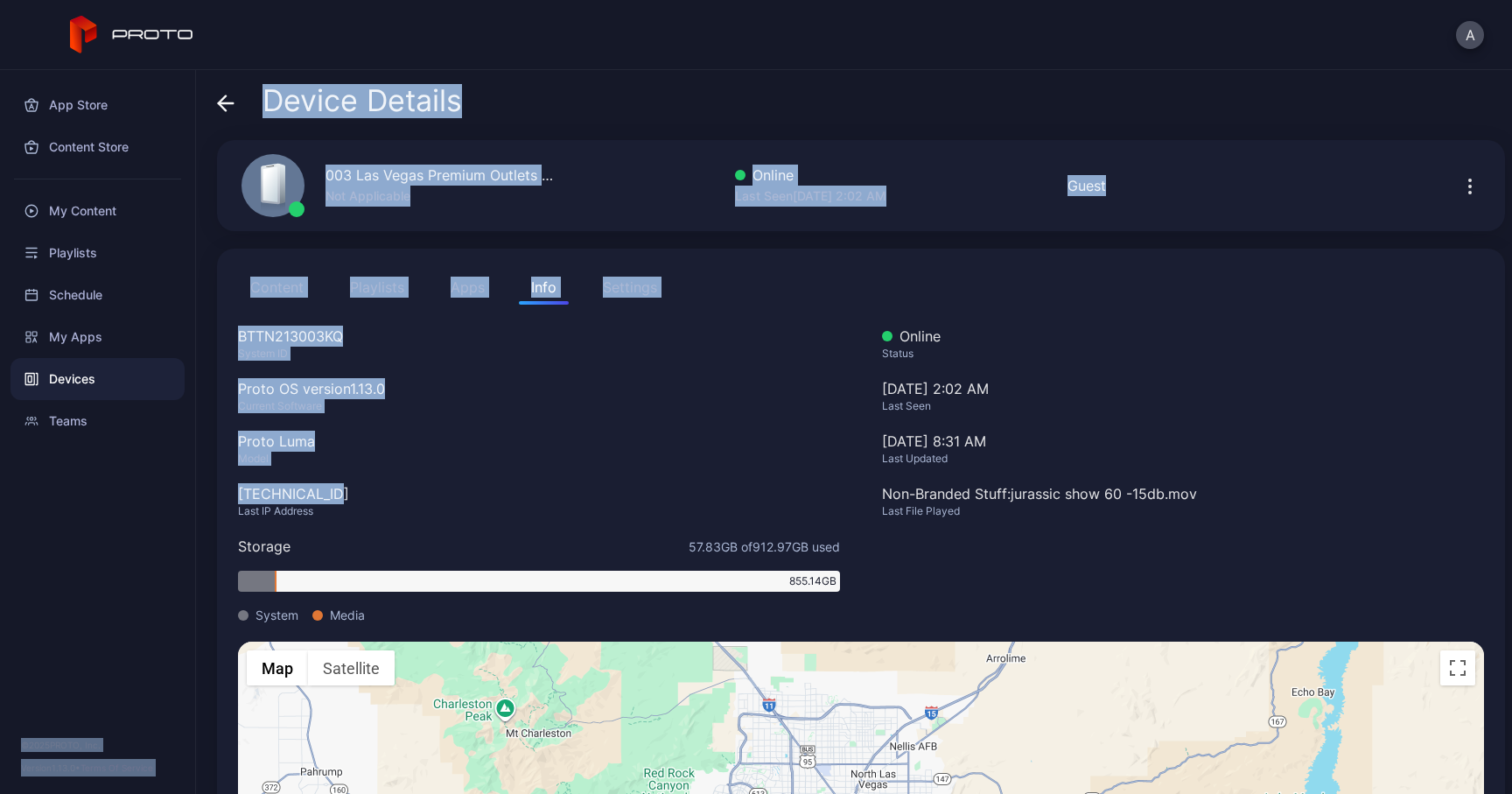
drag, startPoint x: 320, startPoint y: 494, endPoint x: 193, endPoint y: 481, distance: 127.7
click at [193, 481] on div "App Store Content Store My Content Playlists Schedule My Apps Devices Teams © 2…" at bounding box center [756, 432] width 1512 height 724
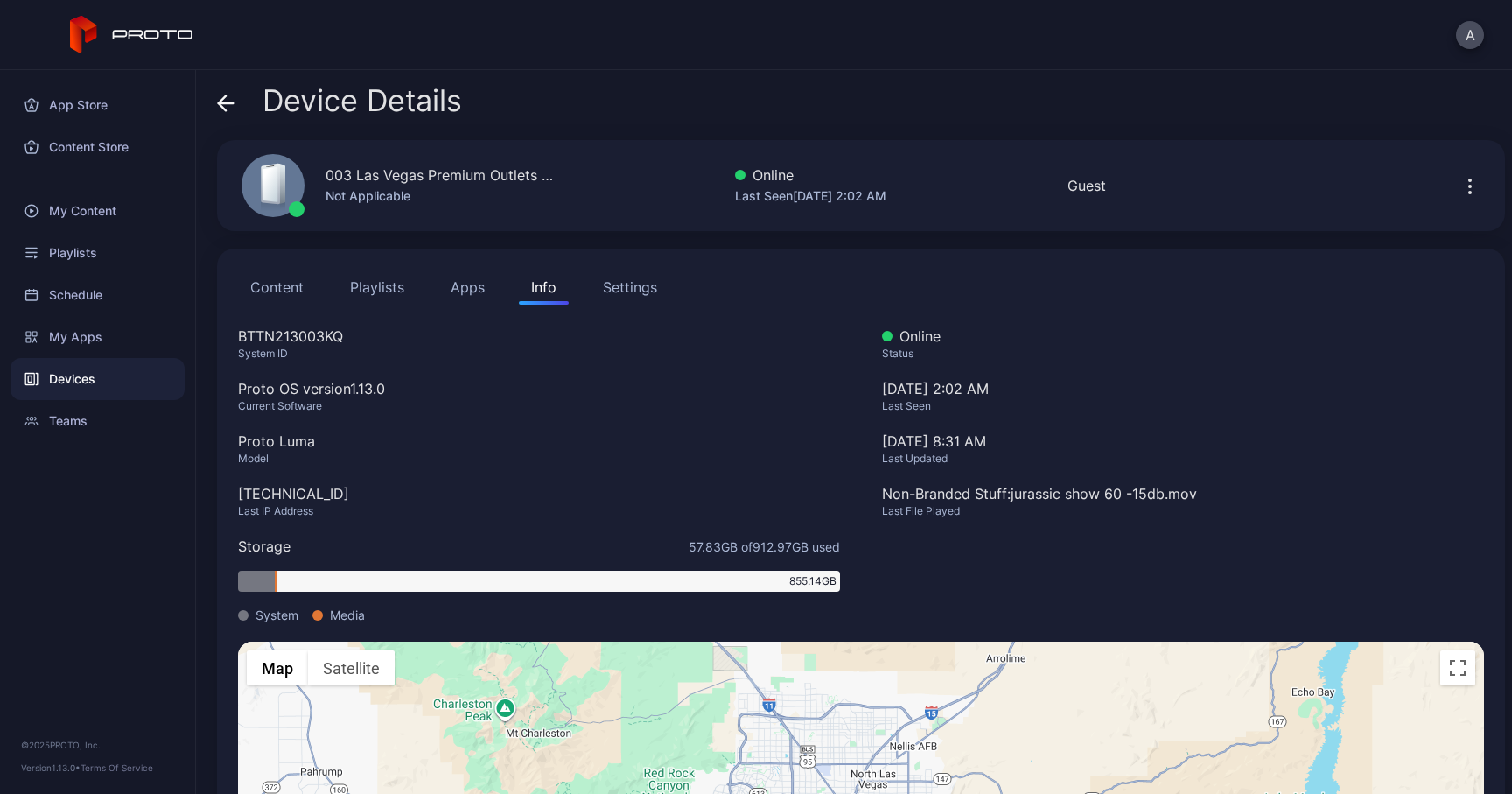
click at [311, 472] on div "BTTN213003KQ System ID Proto OS version 1.13.0 Current Software Proto Luma Mode…" at bounding box center [538, 484] width 602 height 316
drag, startPoint x: 330, startPoint y: 493, endPoint x: 237, endPoint y: 493, distance: 93.0
click at [237, 493] on div "Content Playlists Apps Info Settings BTTN213003KQ System ID Proto OS version 1.…" at bounding box center [861, 612] width 1288 height 727
click at [226, 99] on icon at bounding box center [226, 103] width 18 height 18
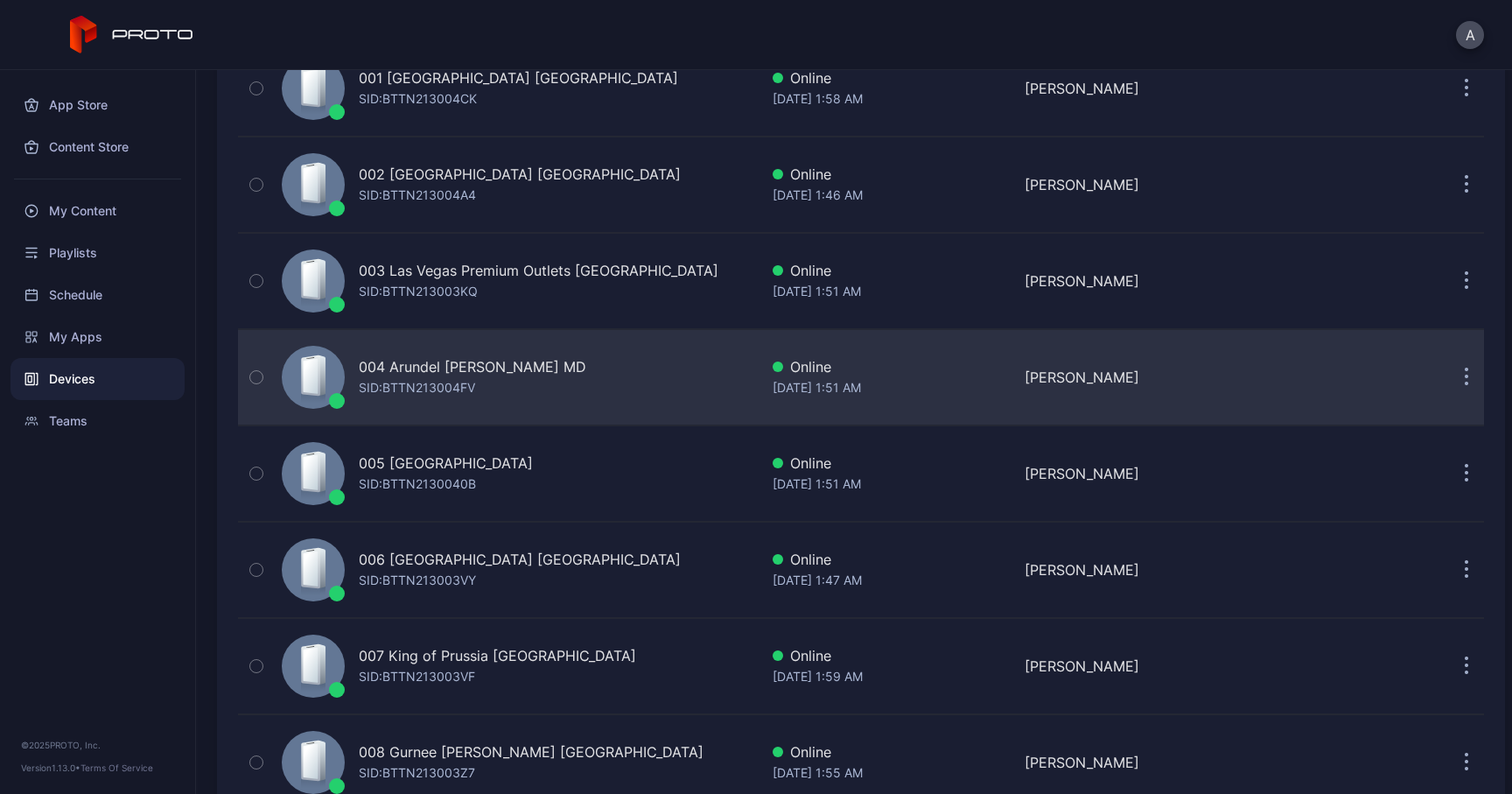
scroll to position [214, 0]
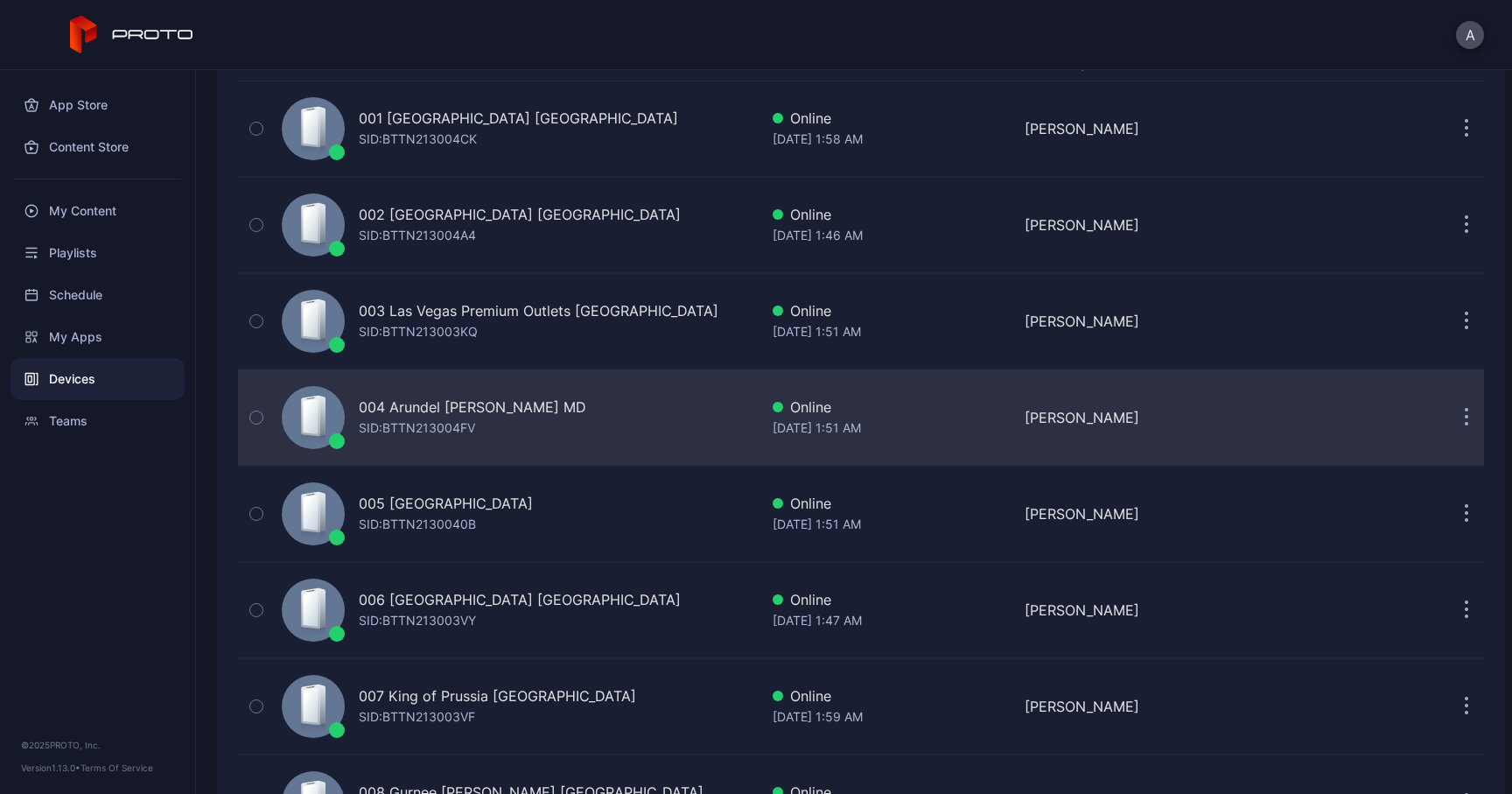
click at [457, 421] on div "SID: BTTN213004FV" at bounding box center [417, 428] width 116 height 21
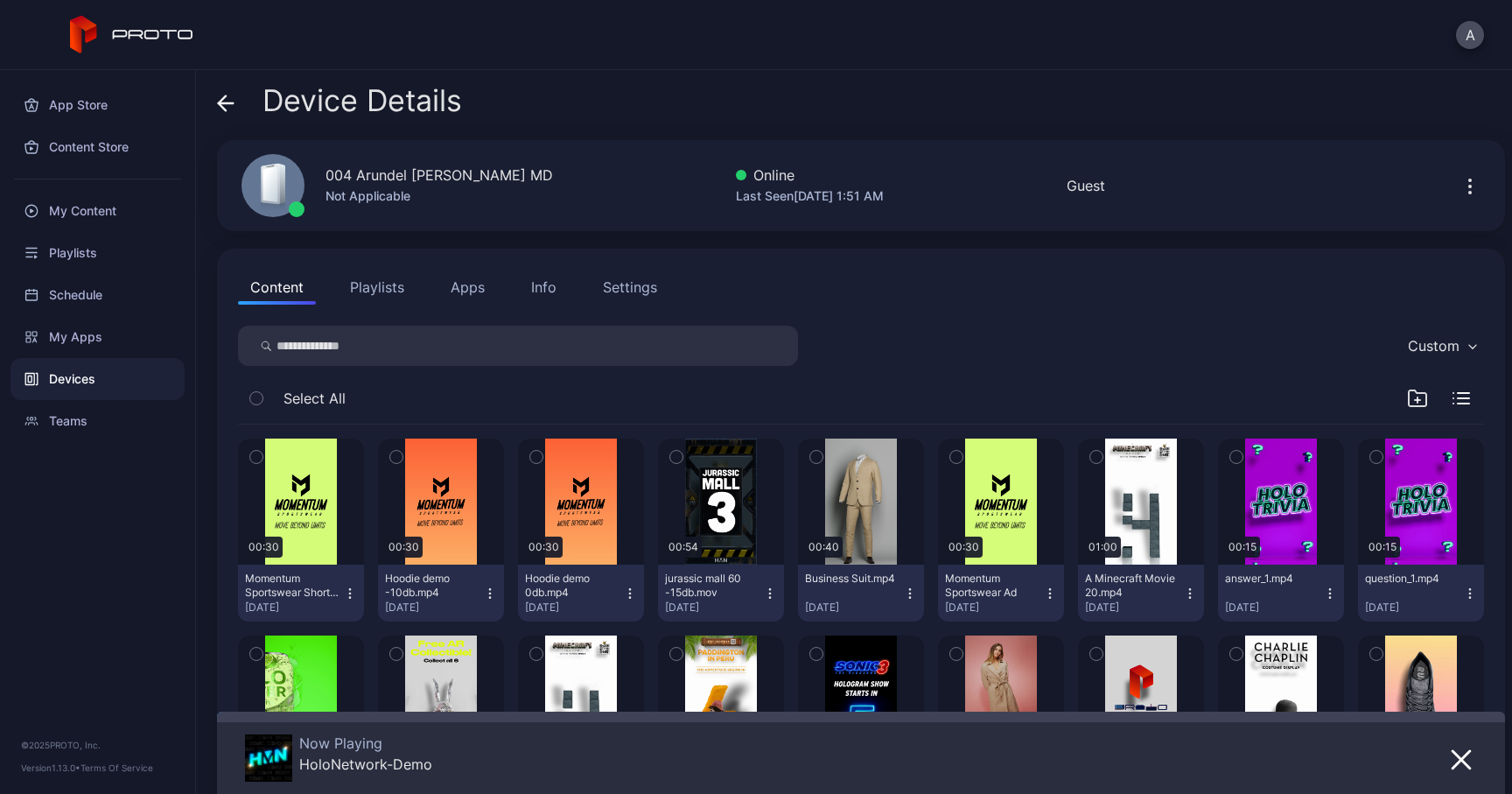
click at [540, 292] on div "Info" at bounding box center [543, 287] width 25 height 21
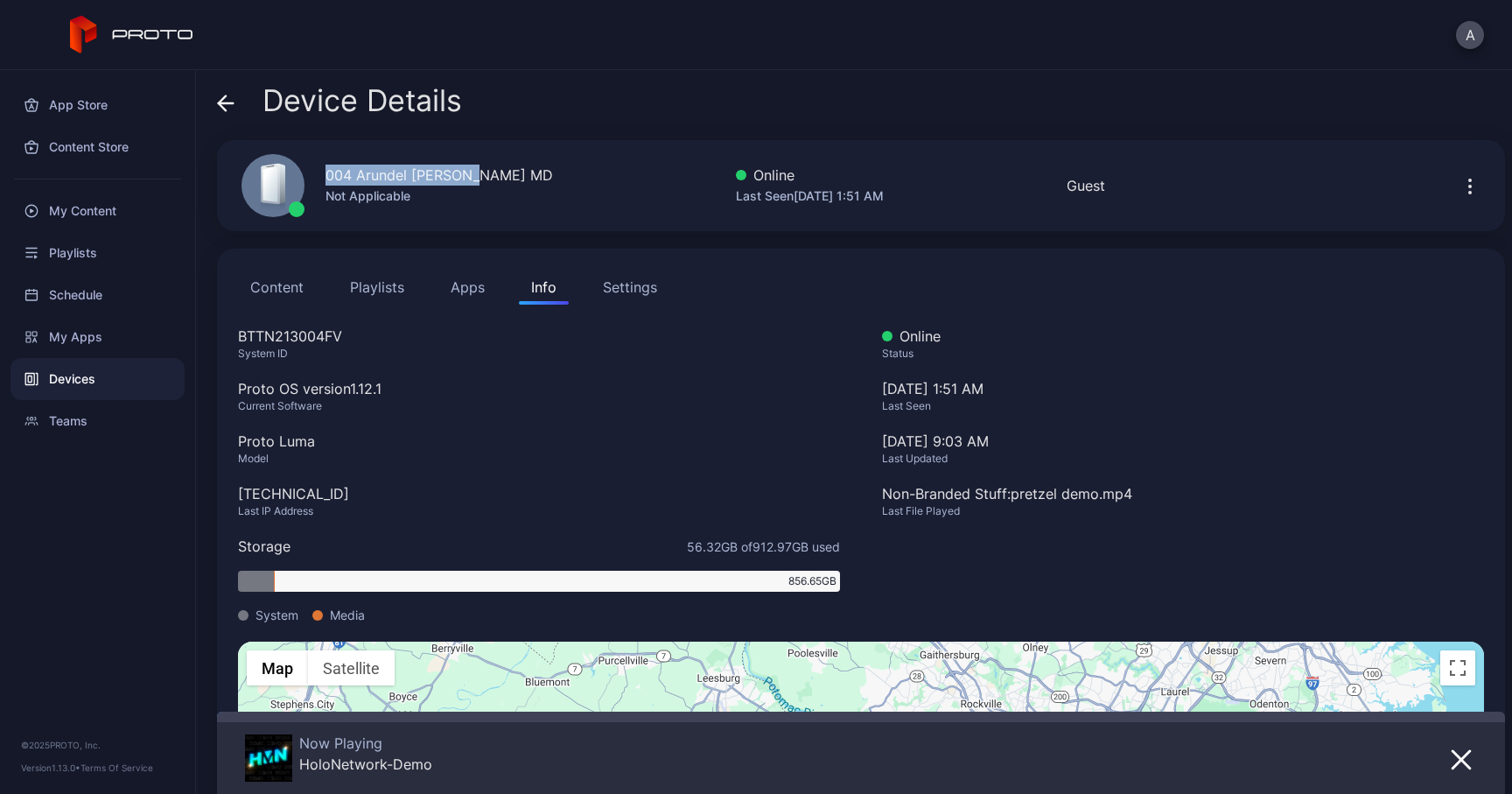
drag, startPoint x: 478, startPoint y: 177, endPoint x: 301, endPoint y: 177, distance: 177.0
click at [301, 177] on div "004 Arundel [PERSON_NAME] MD Not Applicable" at bounding box center [387, 186] width 332 height 95
drag, startPoint x: 353, startPoint y: 332, endPoint x: 239, endPoint y: 332, distance: 114.0
click at [239, 332] on div "BTTN213004FV" at bounding box center [538, 336] width 602 height 21
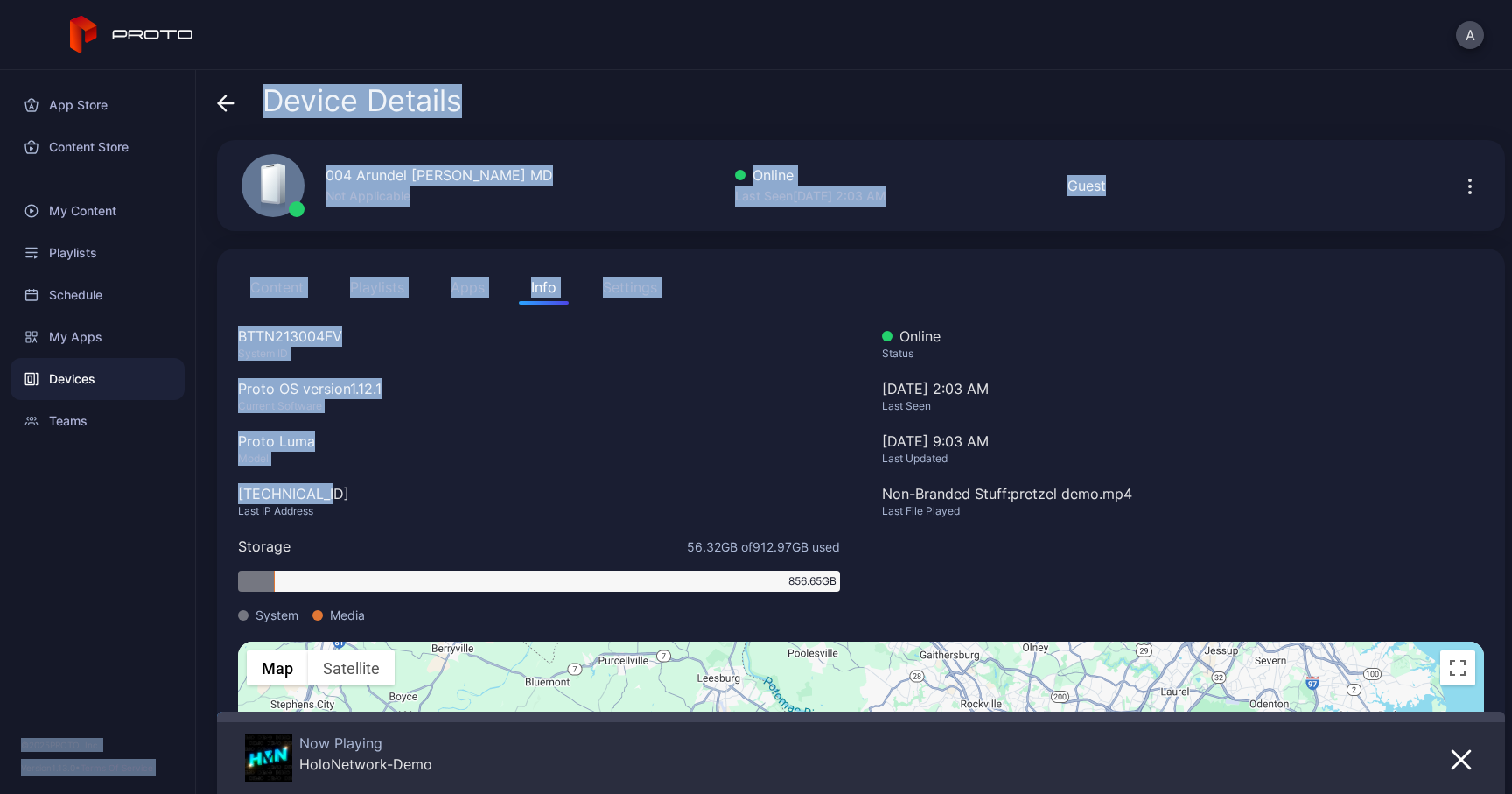
drag, startPoint x: 335, startPoint y: 491, endPoint x: 185, endPoint y: 491, distance: 150.0
click at [185, 491] on div "App Store Content Store My Content Playlists Schedule My Apps Devices Teams © 2…" at bounding box center [756, 432] width 1512 height 724
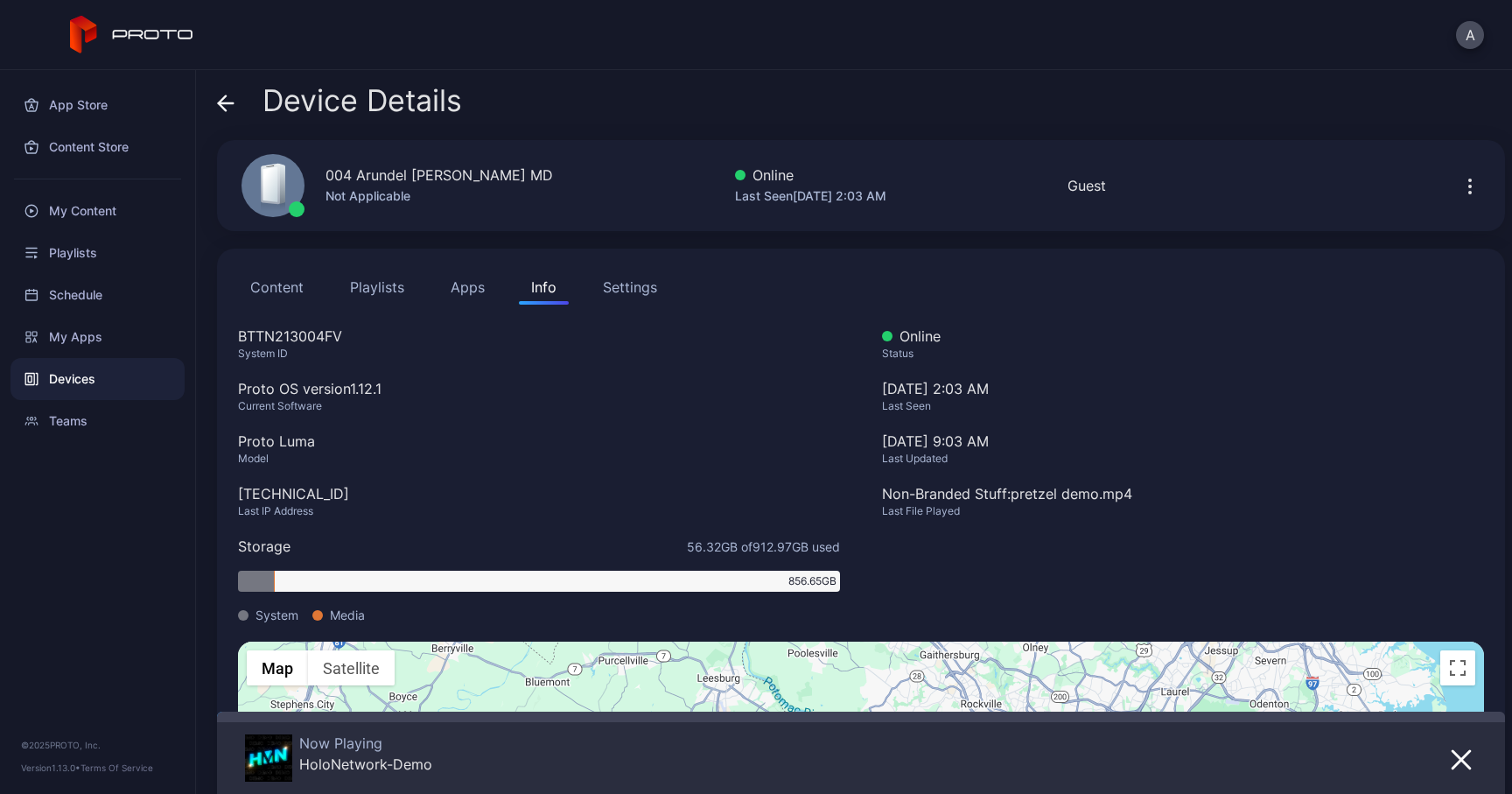
click at [320, 466] on div "BTTN213004FV System ID Proto OS version 1.12.1 Current Software Proto Luma Mode…" at bounding box center [538, 484] width 602 height 316
drag, startPoint x: 331, startPoint y: 485, endPoint x: 234, endPoint y: 489, distance: 97.1
click at [234, 489] on div "Content Playlists Apps Info Settings BTTN213004FV System ID Proto OS version 1.…" at bounding box center [861, 612] width 1288 height 727
click at [211, 75] on div "Device Details 004 Arundel [PERSON_NAME] MD Not Applicable Online Last Seen [DA…" at bounding box center [854, 432] width 1316 height 724
click at [227, 96] on icon at bounding box center [226, 103] width 18 height 18
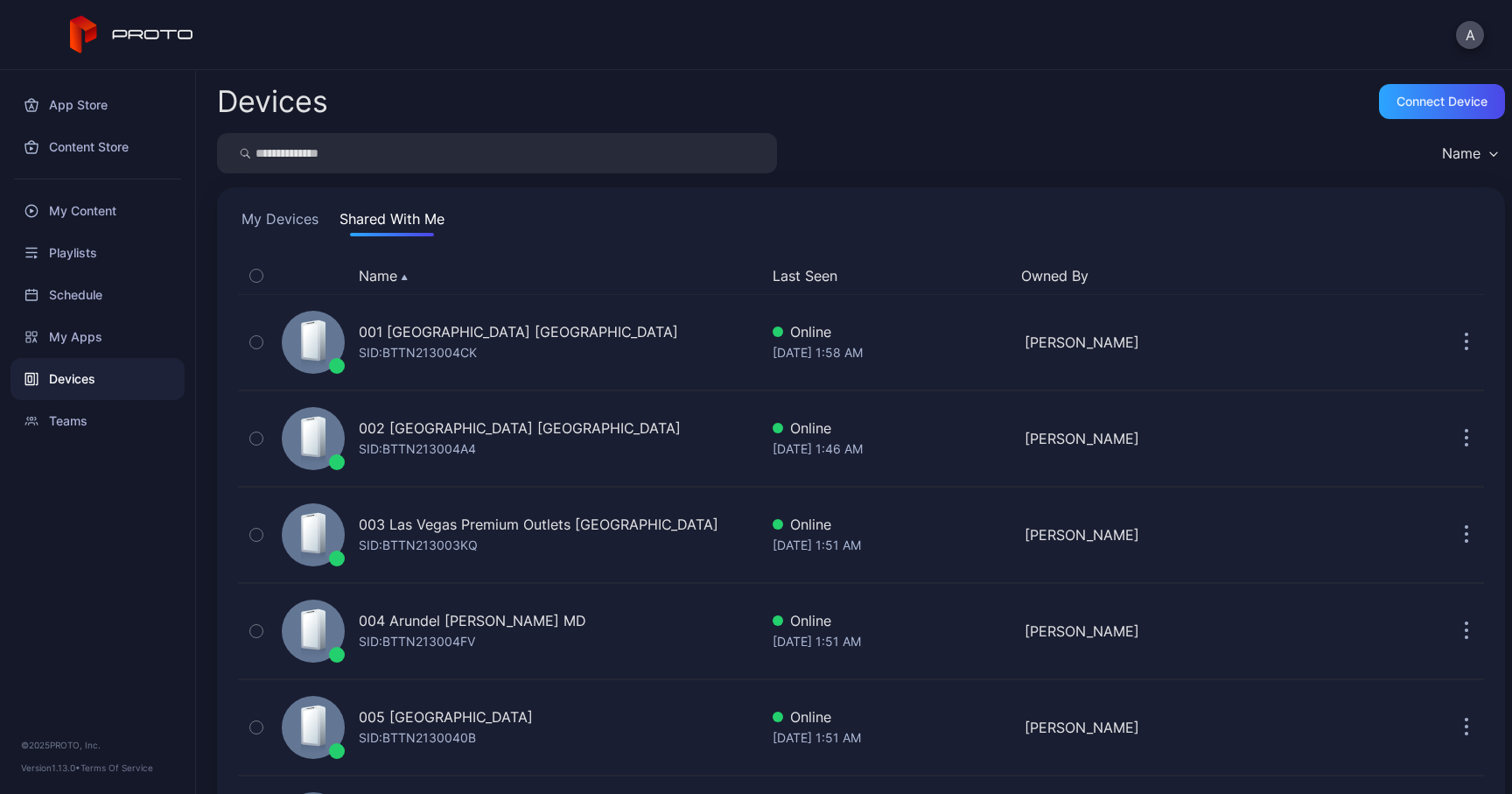
scroll to position [214, 0]
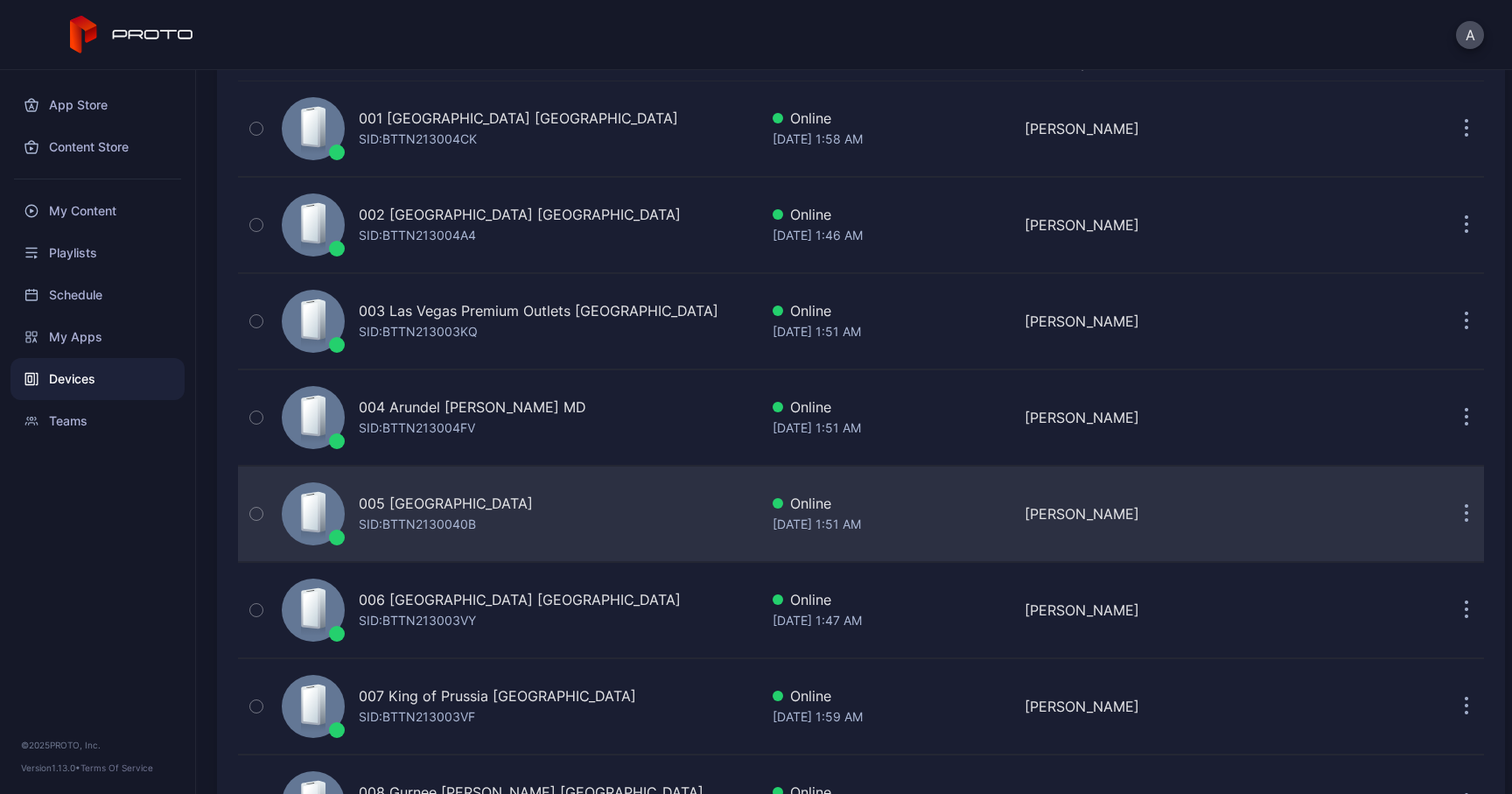
click at [420, 514] on div "SID: BTTN2130040B" at bounding box center [418, 524] width 117 height 21
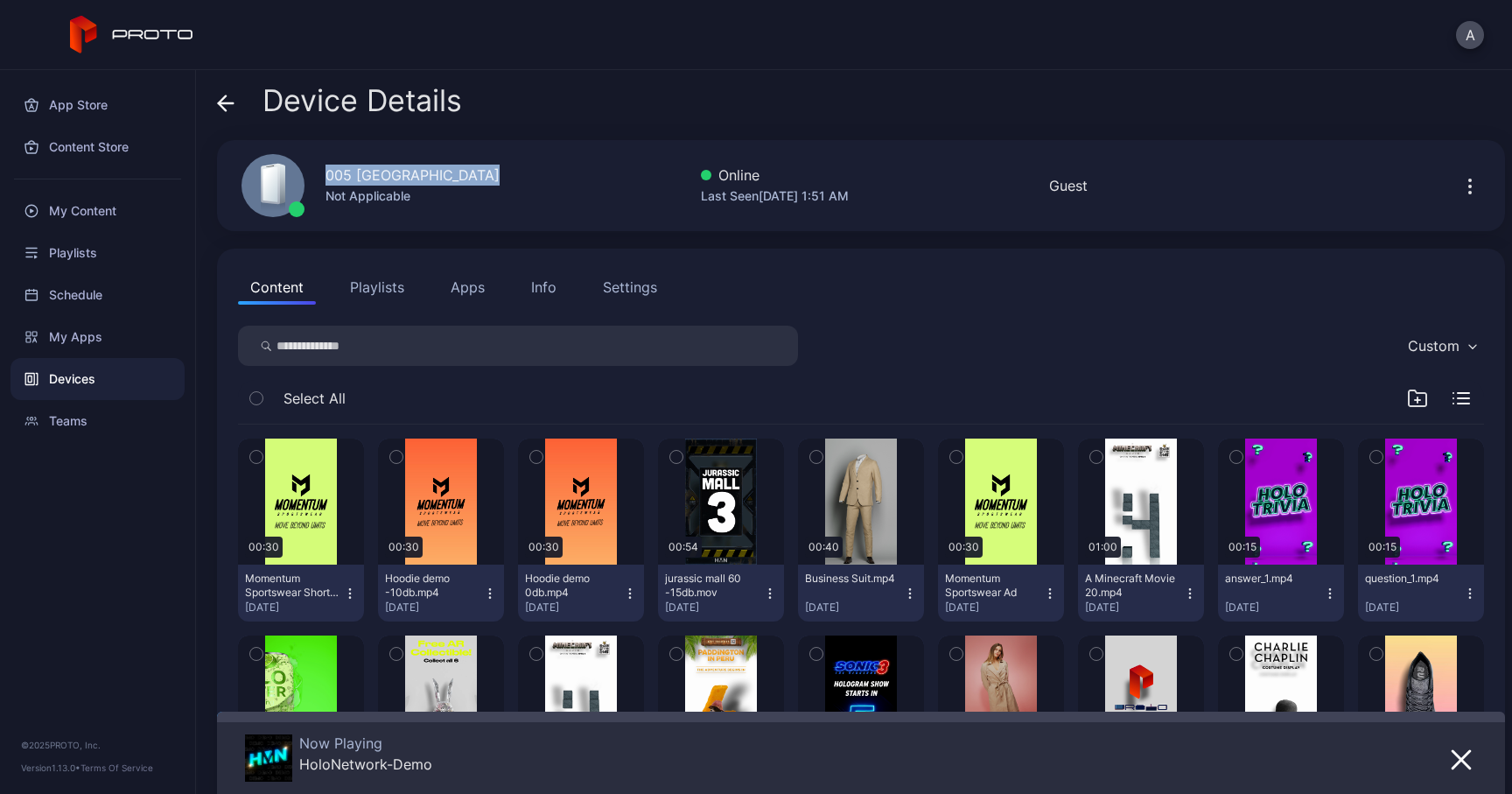
drag, startPoint x: 508, startPoint y: 176, endPoint x: 324, endPoint y: 176, distance: 184.0
click at [324, 176] on div "005 [GEOGRAPHIC_DATA] [GEOGRAPHIC_DATA] Not Applicable Online Last Seen [DATE] …" at bounding box center [861, 186] width 1288 height 91
click at [549, 295] on div "Info" at bounding box center [543, 287] width 25 height 21
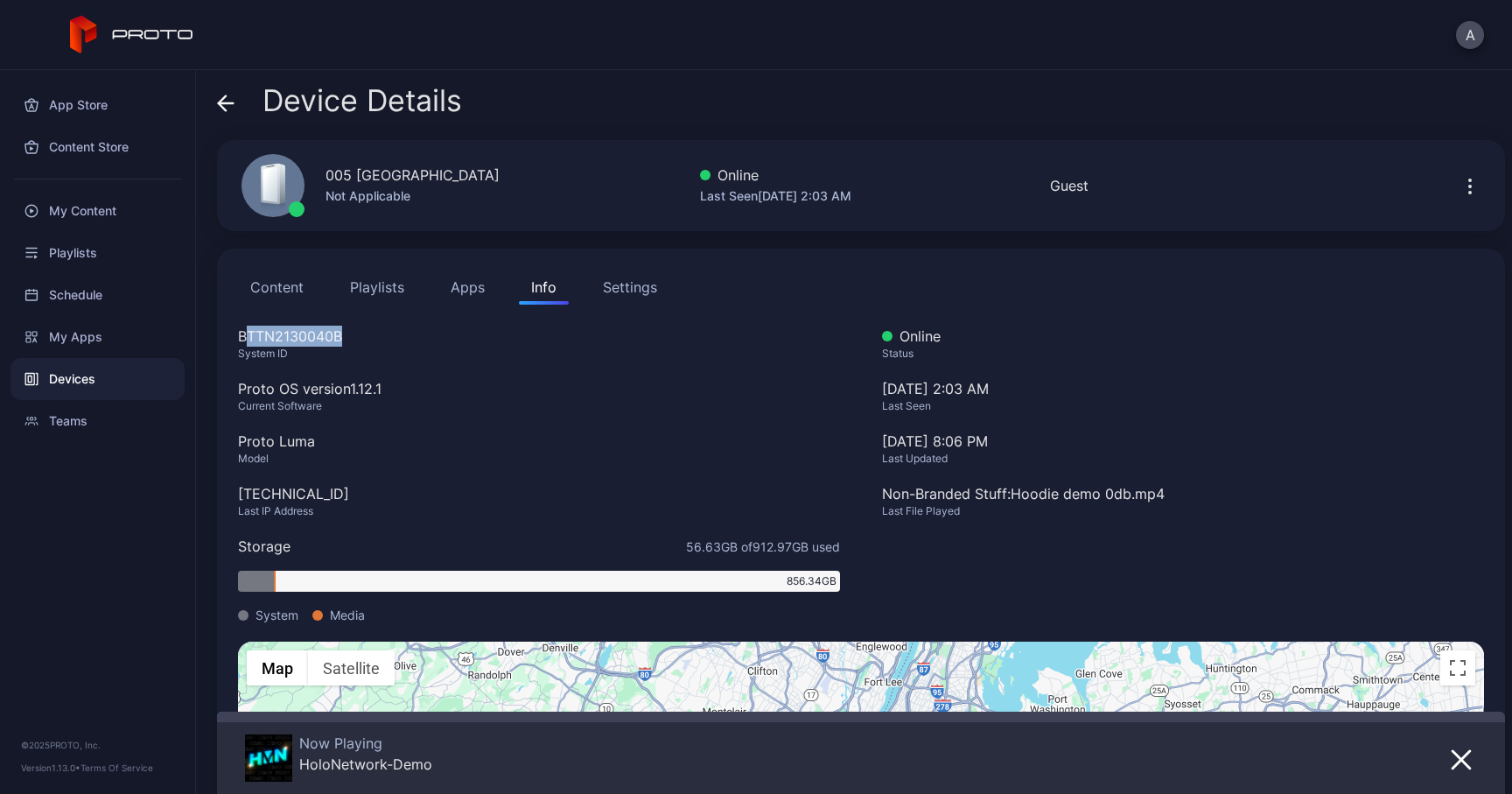
drag, startPoint x: 349, startPoint y: 337, endPoint x: 242, endPoint y: 337, distance: 107.0
click at [242, 337] on div "BTTN2130040B" at bounding box center [538, 336] width 602 height 21
drag, startPoint x: 335, startPoint y: 489, endPoint x: 223, endPoint y: 489, distance: 112.0
click at [223, 489] on div "Content Playlists Apps Info Settings BTTN2130040B System ID Proto OS version 1.…" at bounding box center [861, 612] width 1288 height 727
